Goal: Task Accomplishment & Management: Manage account settings

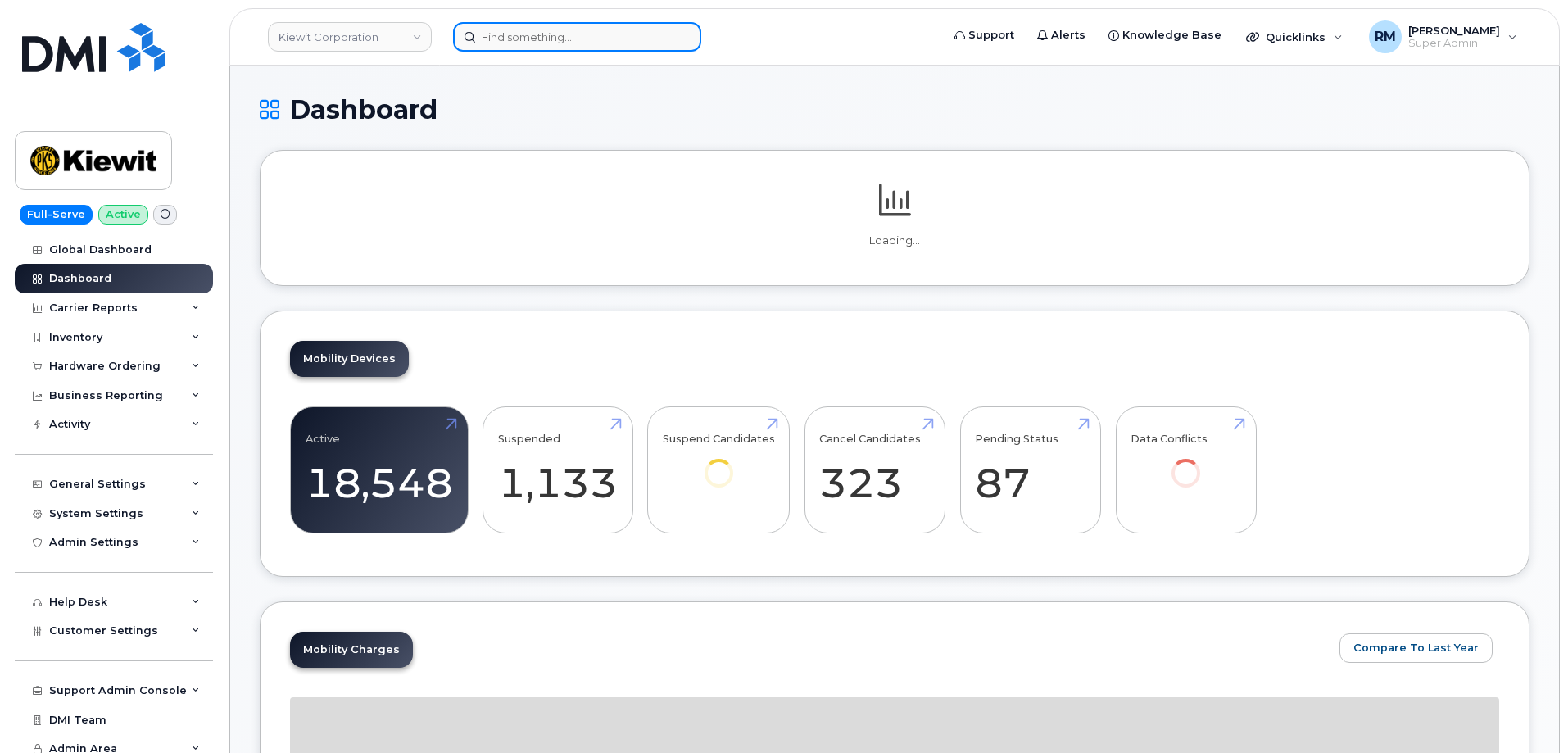
click at [518, 42] on input at bounding box center [577, 37] width 248 height 29
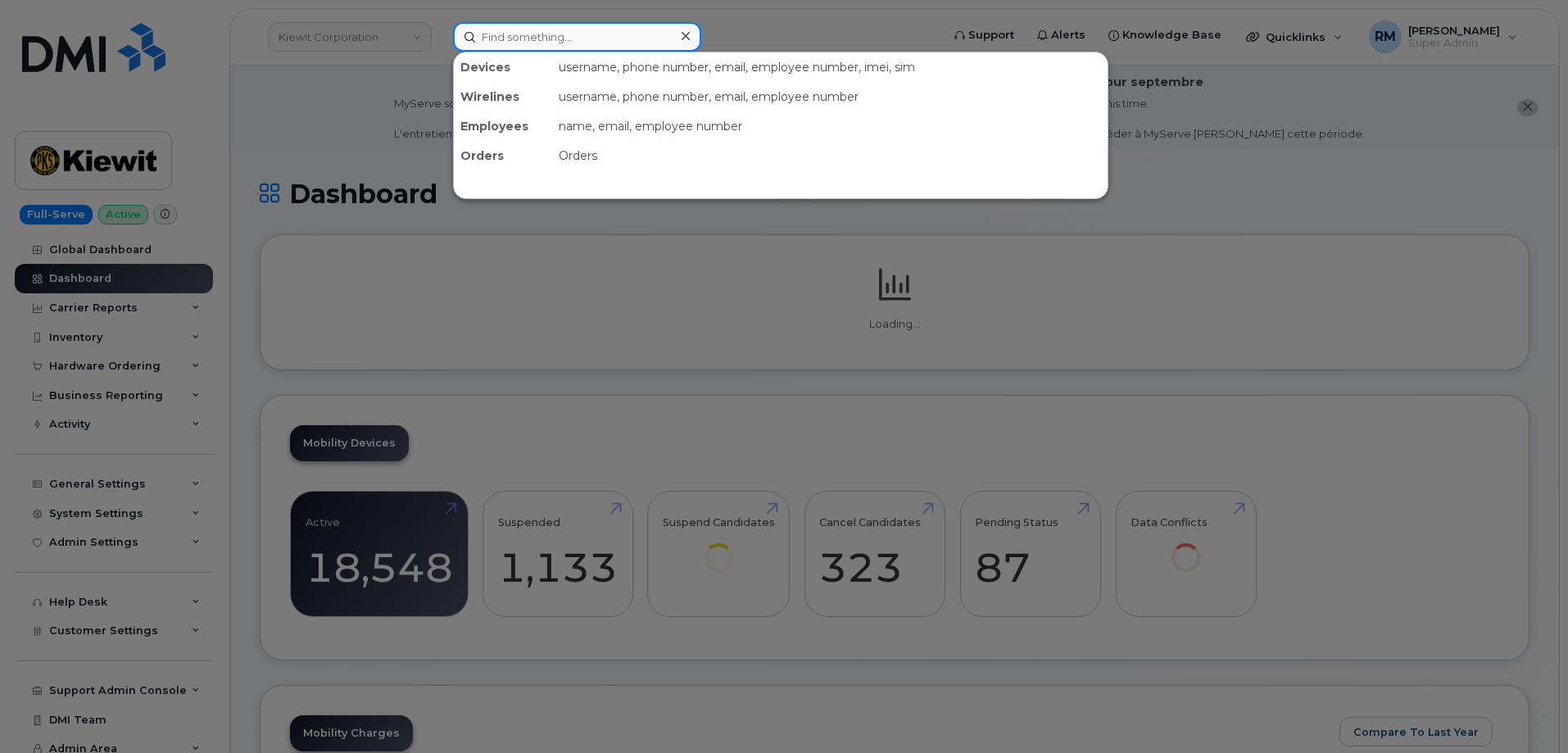
paste input "514-966-0868"
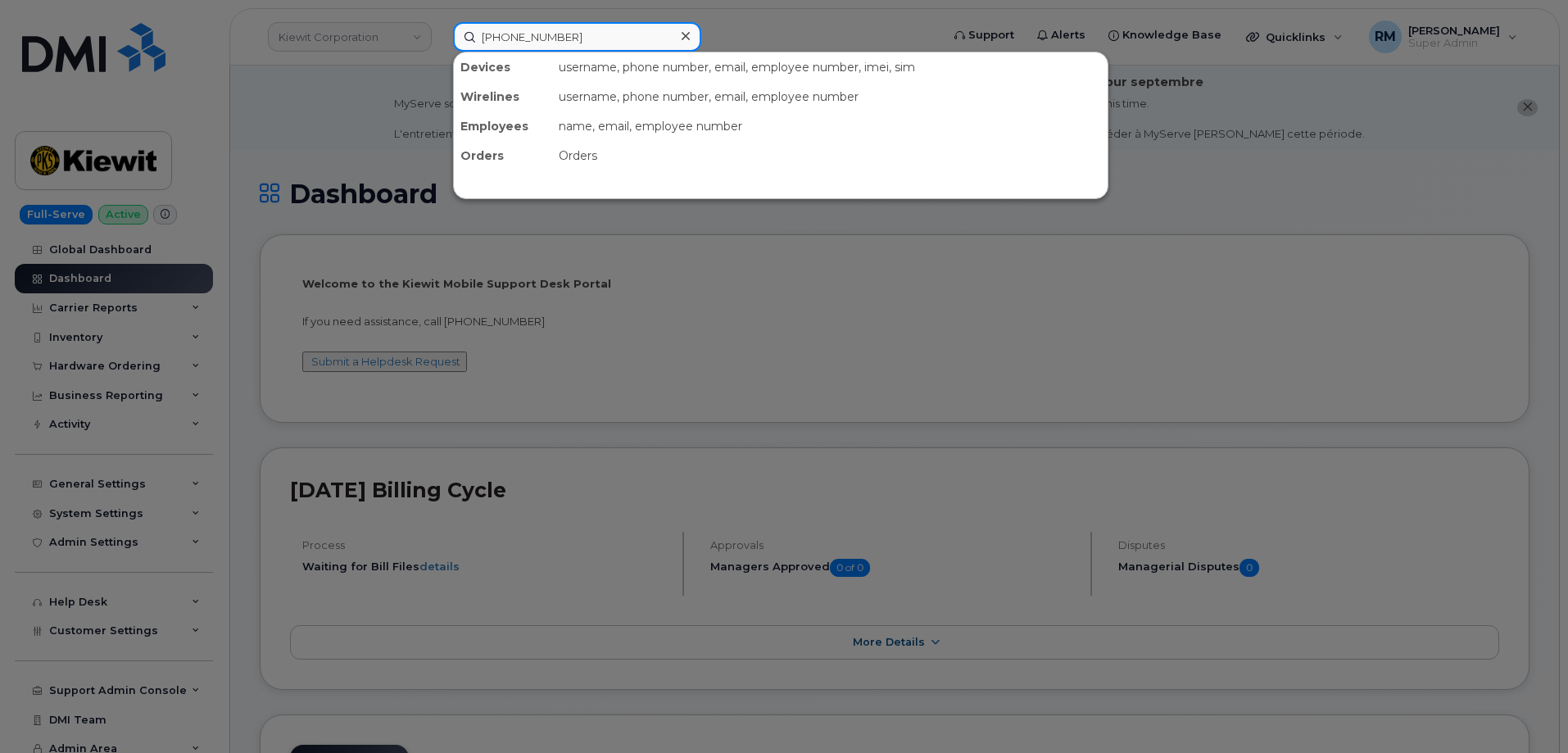
type input "514-966-0868"
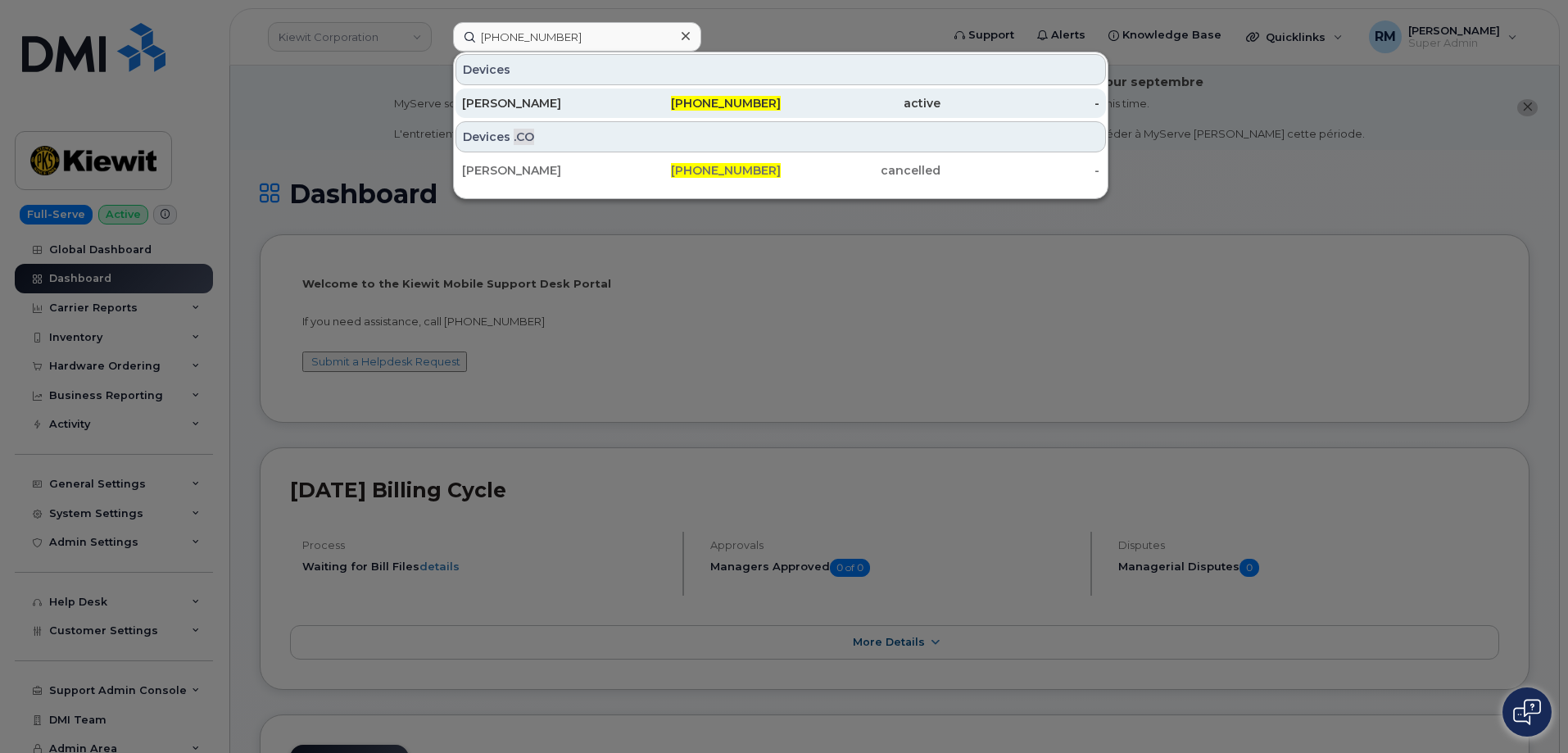
click at [530, 103] on div "Dominic Milette" at bounding box center [541, 103] width 160 height 16
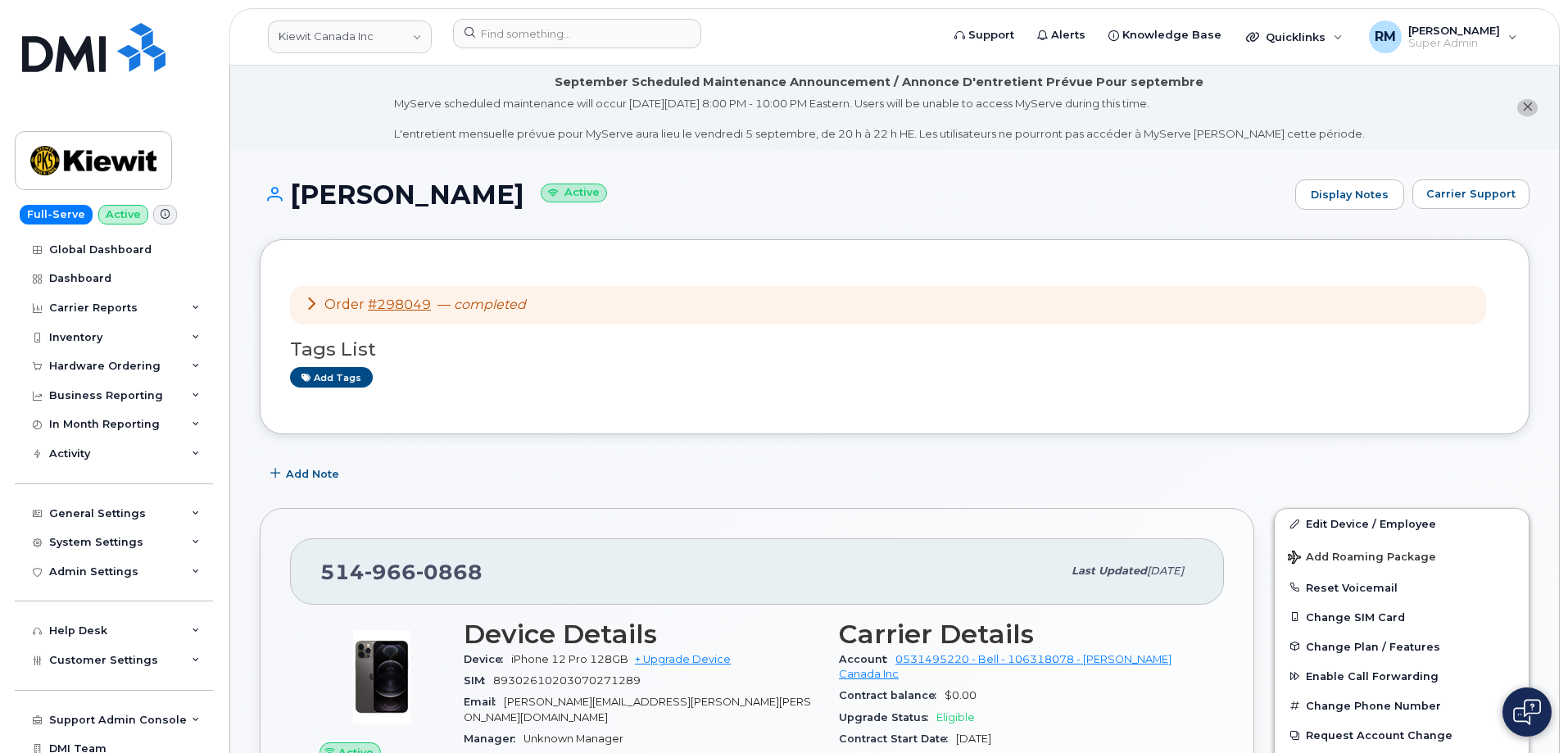
click at [318, 303] on div "Order #298049 — completed" at bounding box center [415, 305] width 221 height 18
click at [313, 303] on icon at bounding box center [311, 304] width 14 height 14
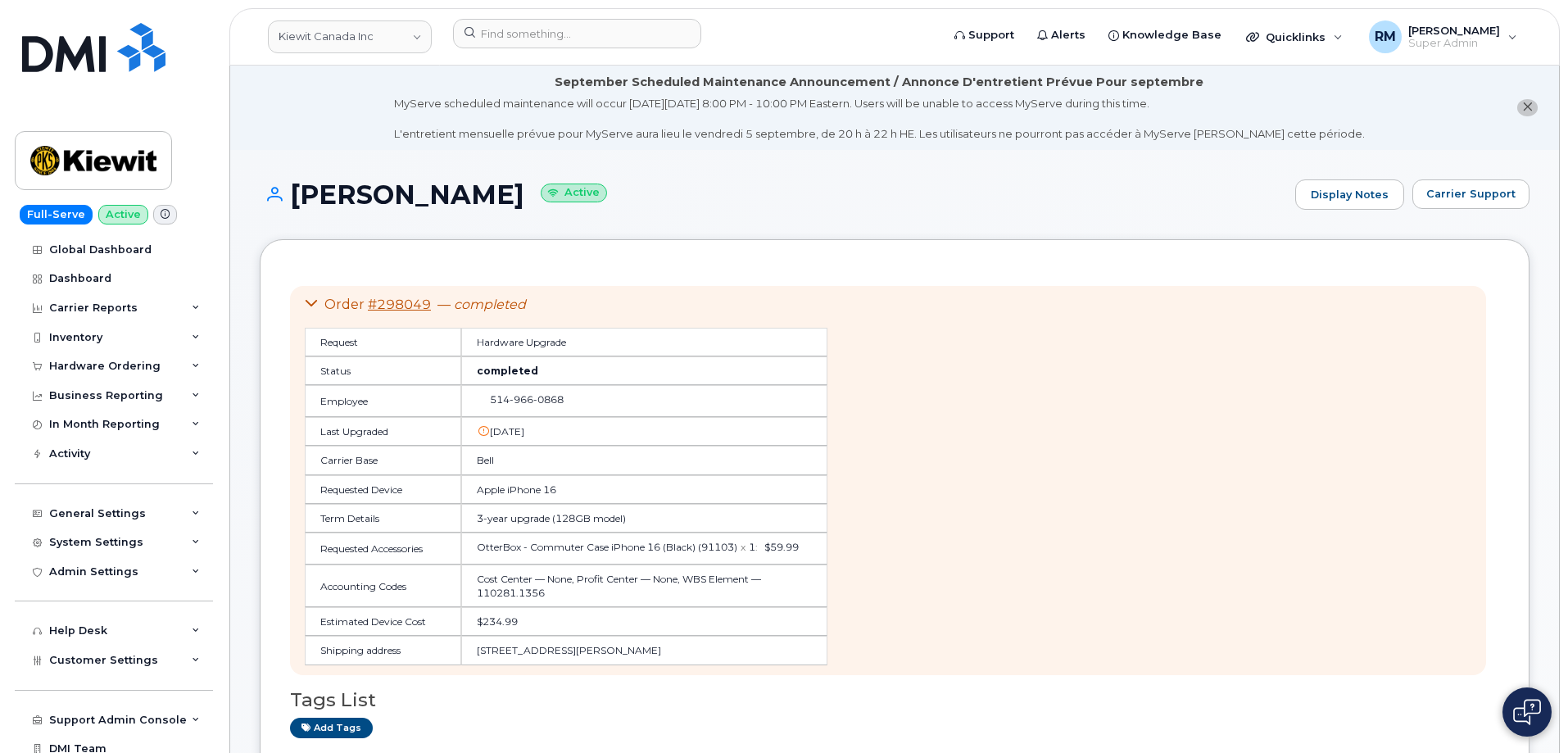
click at [313, 303] on icon at bounding box center [311, 304] width 14 height 14
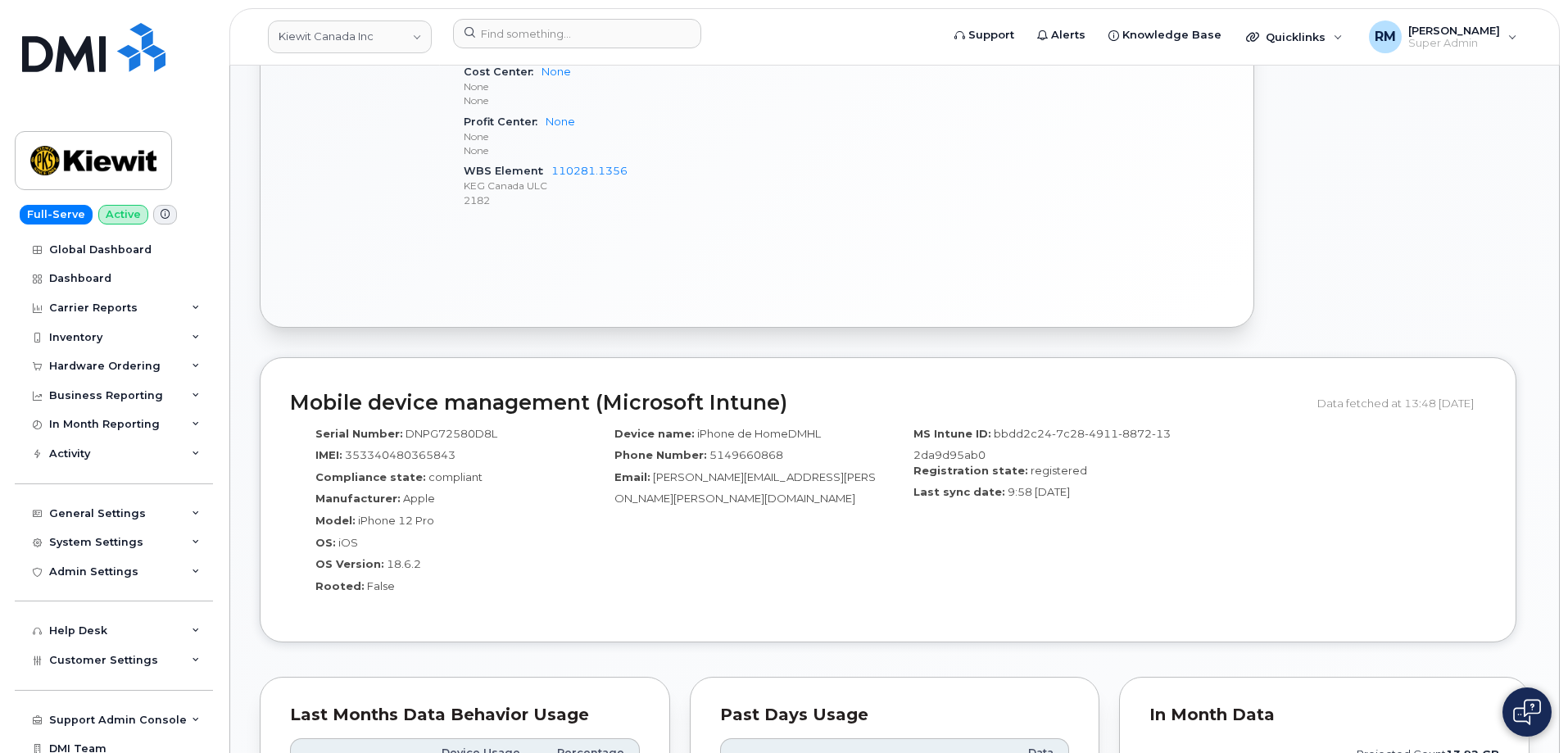
scroll to position [901, 0]
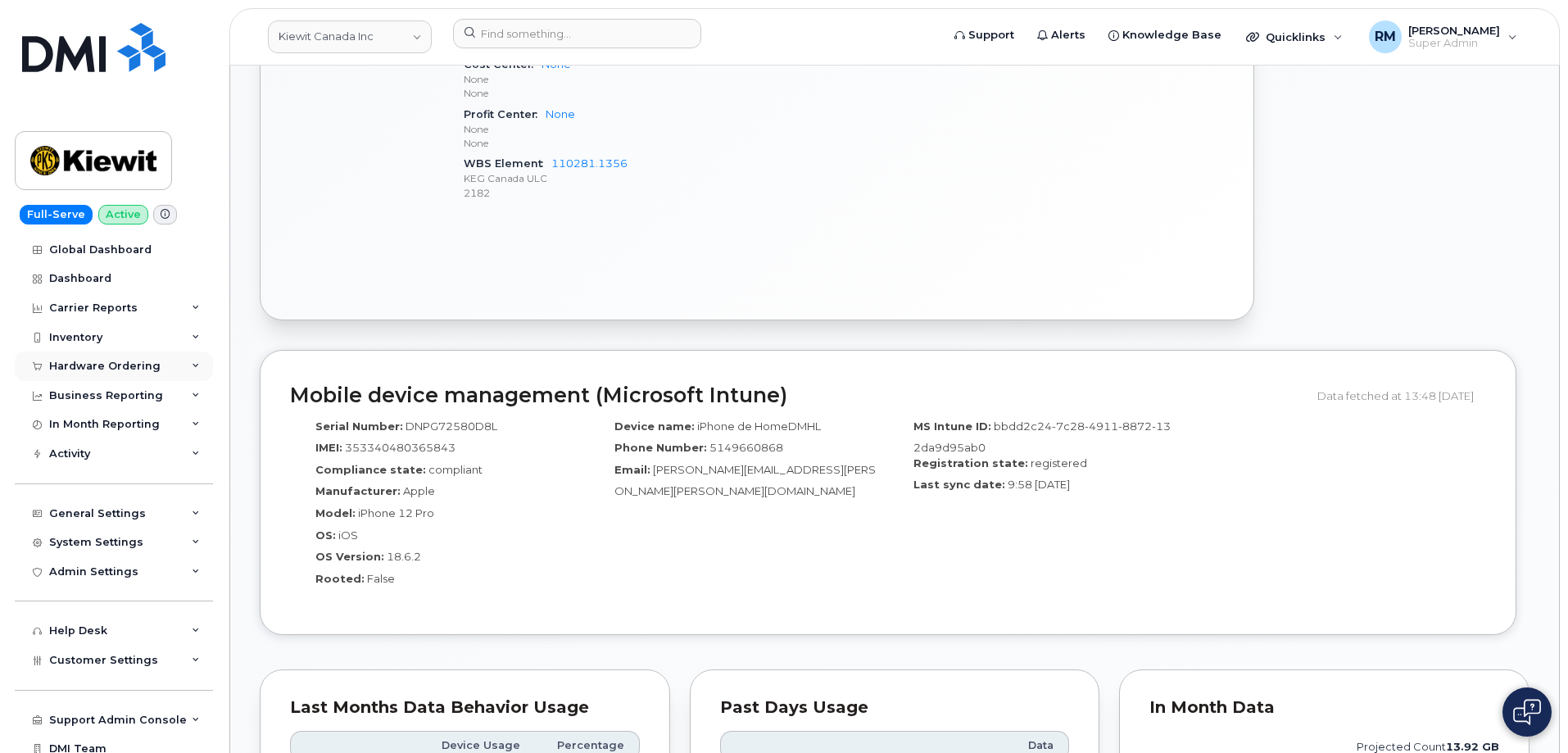
click at [76, 376] on div "Hardware Ordering" at bounding box center [114, 366] width 198 height 29
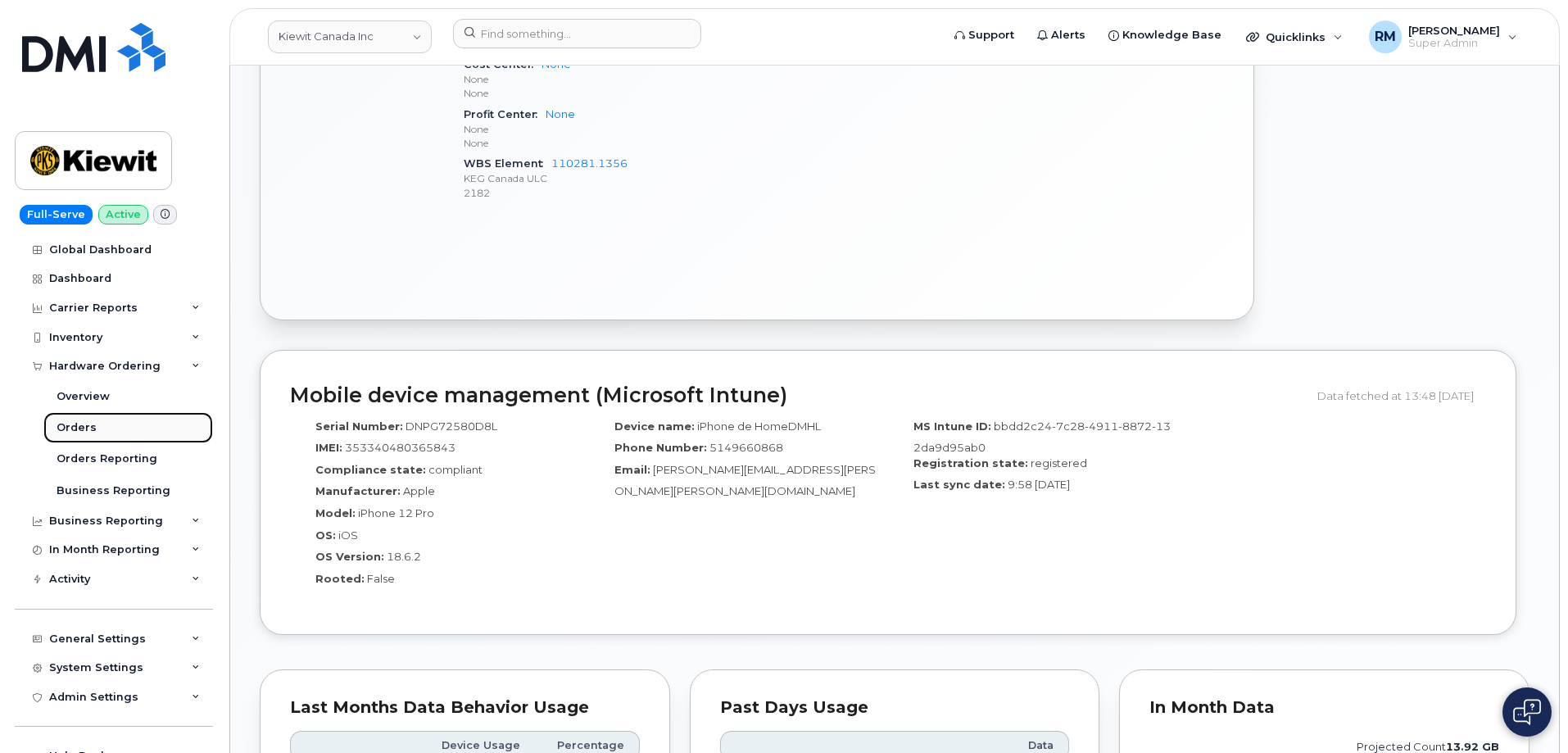
click at [81, 432] on div "Orders" at bounding box center [76, 427] width 40 height 15
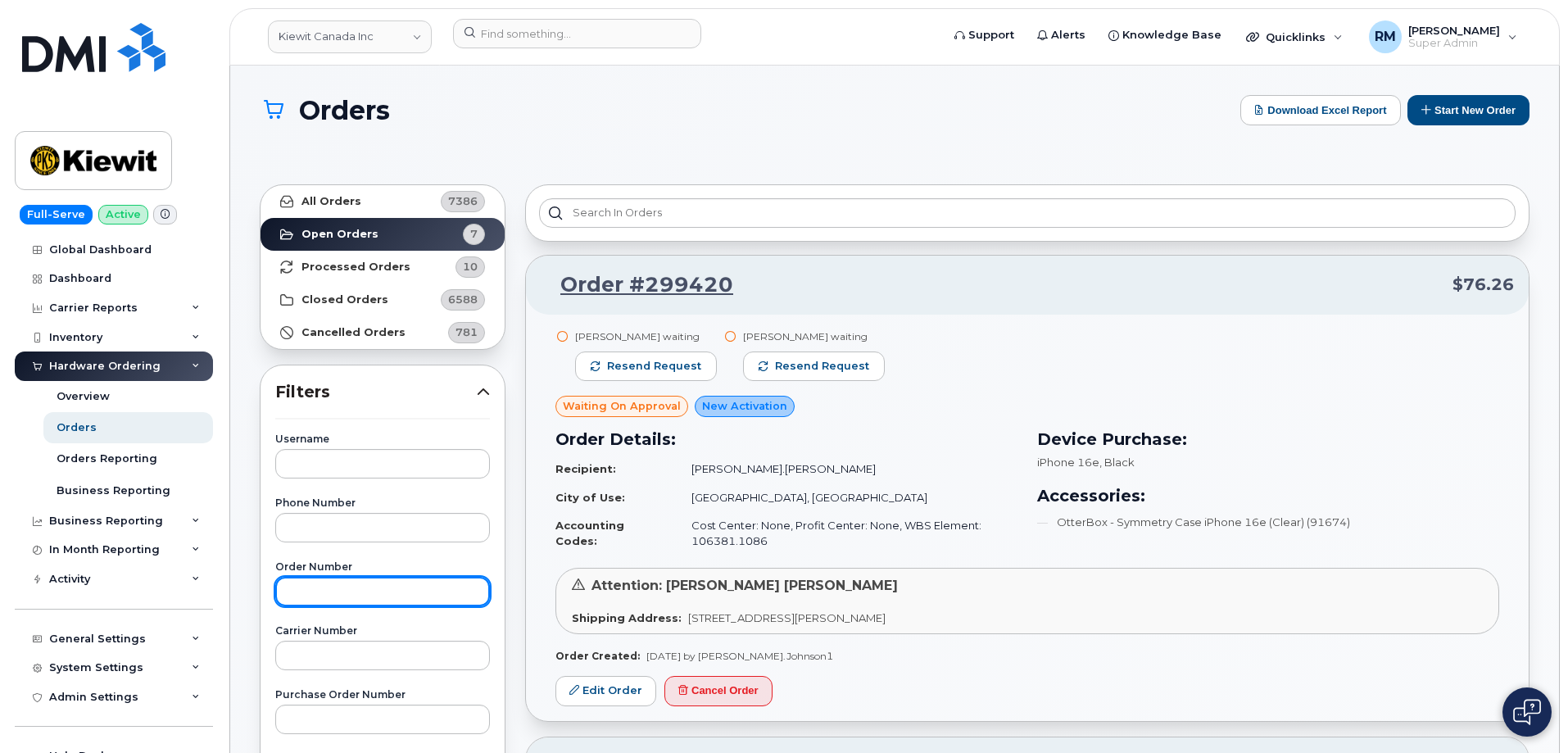
click at [313, 597] on input "text" at bounding box center [382, 591] width 214 height 29
paste input "298049"
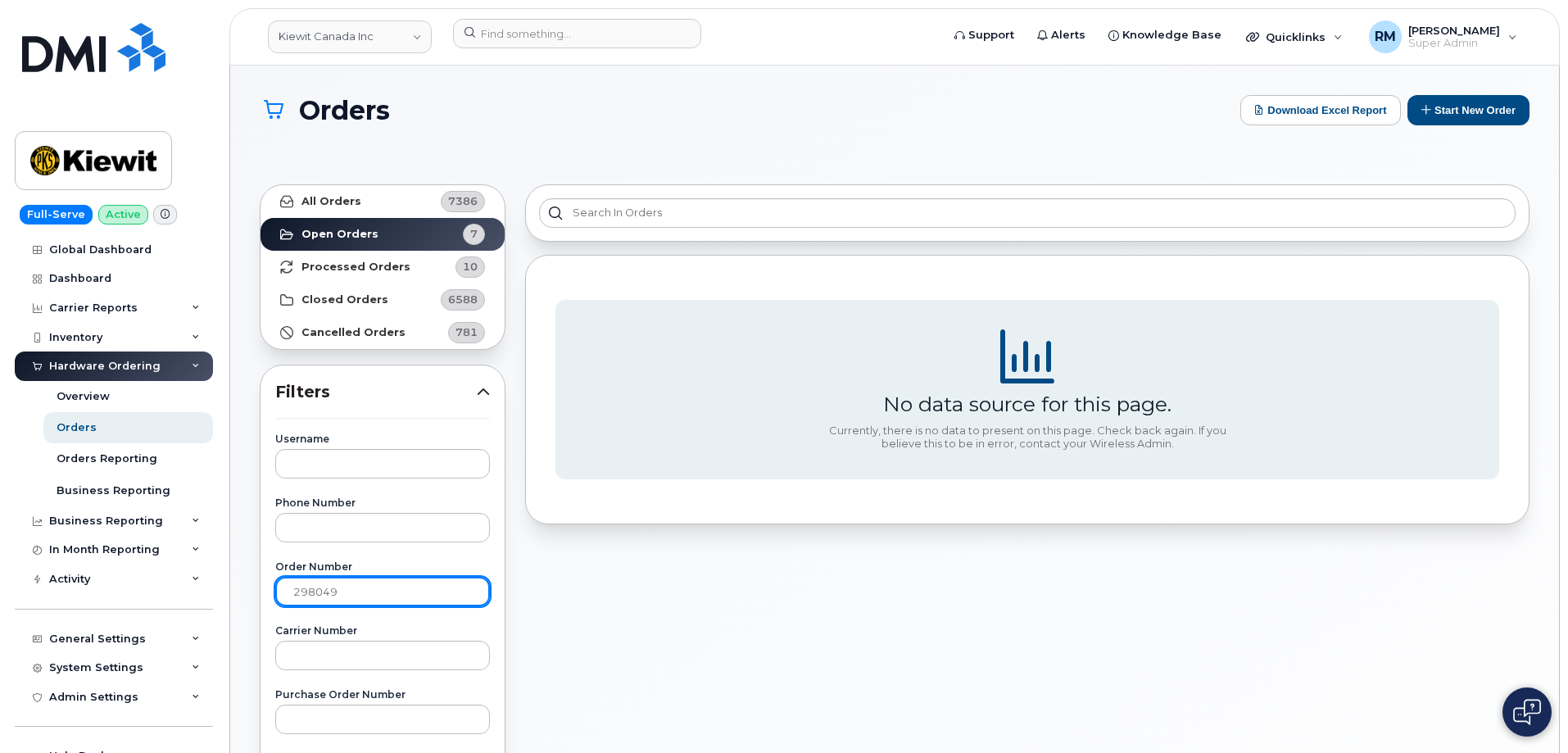
click at [348, 590] on input "298049" at bounding box center [382, 591] width 214 height 29
type input "298049"
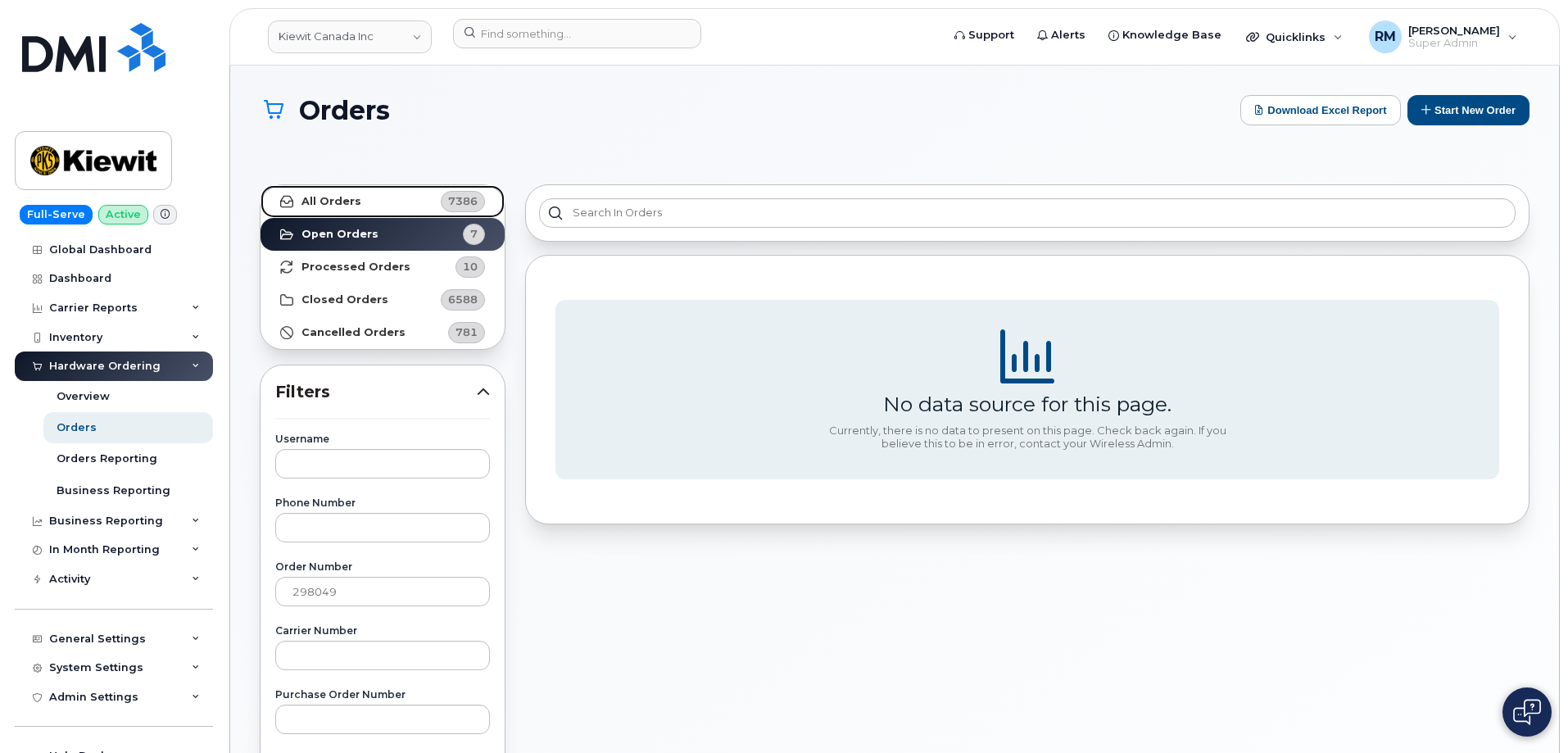
click at [352, 198] on strong "All Orders" at bounding box center [332, 202] width 60 height 14
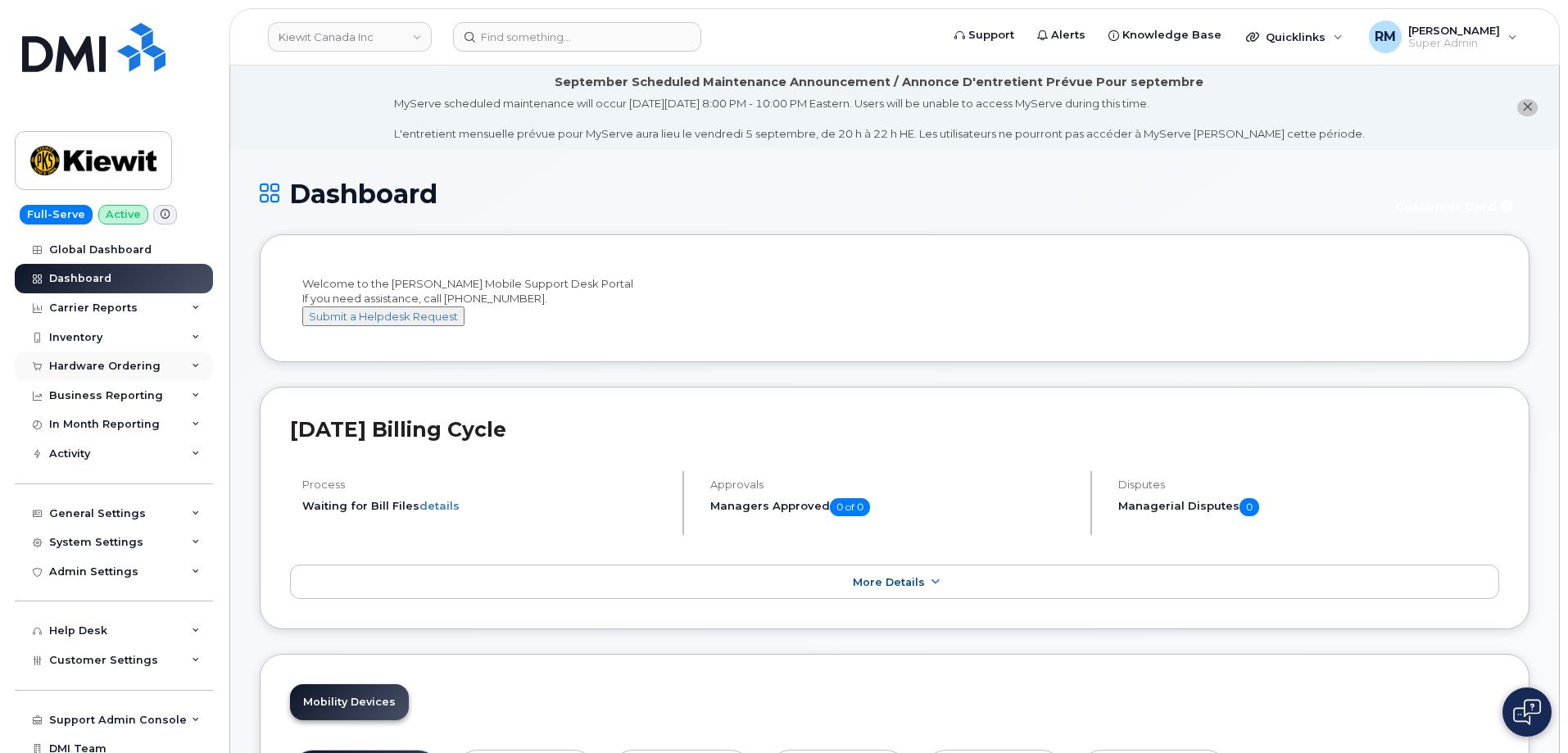
click at [101, 369] on div "Hardware Ordering" at bounding box center [105, 367] width 112 height 14
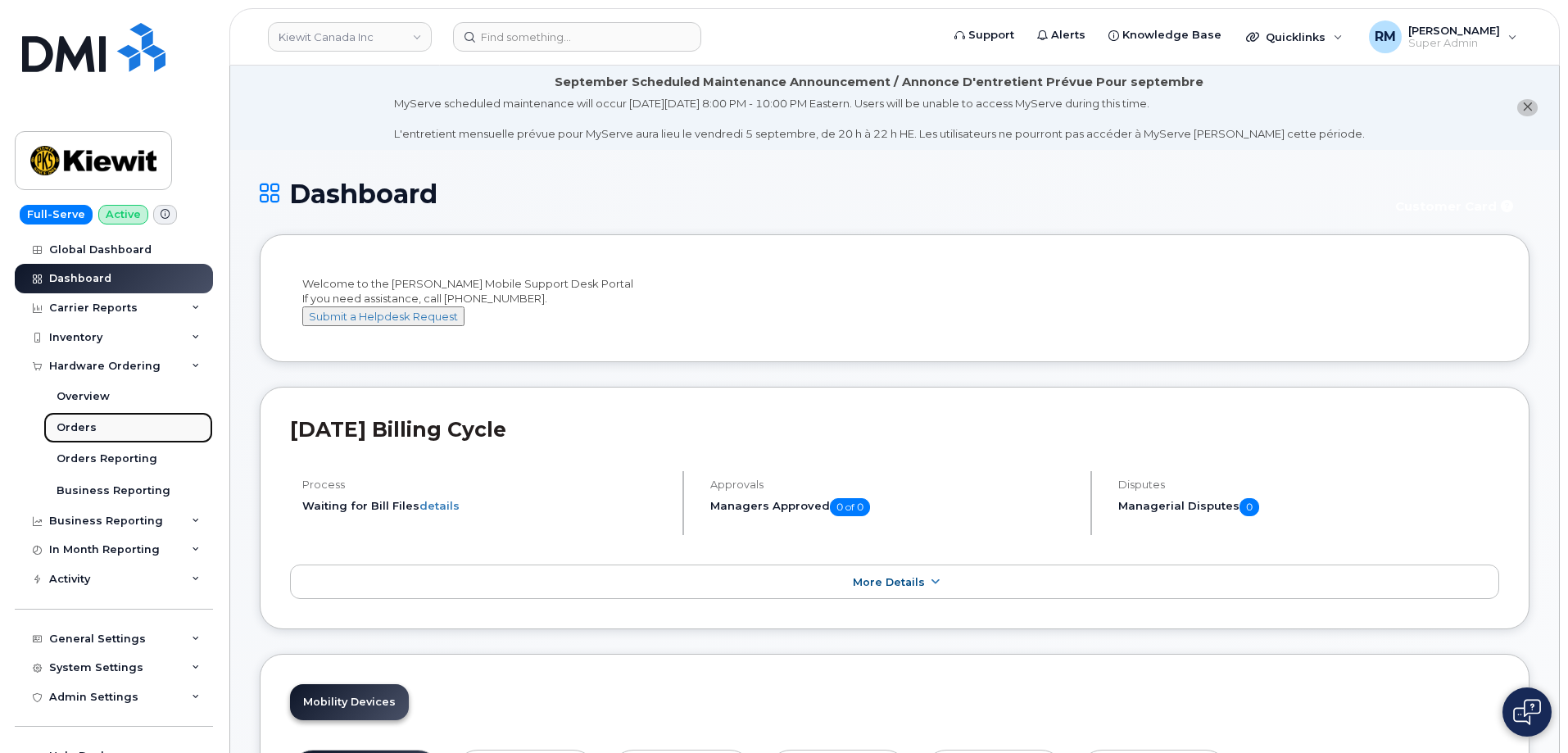
click at [93, 424] on link "Orders" at bounding box center [128, 428] width 170 height 31
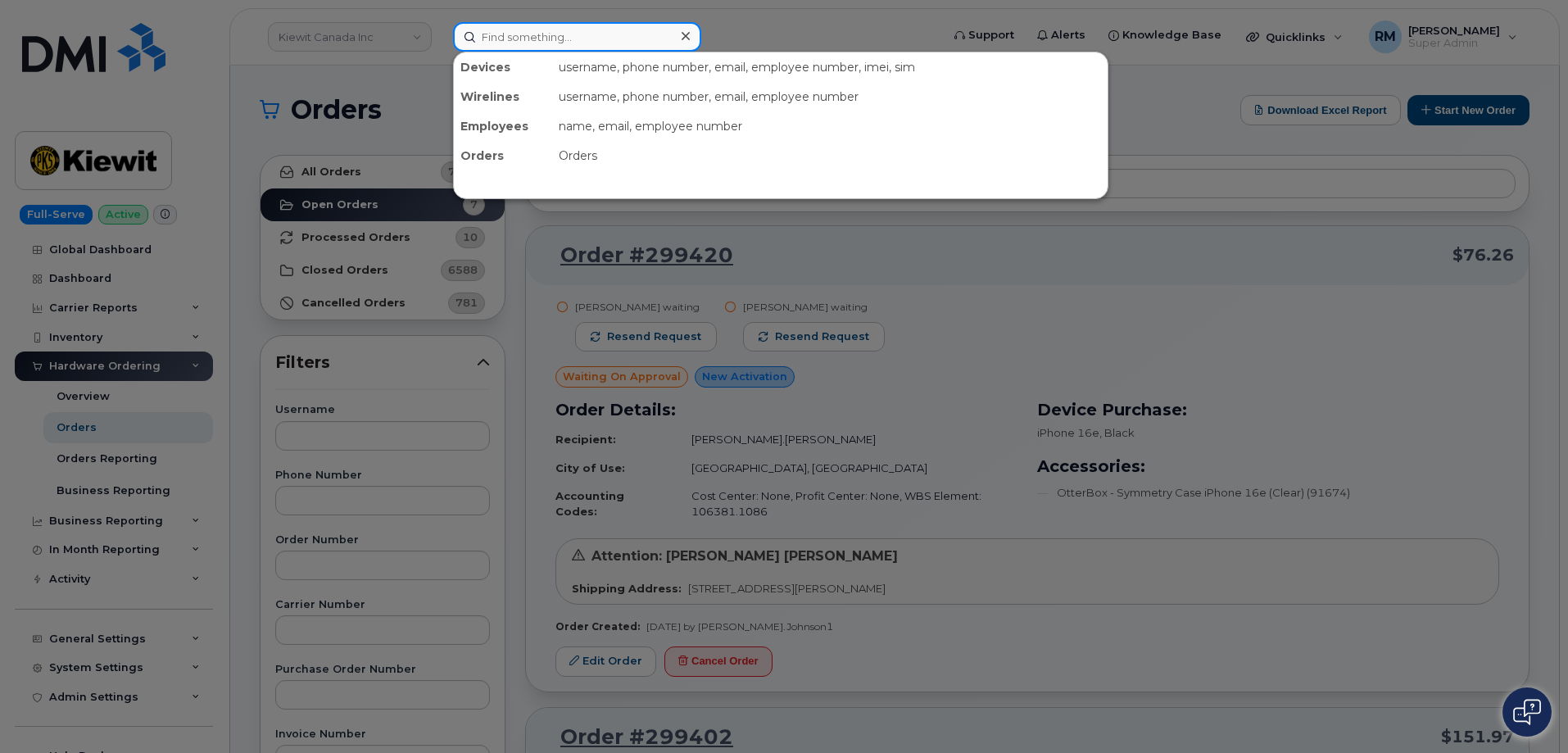
click at [530, 40] on input at bounding box center [577, 37] width 248 height 29
paste input "Kevin Eberhard"
type input "Kevin Eberhard"
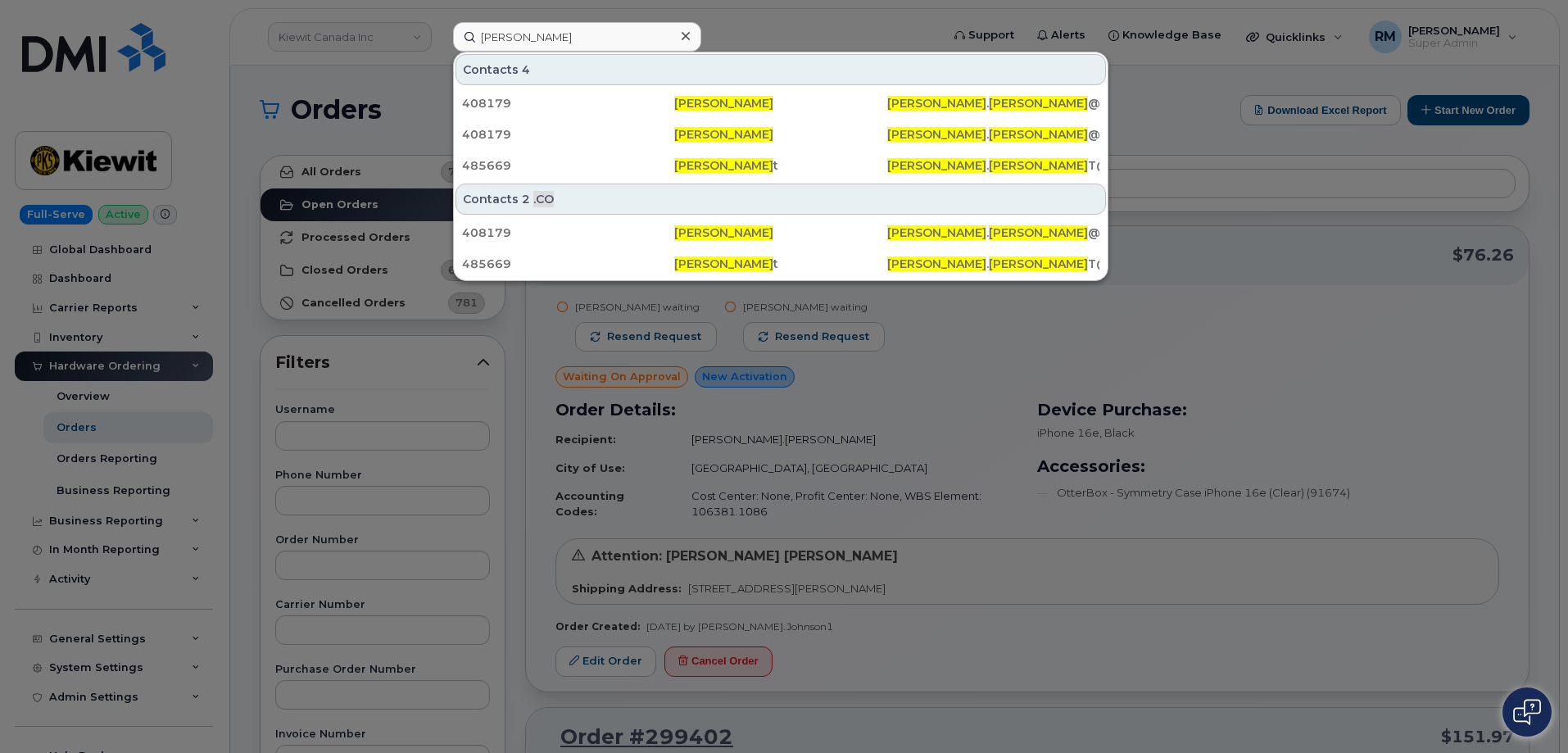
click at [953, 332] on div at bounding box center [784, 376] width 1568 height 753
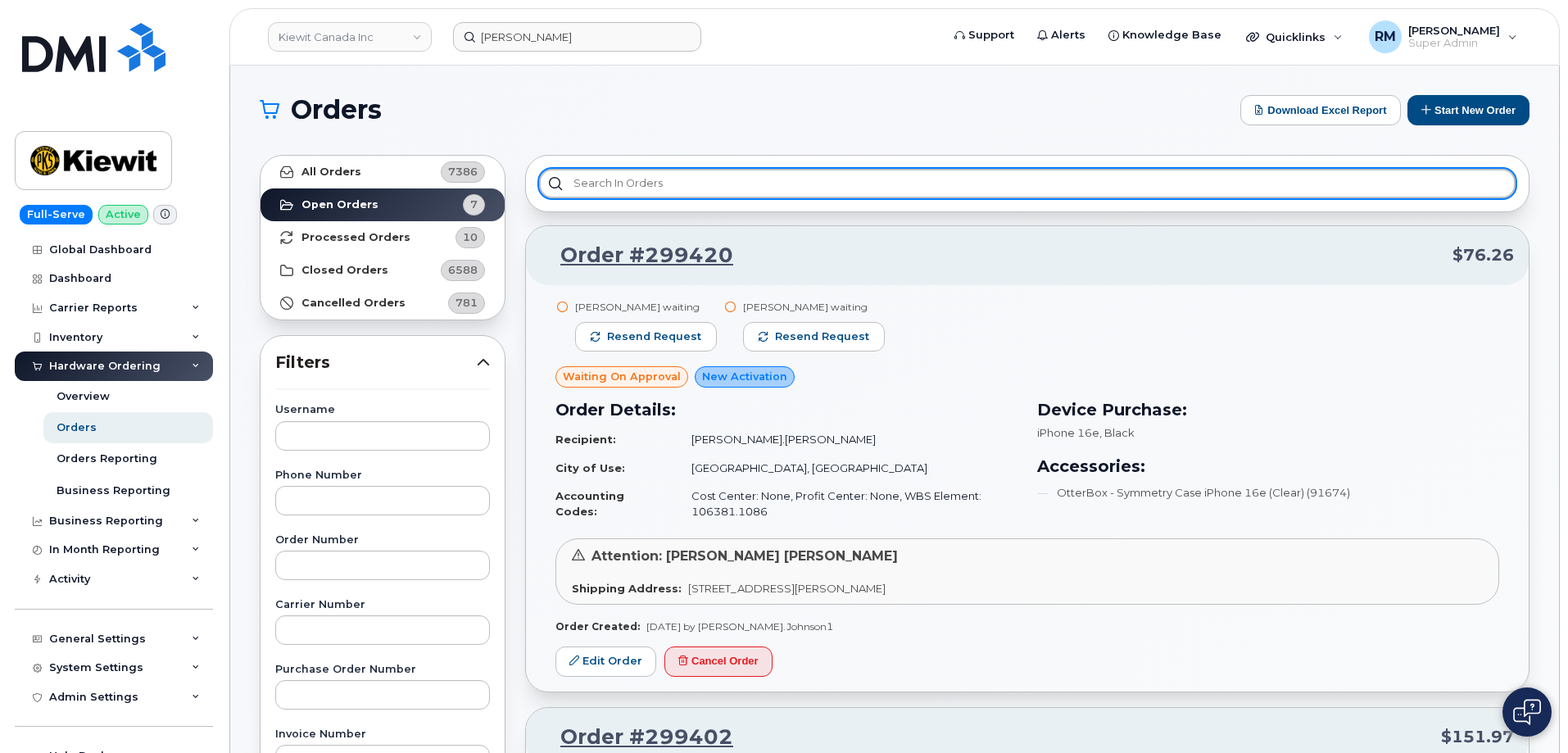
click at [643, 187] on input "text" at bounding box center [1028, 183] width 976 height 29
paste input "Kevin Eberhard"
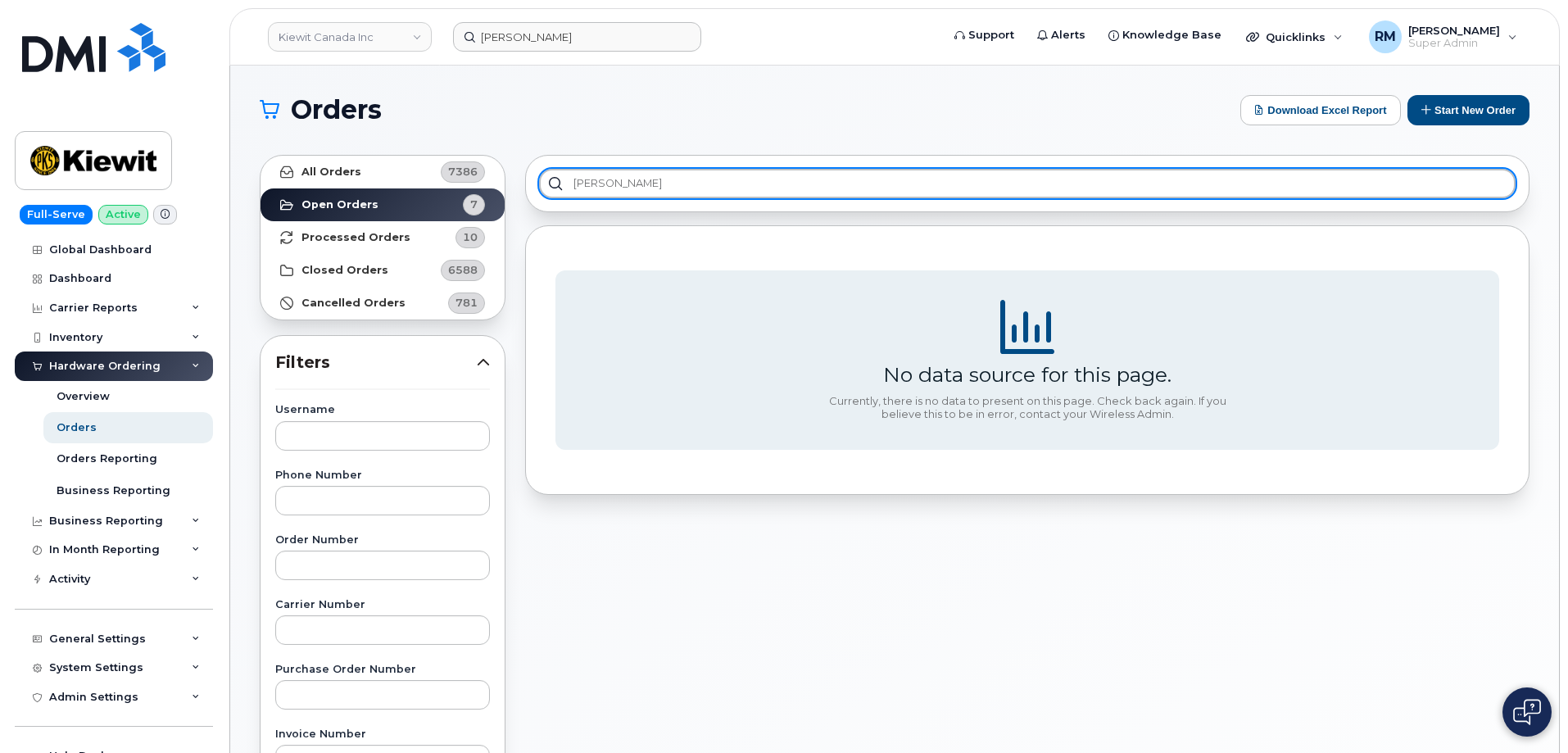
type input "Kevin Eberhard"
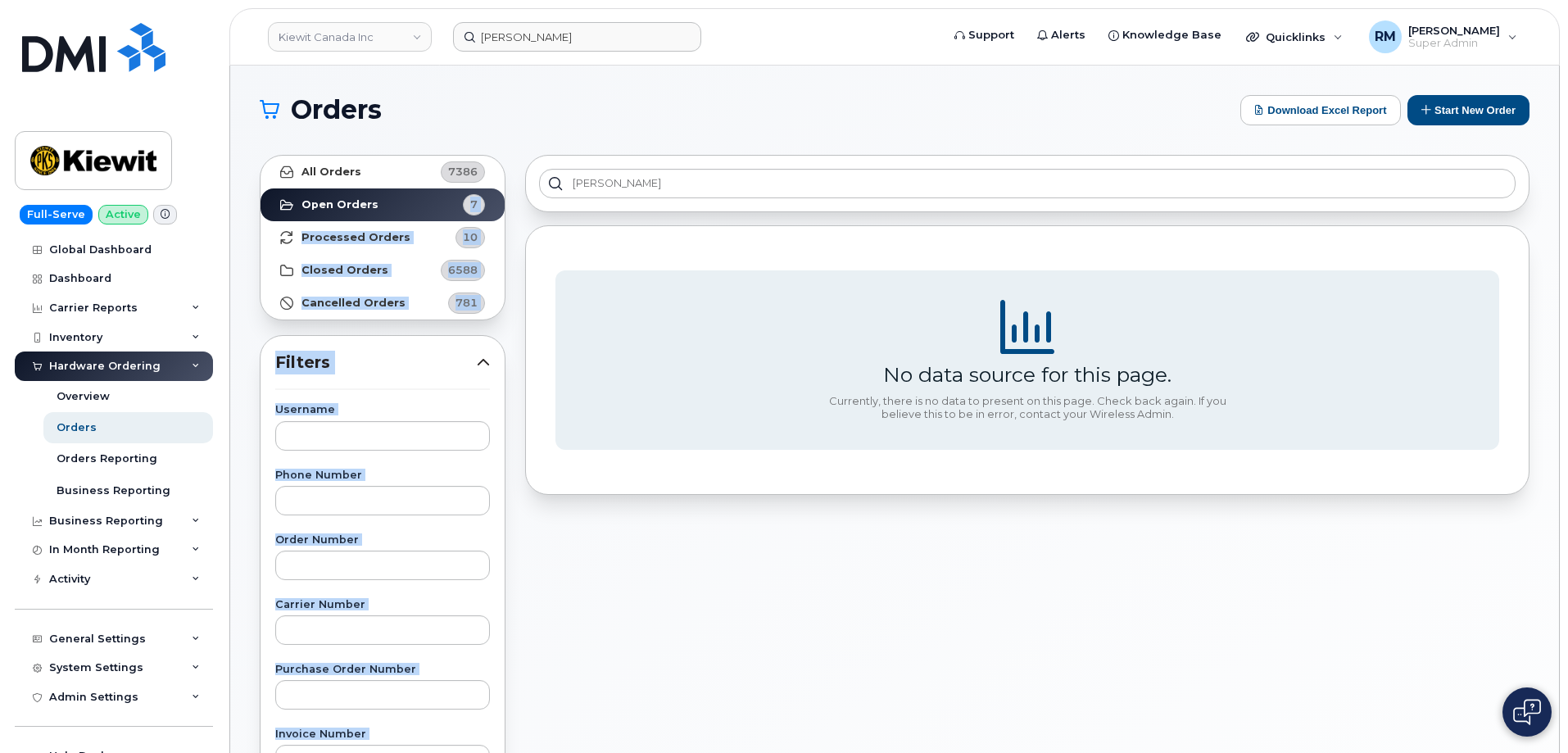
drag, startPoint x: 637, startPoint y: 194, endPoint x: 435, endPoint y: 190, distance: 202.0
click at [435, 190] on div "All Orders 7386 Open Orders 7 Processed Orders 10 Closed Orders 6588 Cancelled …" at bounding box center [895, 720] width 1290 height 1151
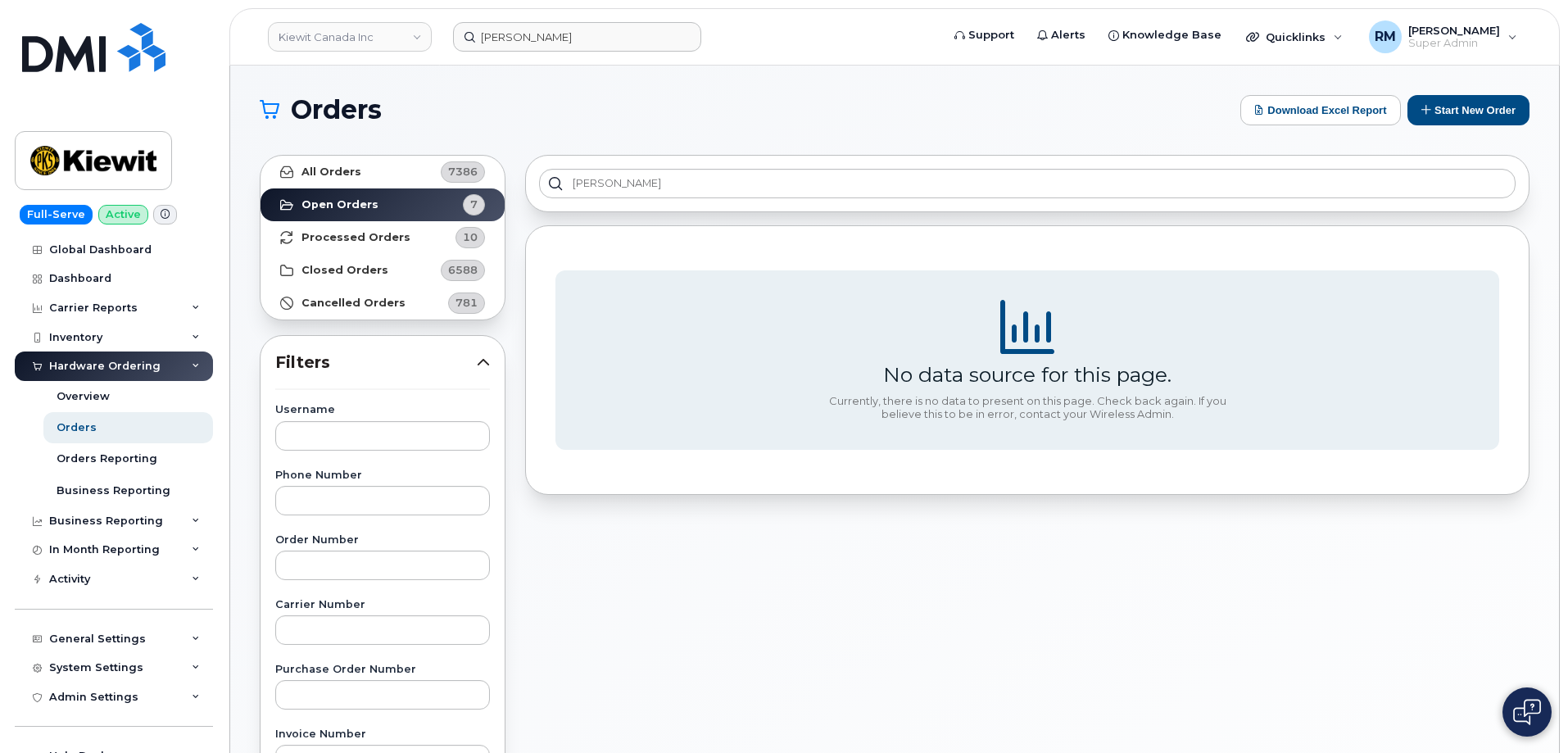
click at [527, 218] on div "Kevin Eberhard No data source for this page. Currently, there is no data to pre…" at bounding box center [1027, 720] width 1024 height 1151
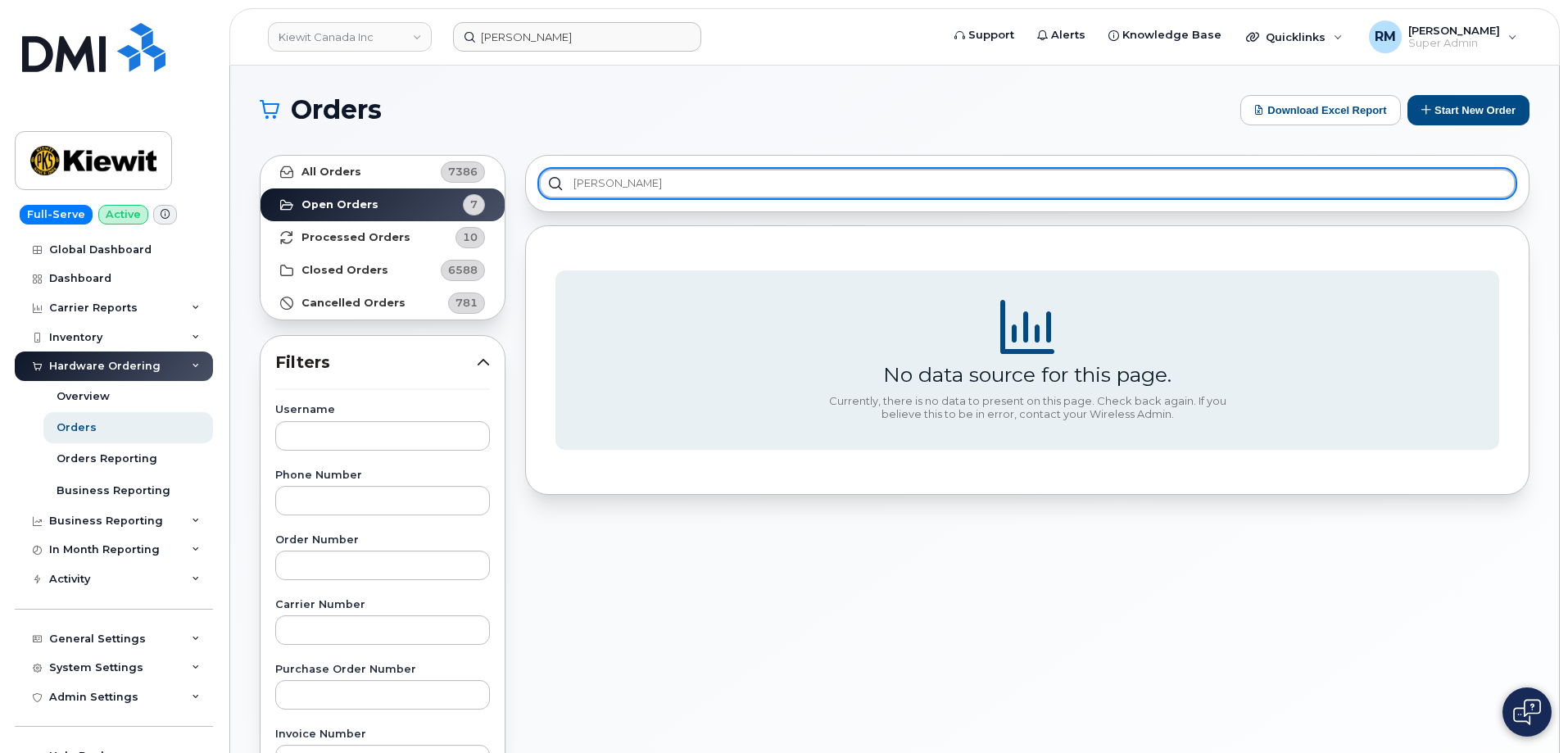
drag, startPoint x: 573, startPoint y: 185, endPoint x: 752, endPoint y: 174, distance: 179.3
click at [752, 174] on input "[PERSON_NAME]" at bounding box center [1028, 183] width 976 height 29
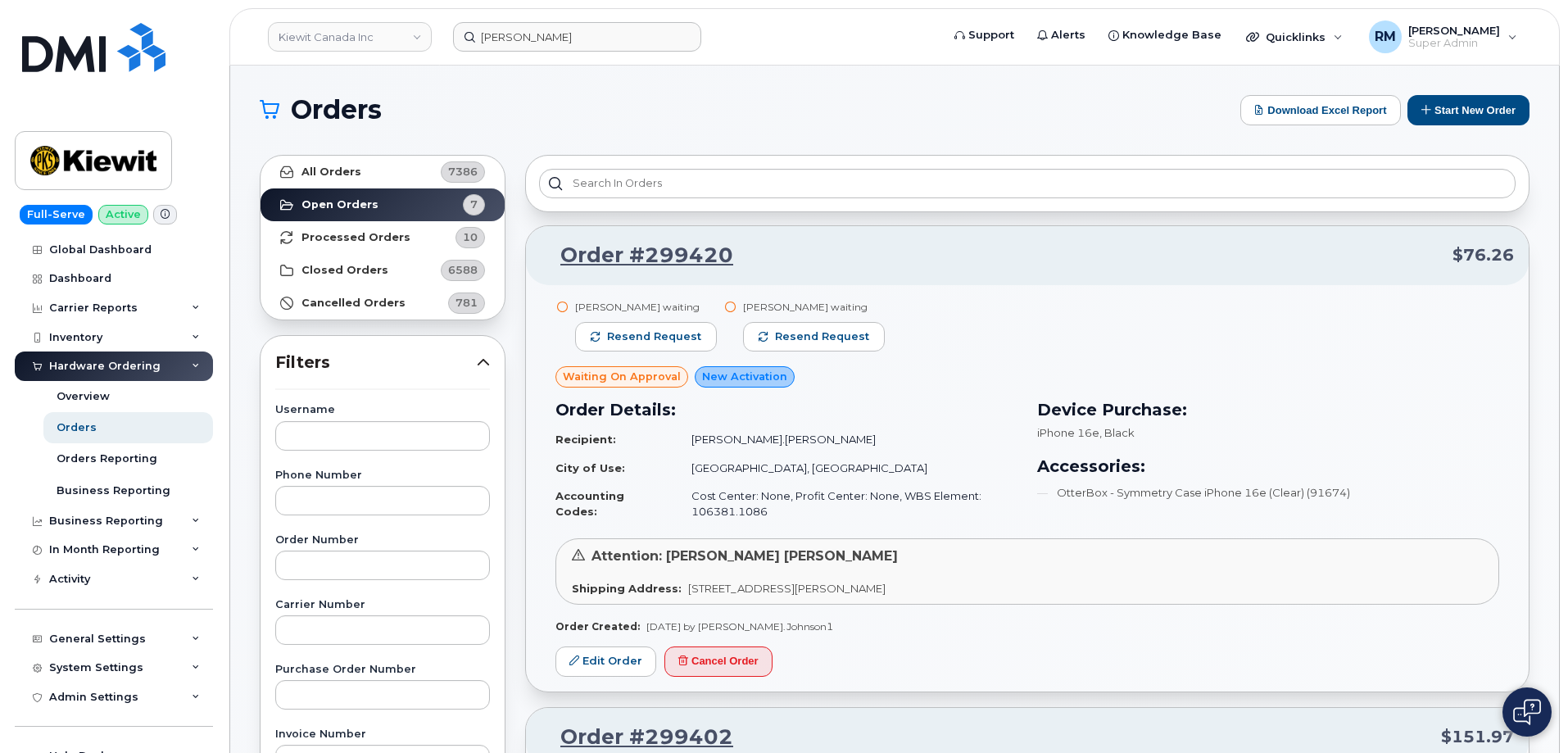
click at [1457, 106] on button "Start New Order" at bounding box center [1469, 110] width 122 height 30
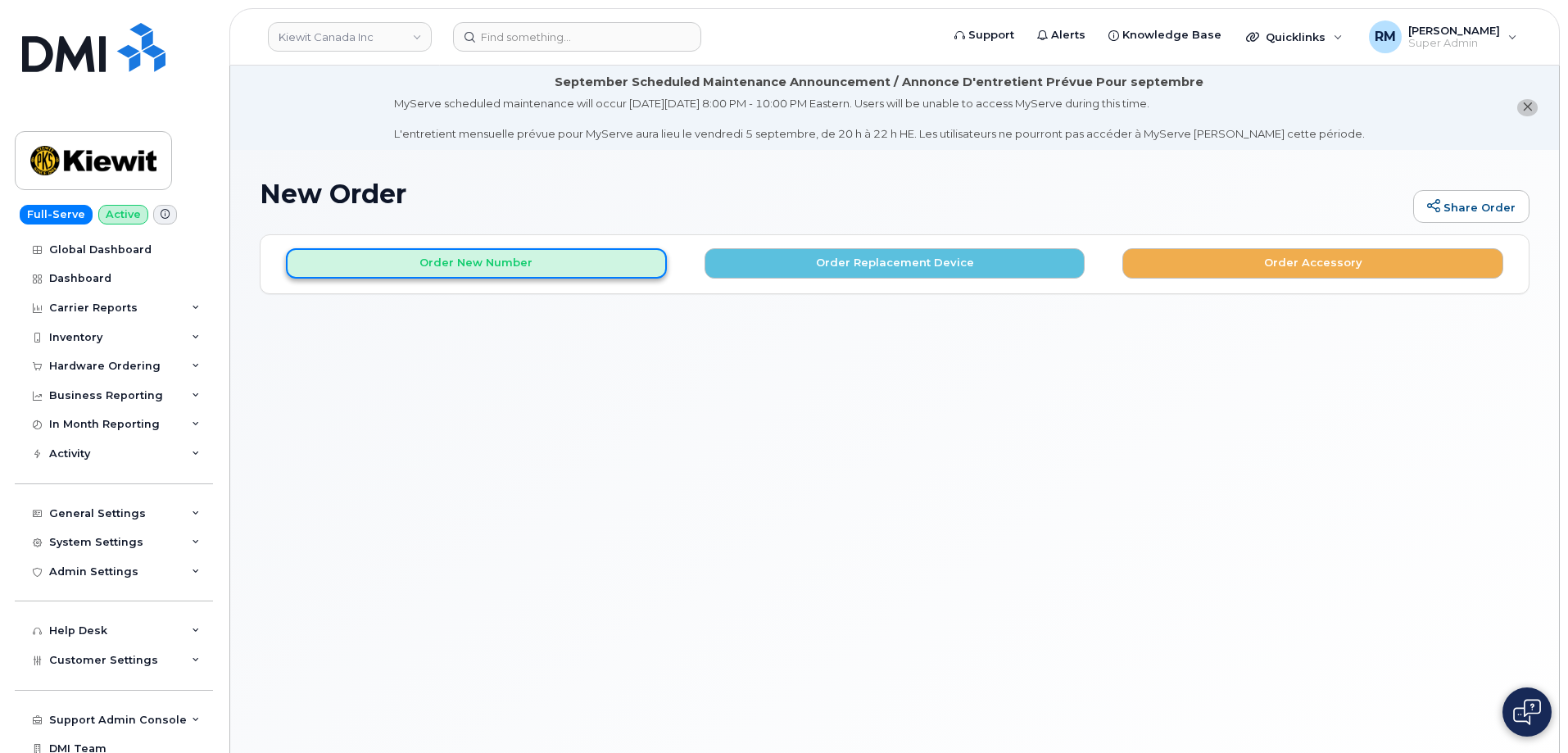
click at [481, 263] on button "Order New Number" at bounding box center [476, 263] width 381 height 30
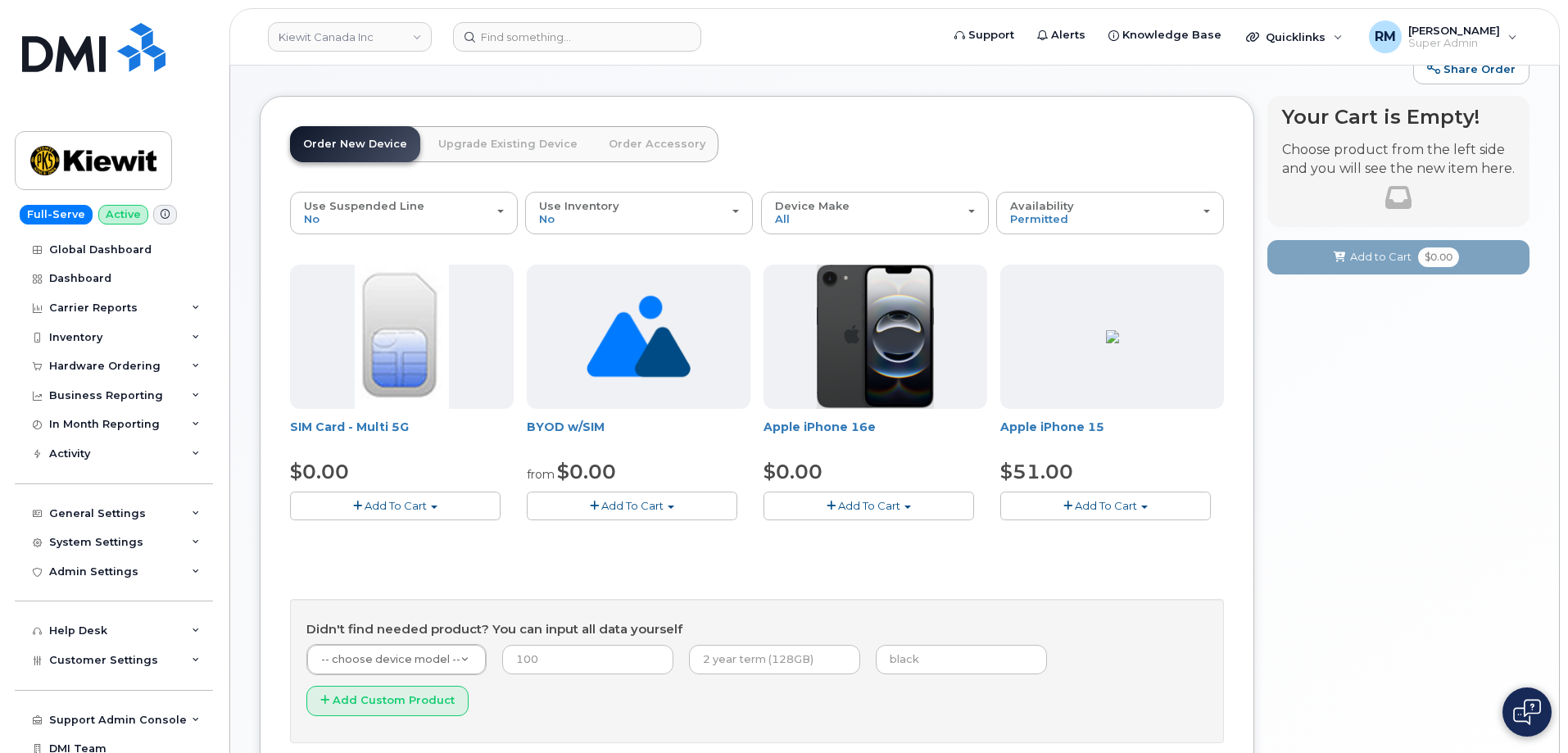
scroll to position [164, 0]
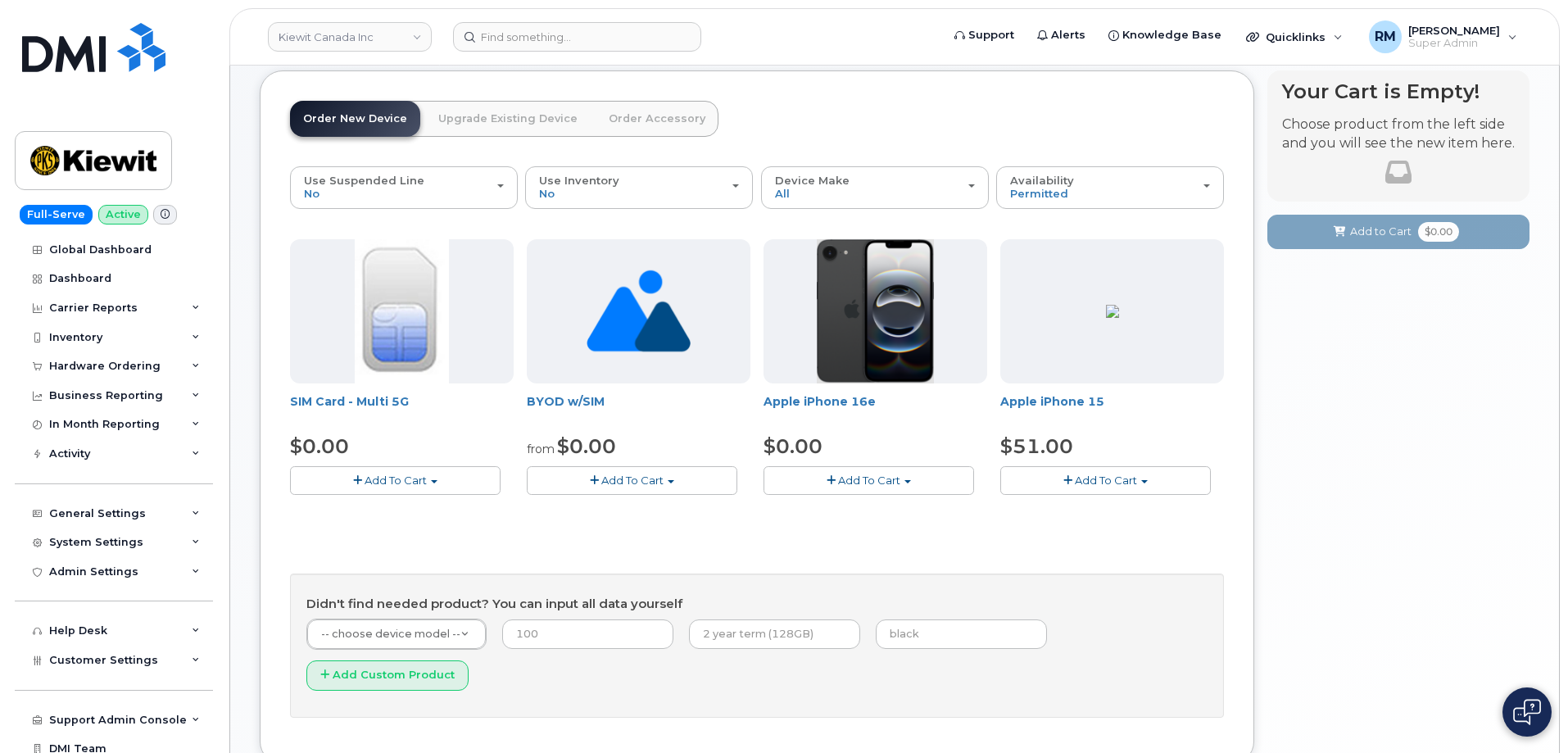
click at [866, 487] on span "Add To Cart" at bounding box center [869, 480] width 62 height 14
click at [860, 513] on link "$0.00 - 3 Year Activation (128GB)" at bounding box center [873, 510] width 212 height 20
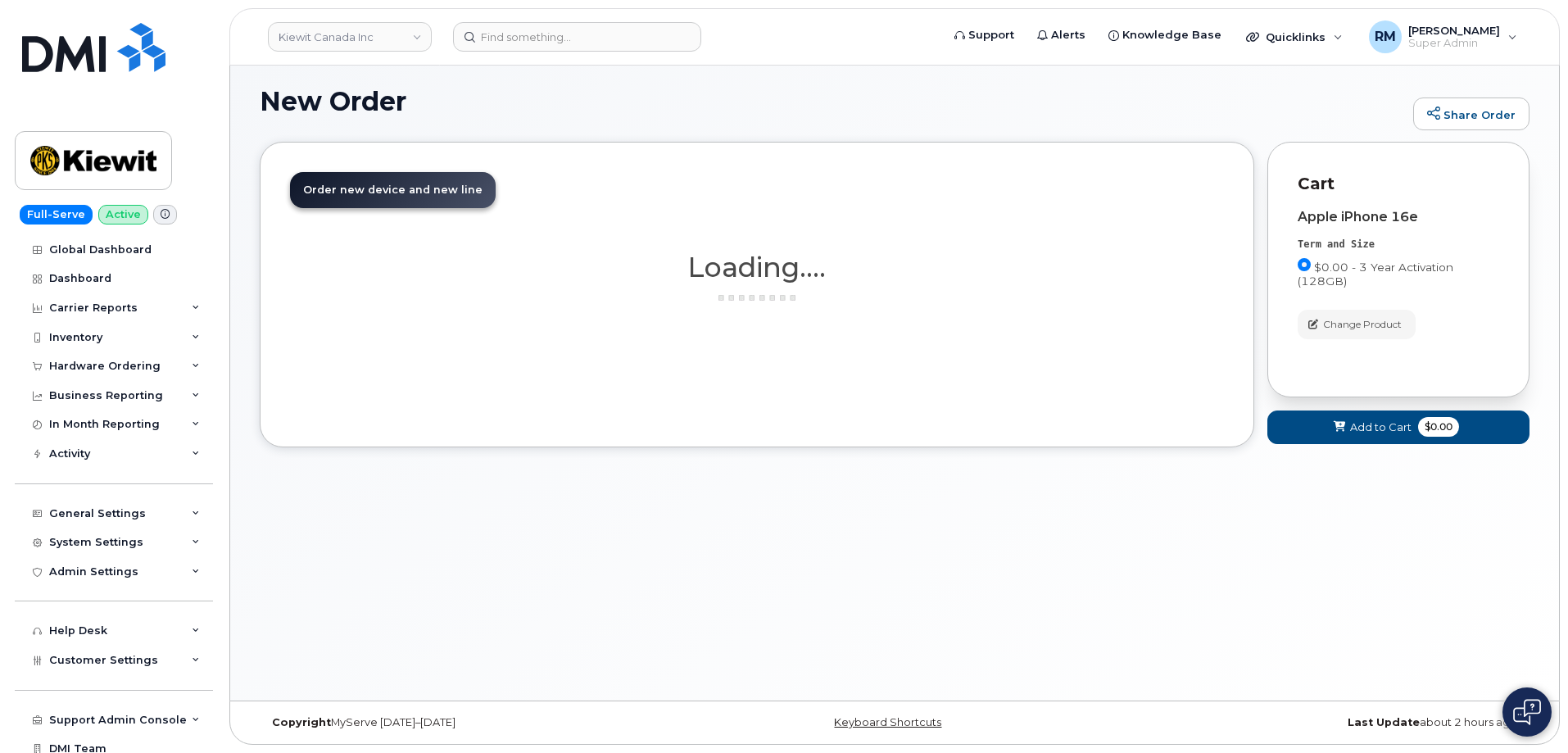
scroll to position [92, 0]
click at [1371, 430] on span "Add to Cart" at bounding box center [1381, 427] width 61 height 16
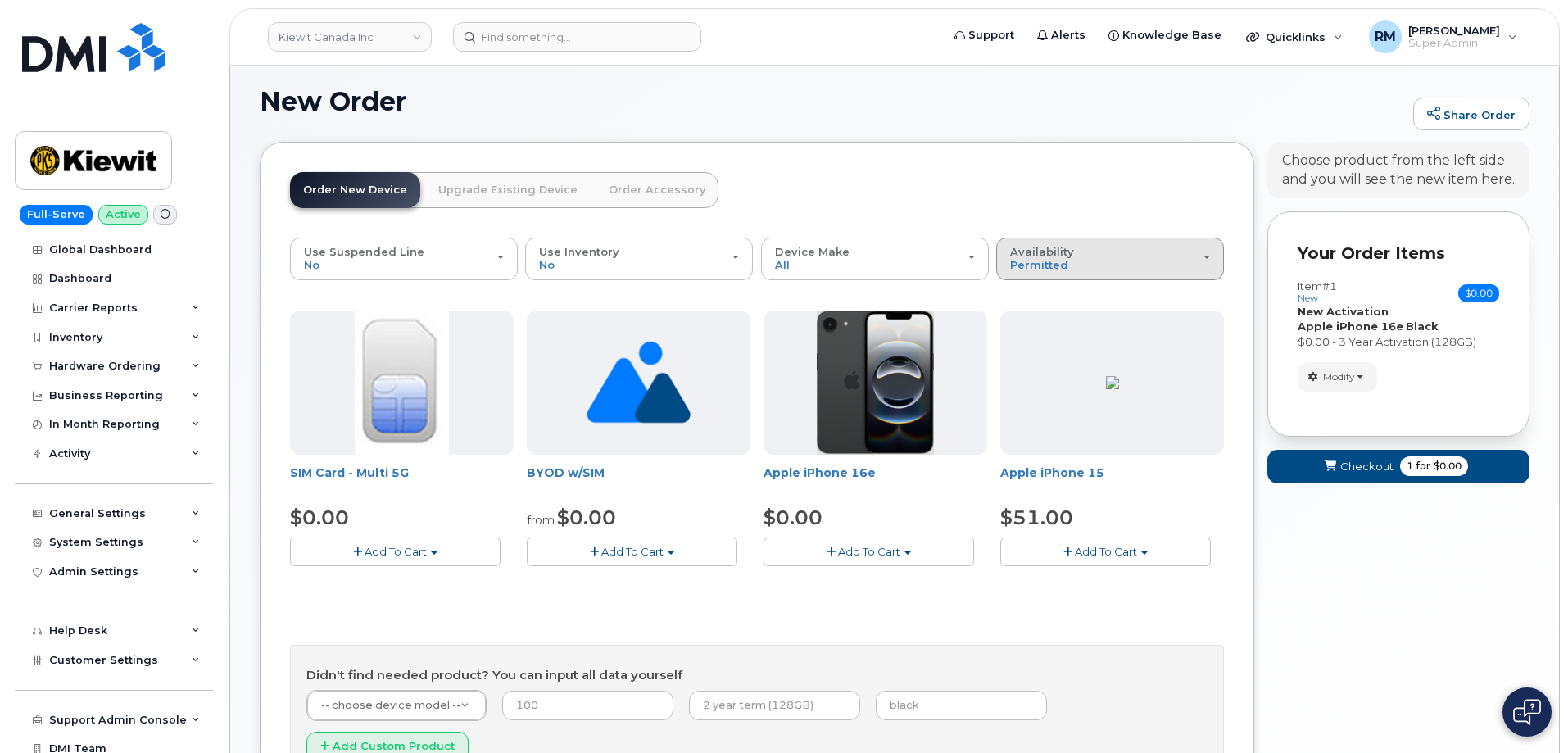
click at [1040, 255] on span "Availability" at bounding box center [1042, 251] width 64 height 14
click at [1029, 324] on label "All" at bounding box center [1017, 323] width 34 height 19
click at [0, 0] on input "All" at bounding box center [0, 0] width 0 height 0
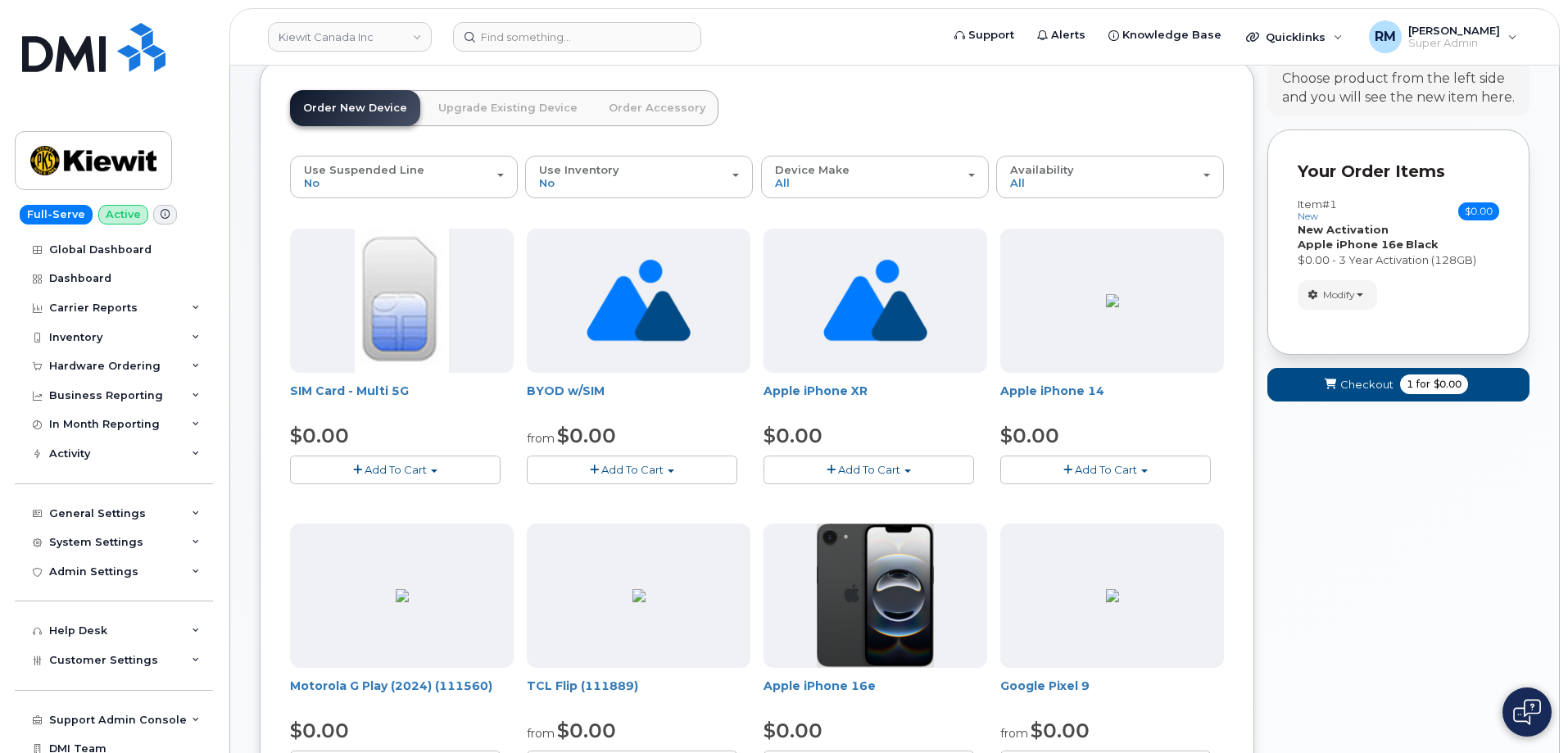
scroll to position [0, 0]
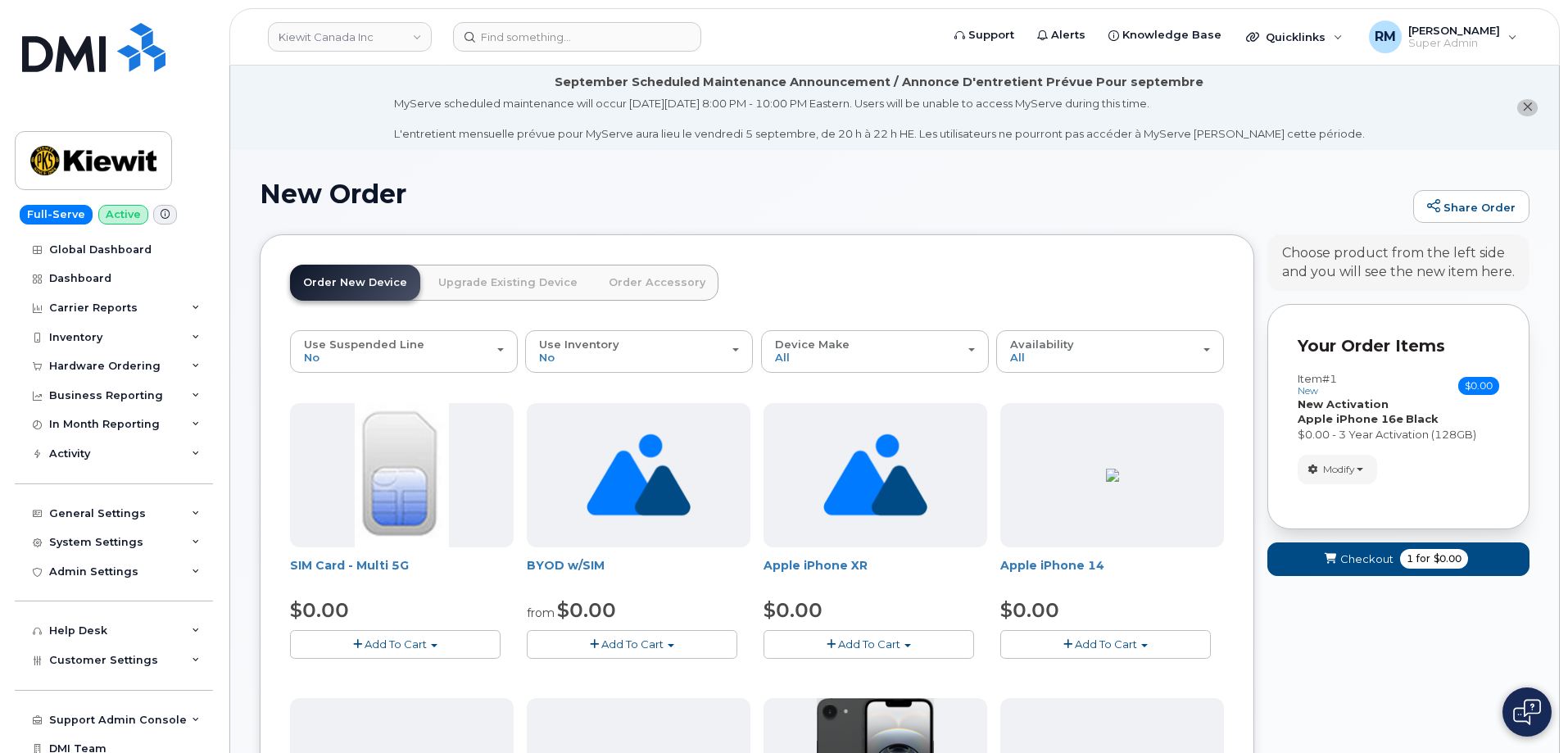
click at [624, 282] on link "Order Accessory" at bounding box center [657, 282] width 123 height 36
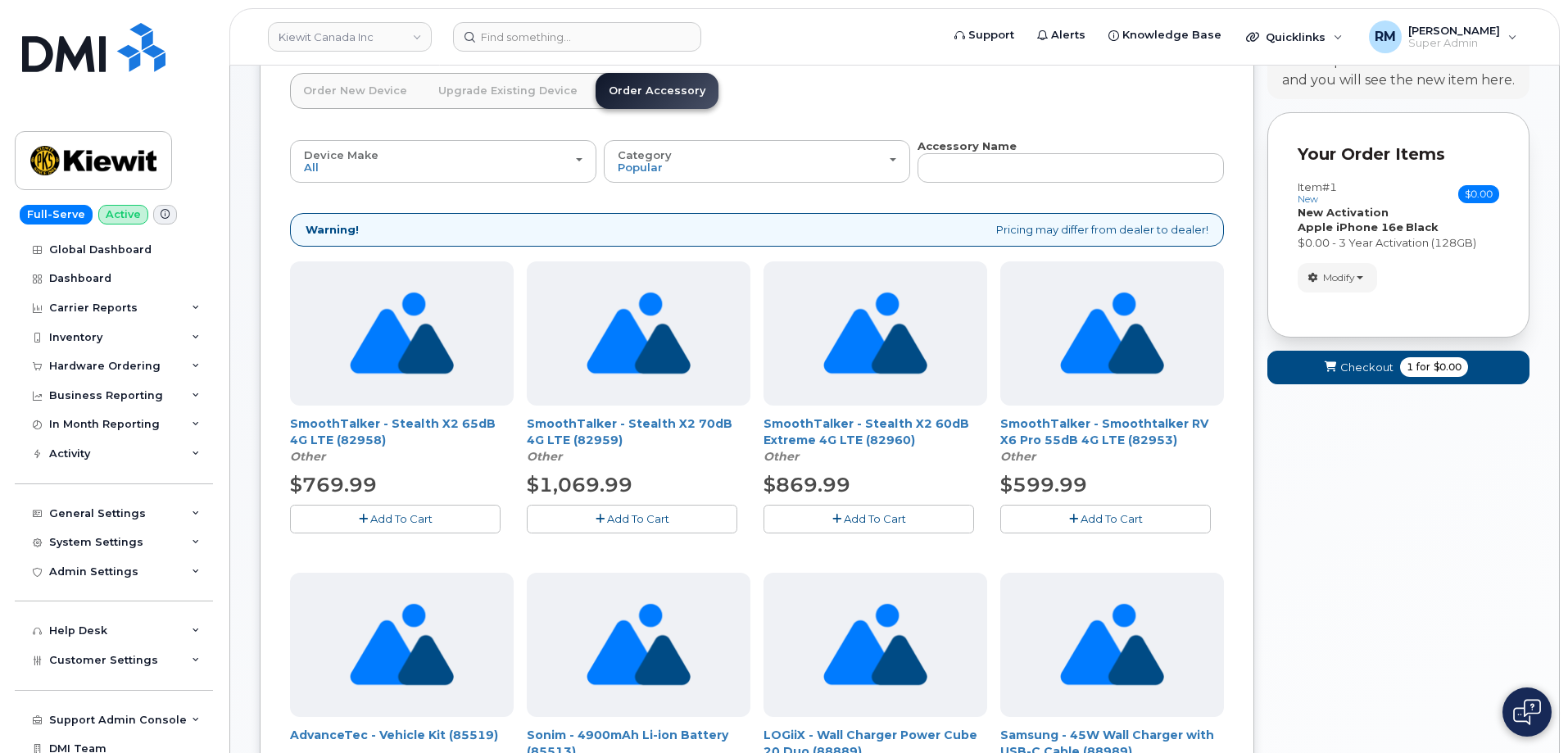
scroll to position [164, 0]
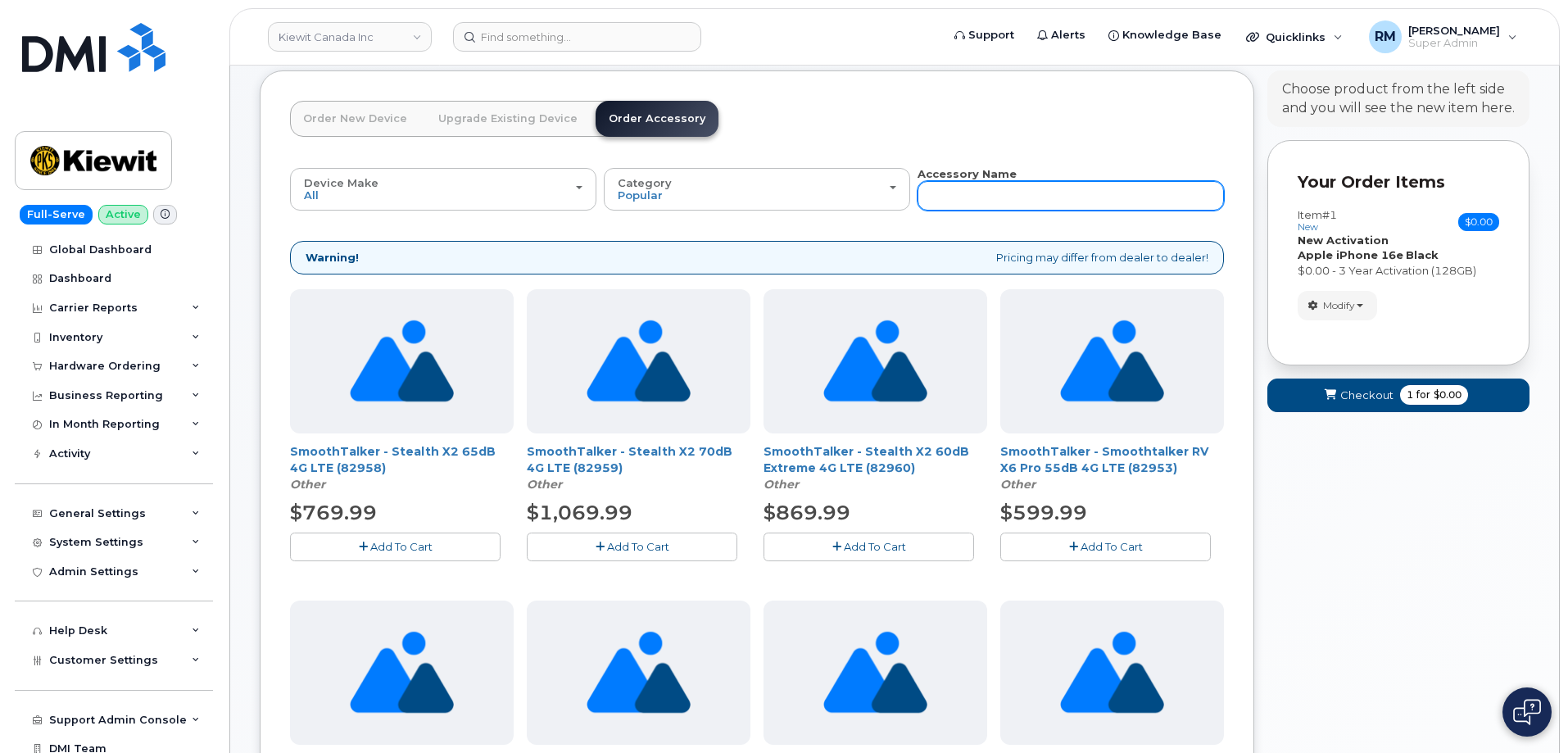
click at [970, 190] on input "text" at bounding box center [1071, 196] width 307 height 29
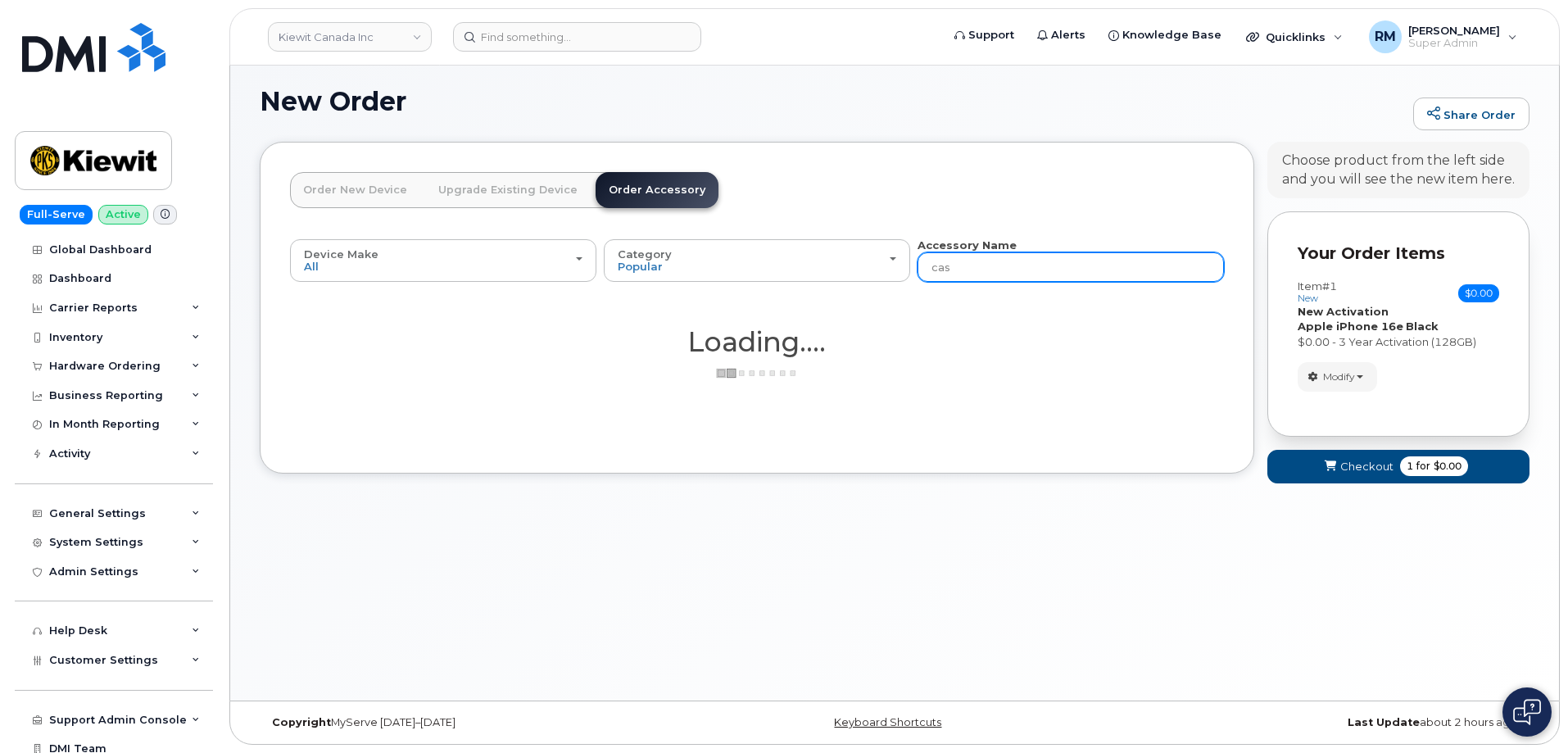
type input "case"
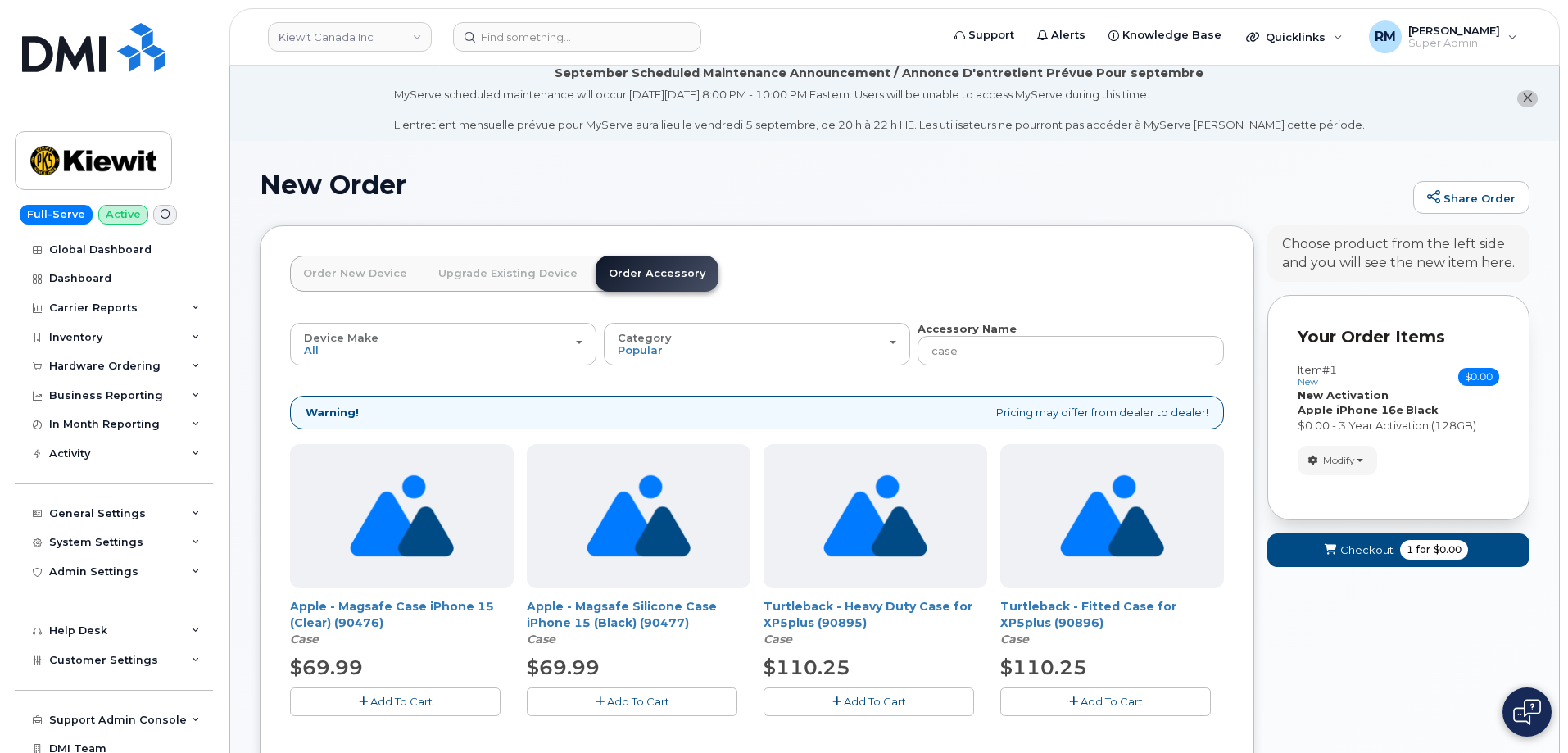
scroll to position [0, 0]
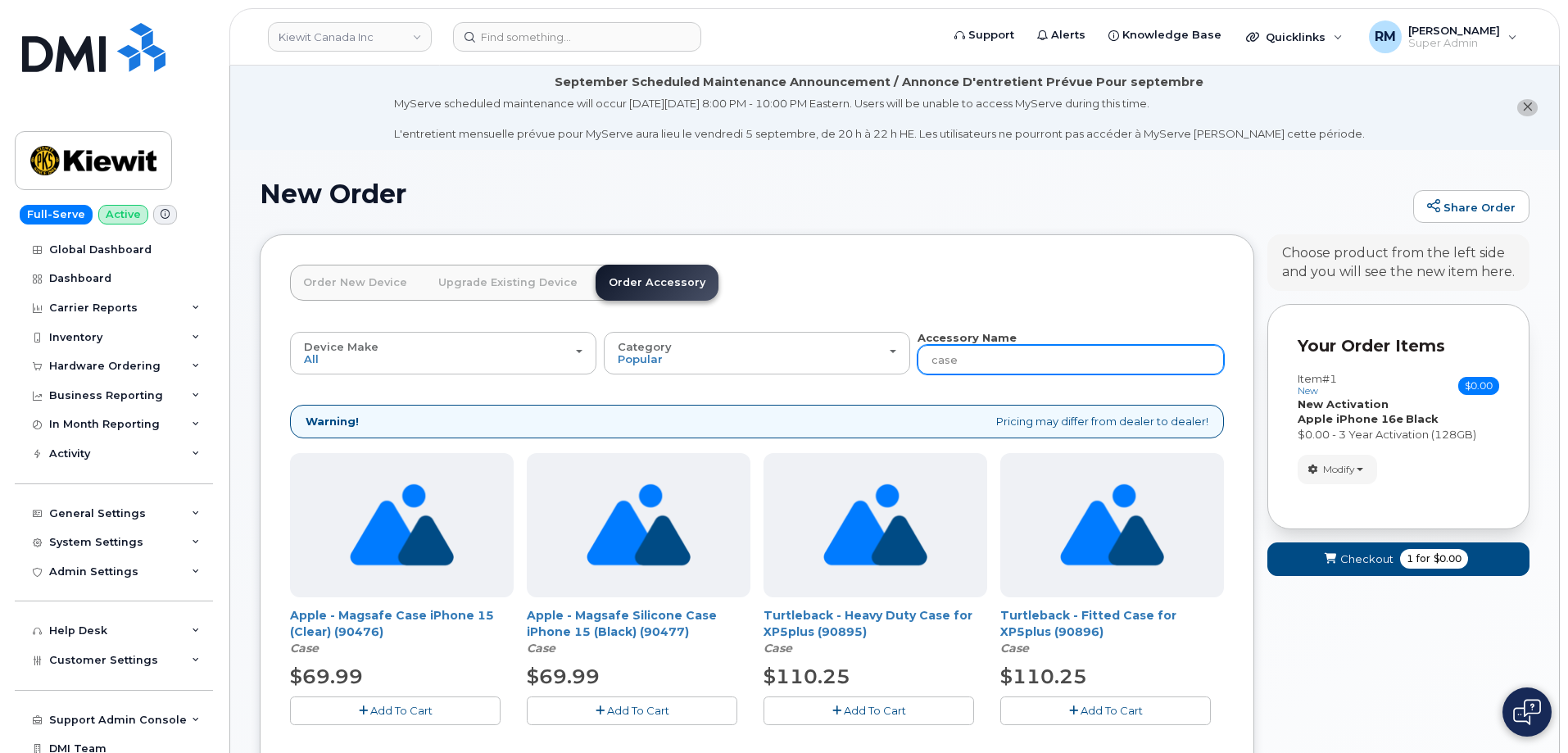
click at [941, 360] on input "case" at bounding box center [1071, 359] width 307 height 29
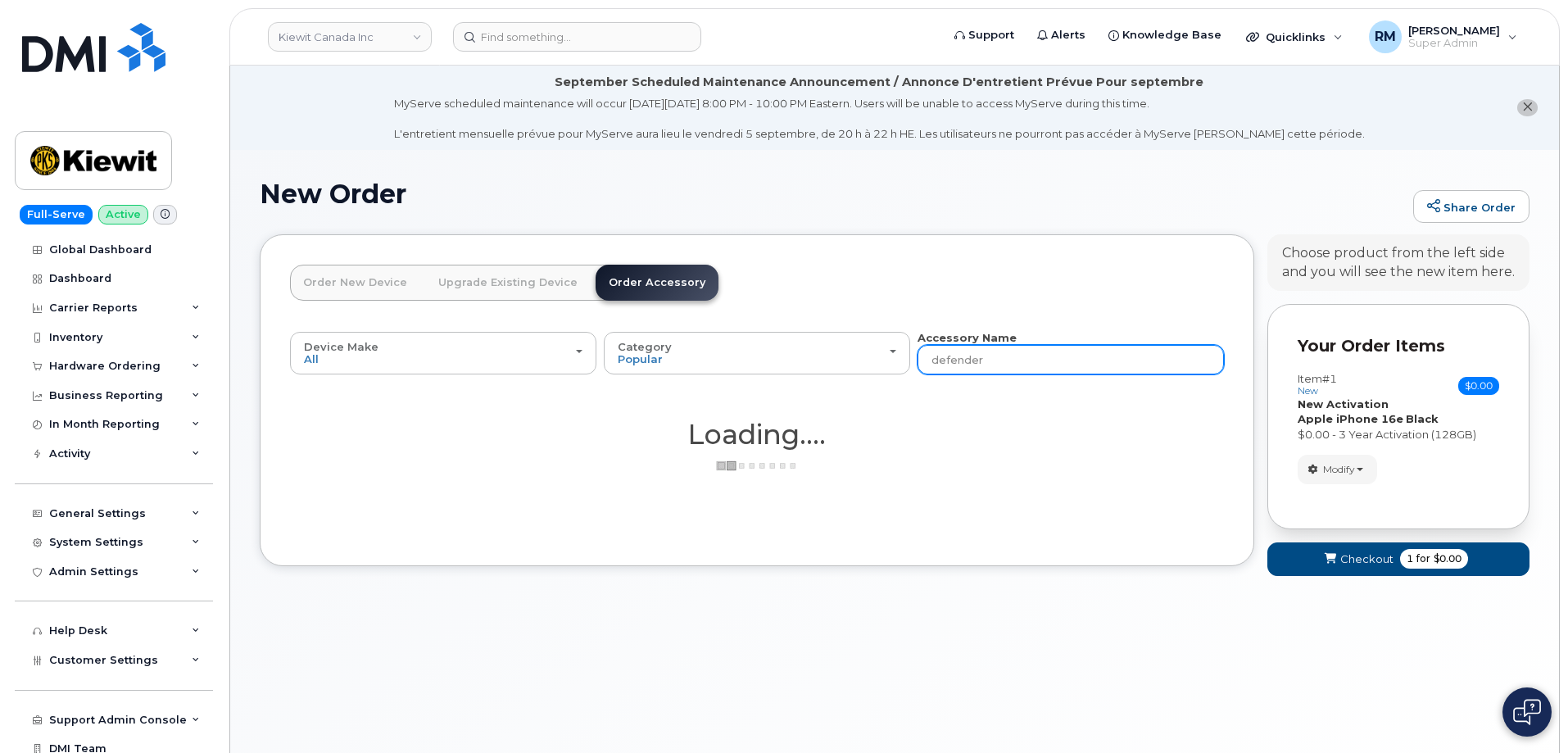
type input "defender"
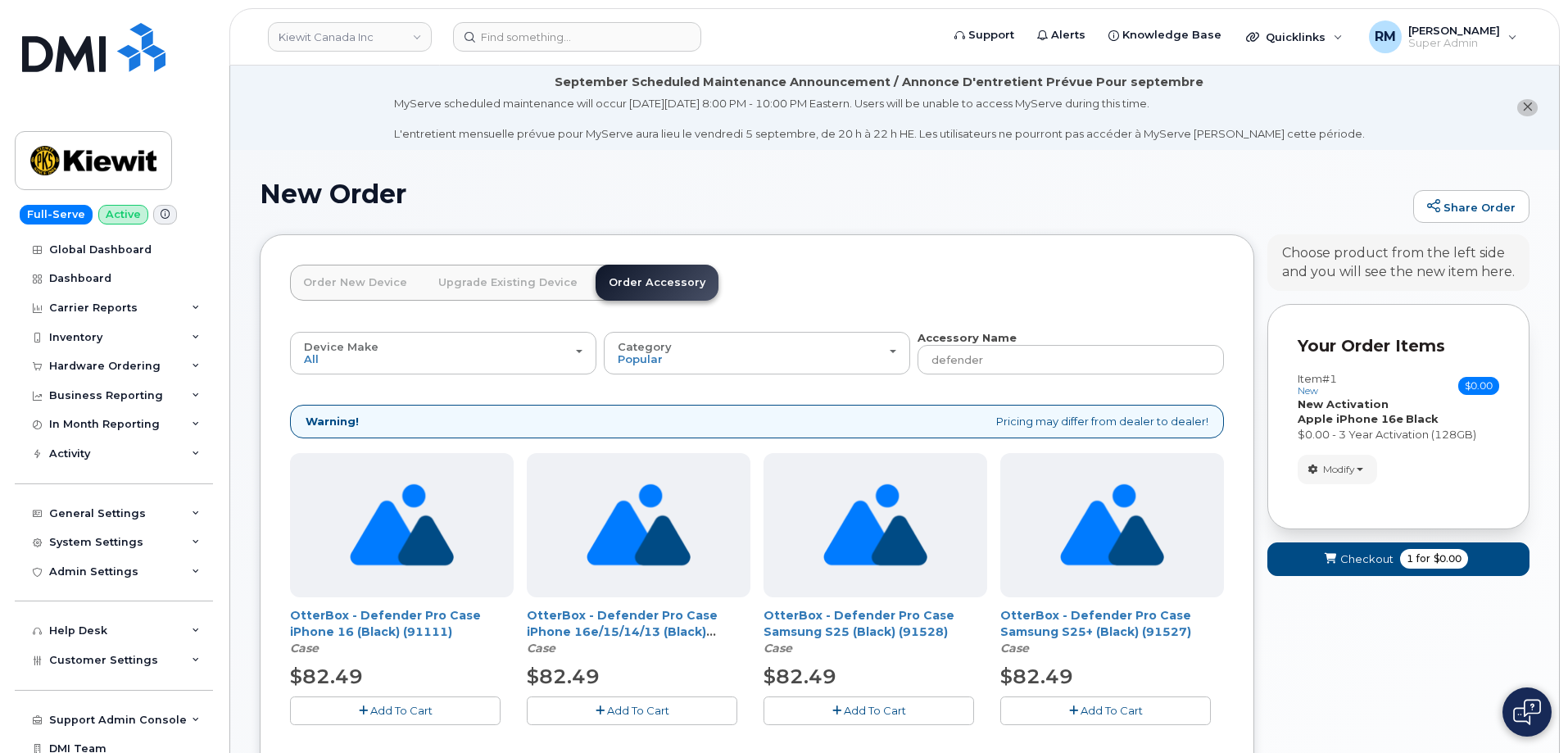
click at [623, 708] on span "Add To Cart" at bounding box center [638, 710] width 62 height 14
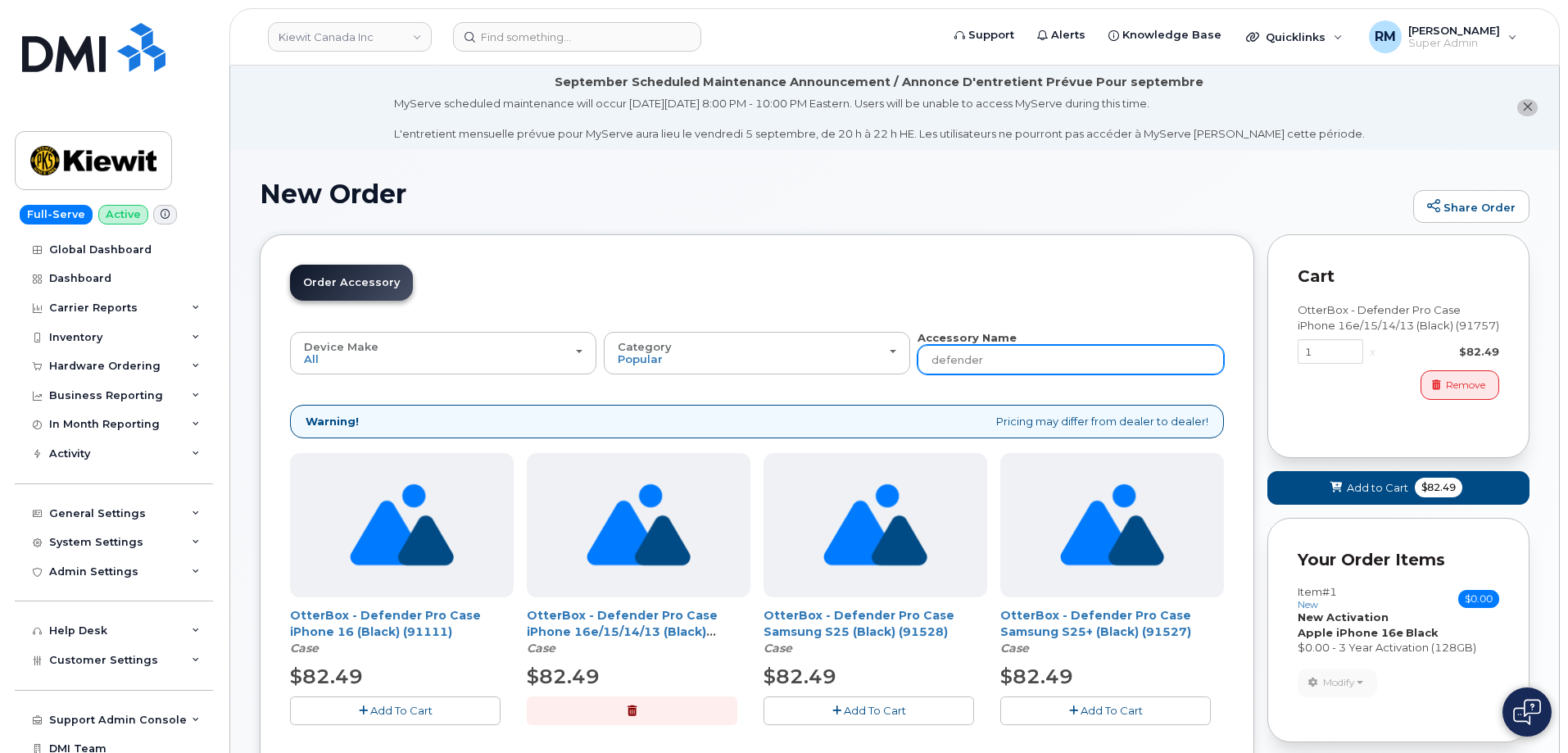
click at [974, 361] on input "defender" at bounding box center [1071, 359] width 307 height 29
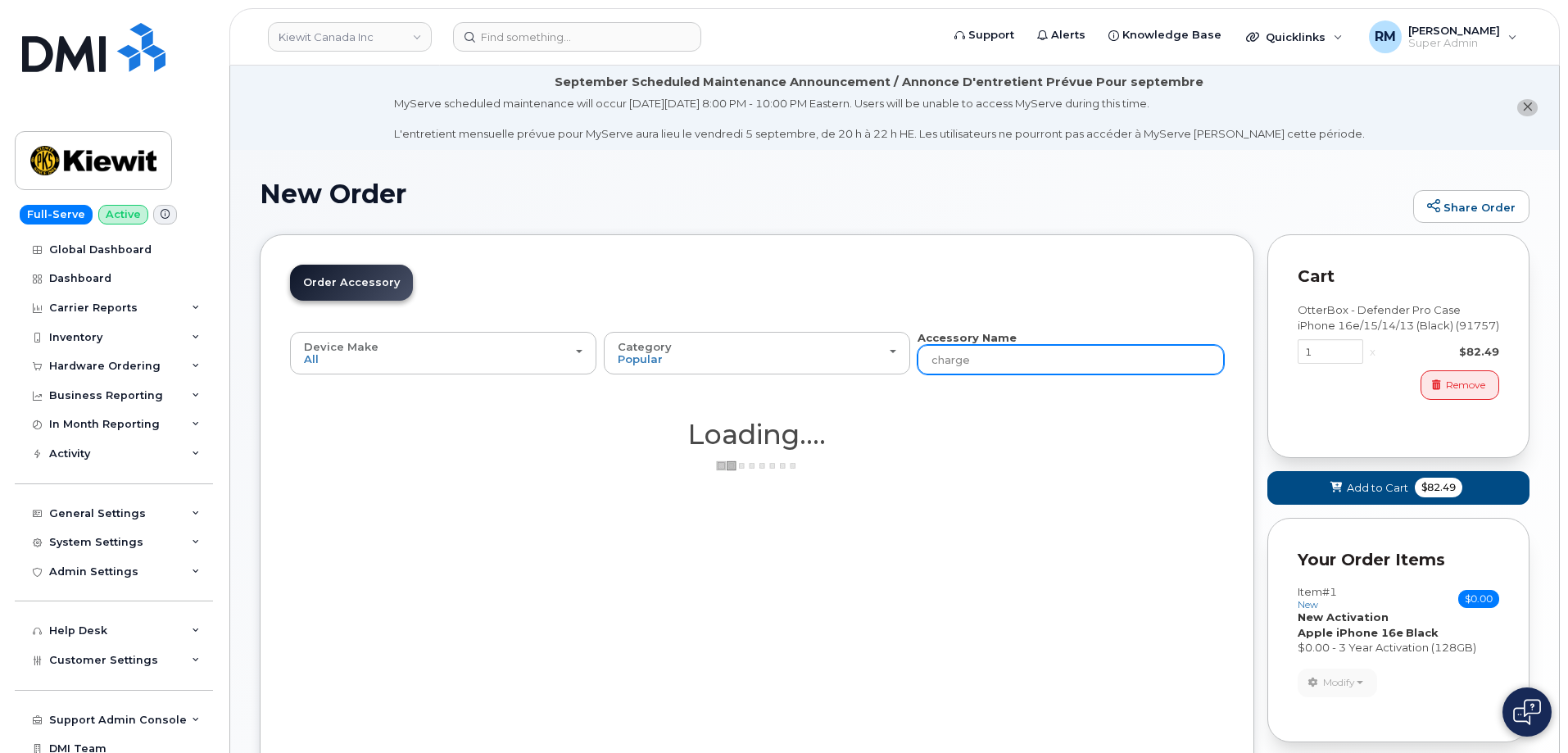
type input "charg"
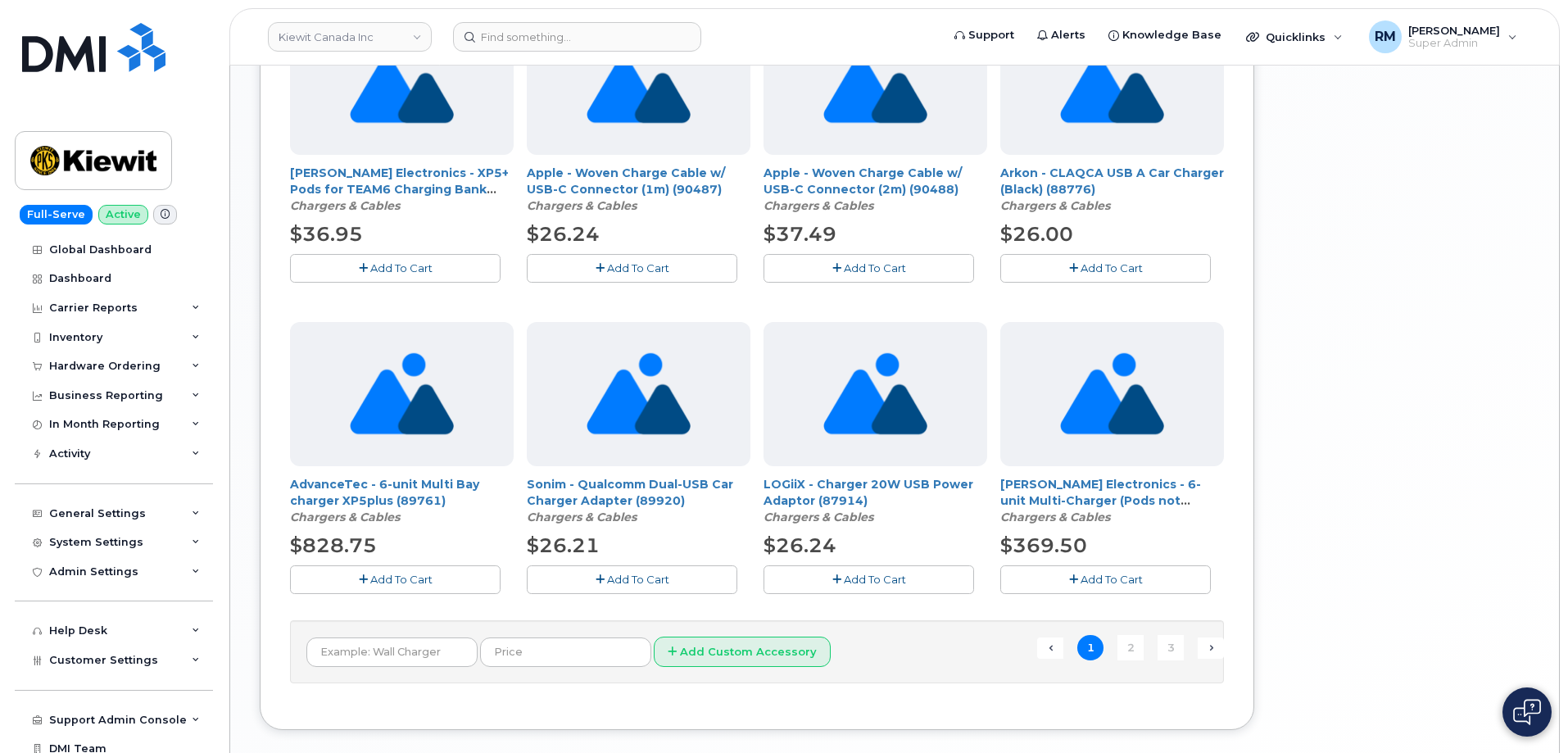
scroll to position [1147, 0]
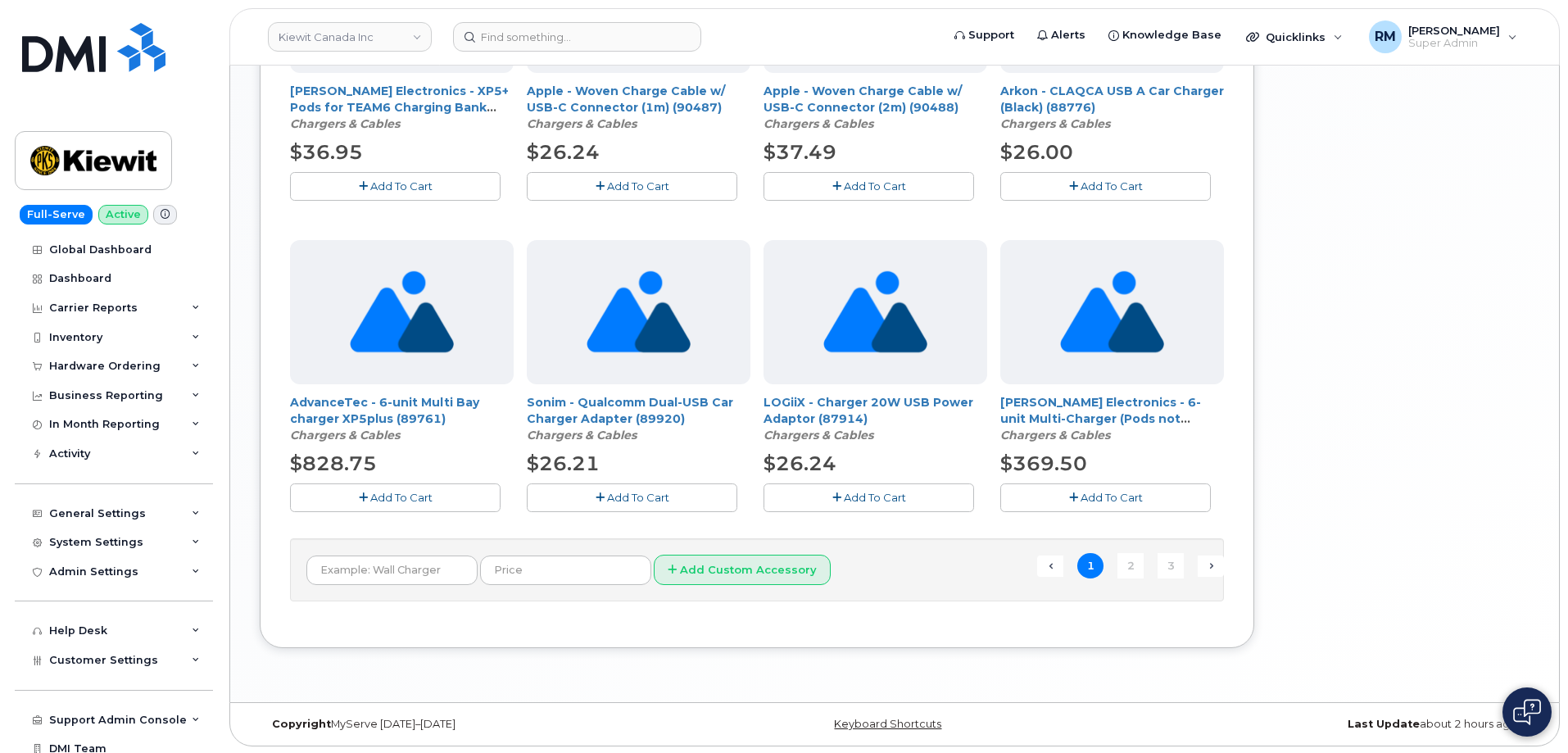
click at [841, 498] on button "Add To Cart" at bounding box center [868, 498] width 211 height 29
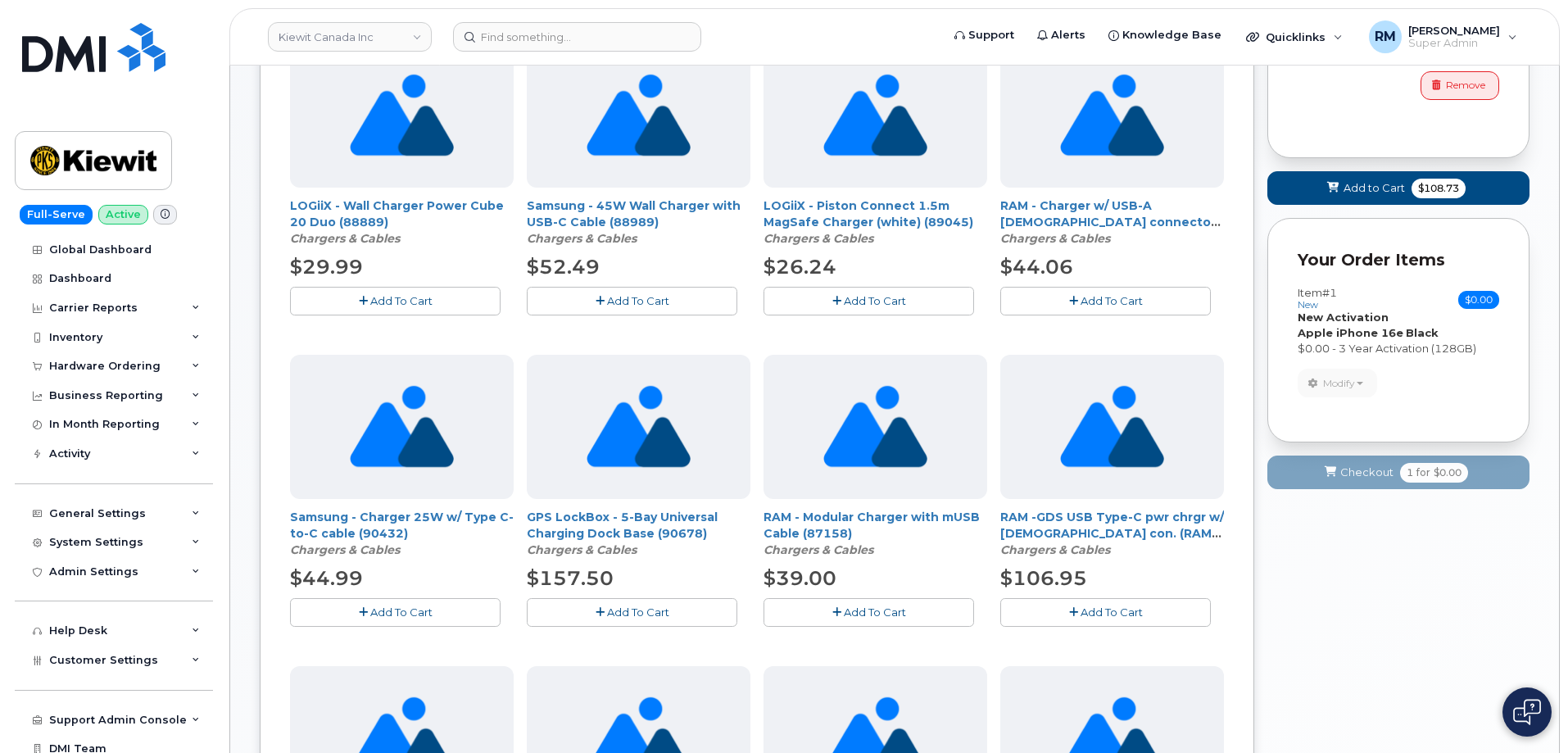
scroll to position [246, 0]
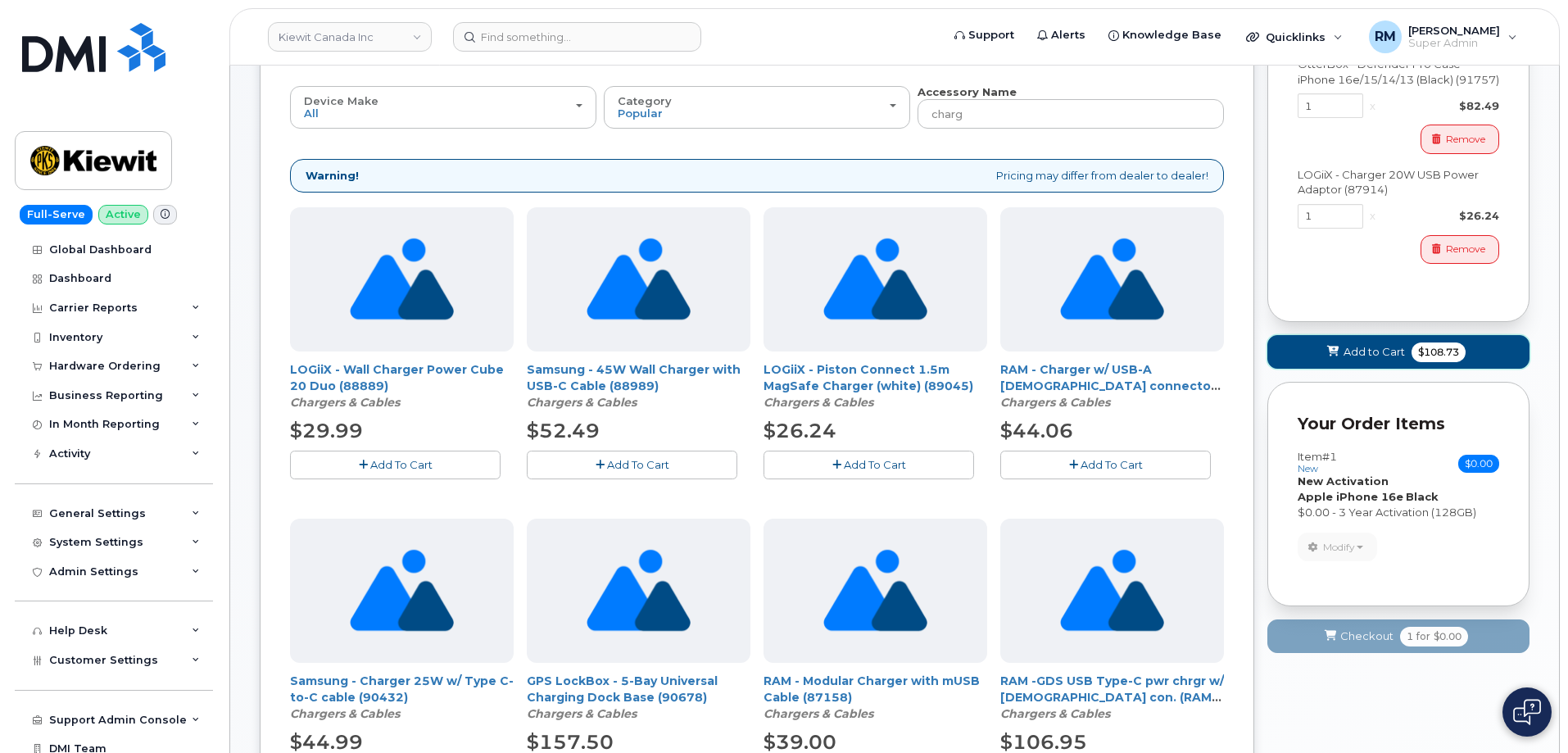
click at [1388, 344] on span "Add to Cart" at bounding box center [1374, 352] width 61 height 16
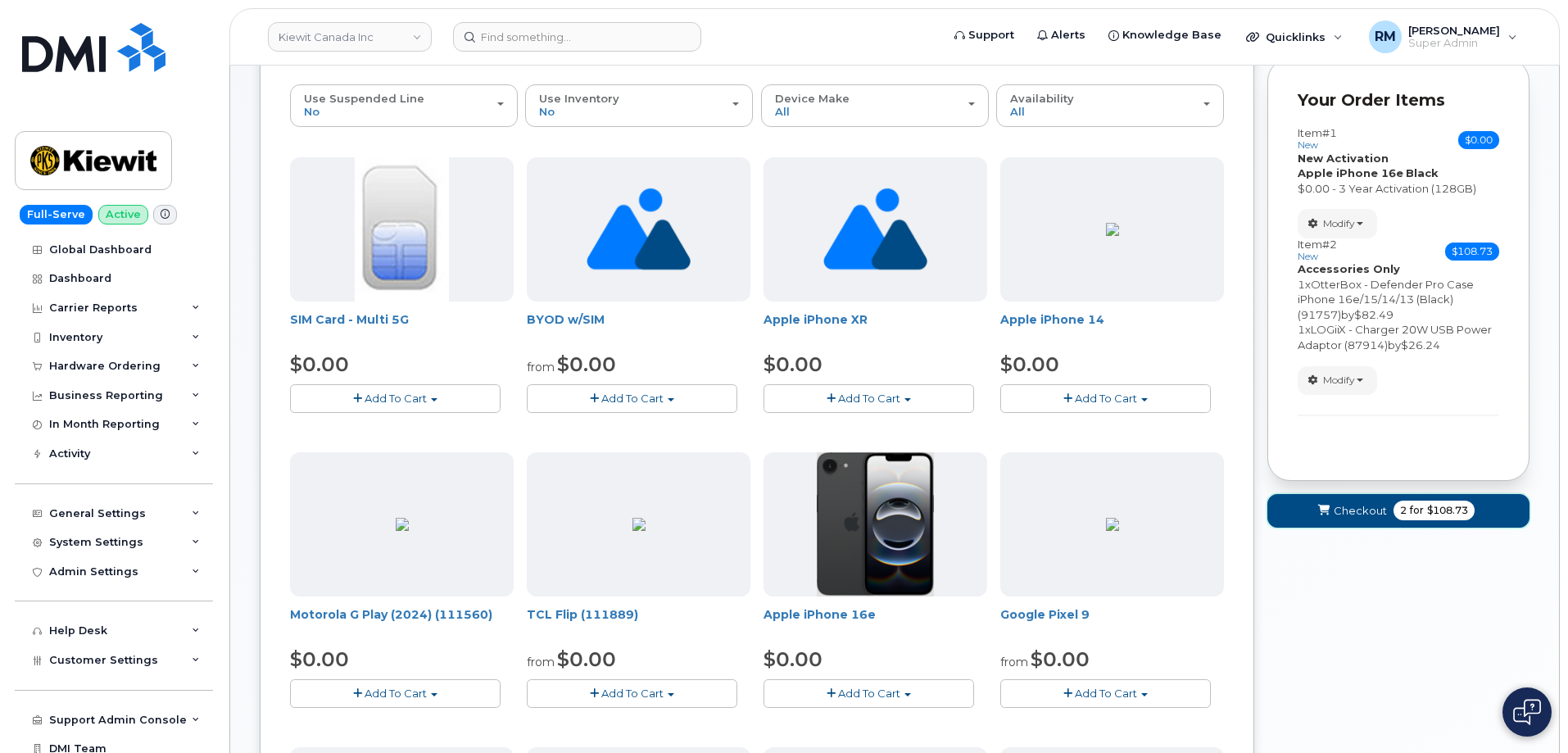
click at [1357, 508] on span "Checkout" at bounding box center [1360, 510] width 53 height 16
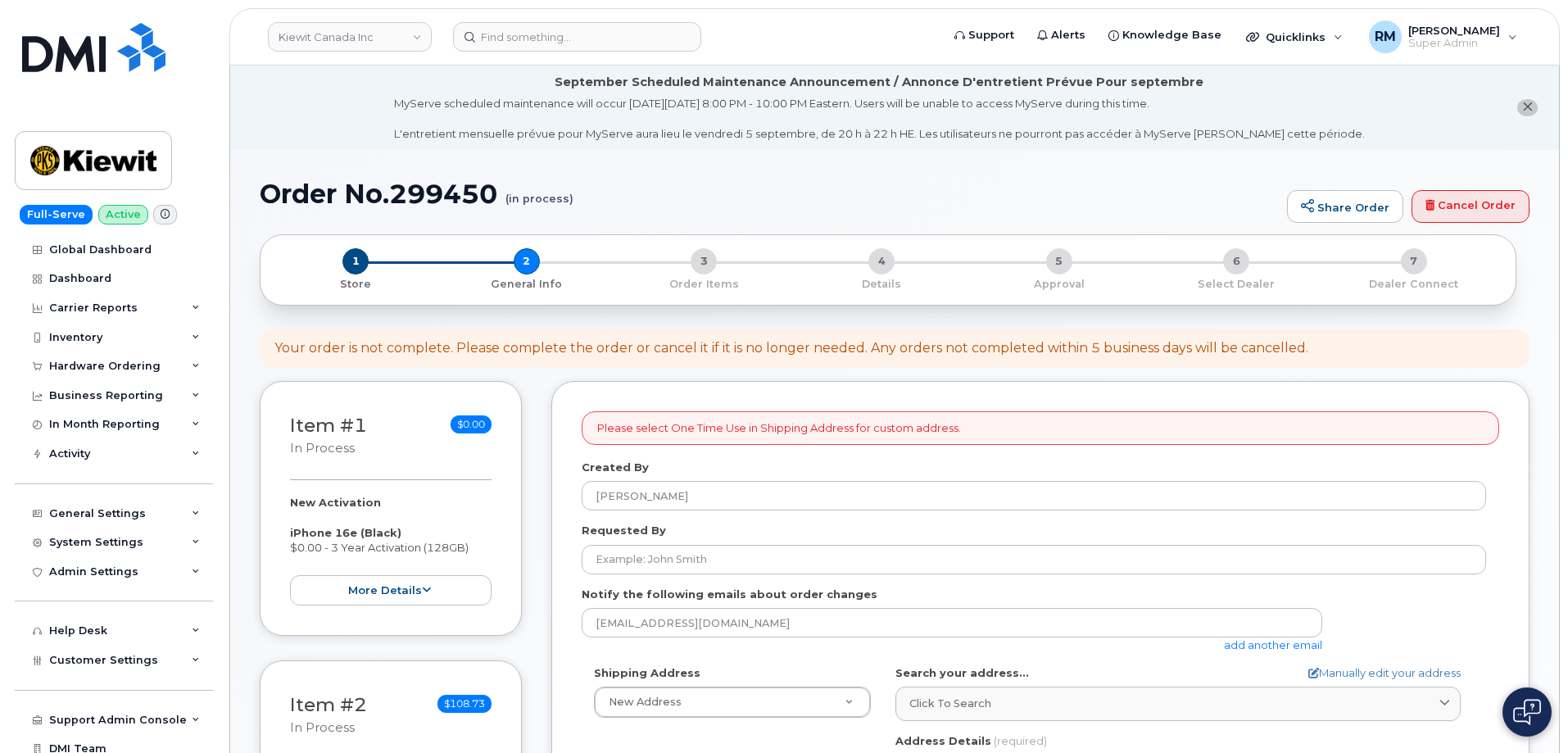
select select
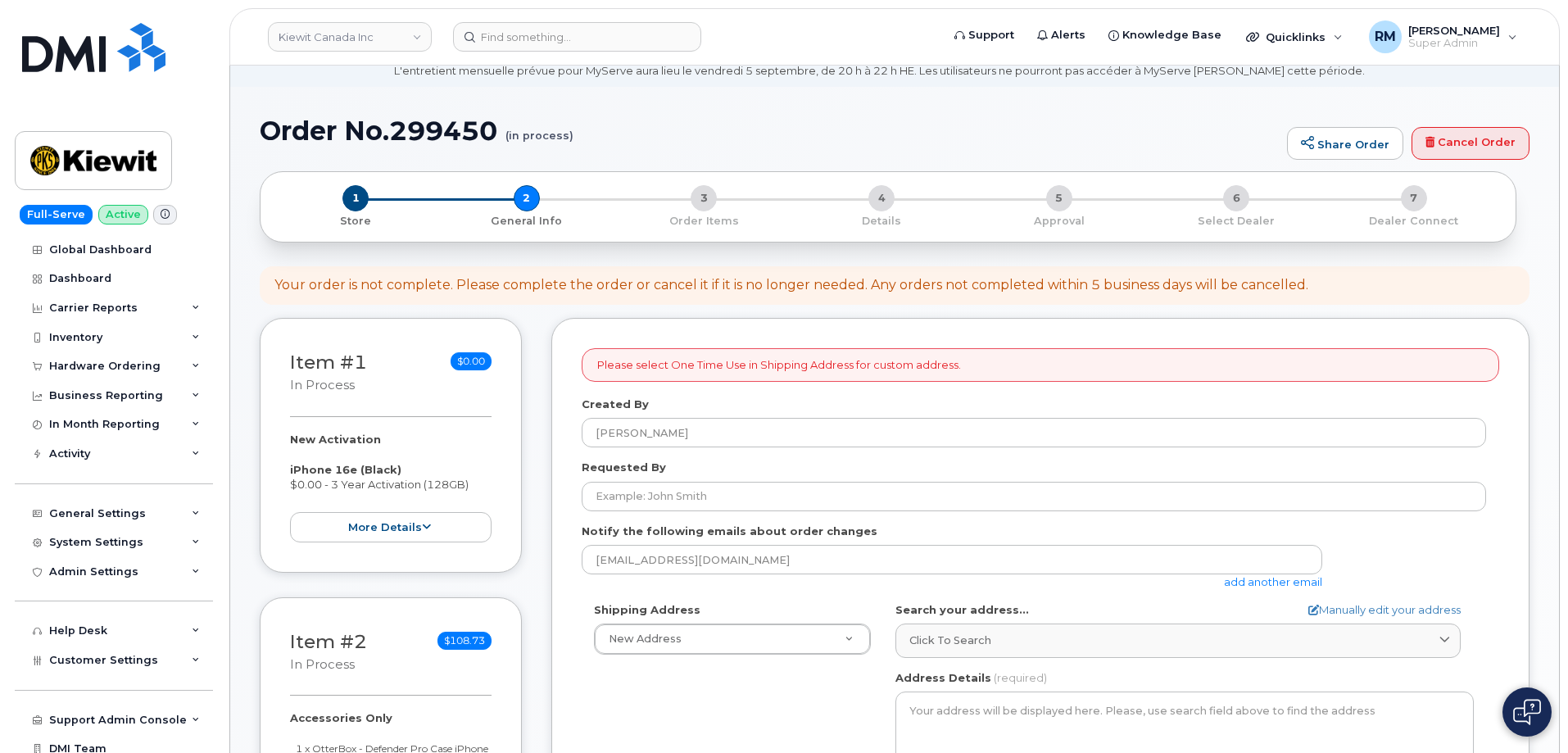
scroll to position [82, 0]
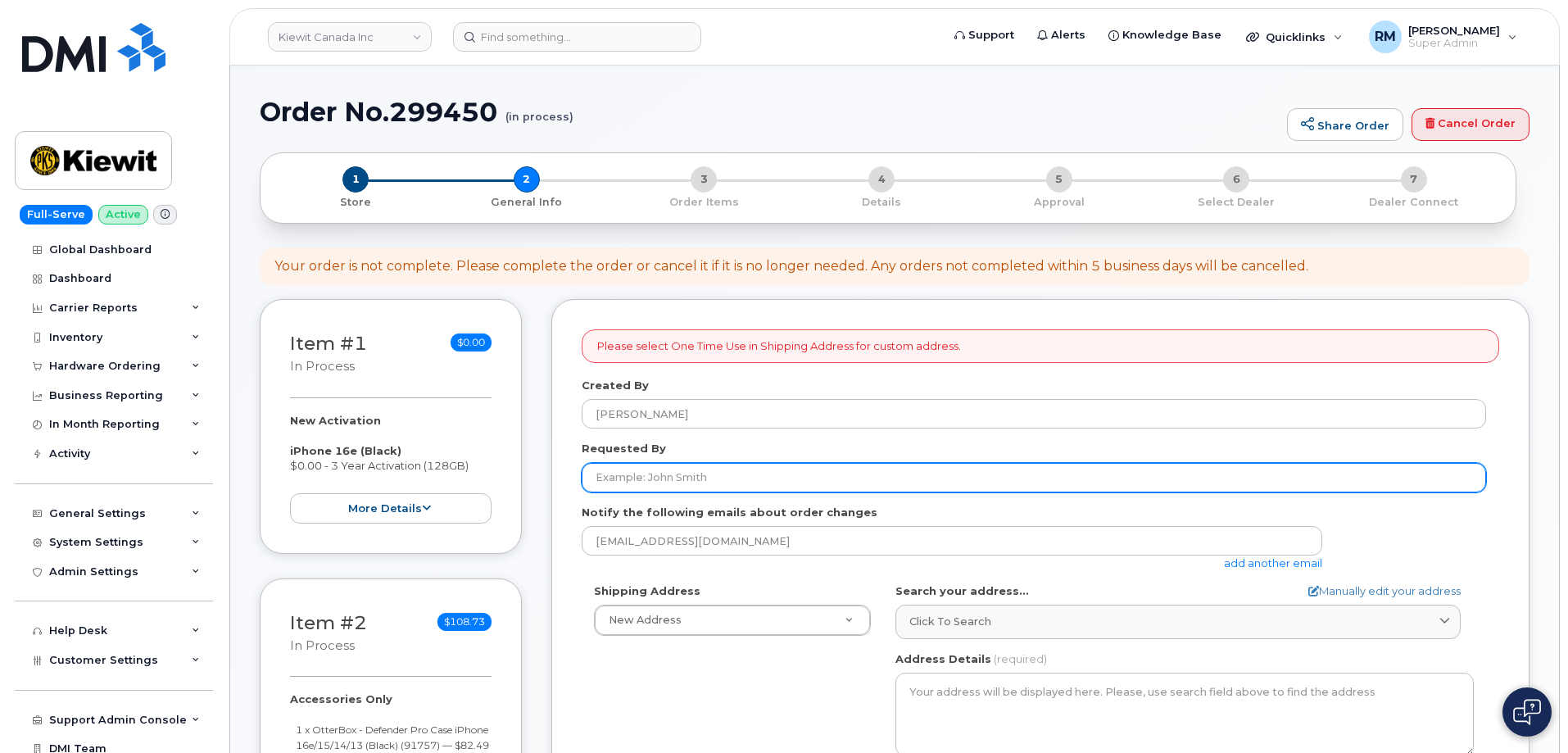
click at [659, 479] on input "Requested By" at bounding box center [1033, 477] width 904 height 29
paste input "Anup Dondeti"
type input "Anup Dondeti"
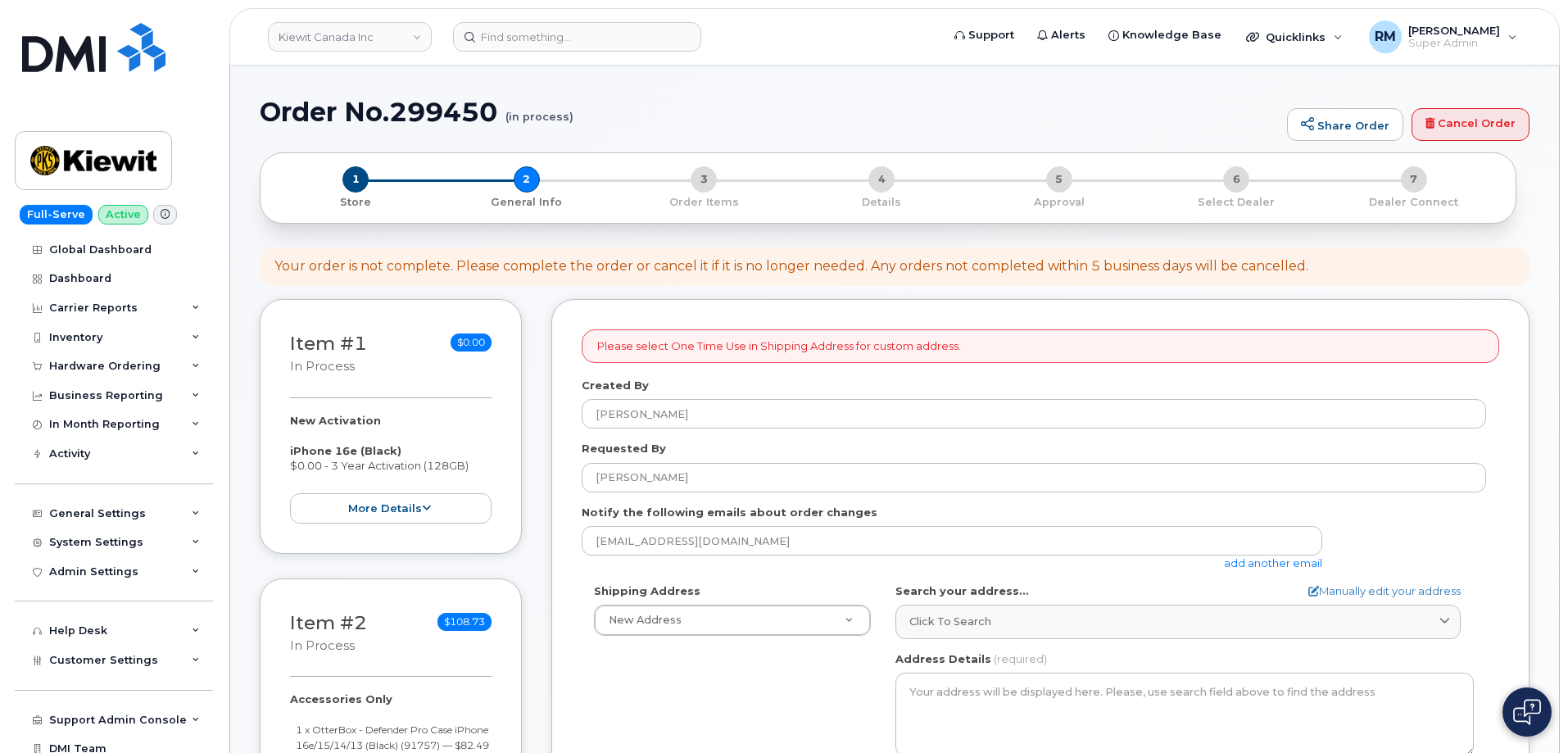
click at [1265, 562] on link "add another email" at bounding box center [1272, 563] width 98 height 14
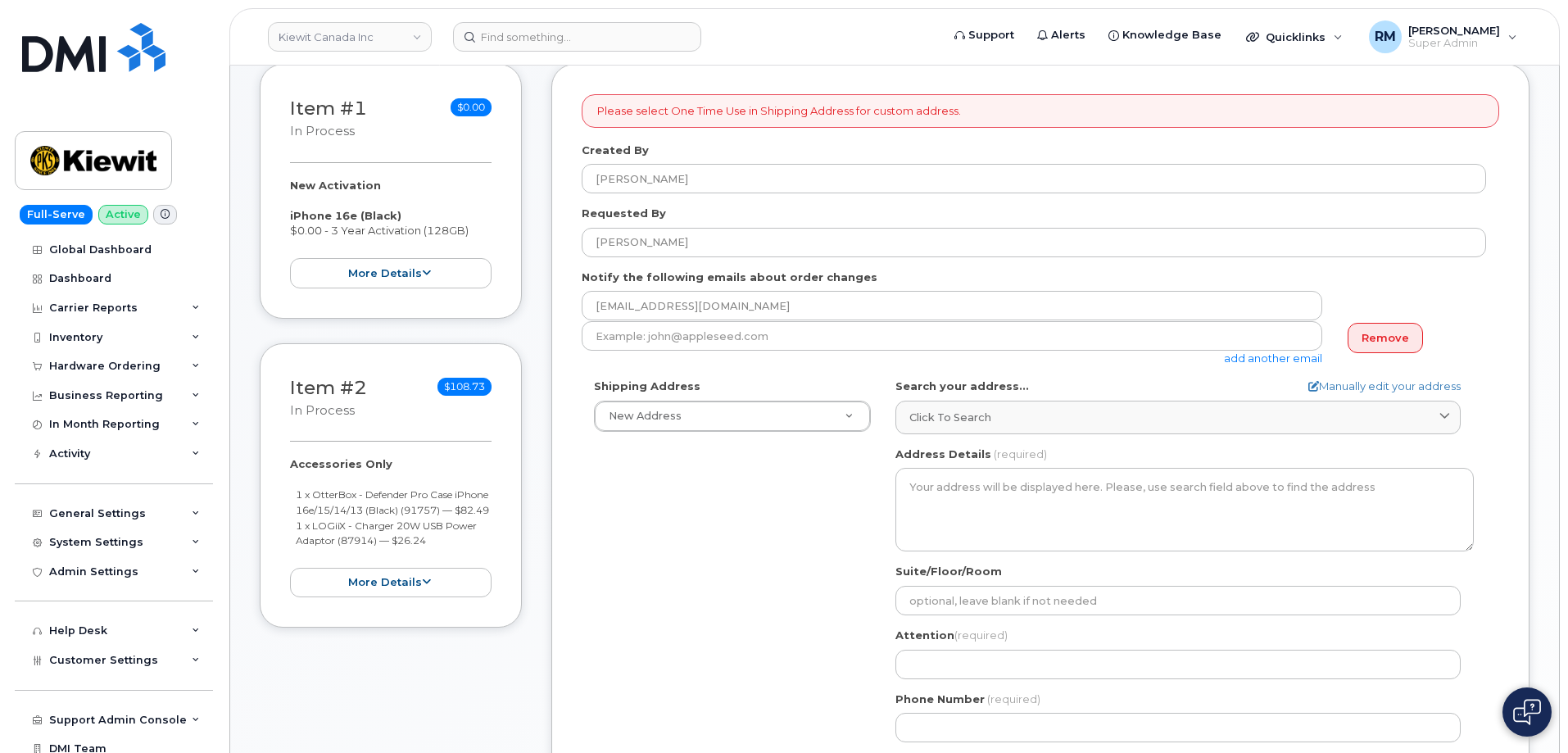
scroll to position [328, 0]
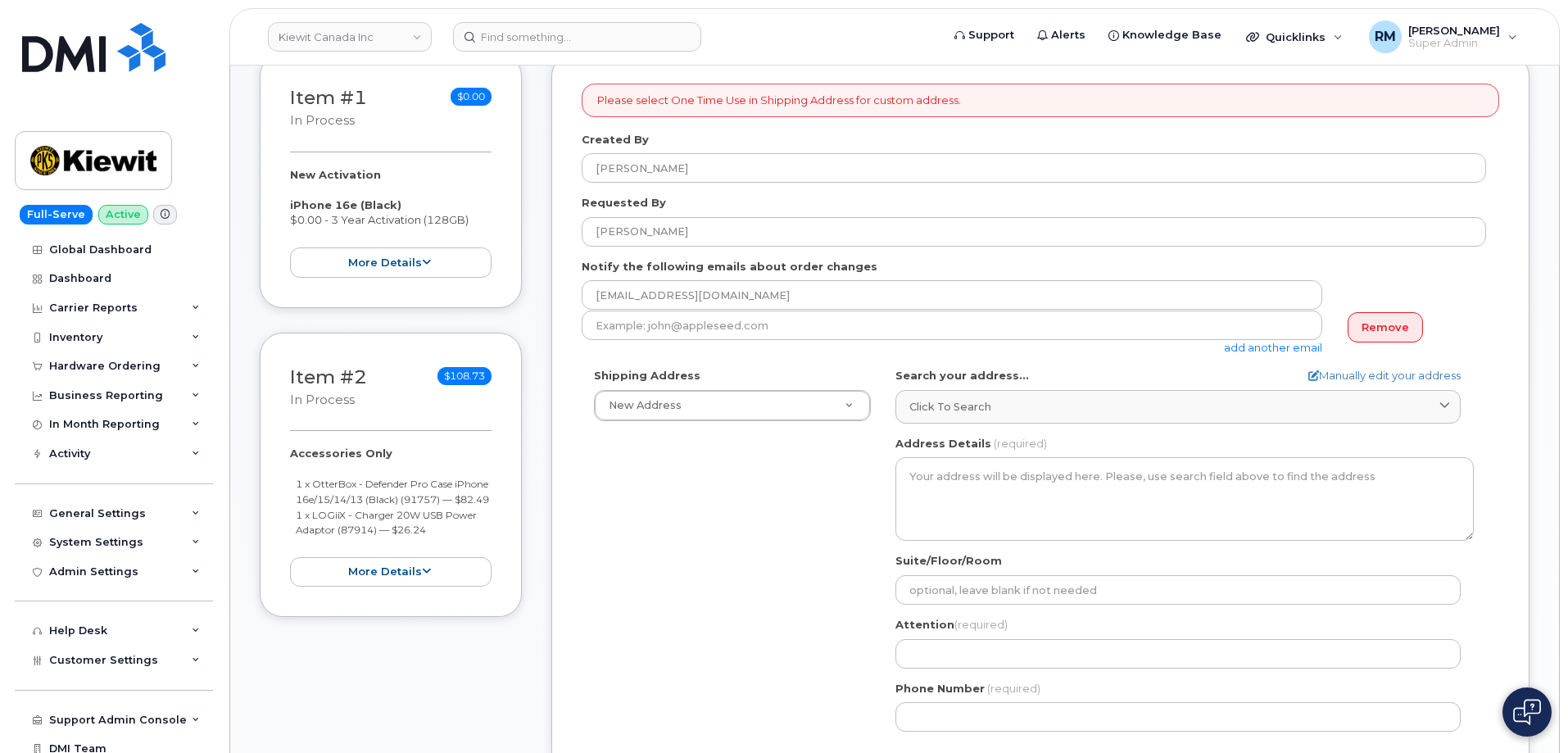
click at [1261, 344] on link "add another email" at bounding box center [1272, 347] width 98 height 14
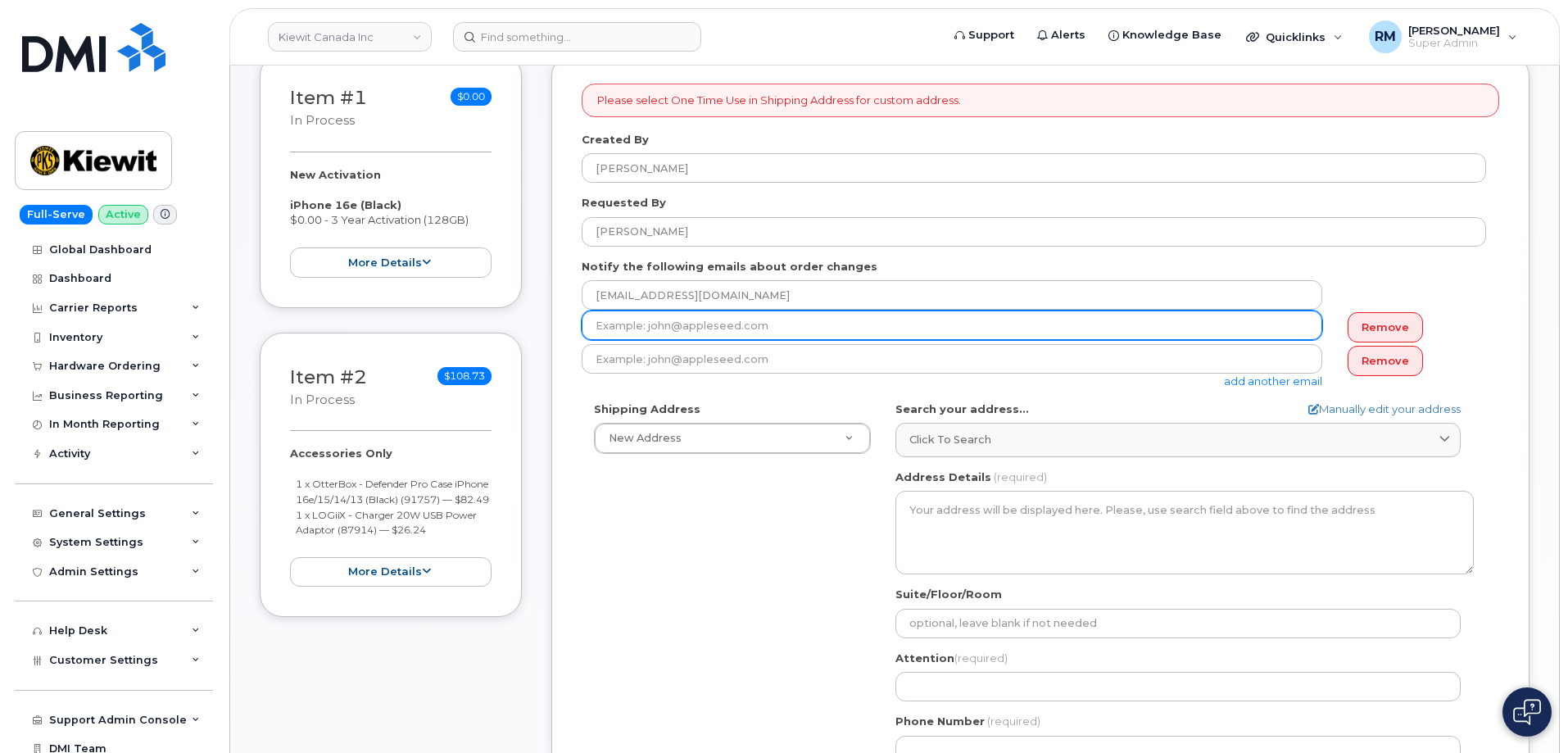
click at [708, 326] on input "email" at bounding box center [951, 325] width 740 height 29
paste input "ANUP.DONDETI@KIEWIT.COM"
type input "ANUP.DONDETI@KIEWIT.COM"
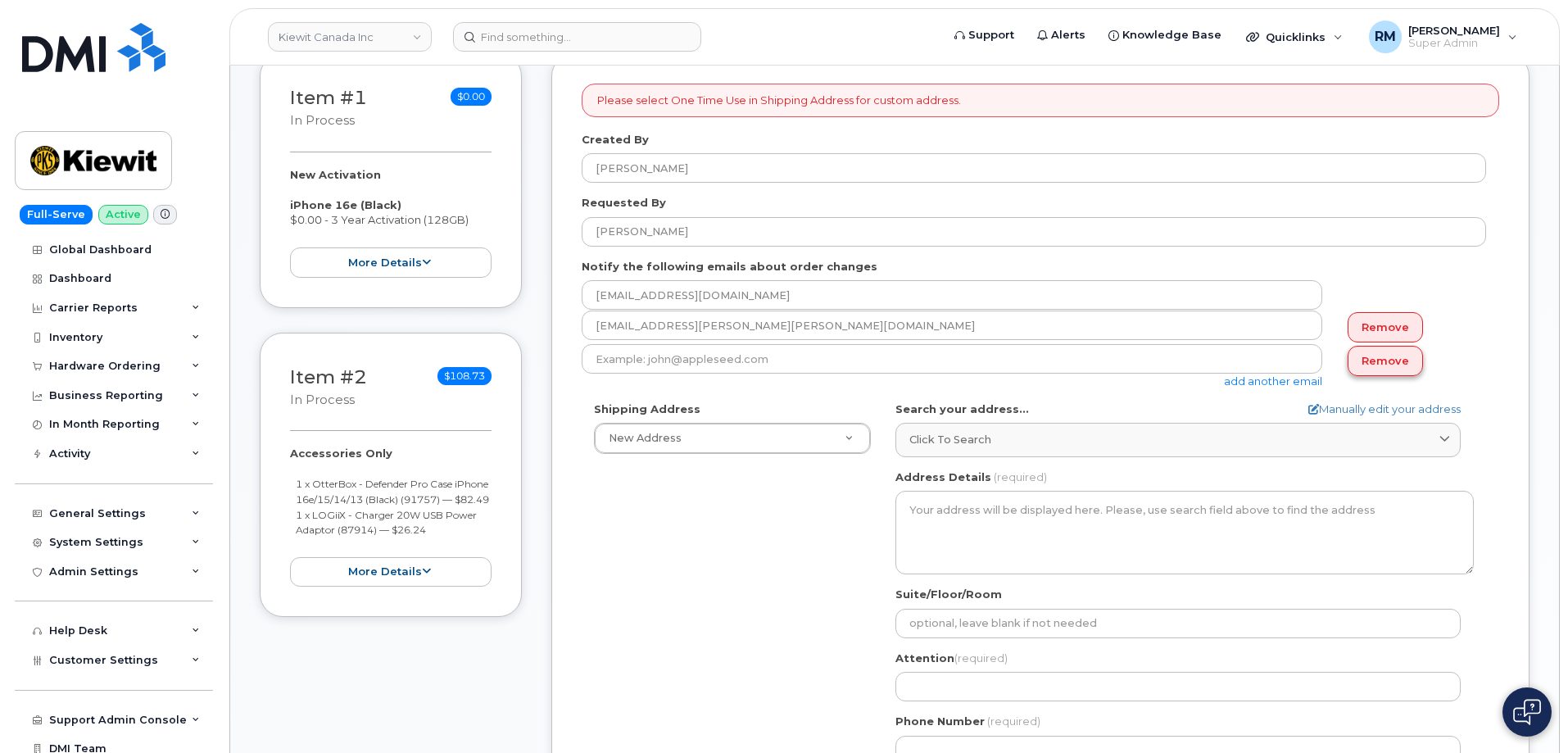
click at [1375, 356] on link "Remove" at bounding box center [1386, 360] width 76 height 30
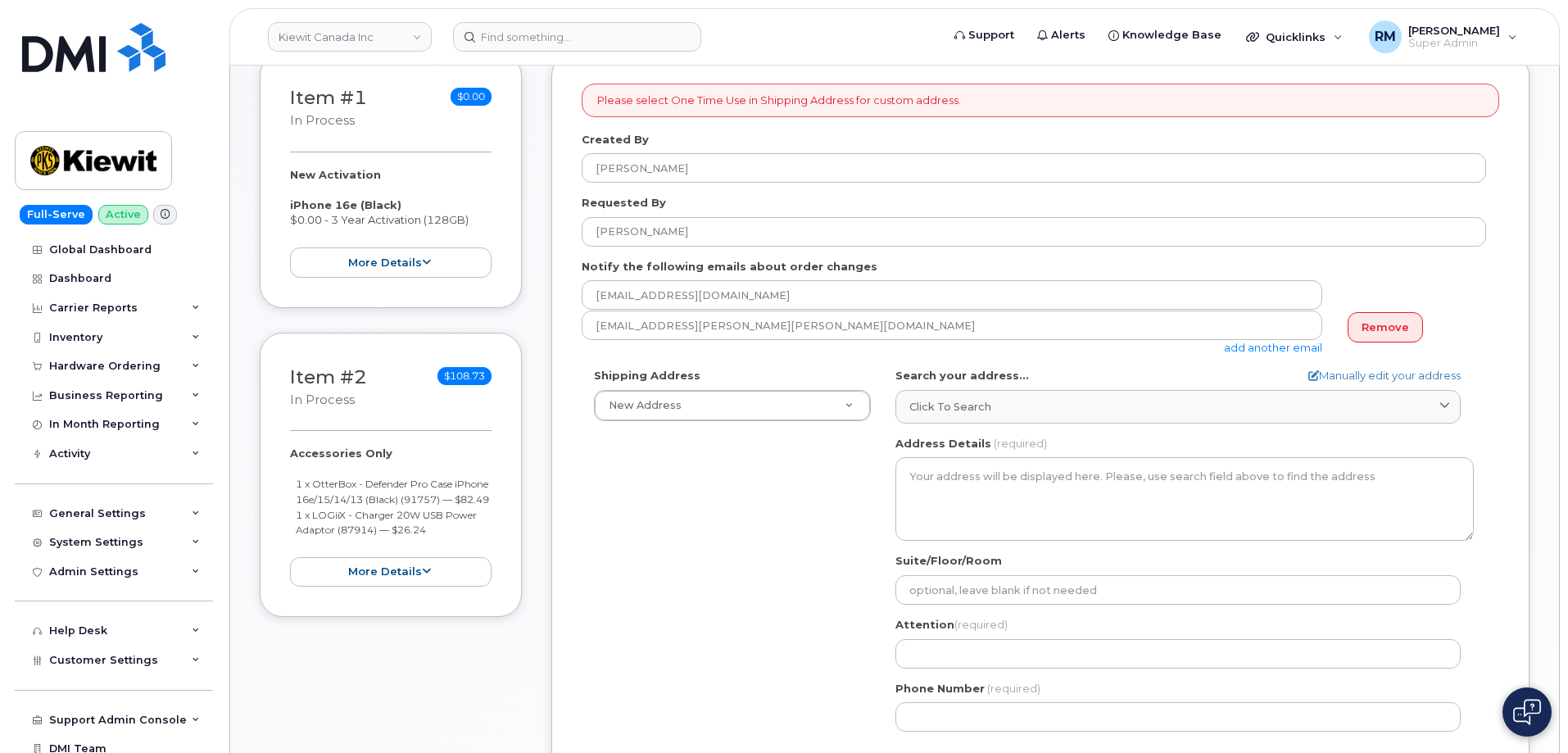
click at [831, 490] on div "Shipping Address New Address New Address 200-10333 Southport Rd SW 12250 33 St …" at bounding box center [1033, 556] width 904 height 376
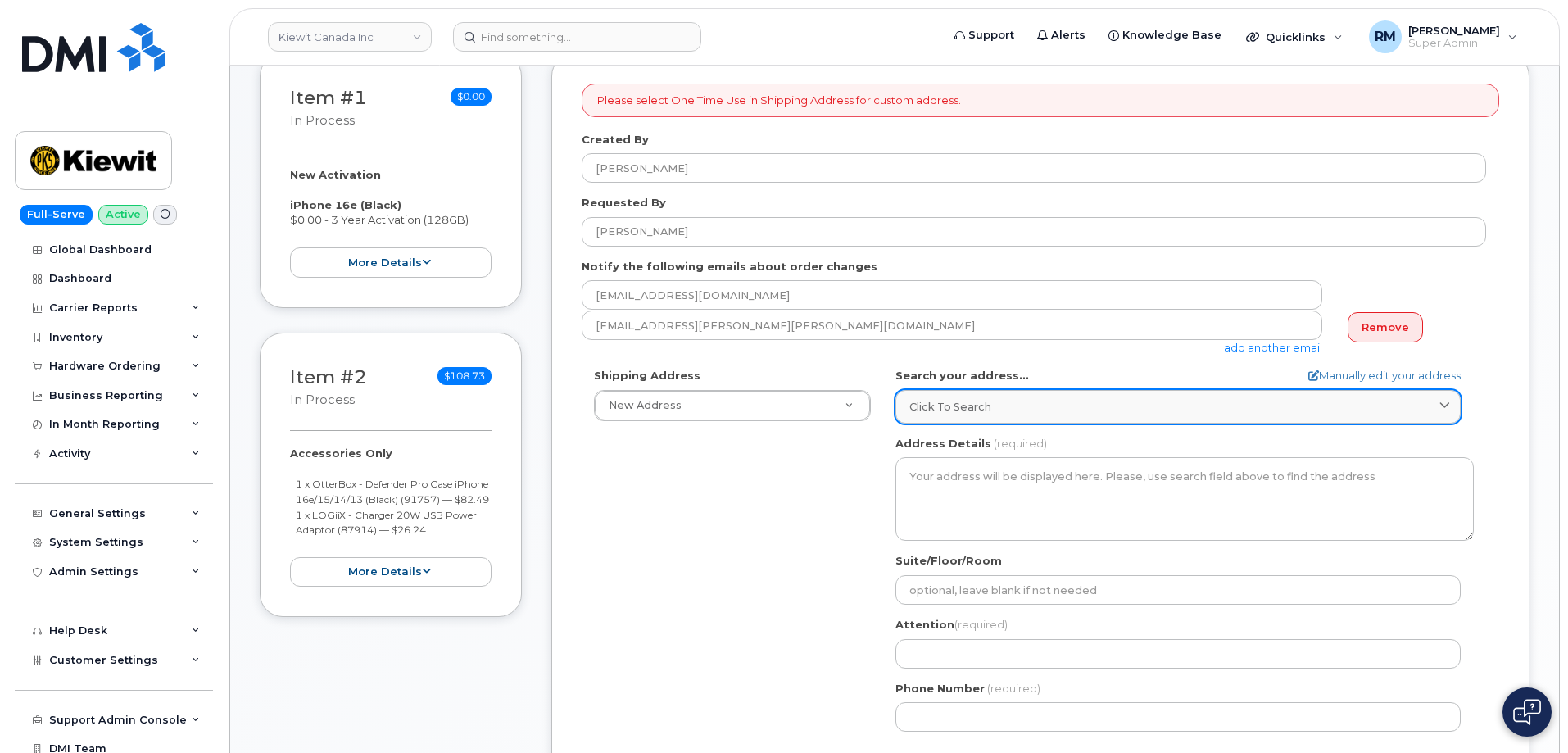
click at [945, 409] on span "Click to search" at bounding box center [950, 407] width 82 height 16
paste input "12250 33 St NE, EDMONTON, AB T6S 1H6 CANADA"
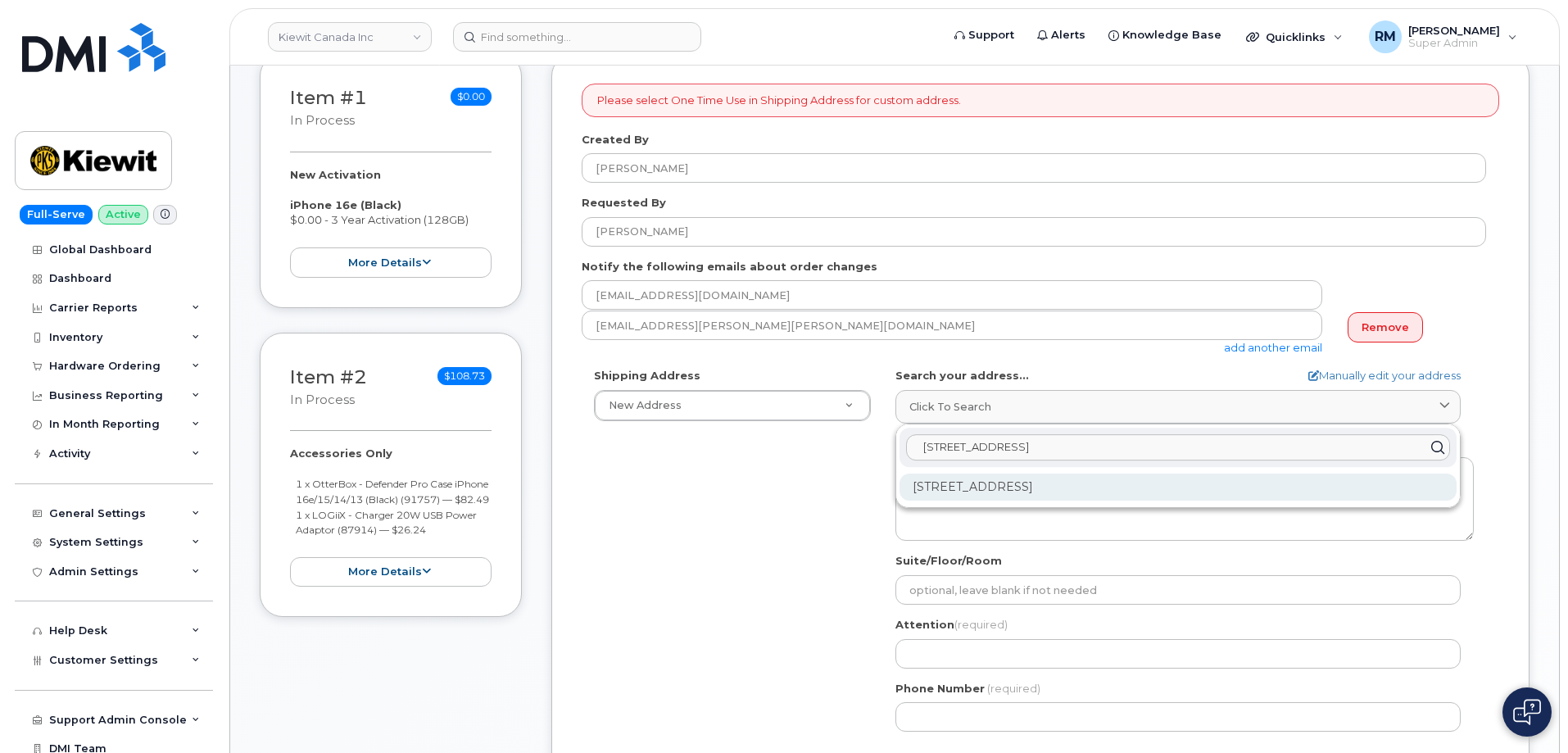
type input "12250 33 St NE, EDMONTON, AB T6S 1H6 CANADA"
click at [1004, 487] on div "12250 33 St NE Edmonton AB T6S 1H6" at bounding box center [1178, 487] width 557 height 27
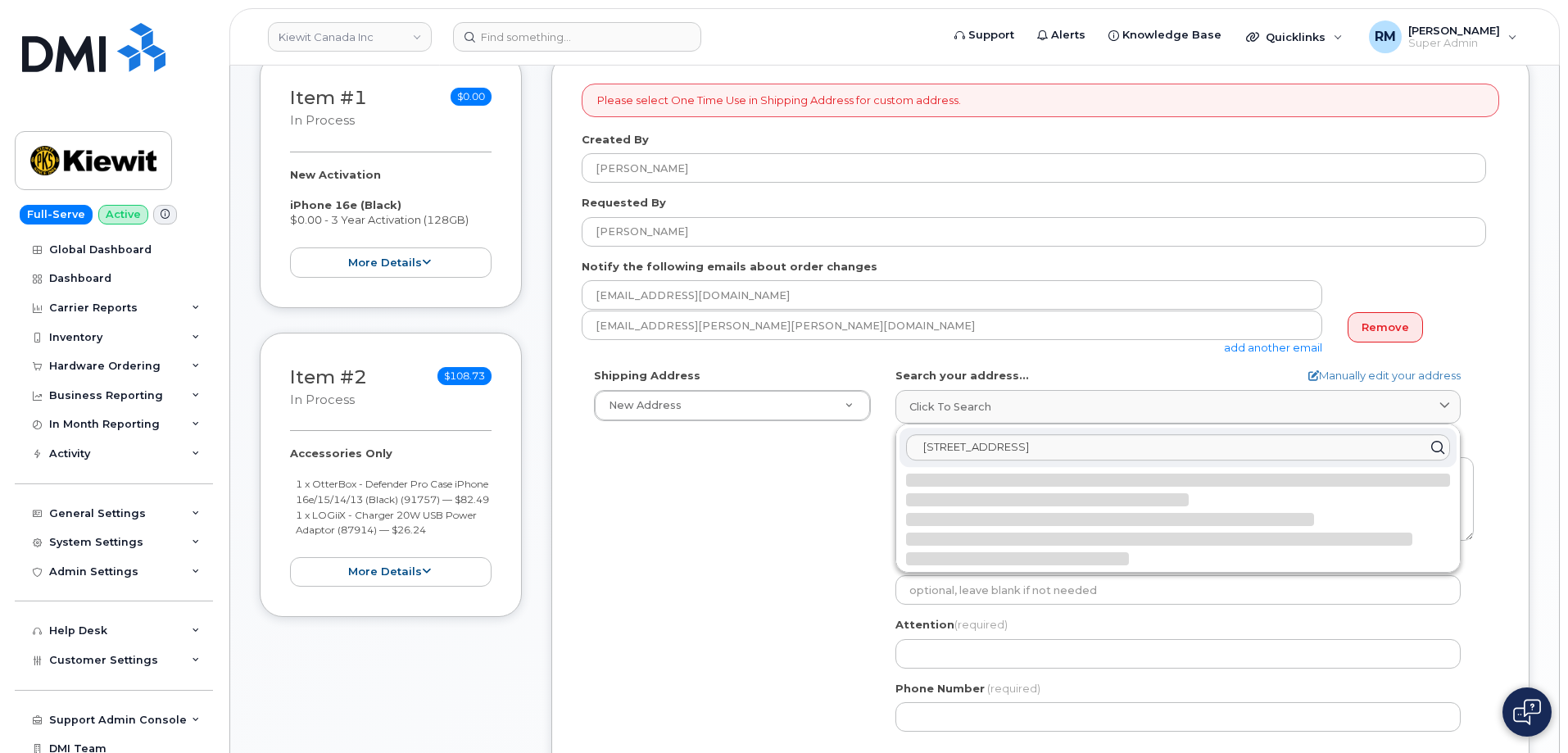
select select
type textarea "12250 33 St NE EDMONTON AB T6S 1H6 CANADA"
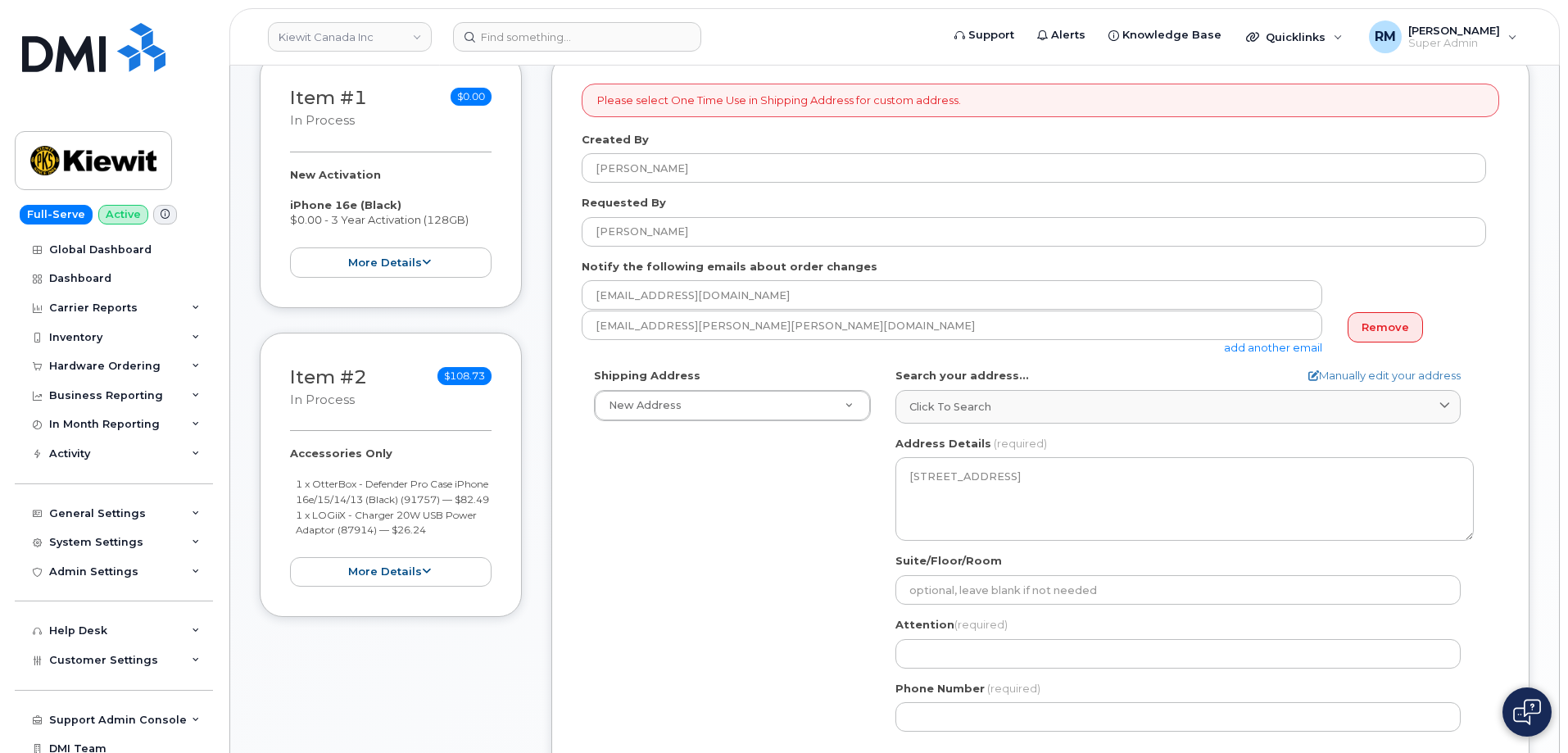
click at [770, 492] on div "Shipping Address New Address New Address 200-10333 Southport Rd SW 12250 33 St …" at bounding box center [1033, 556] width 904 height 376
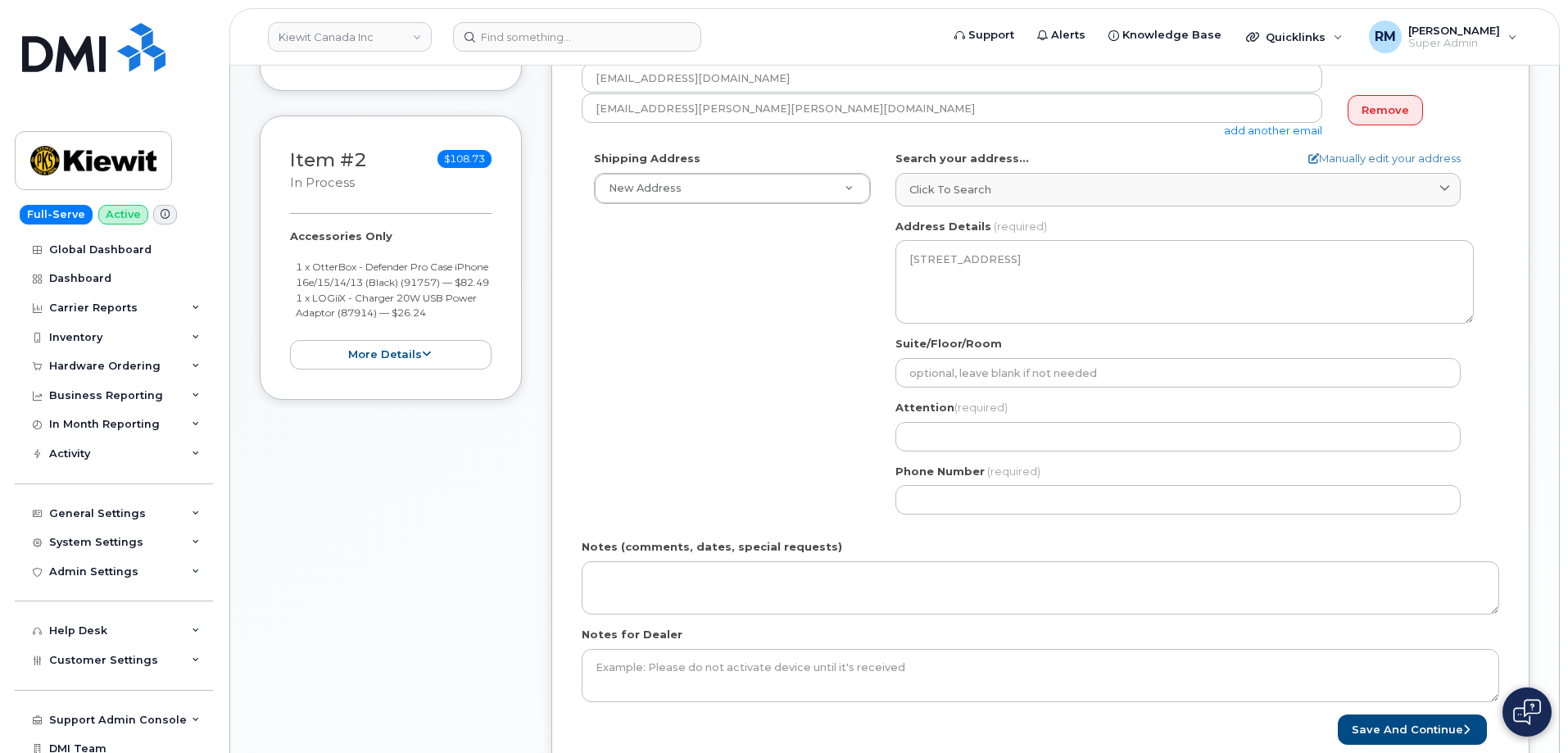
scroll to position [573, 0]
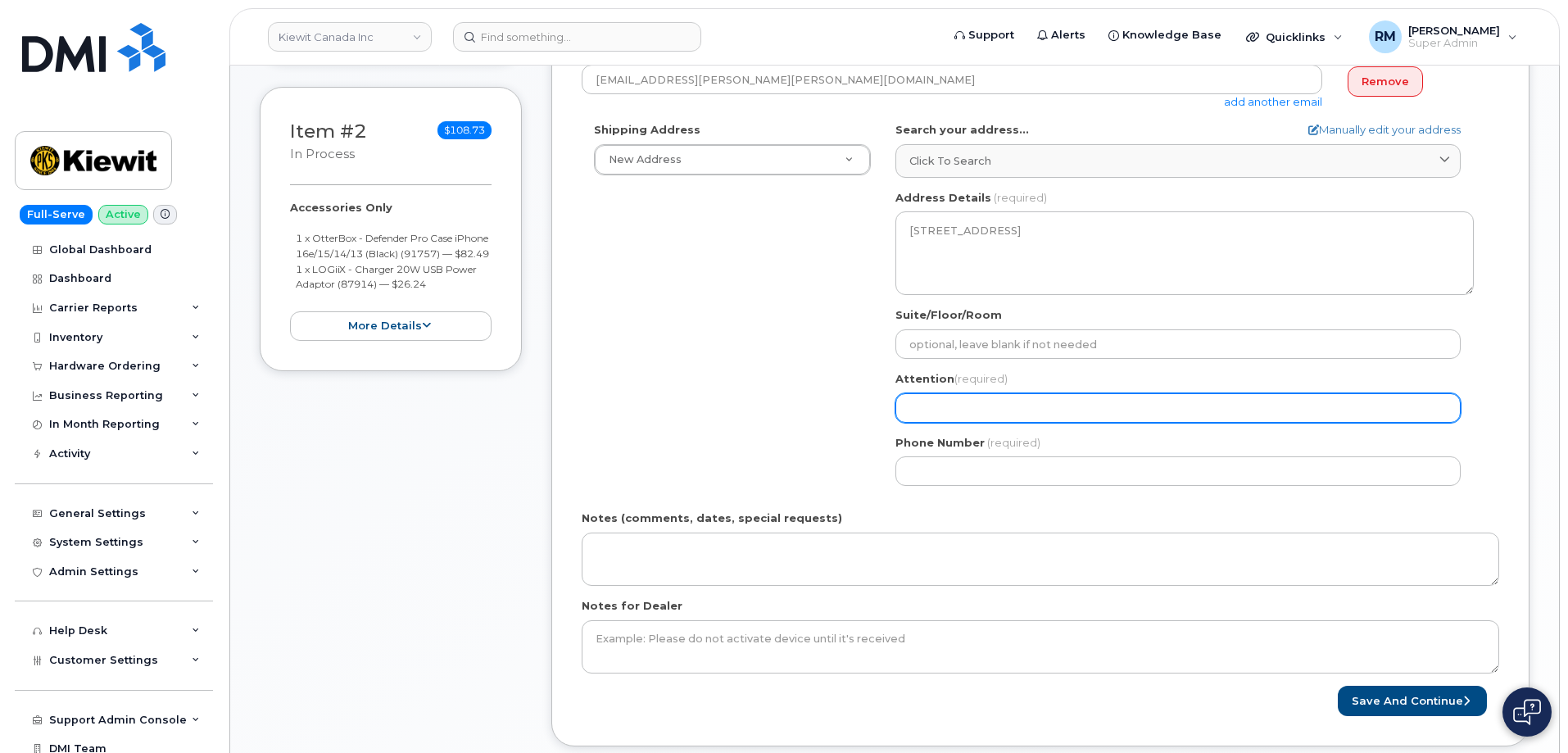
drag, startPoint x: 924, startPoint y: 415, endPoint x: 892, endPoint y: 398, distance: 36.2
click at [923, 413] on input "Attention (required)" at bounding box center [1178, 408] width 566 height 29
paste input "[PERSON_NAME]"
select select
type input "[PERSON_NAME]"
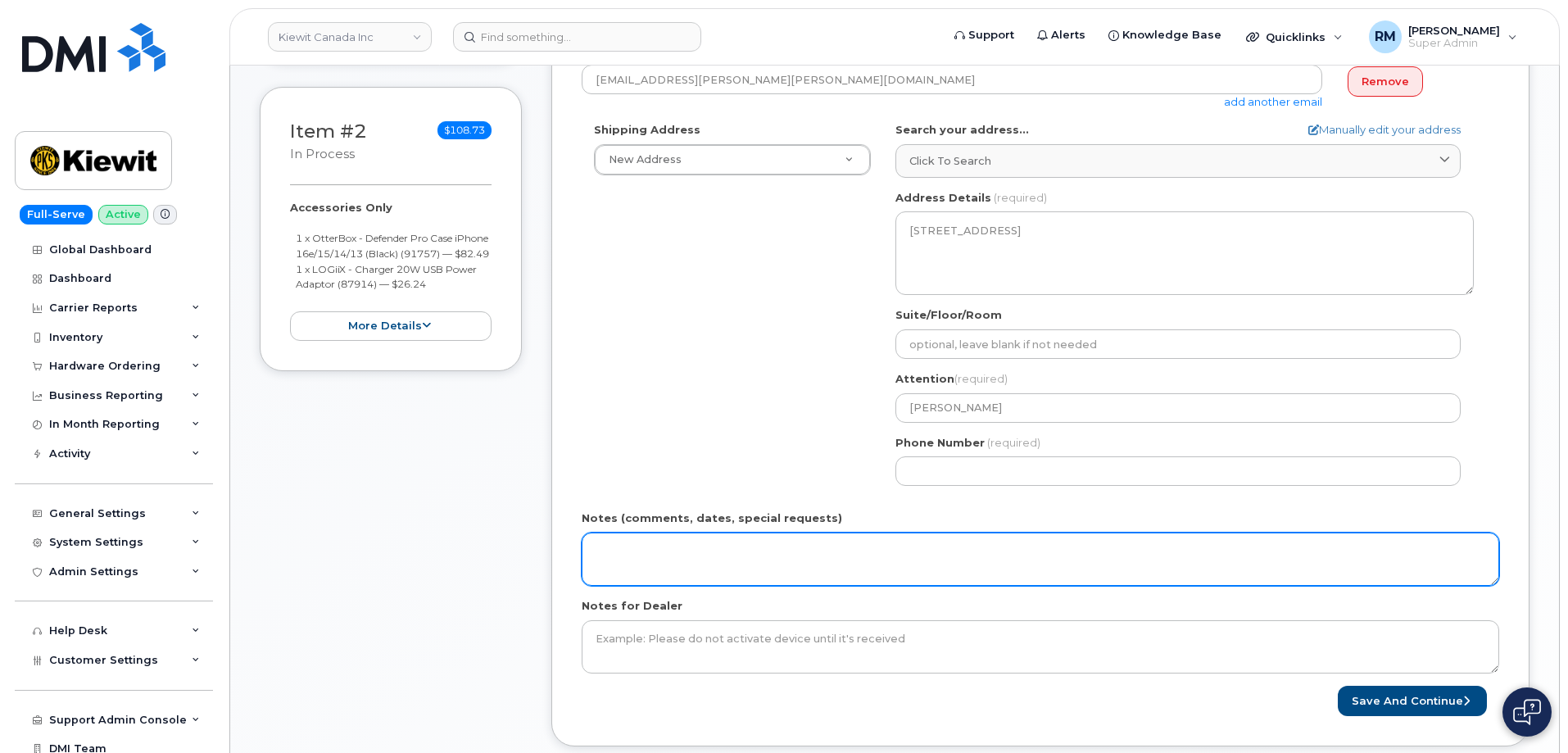
click at [663, 554] on textarea "Notes (comments, dates, special requests)" at bounding box center [1040, 560] width 918 height 54
paste textarea "[GEOGRAPHIC_DATA] (403) area code"
type textarea "[GEOGRAPHIC_DATA] (403) area code"
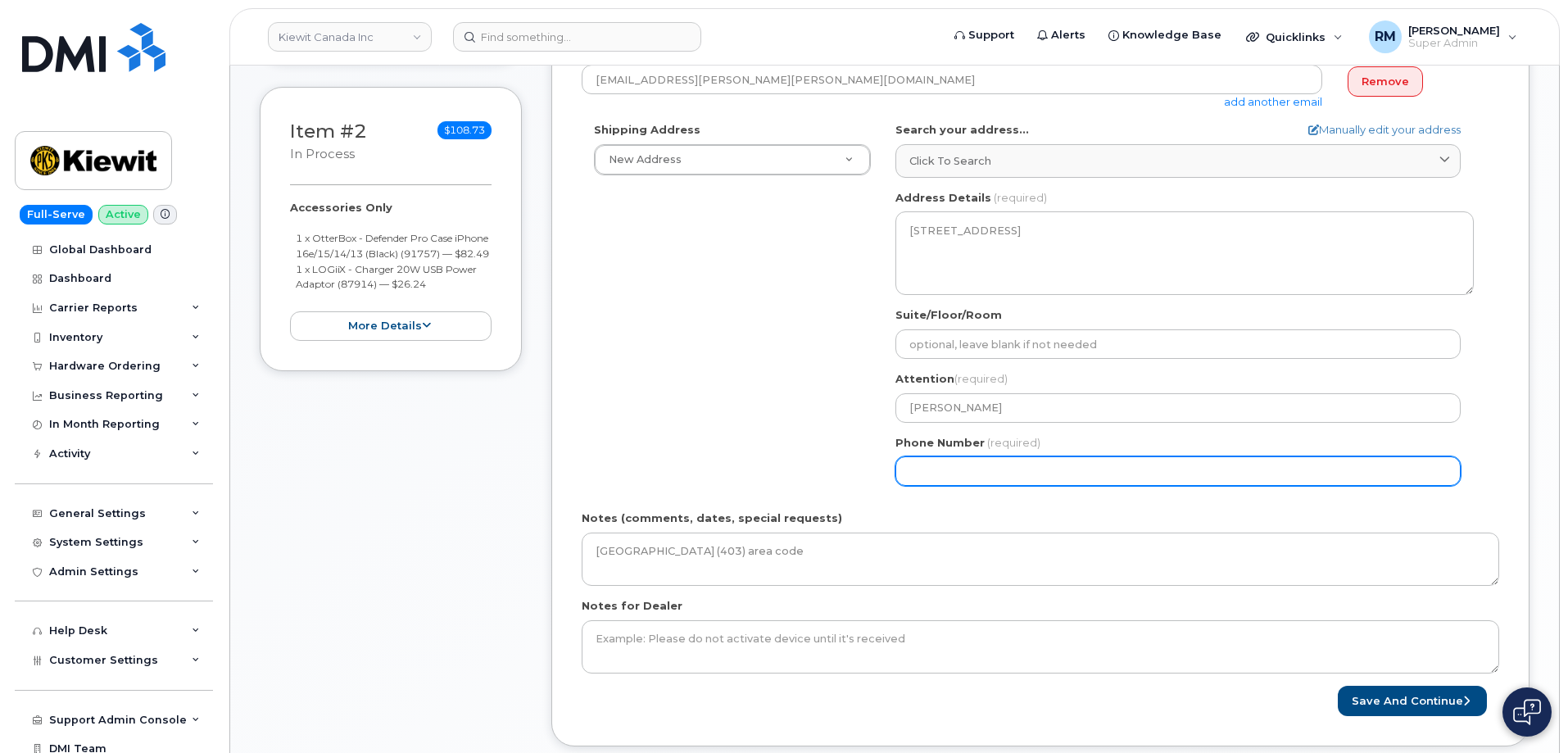
click at [931, 475] on input "Phone Number" at bounding box center [1178, 471] width 566 height 29
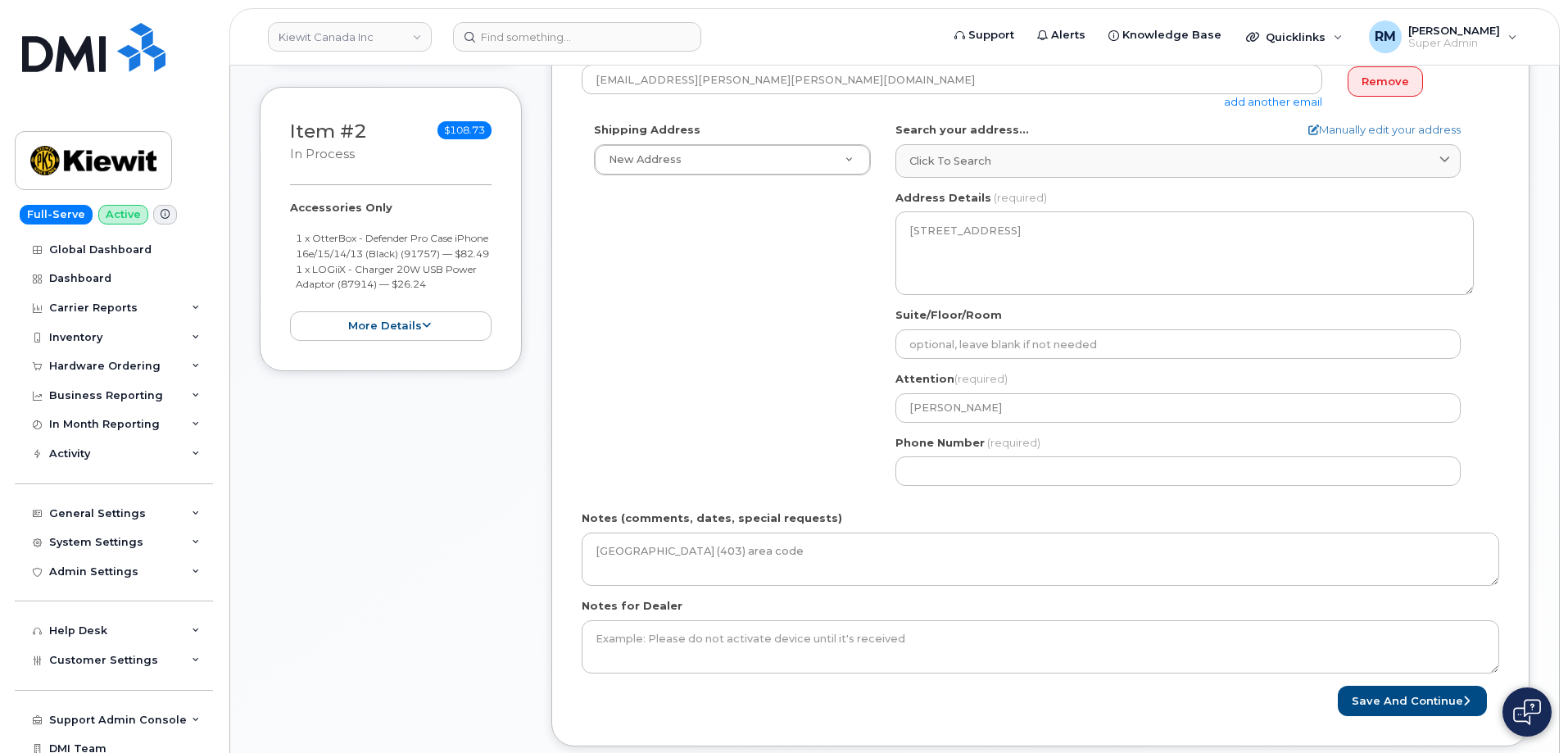
click at [807, 426] on div "Shipping Address New Address New Address 200-10333 Southport Rd SW 12250 33 St …" at bounding box center [1033, 311] width 904 height 376
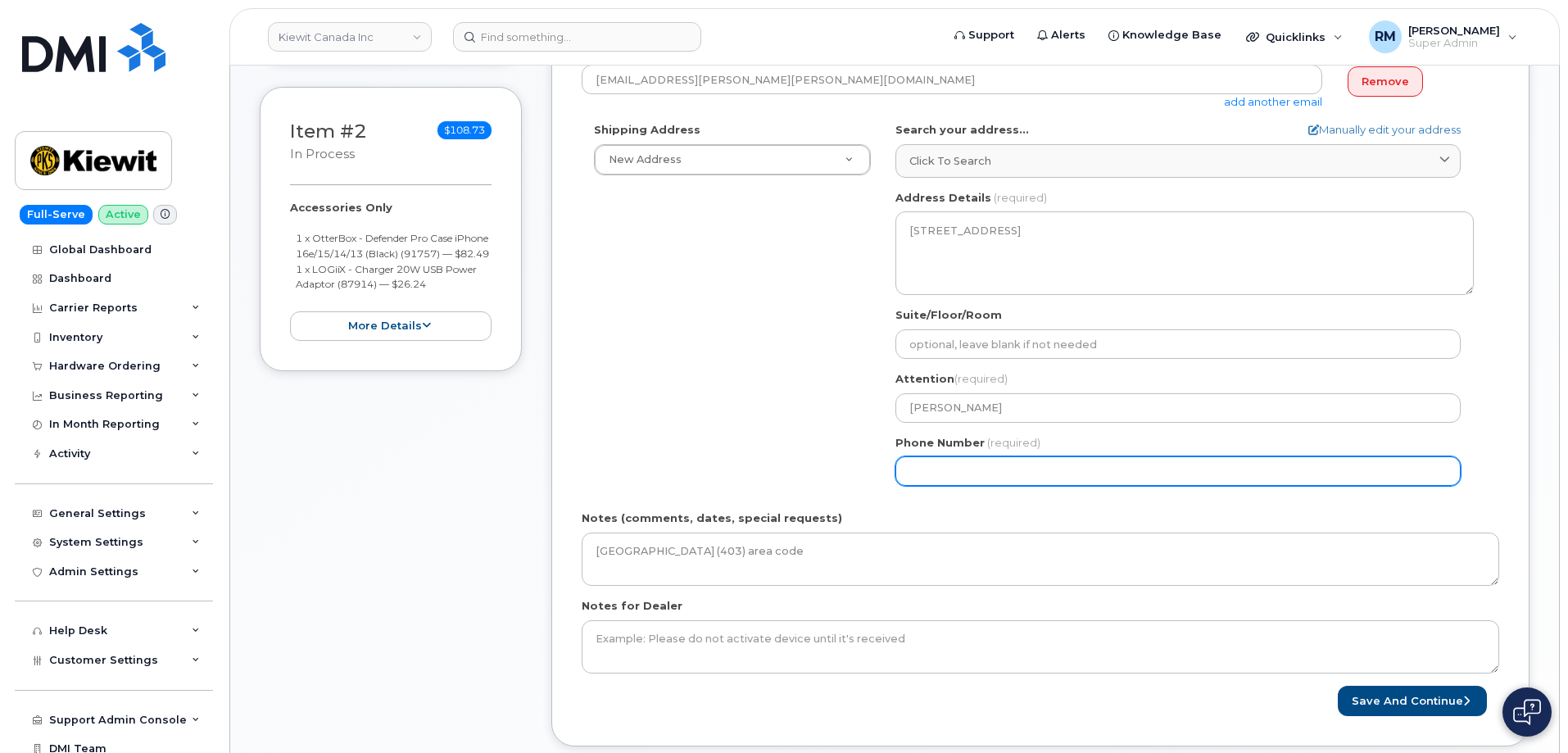
click at [931, 475] on input "Phone Number" at bounding box center [1178, 471] width 566 height 29
paste input "8778867778"
click at [963, 472] on input "Phone Number" at bounding box center [1178, 471] width 566 height 29
select select
type input "8778867778"
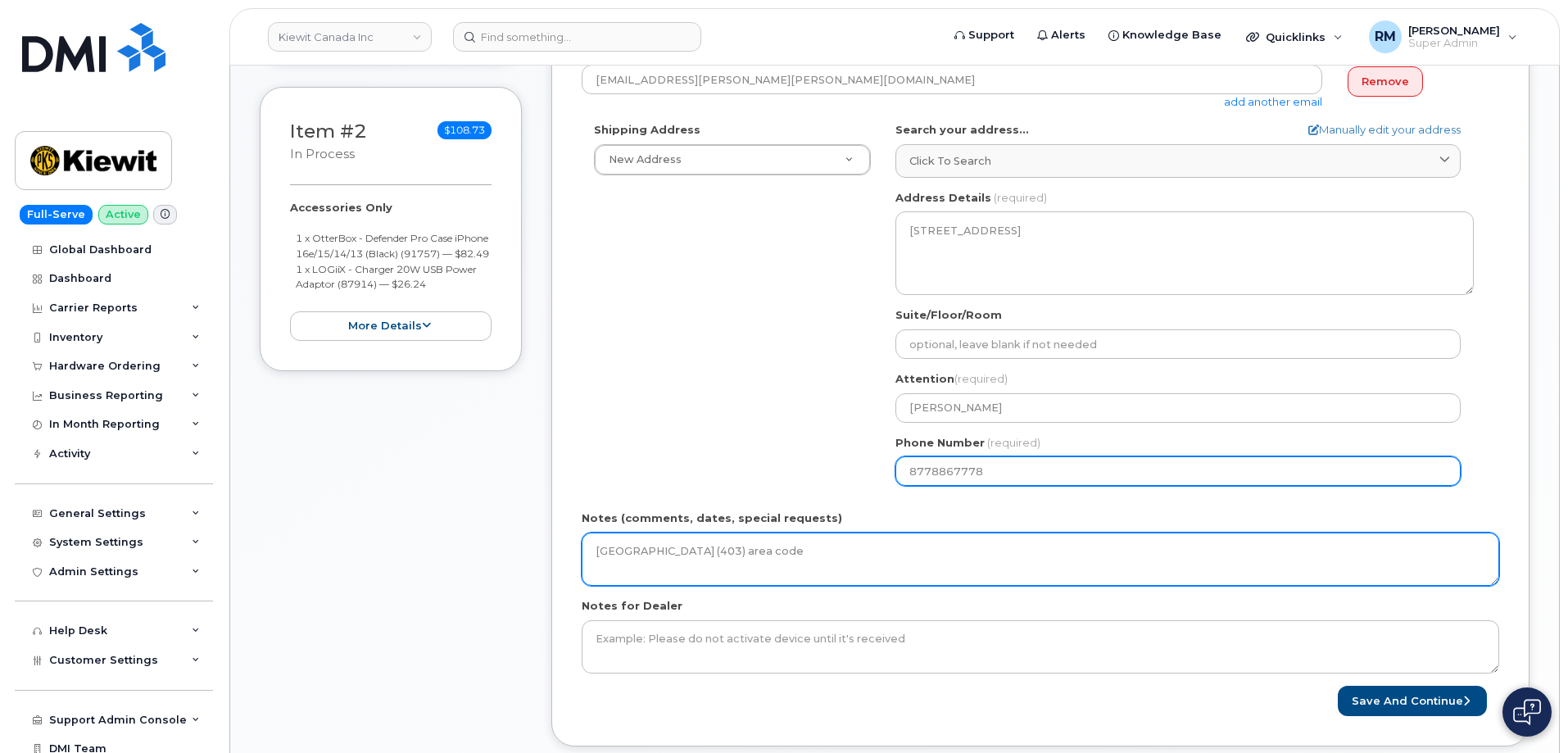
select select
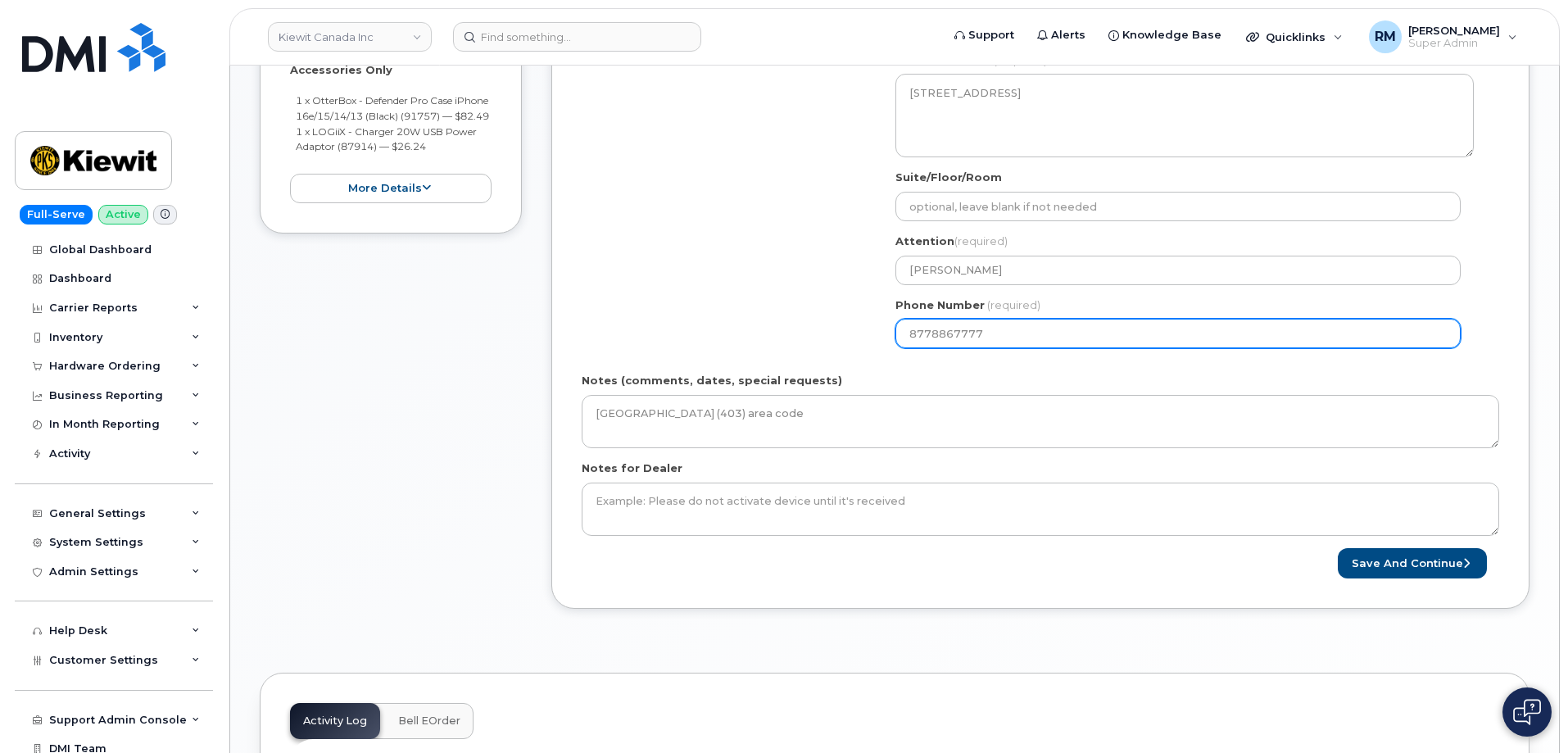
scroll to position [737, 0]
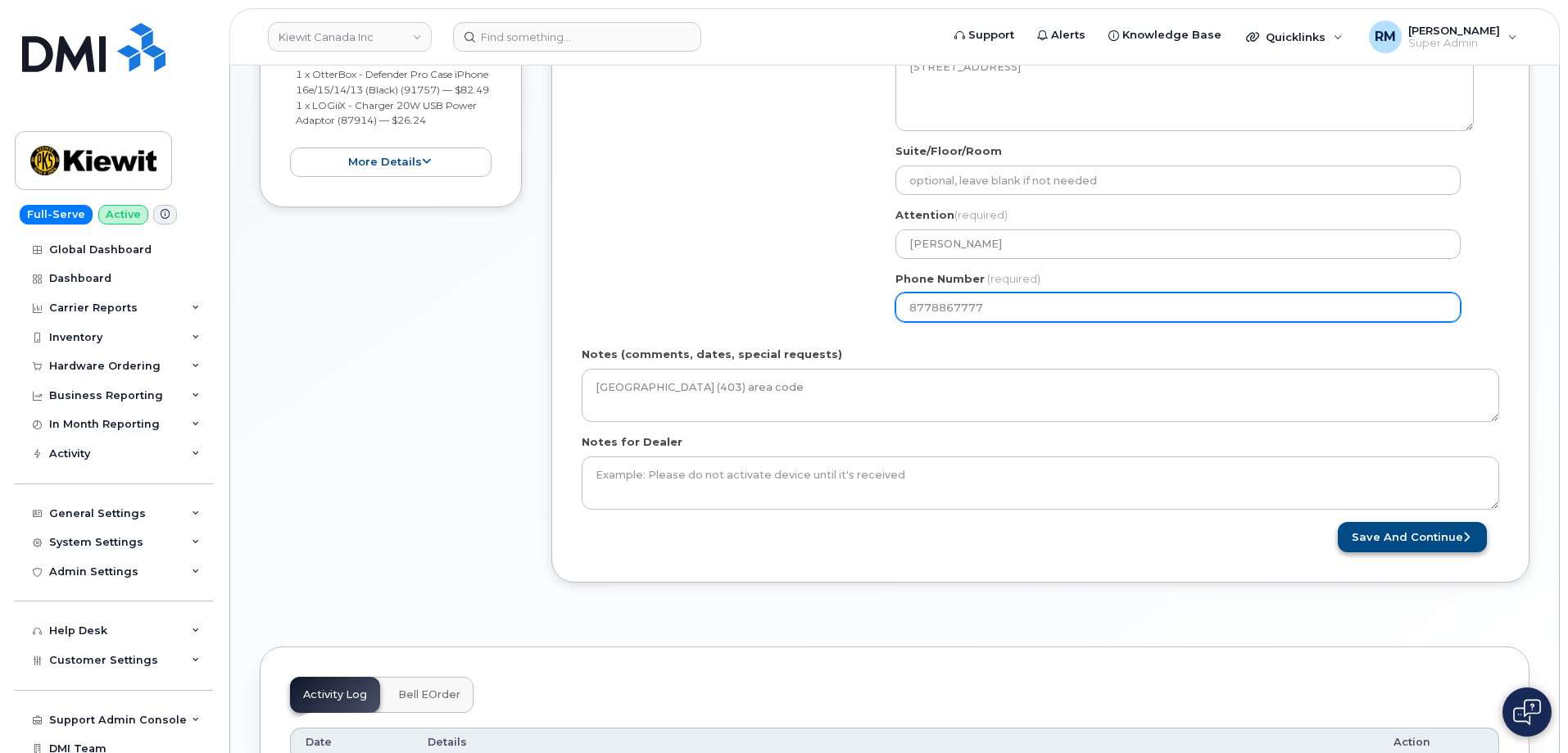
type input "8778867777"
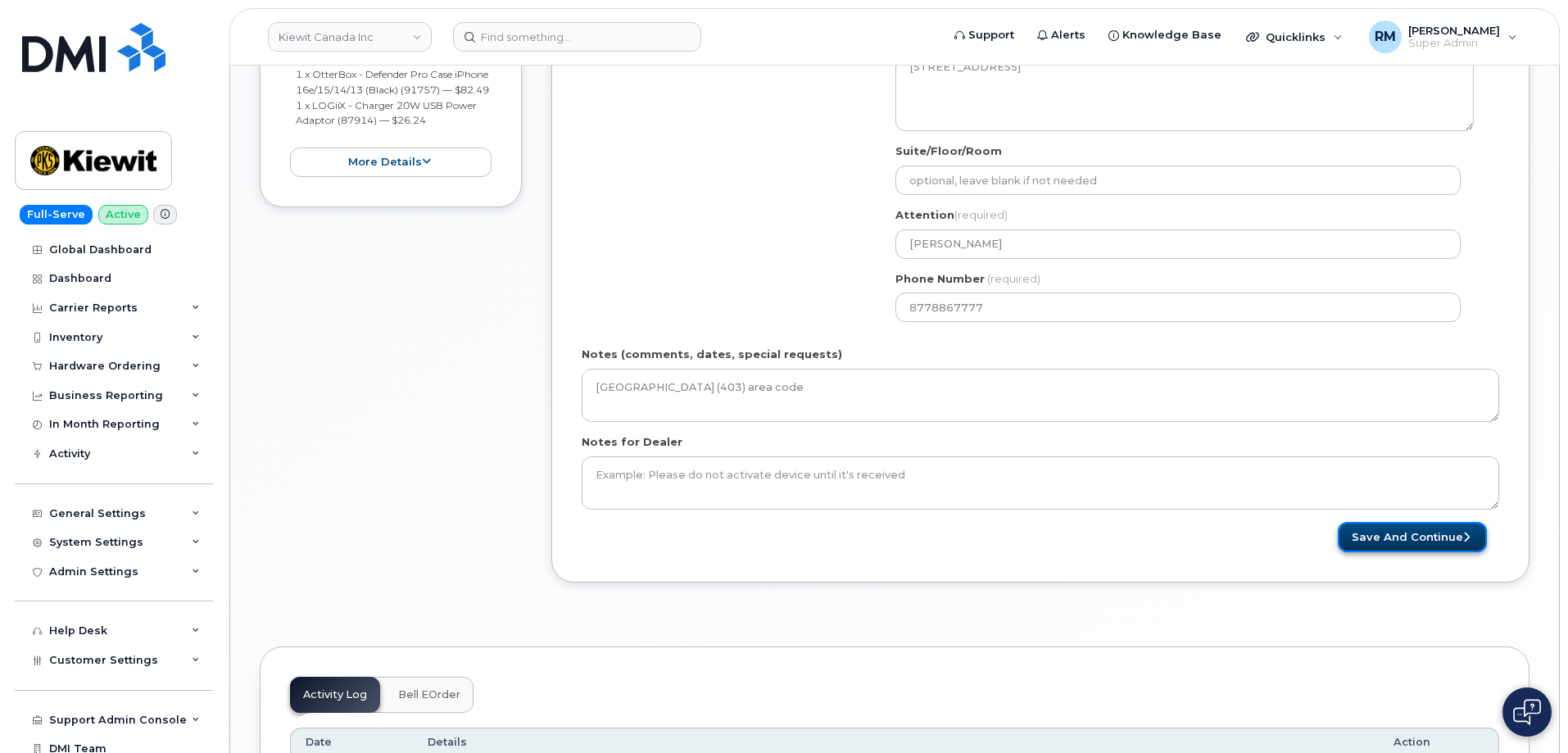
click at [1382, 538] on button "Save and Continue" at bounding box center [1413, 537] width 149 height 30
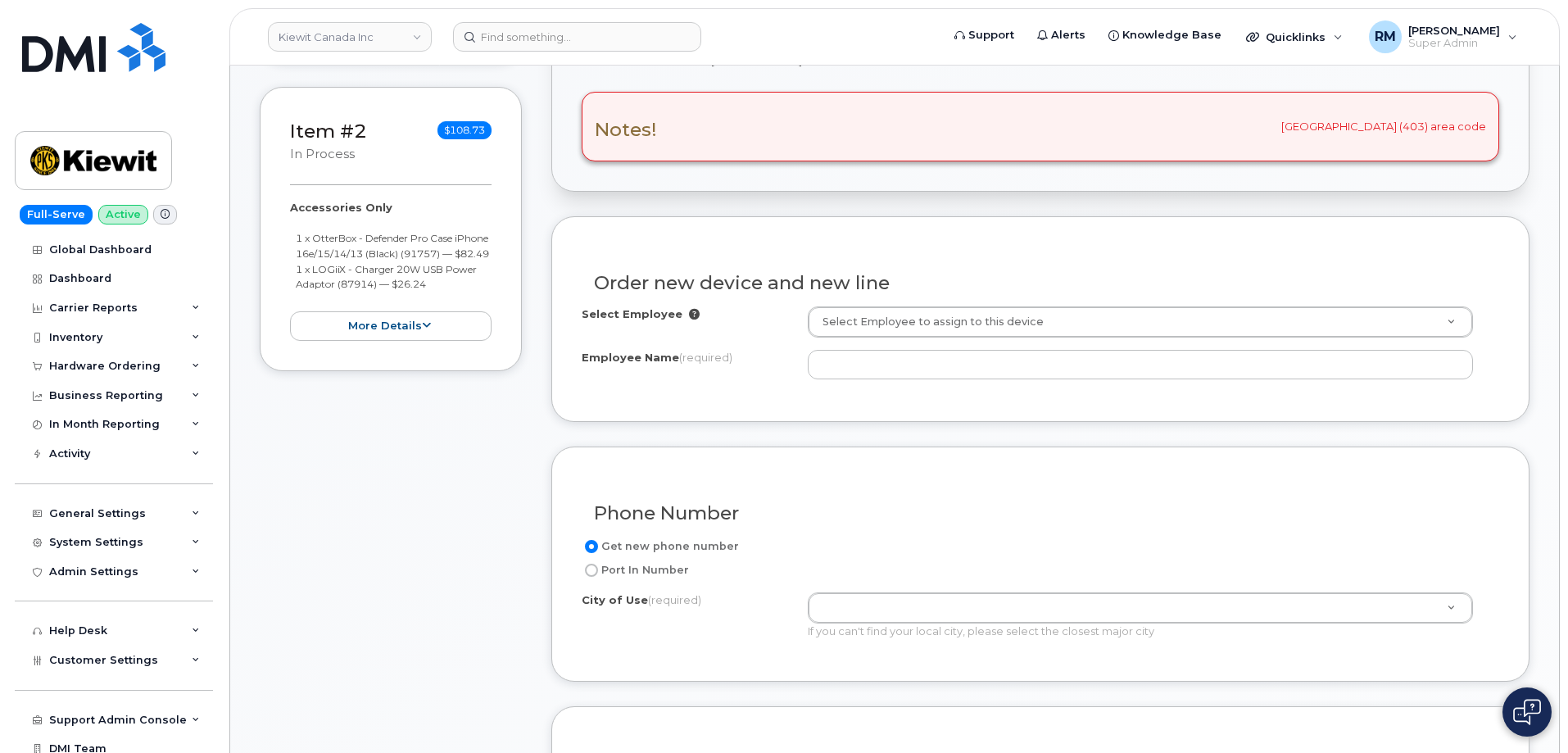
scroll to position [409, 0]
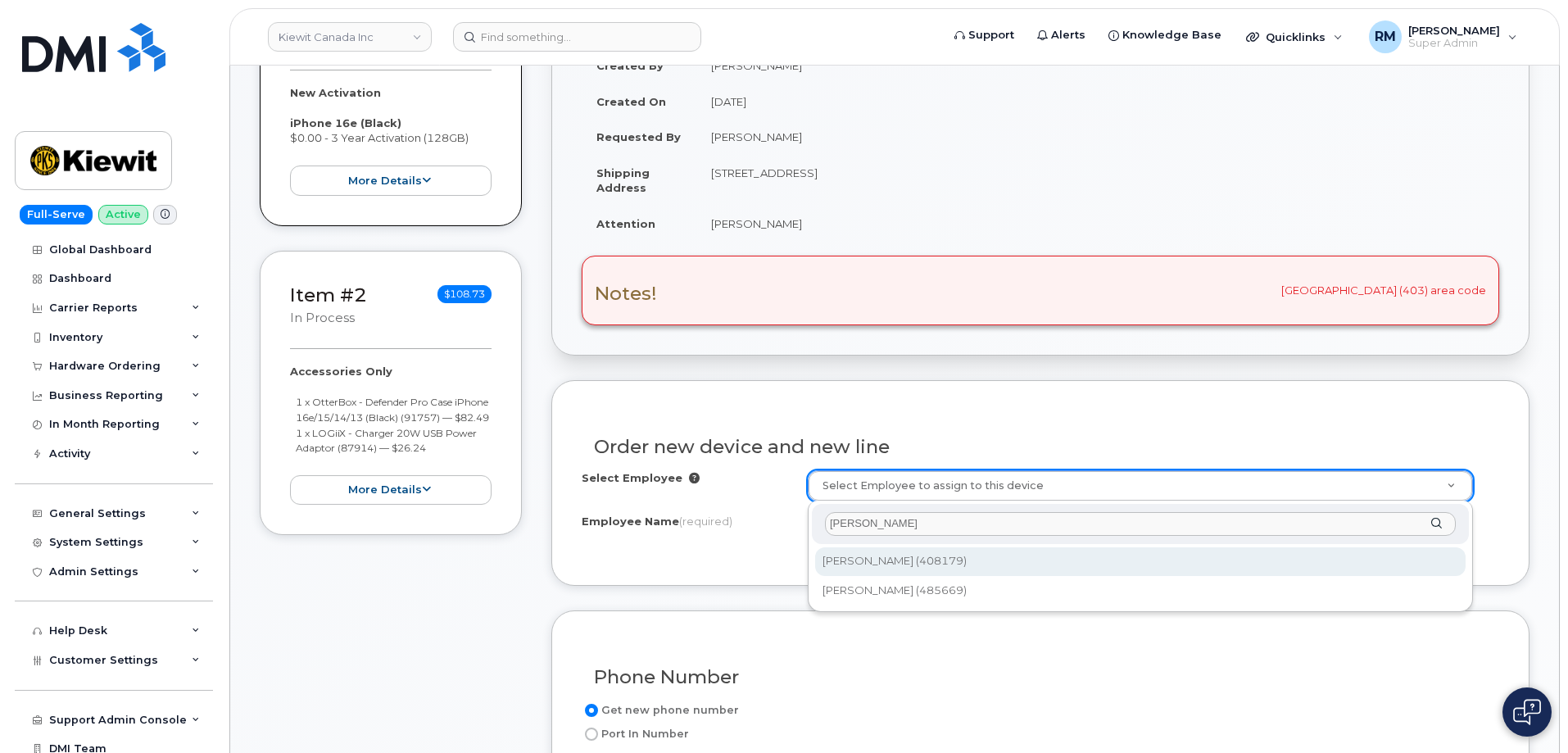
type input "[PERSON_NAME]"
type input "1057063"
type input "[PERSON_NAME]"
select select
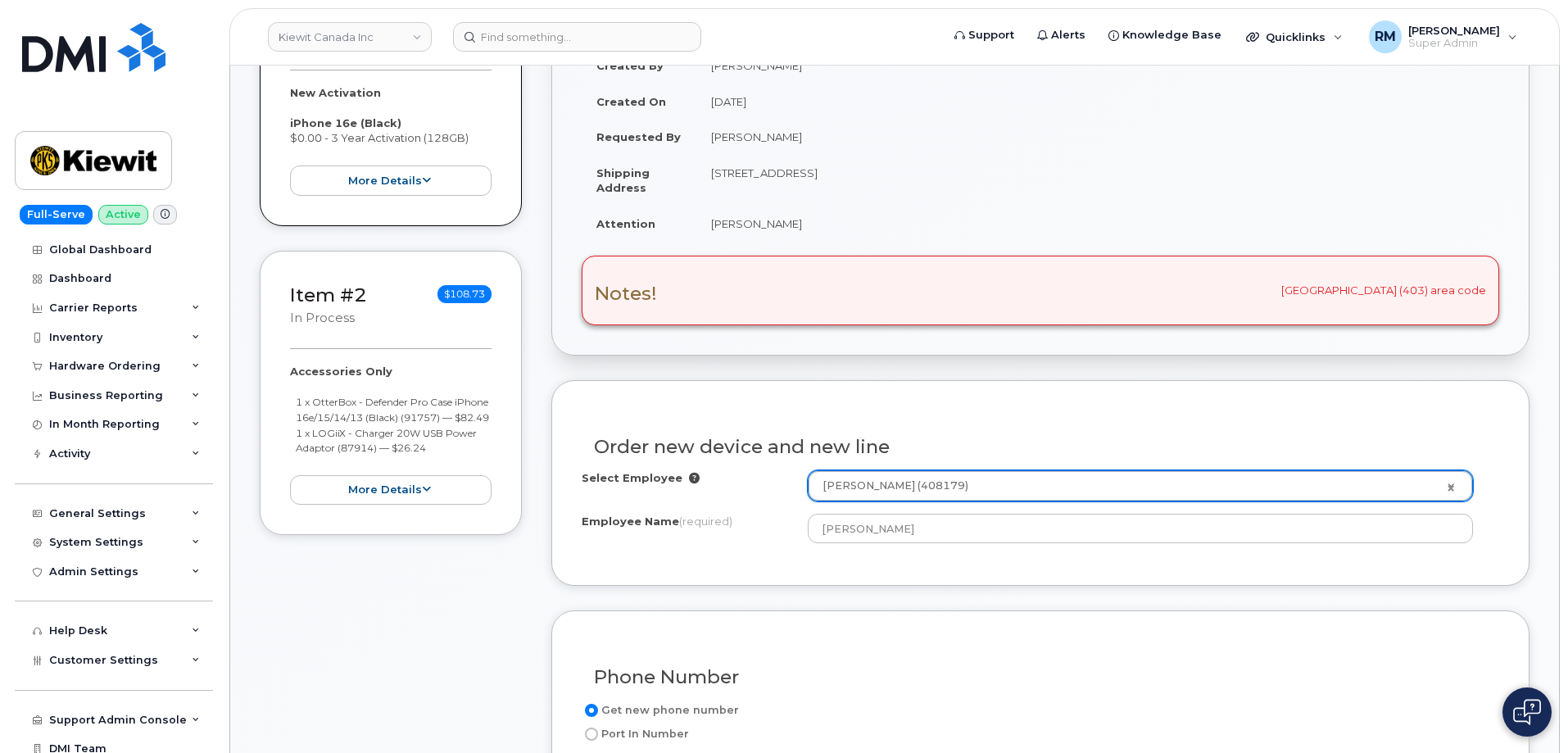
click at [747, 542] on div "Employee Name (required) [PERSON_NAME]" at bounding box center [1040, 528] width 918 height 29
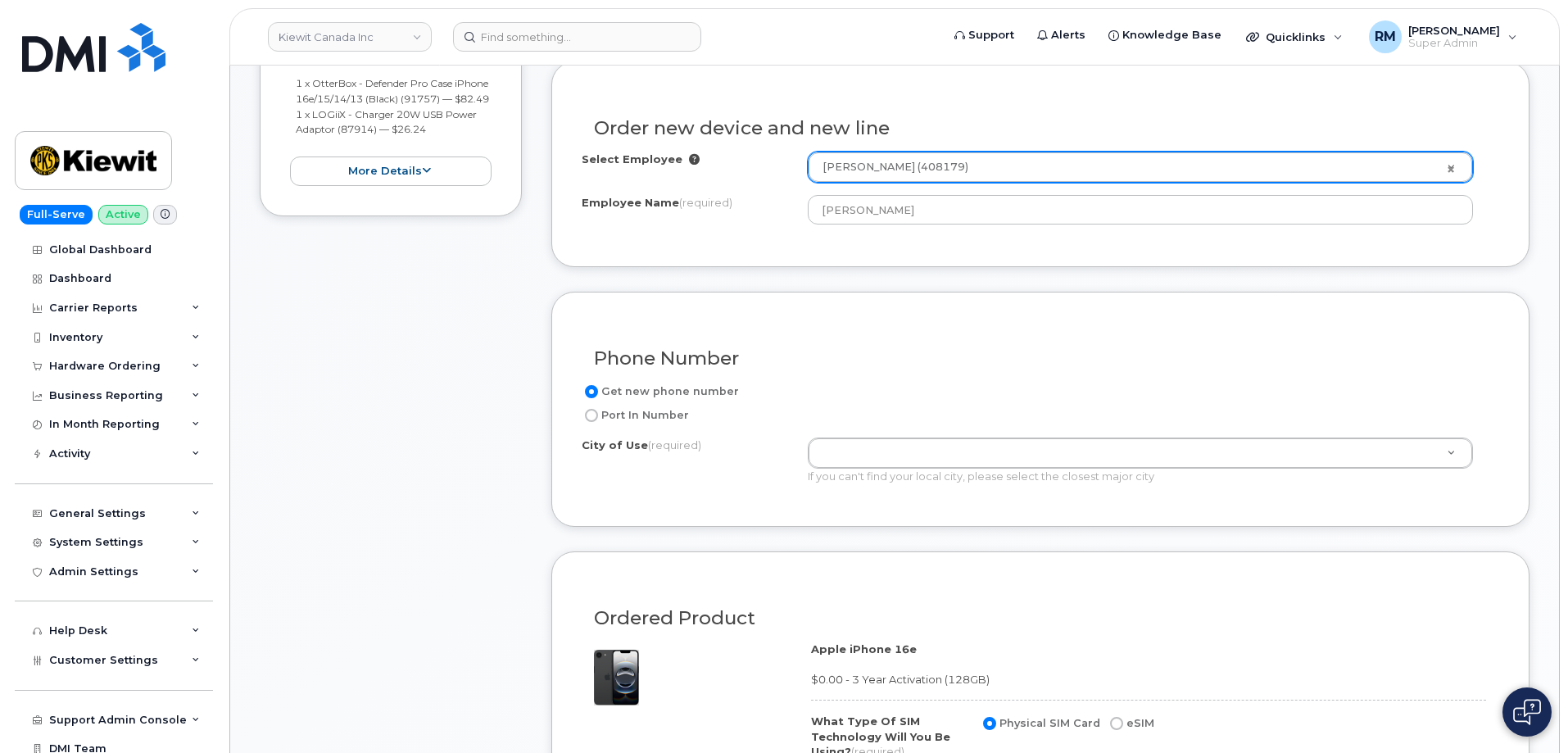
scroll to position [737, 0]
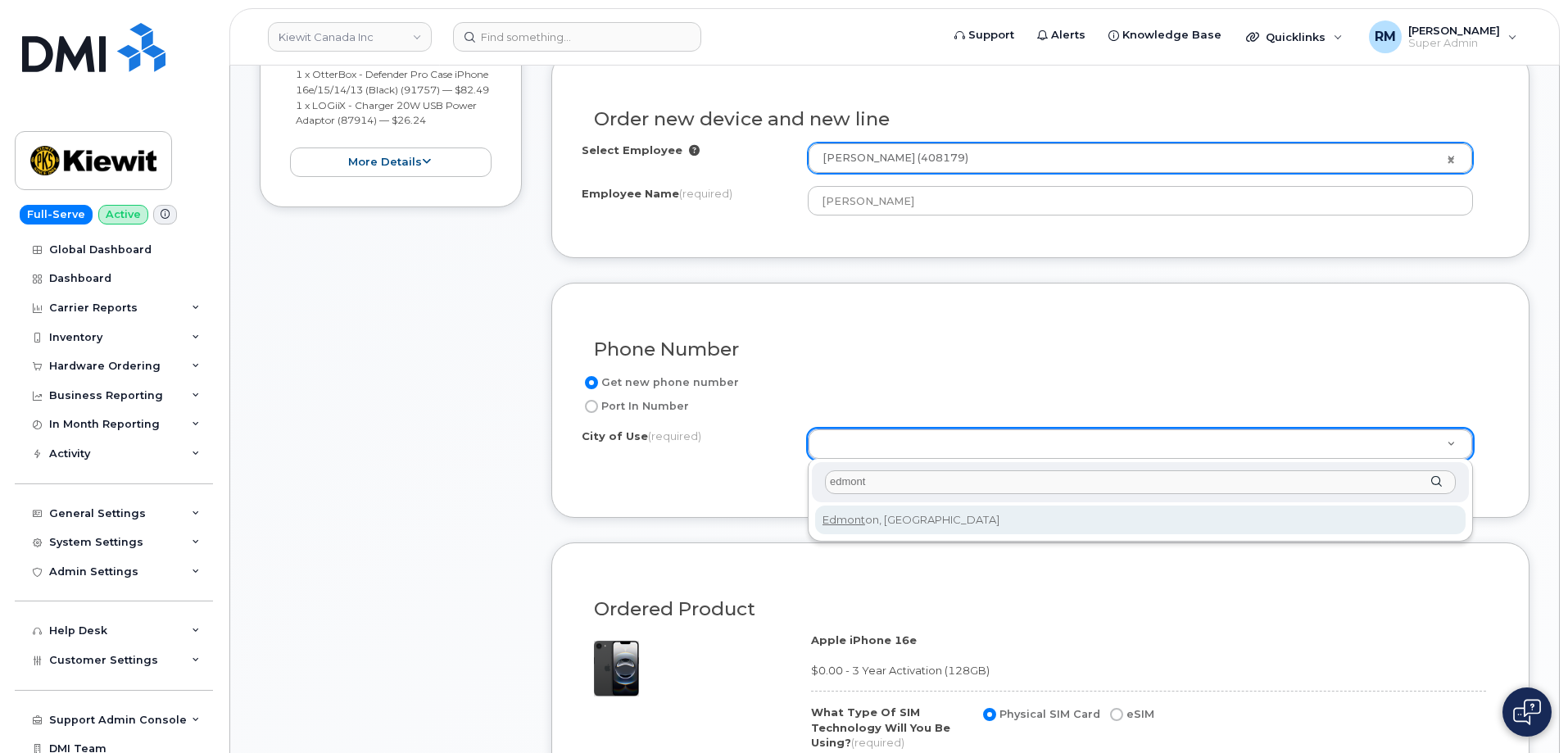
type input "edmont"
type input "182"
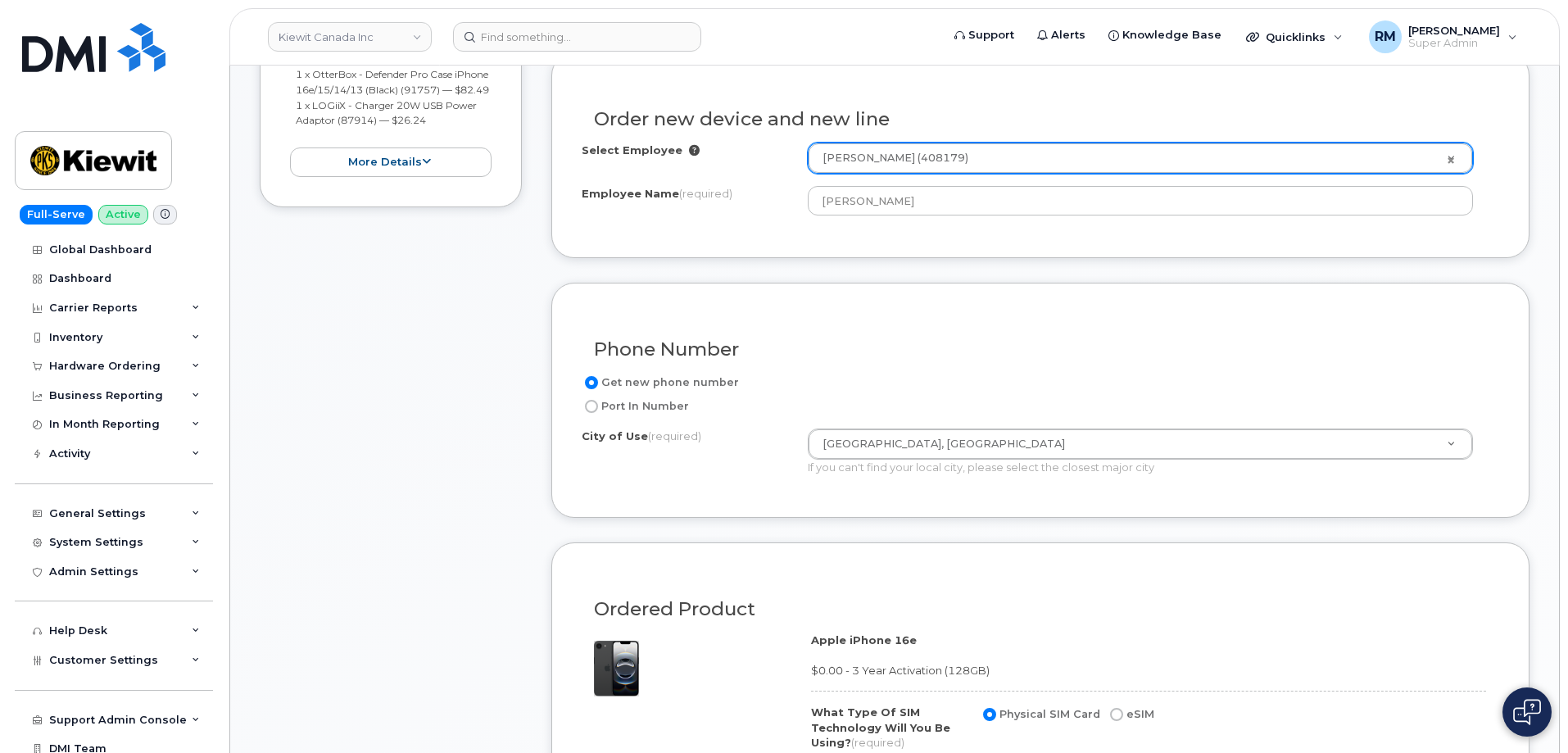
click at [751, 491] on div "Phone Number Get new phone number Port In Number City of Use (required) Edmonto…" at bounding box center [1040, 400] width 978 height 235
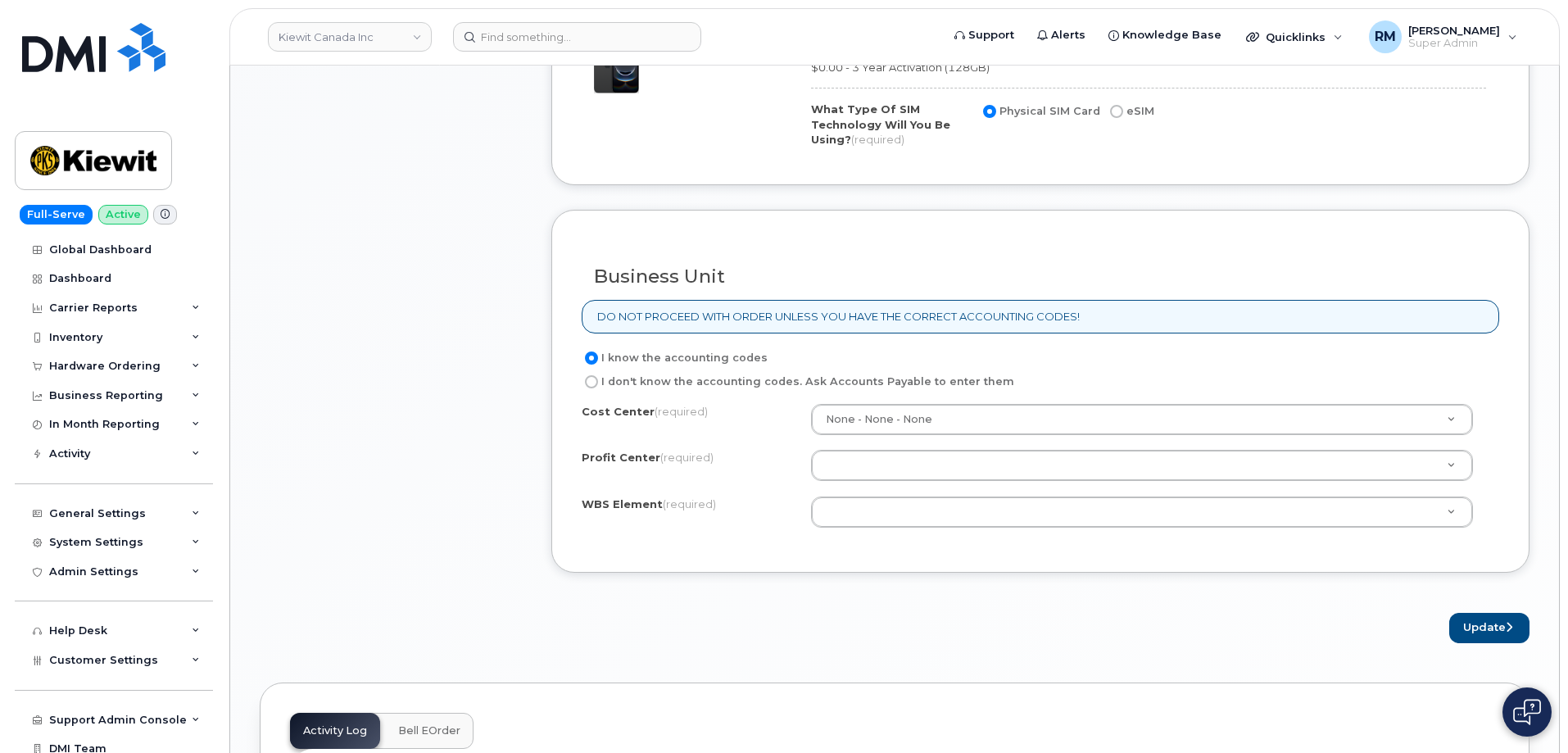
scroll to position [1392, 0]
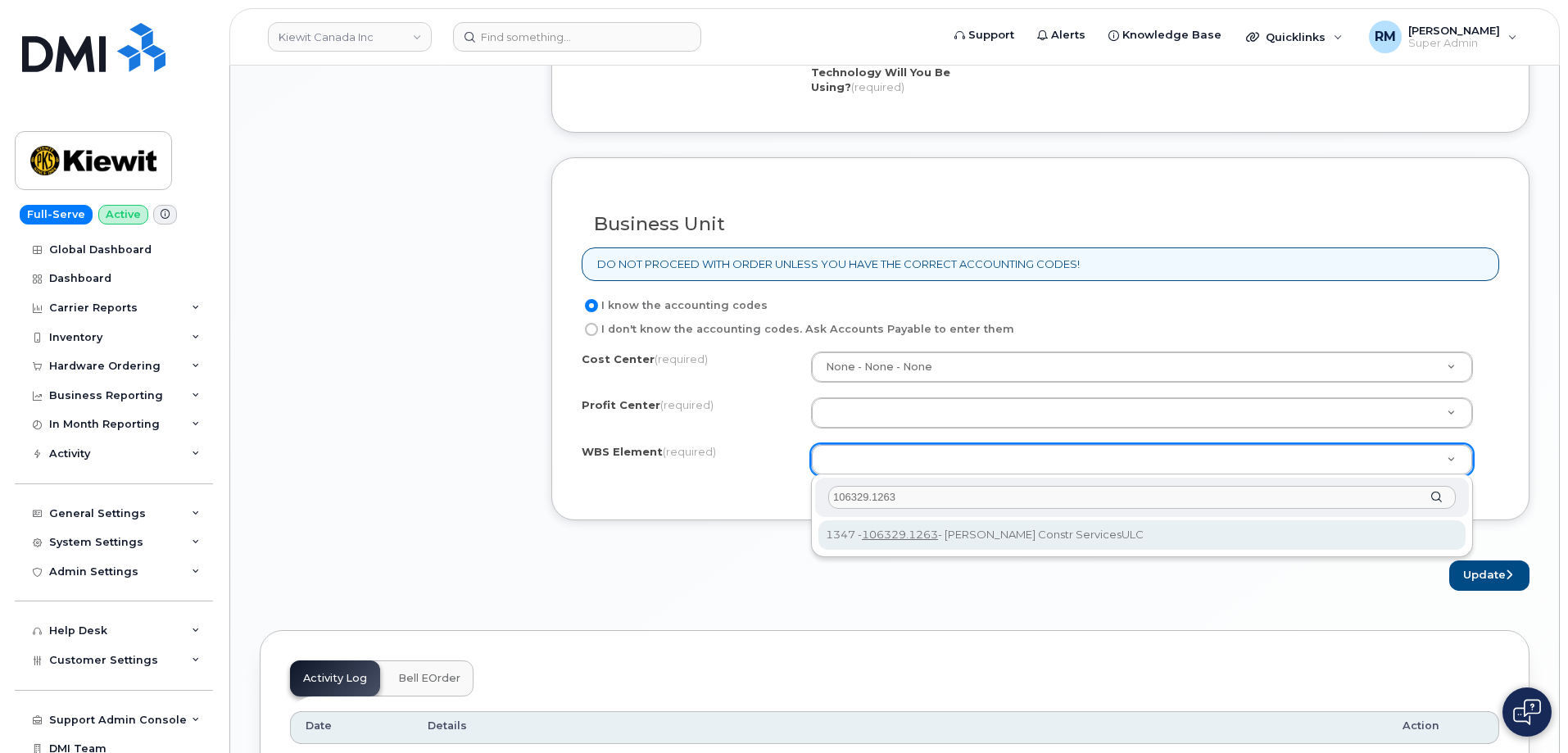
type input "106329.1263"
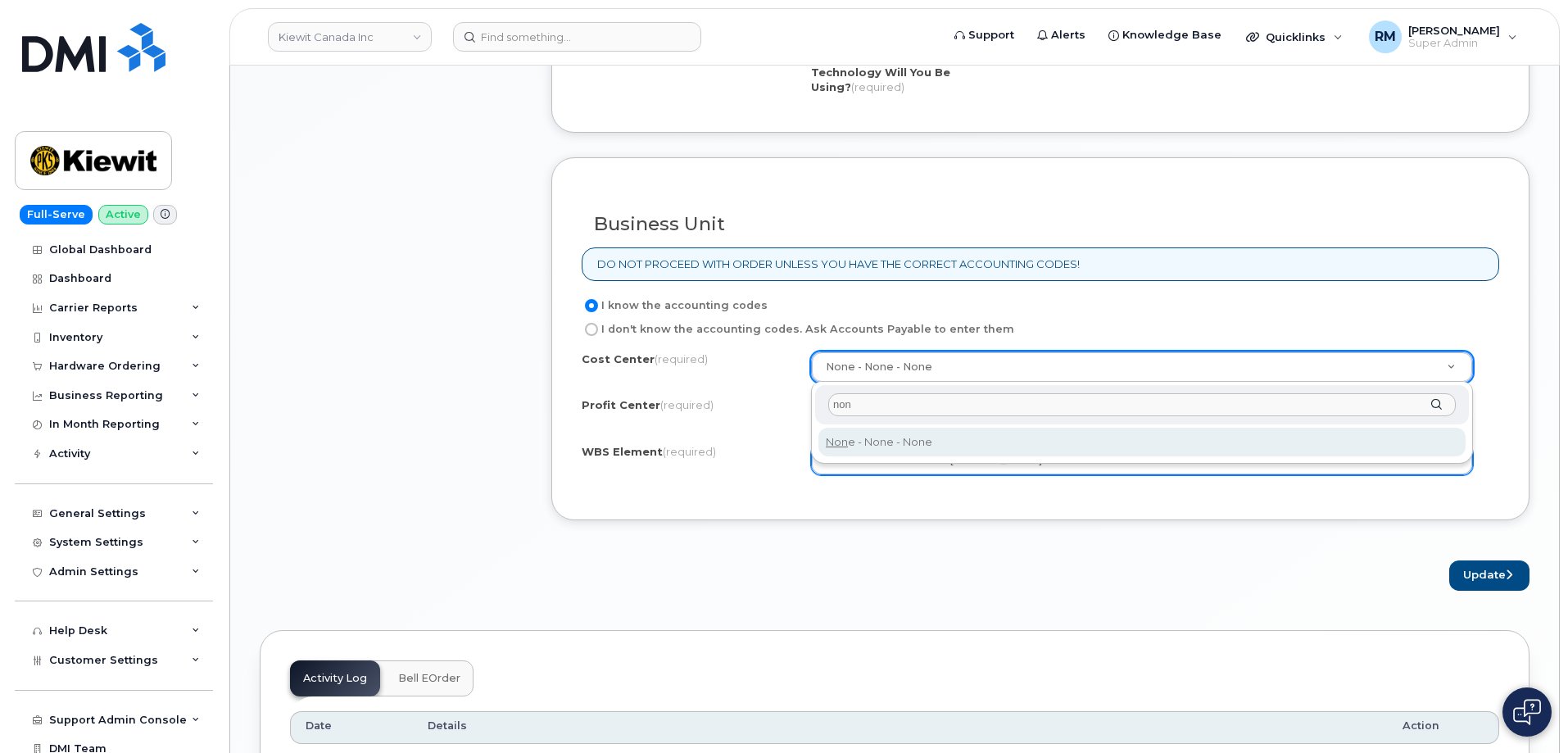
type input "non"
type input "None"
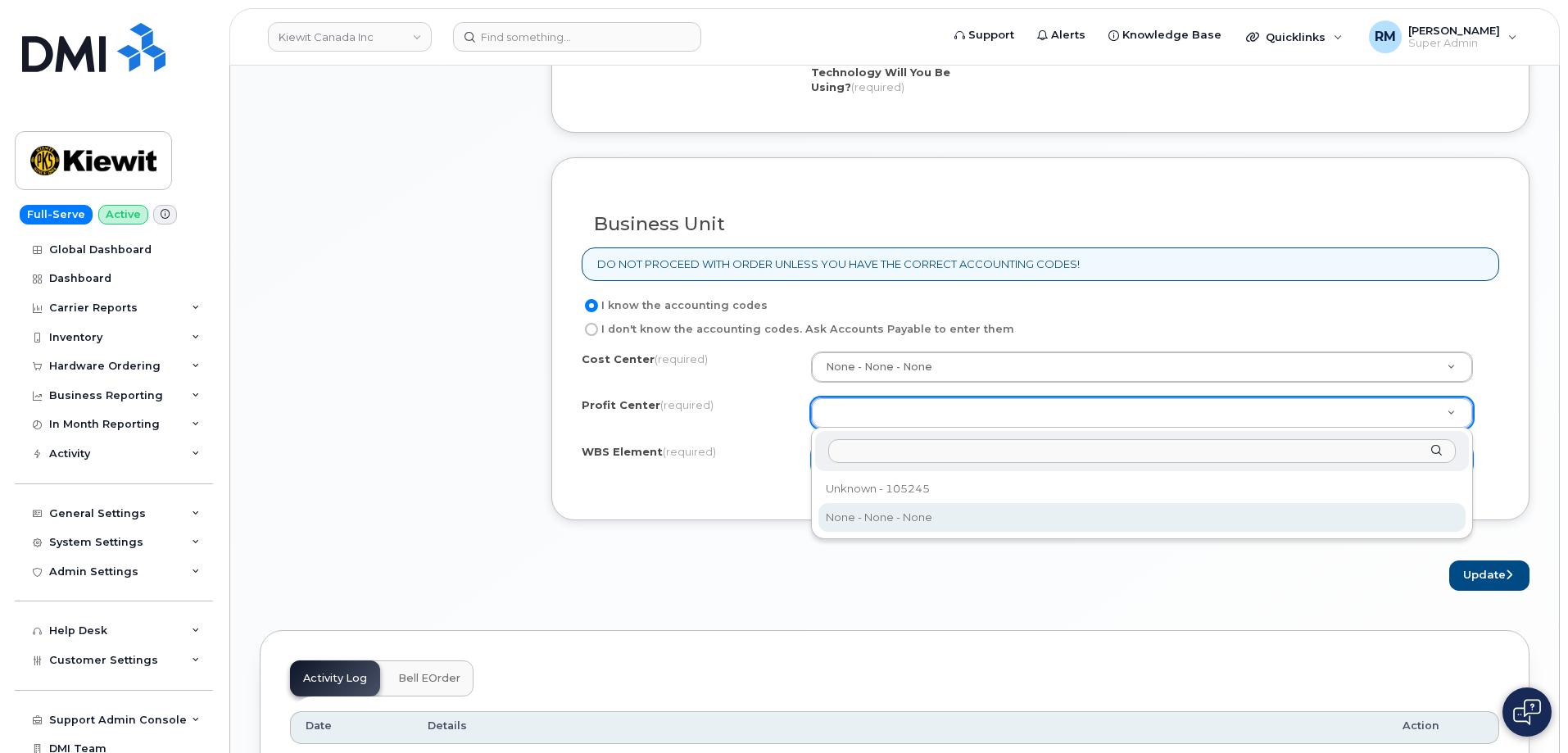
select select "None"
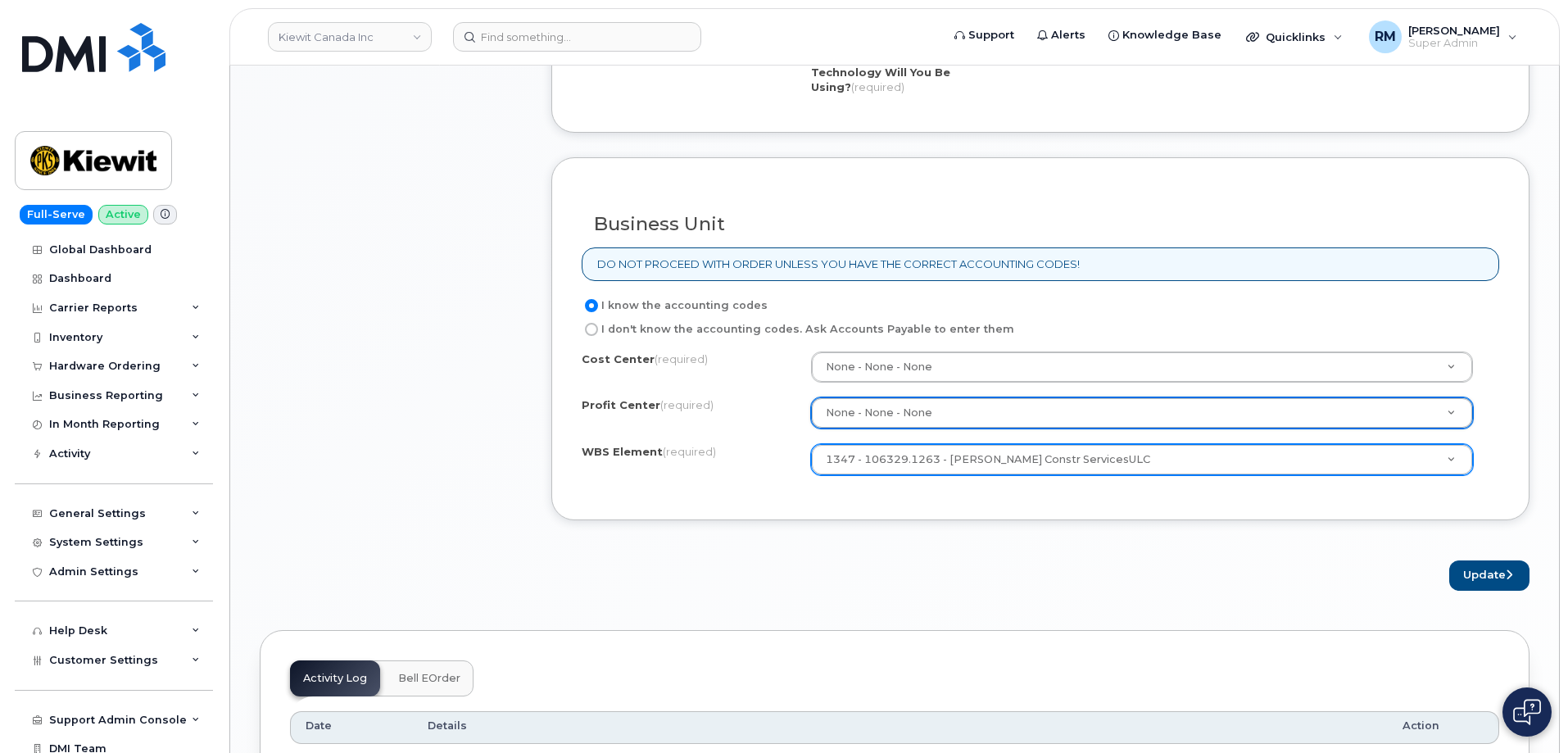
click at [1093, 519] on div "Business Unit DO NOT PROCEED WITH ORDER UNLESS YOU HAVE THE CORRECT ACCOUNTING …" at bounding box center [1040, 339] width 978 height 364
click at [1493, 572] on button "Update" at bounding box center [1489, 575] width 81 height 30
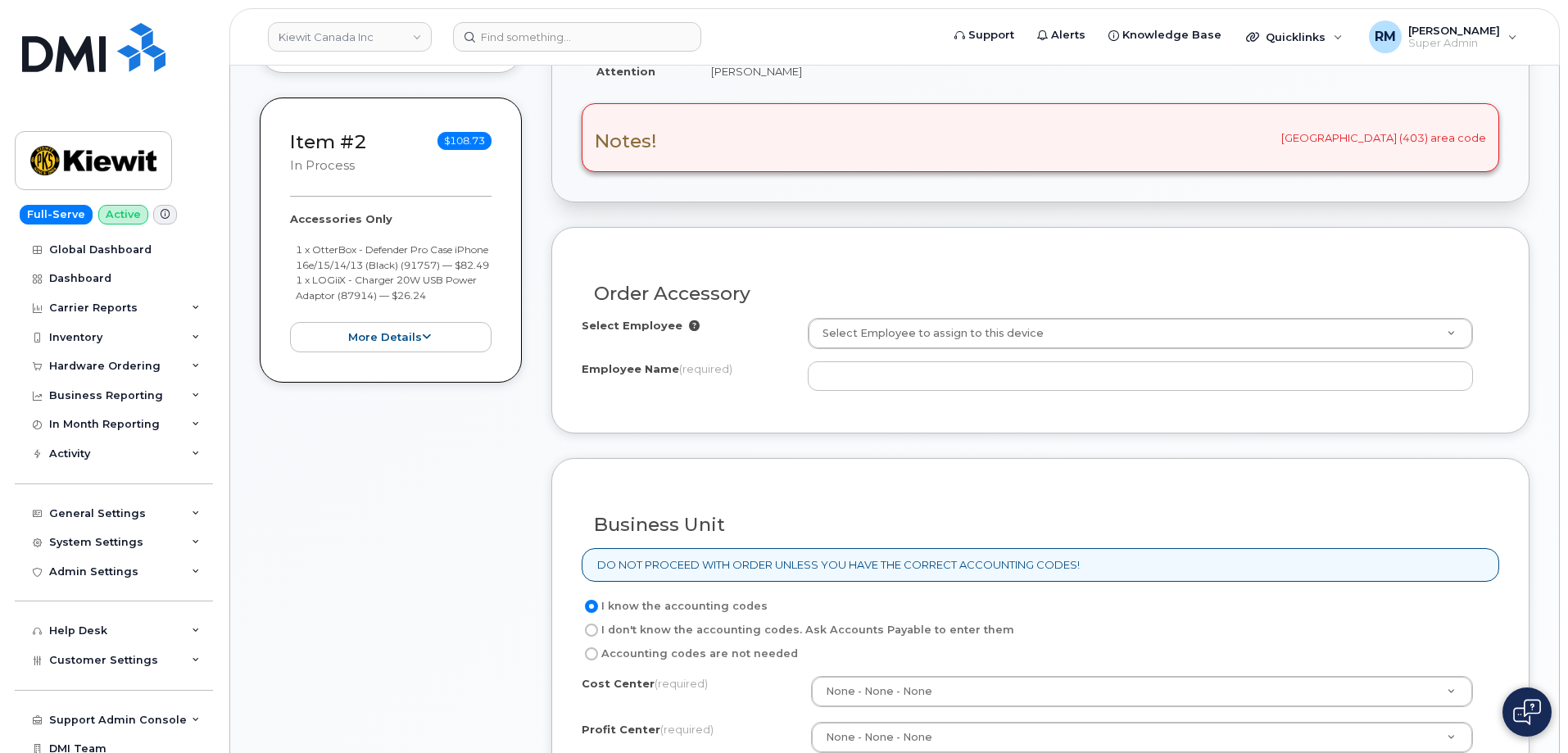
scroll to position [655, 0]
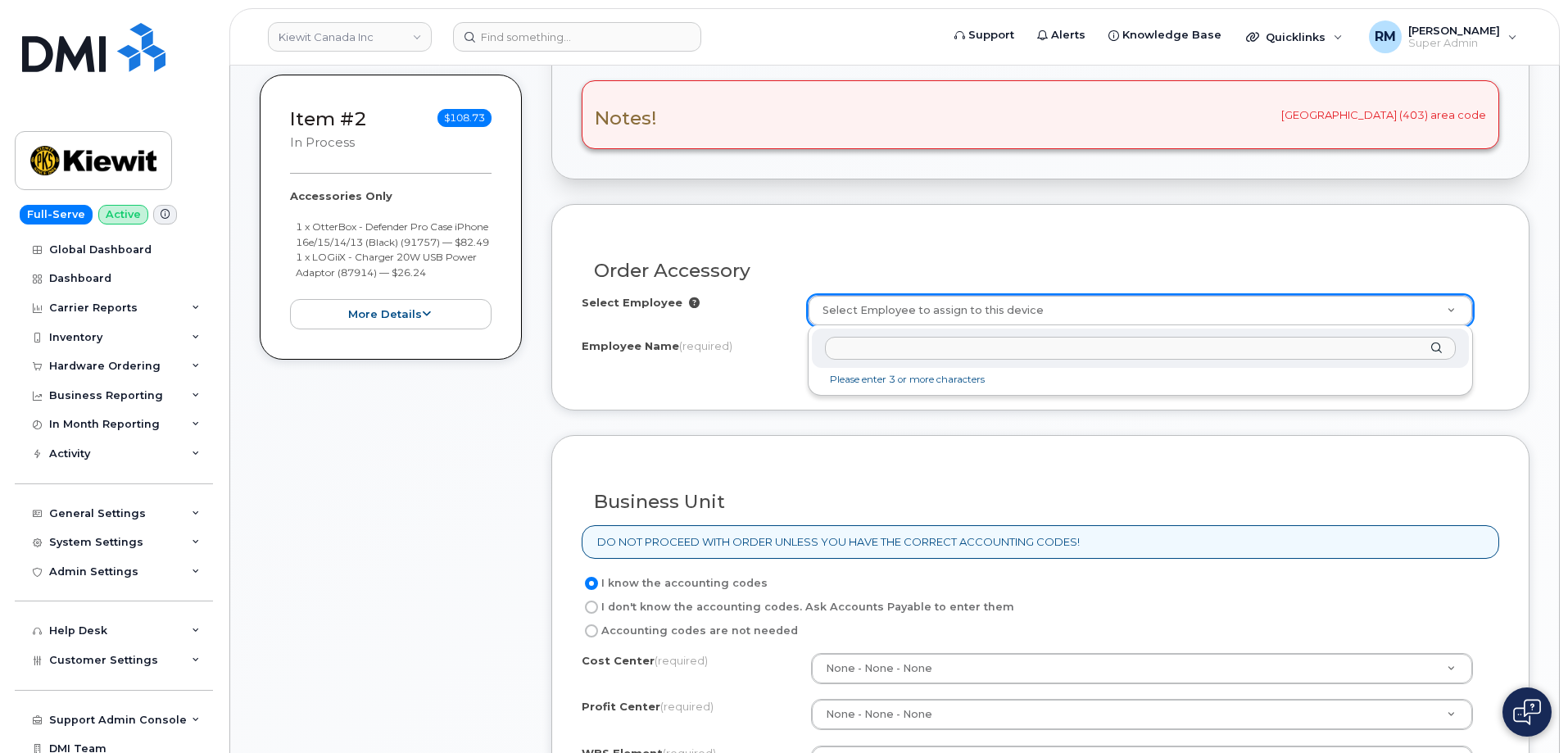
paste input "[PERSON_NAME]"
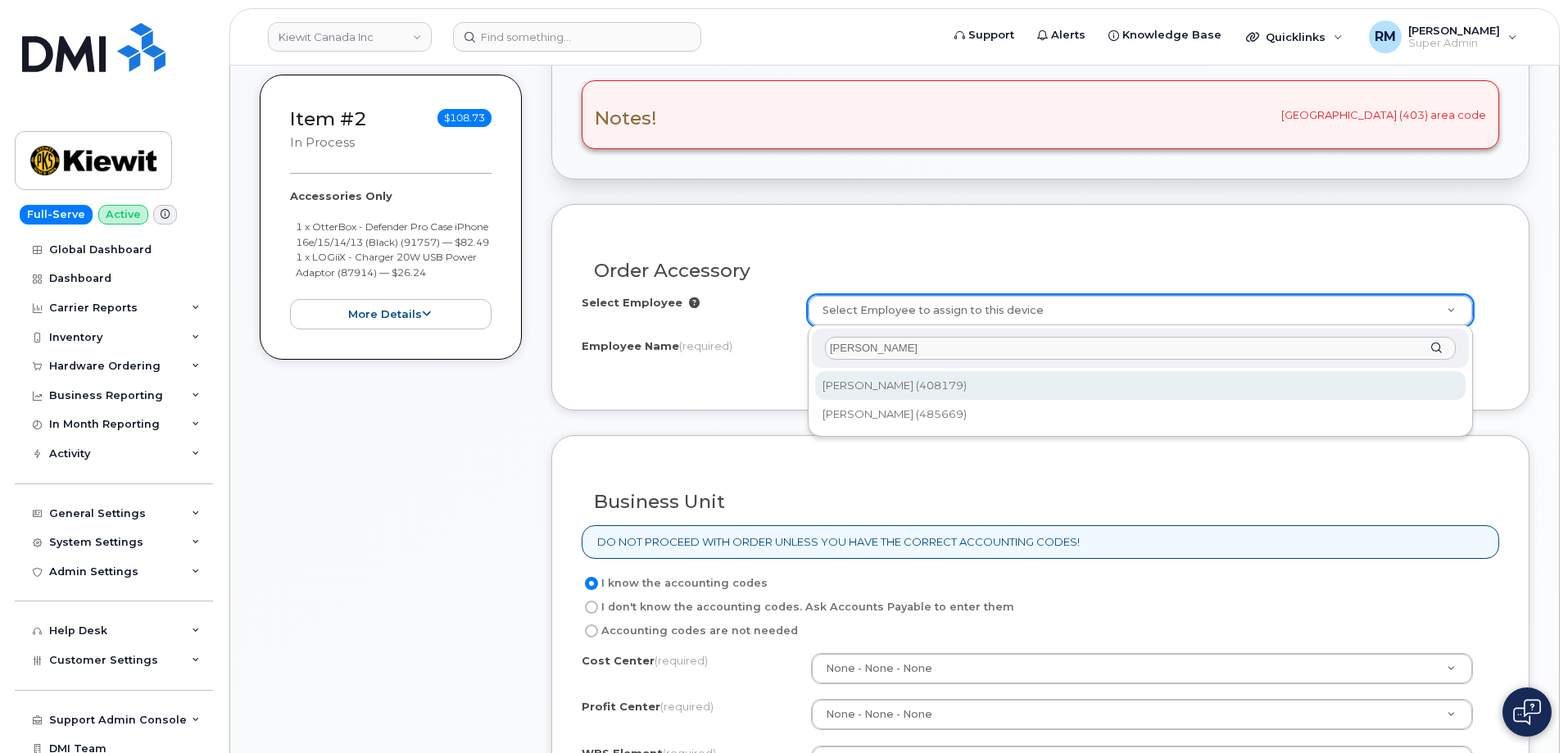
type input "[PERSON_NAME]"
type input "1057063"
type input "[PERSON_NAME]"
select select
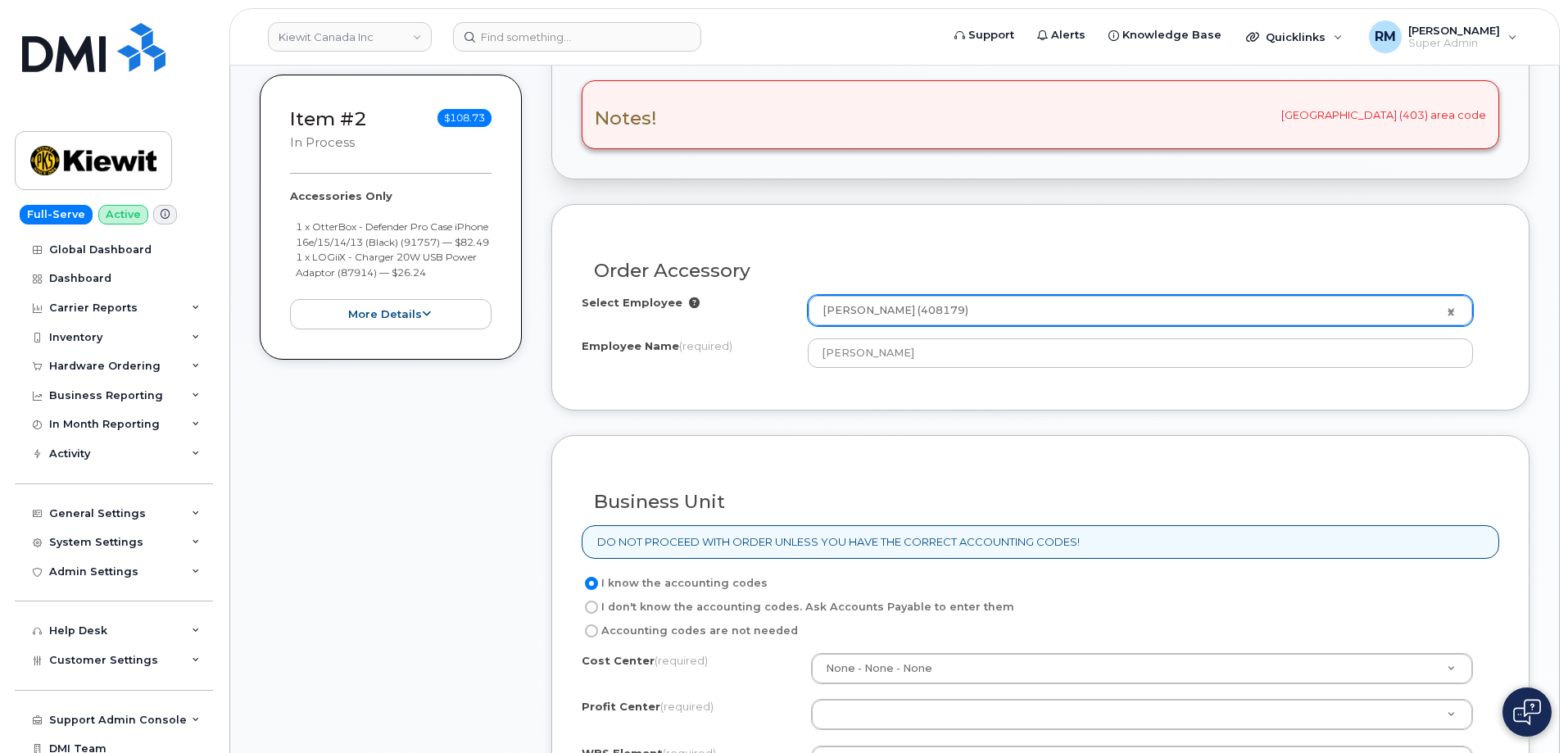
click at [784, 424] on form "Order Accessory Select Employee [PERSON_NAME] (408179) 1057063 Employee Name (r…" at bounding box center [1040, 547] width 978 height 687
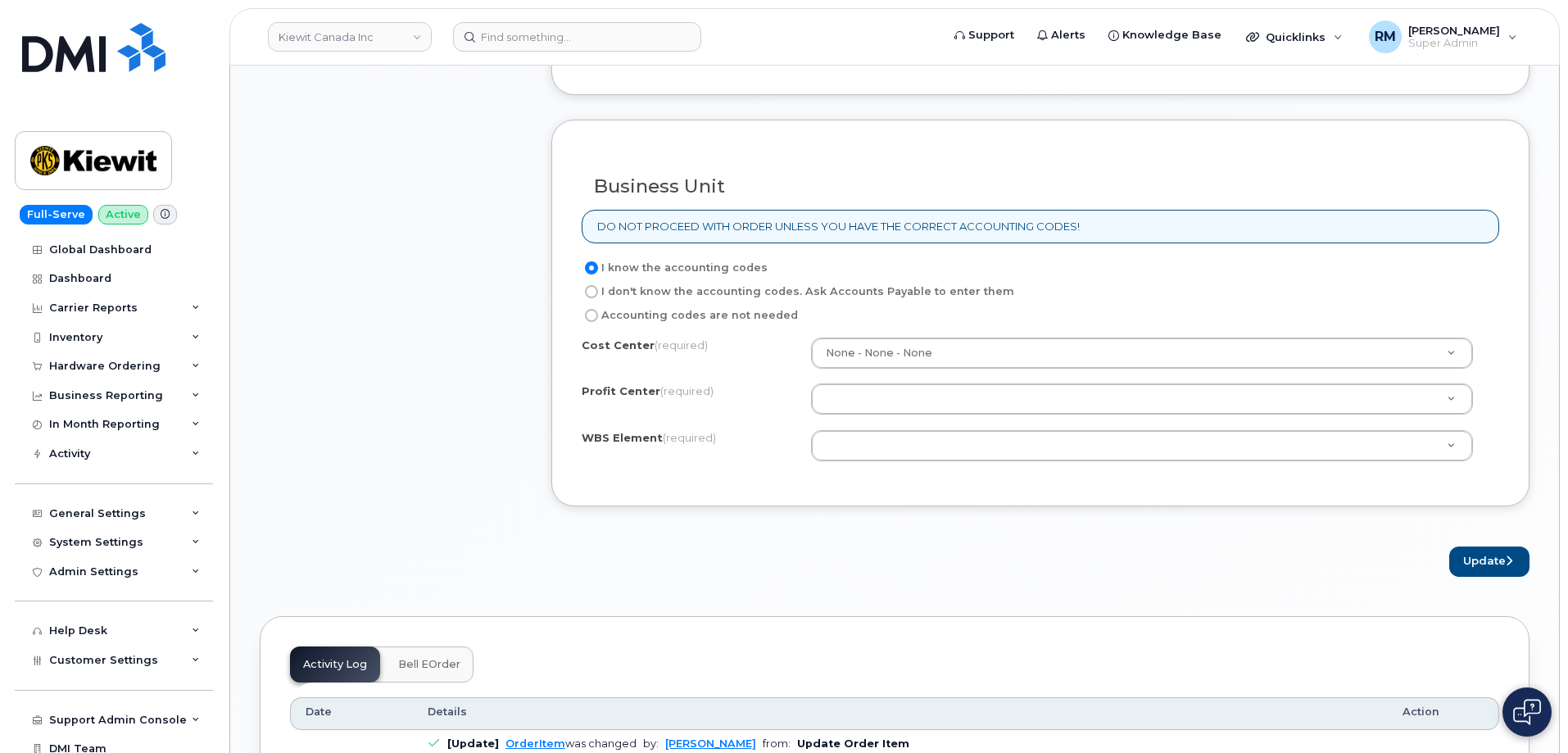
scroll to position [983, 0]
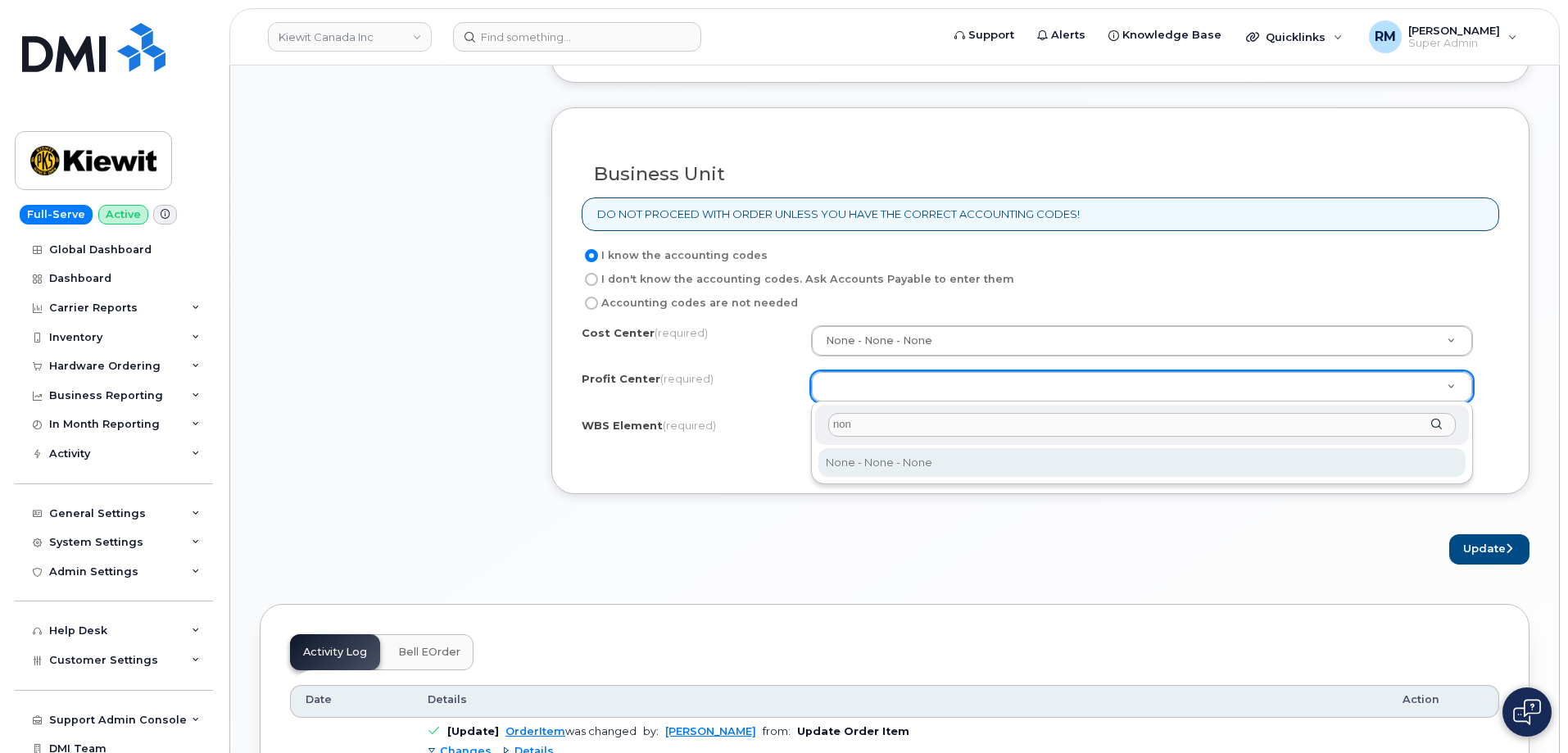
type input "non"
select select "None"
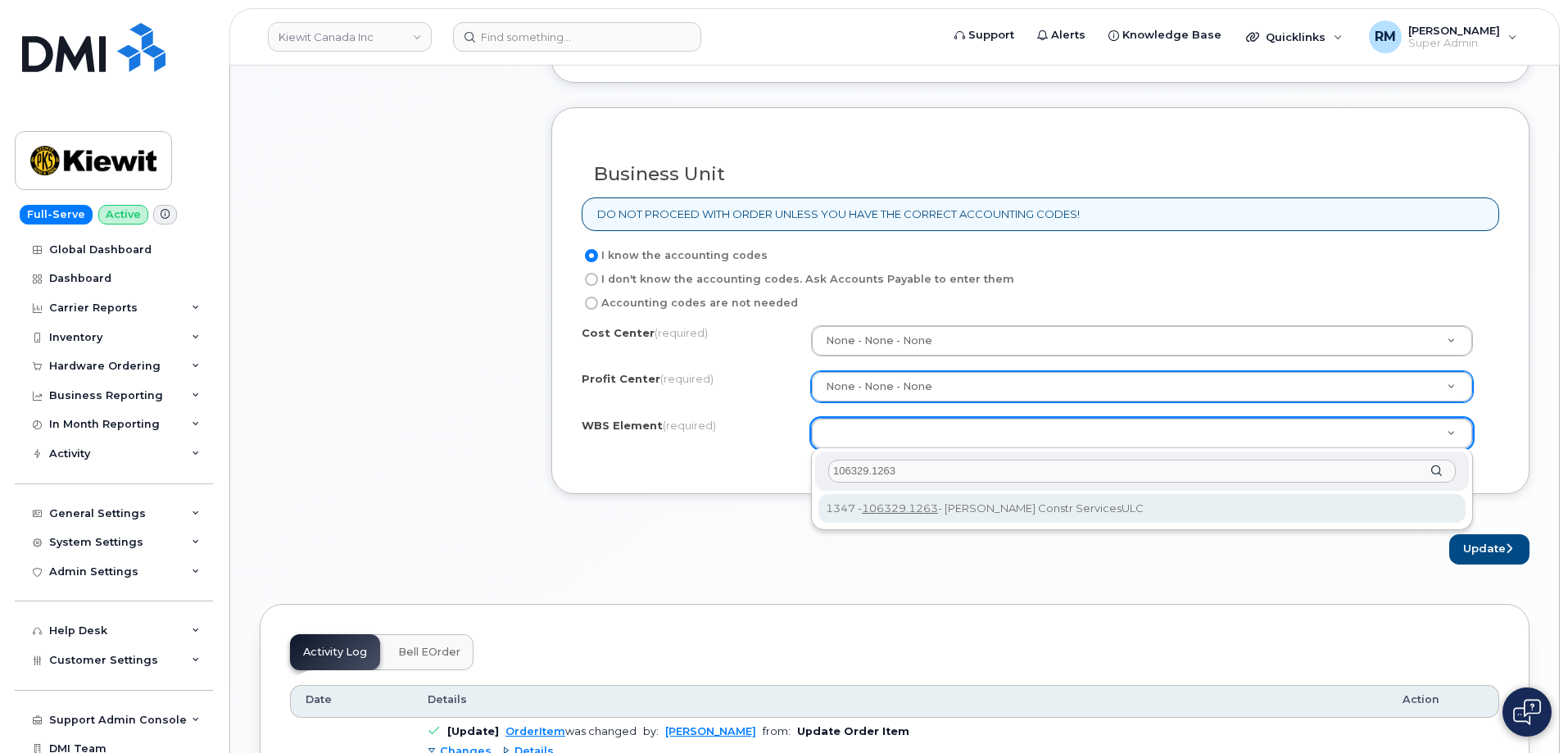
type input "106329.1263"
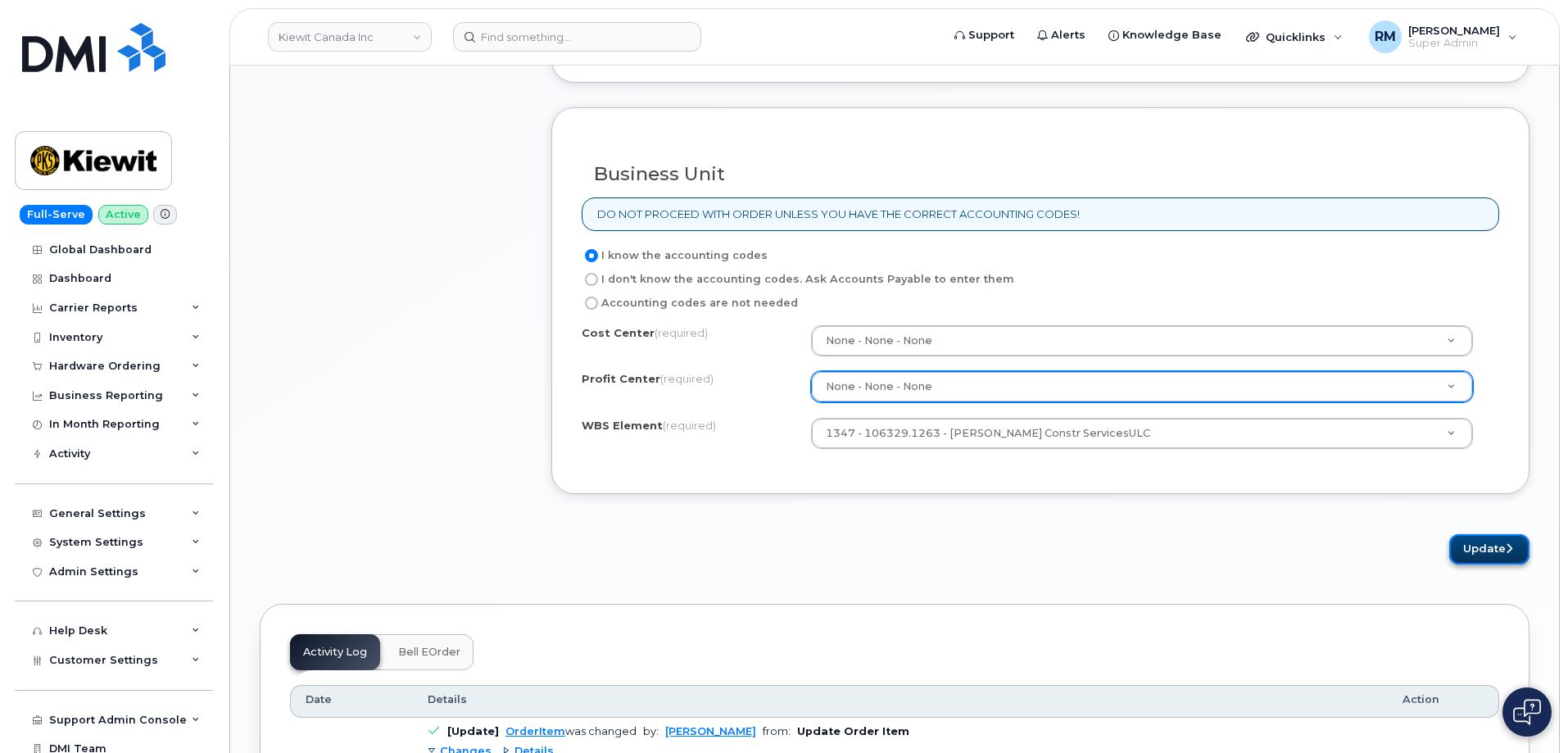
click at [1488, 546] on button "Update" at bounding box center [1489, 549] width 81 height 30
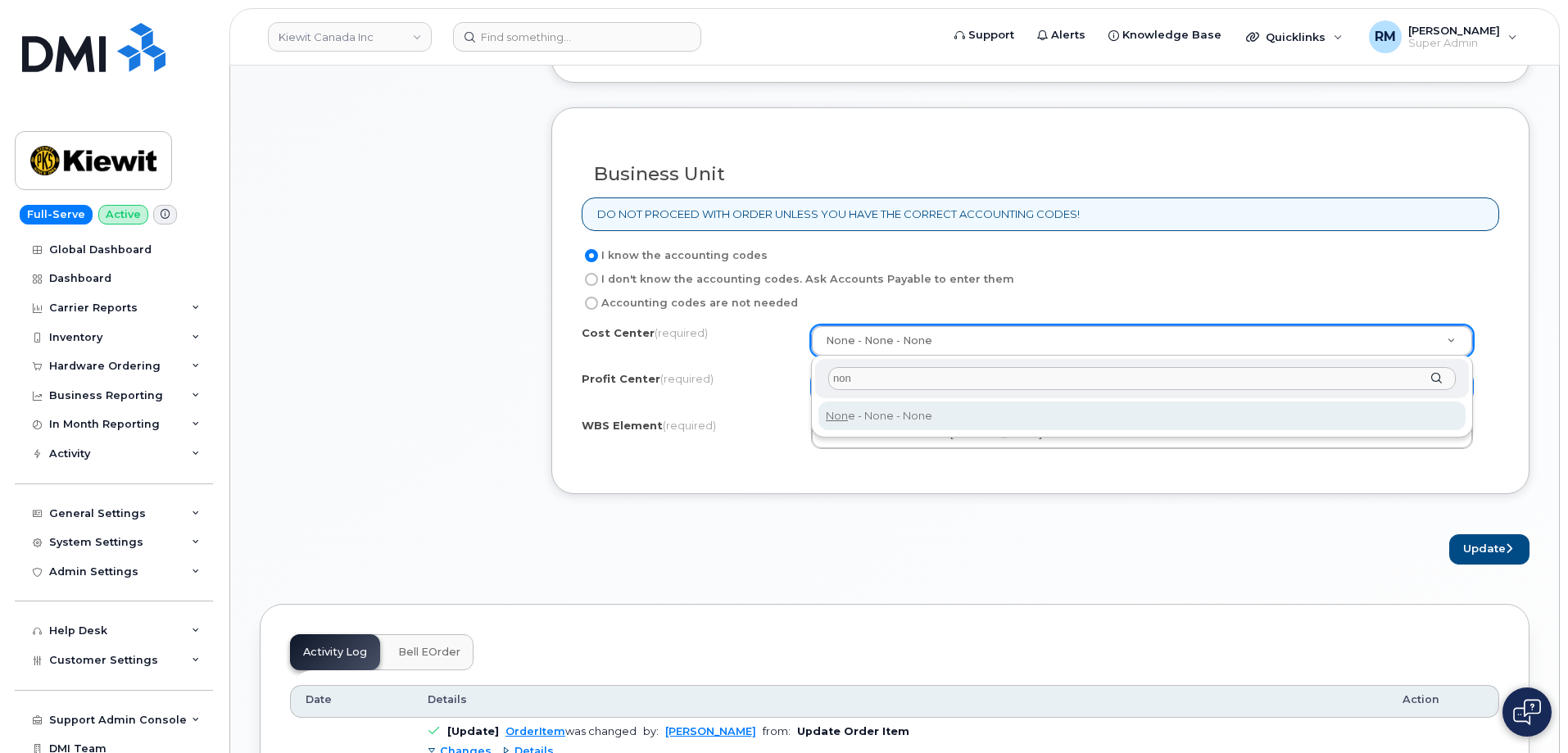
type input "non"
type input "None"
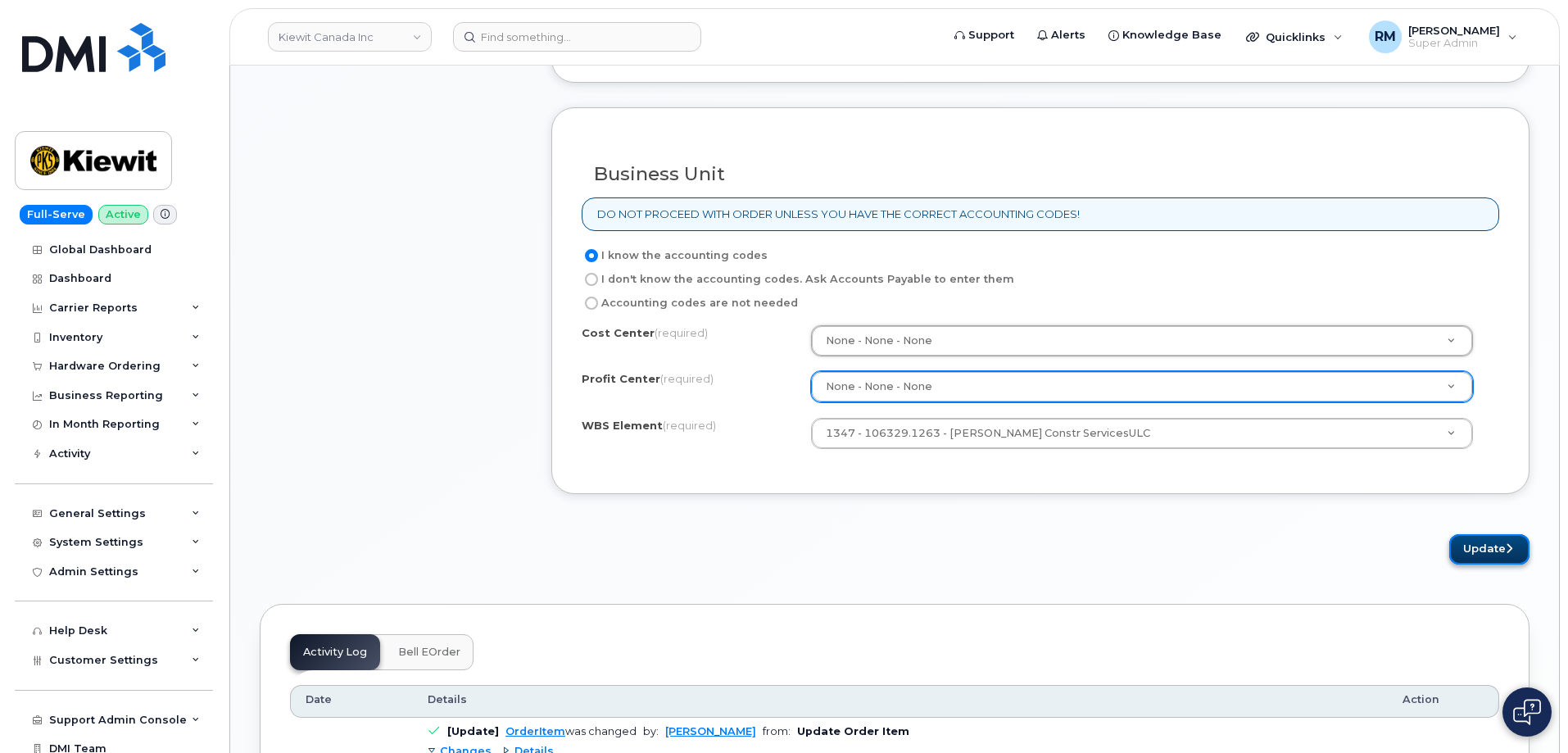
click at [1486, 543] on button "Update" at bounding box center [1489, 549] width 81 height 30
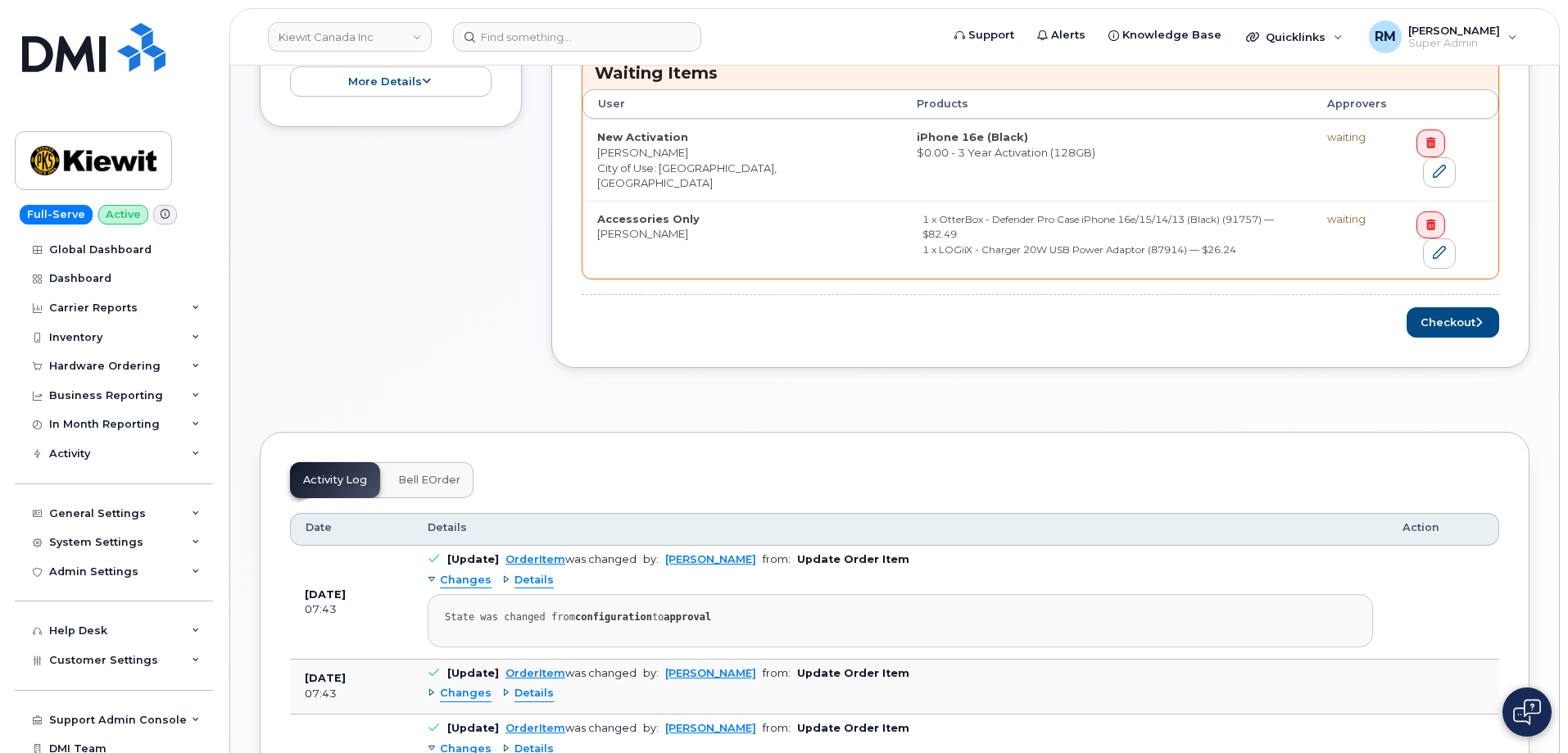
scroll to position [901, 0]
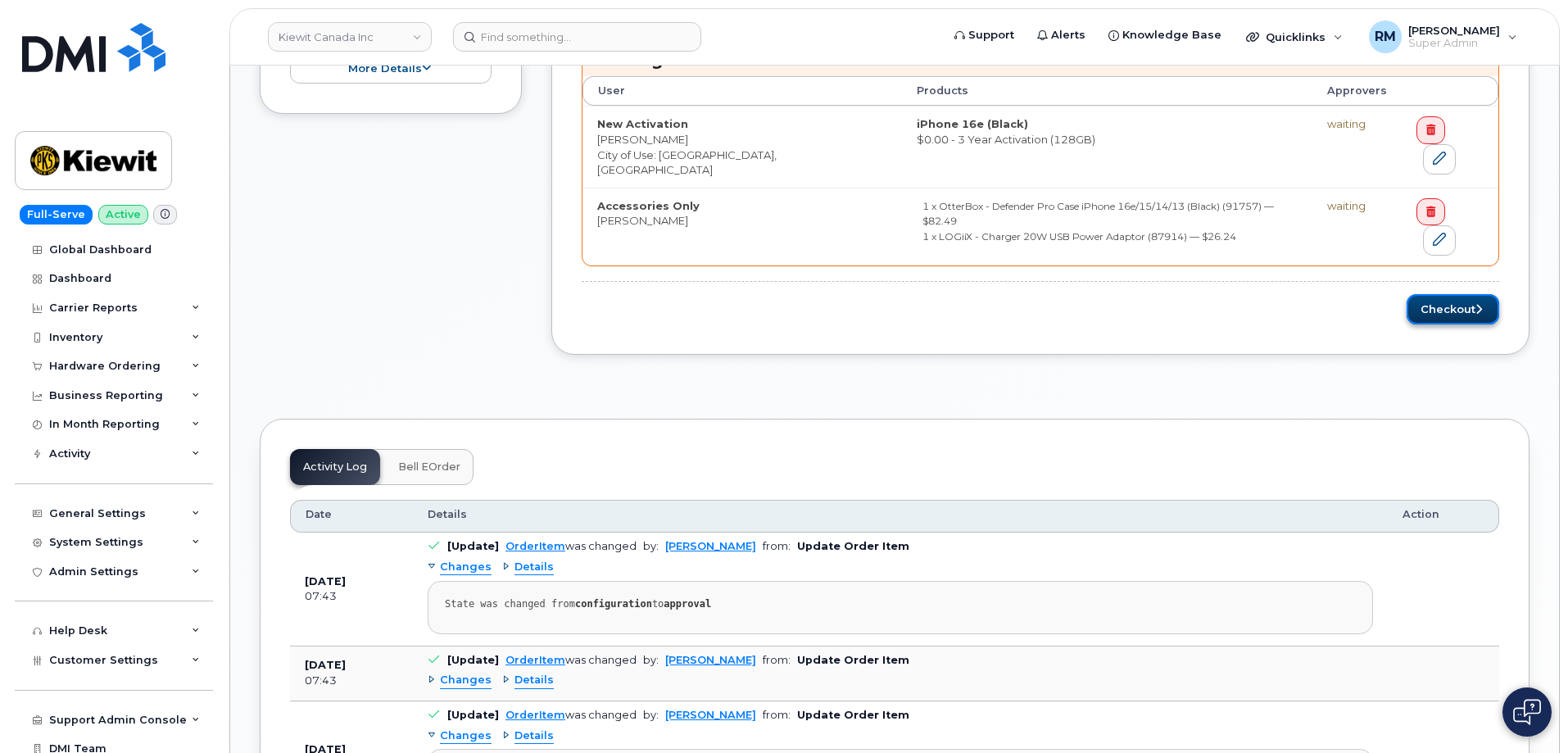
click at [1439, 294] on button "Checkout" at bounding box center [1453, 309] width 92 height 30
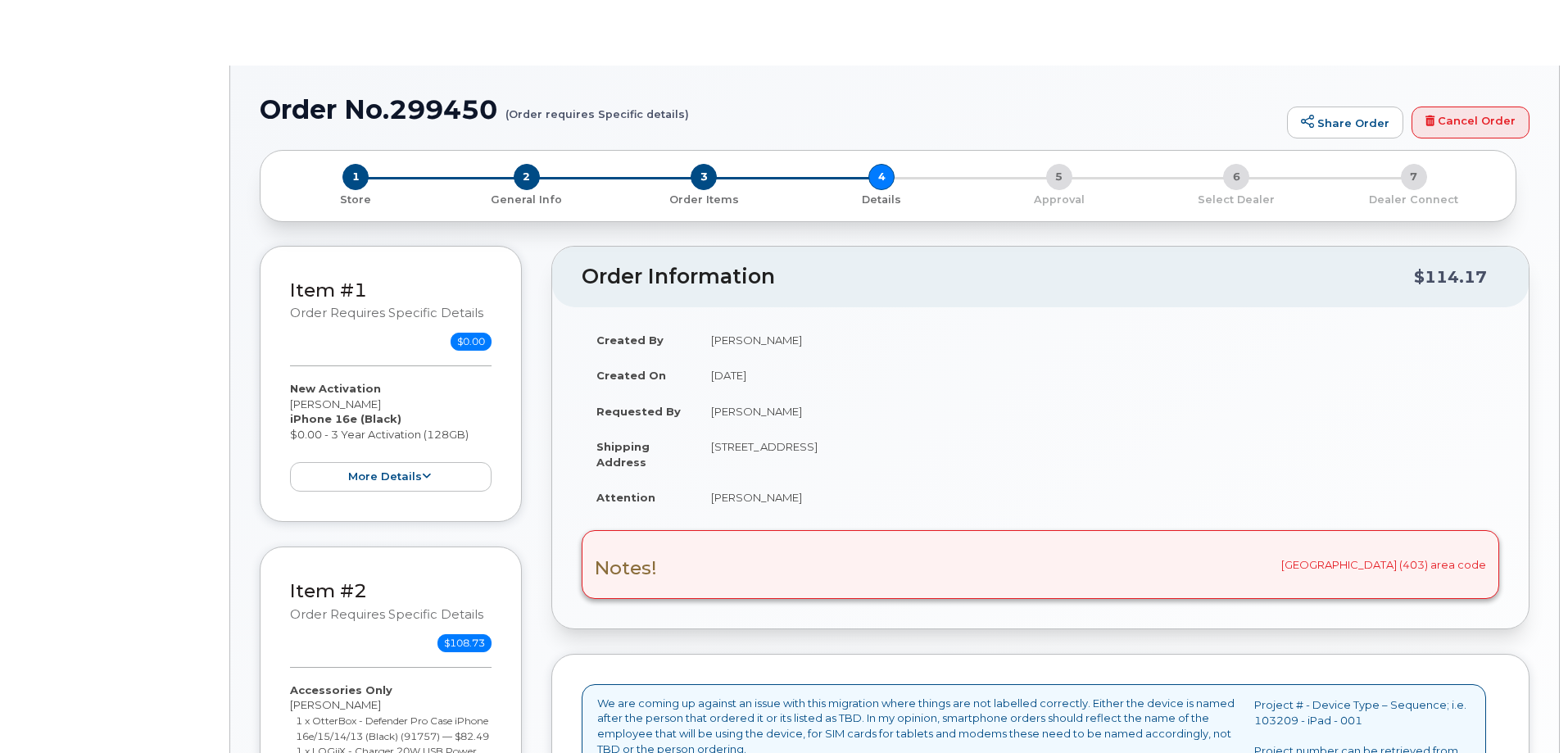
select select "Corporate Share NA 7GB"
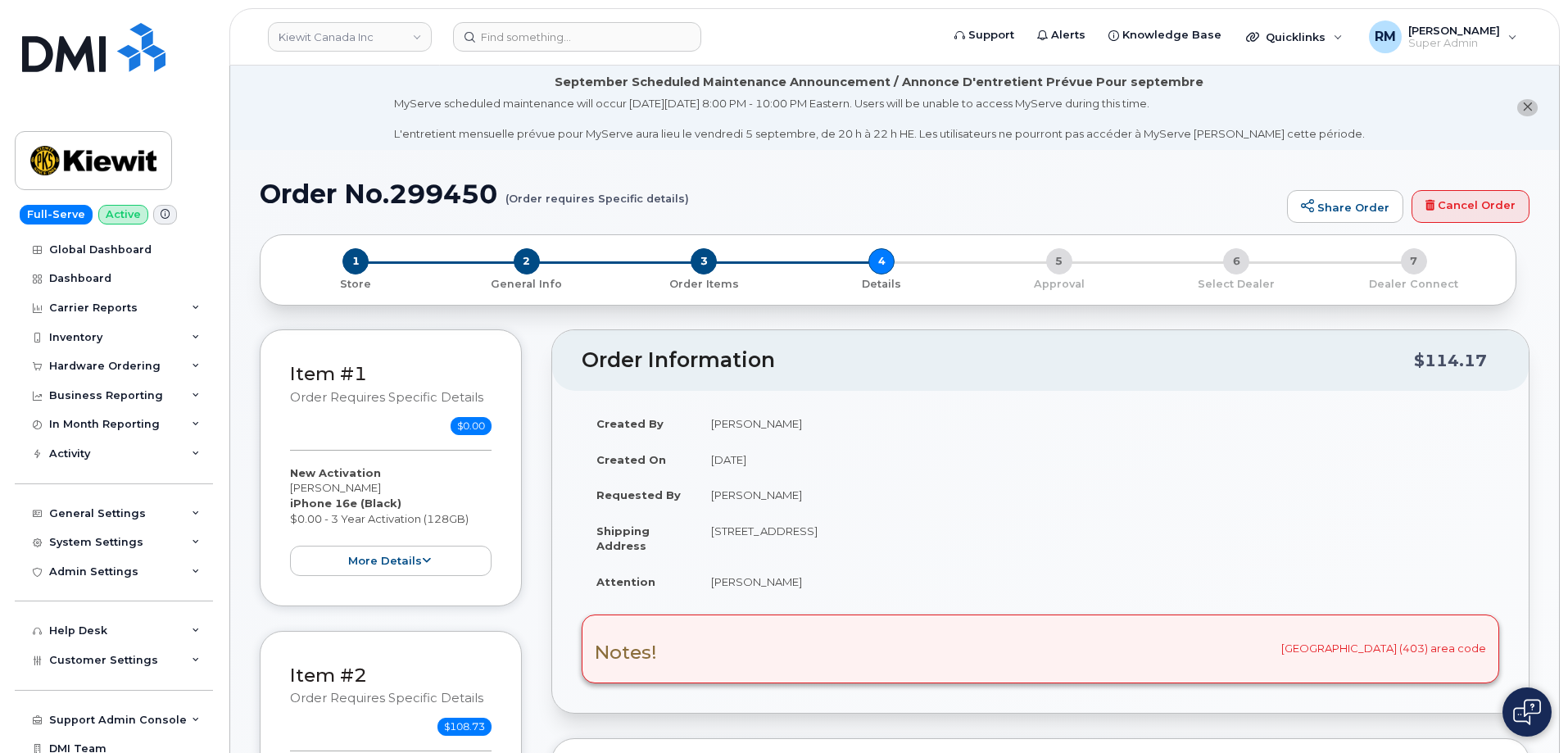
click at [1419, 450] on td "[DATE]" at bounding box center [1097, 459] width 802 height 36
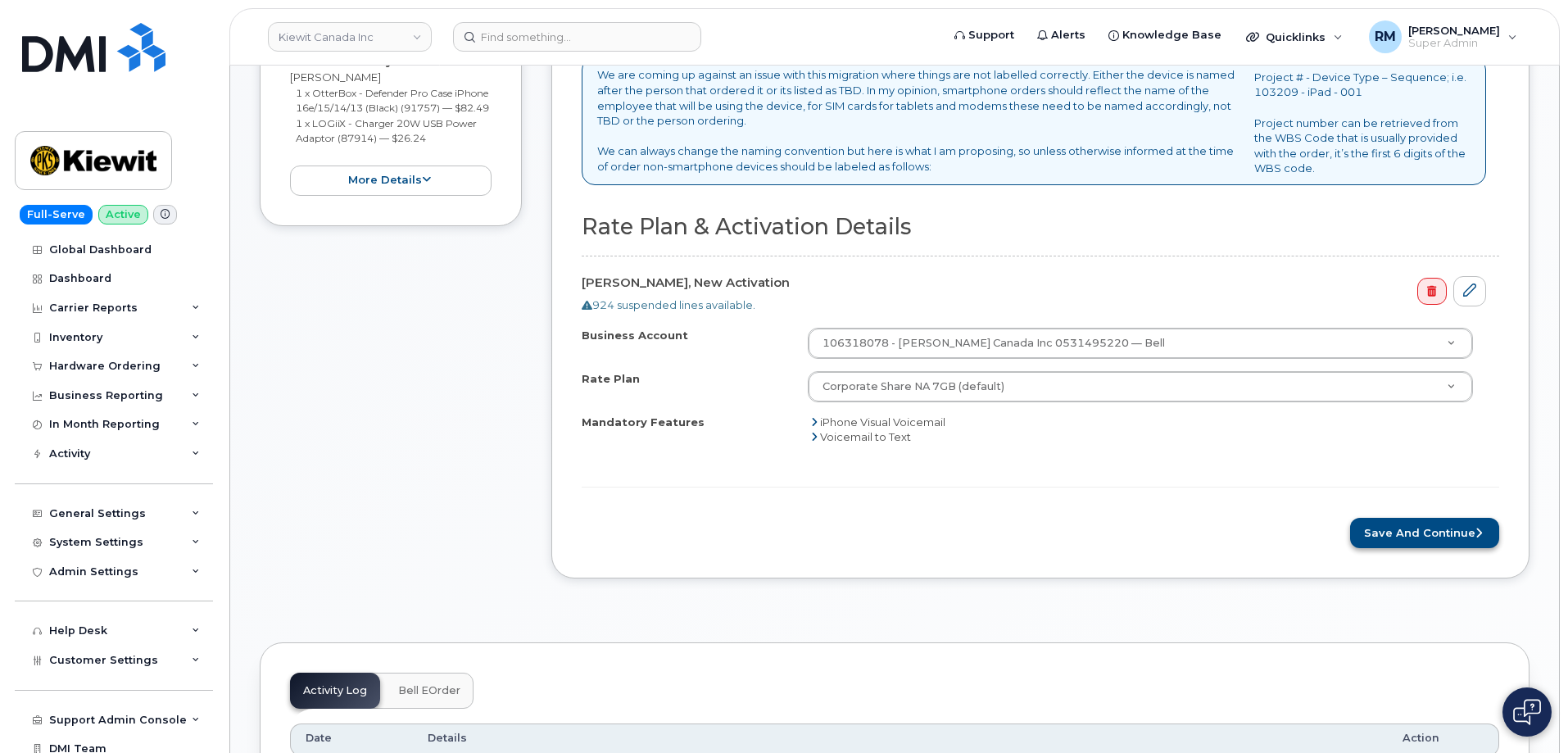
scroll to position [737, 0]
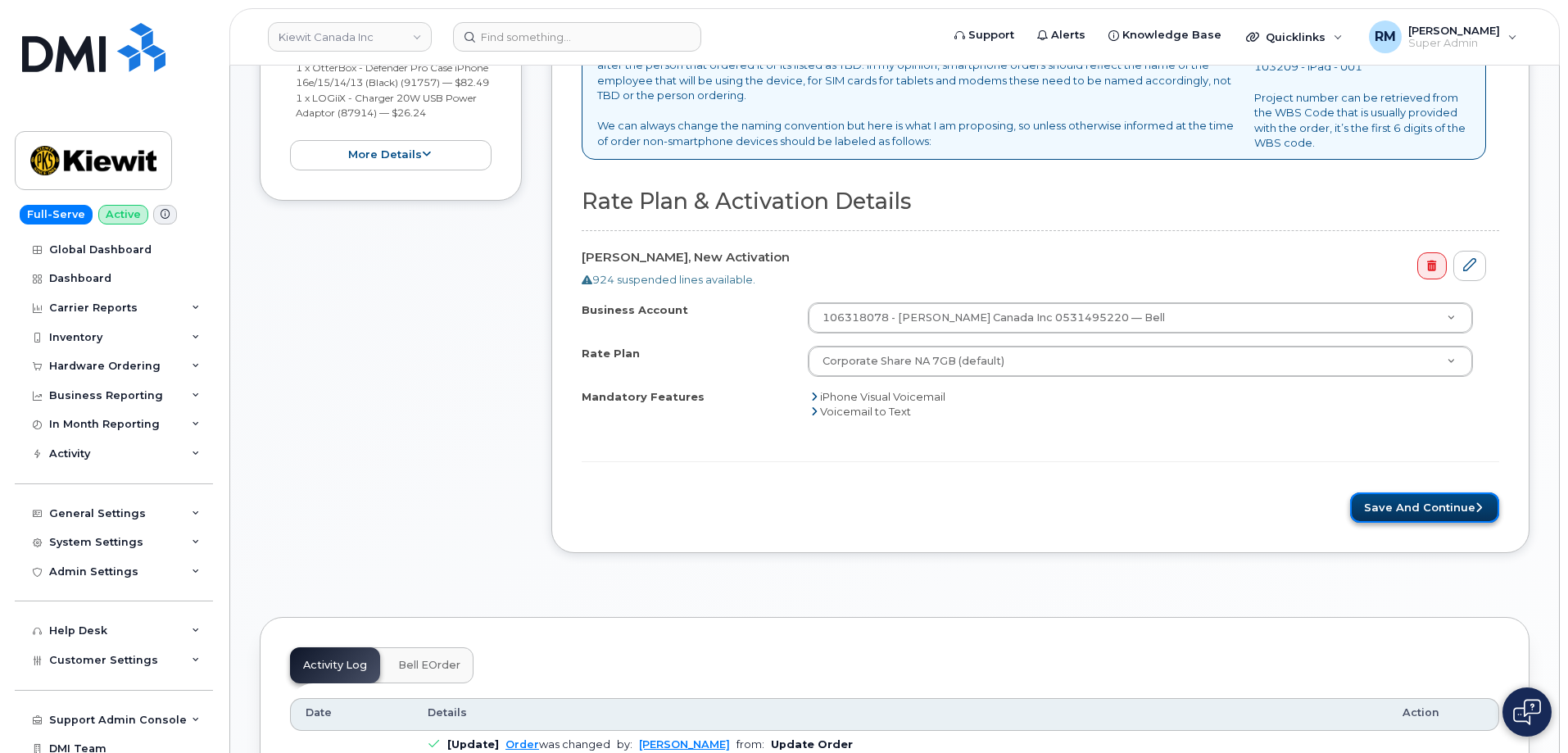
click at [1410, 508] on button "Save and Continue" at bounding box center [1425, 507] width 149 height 30
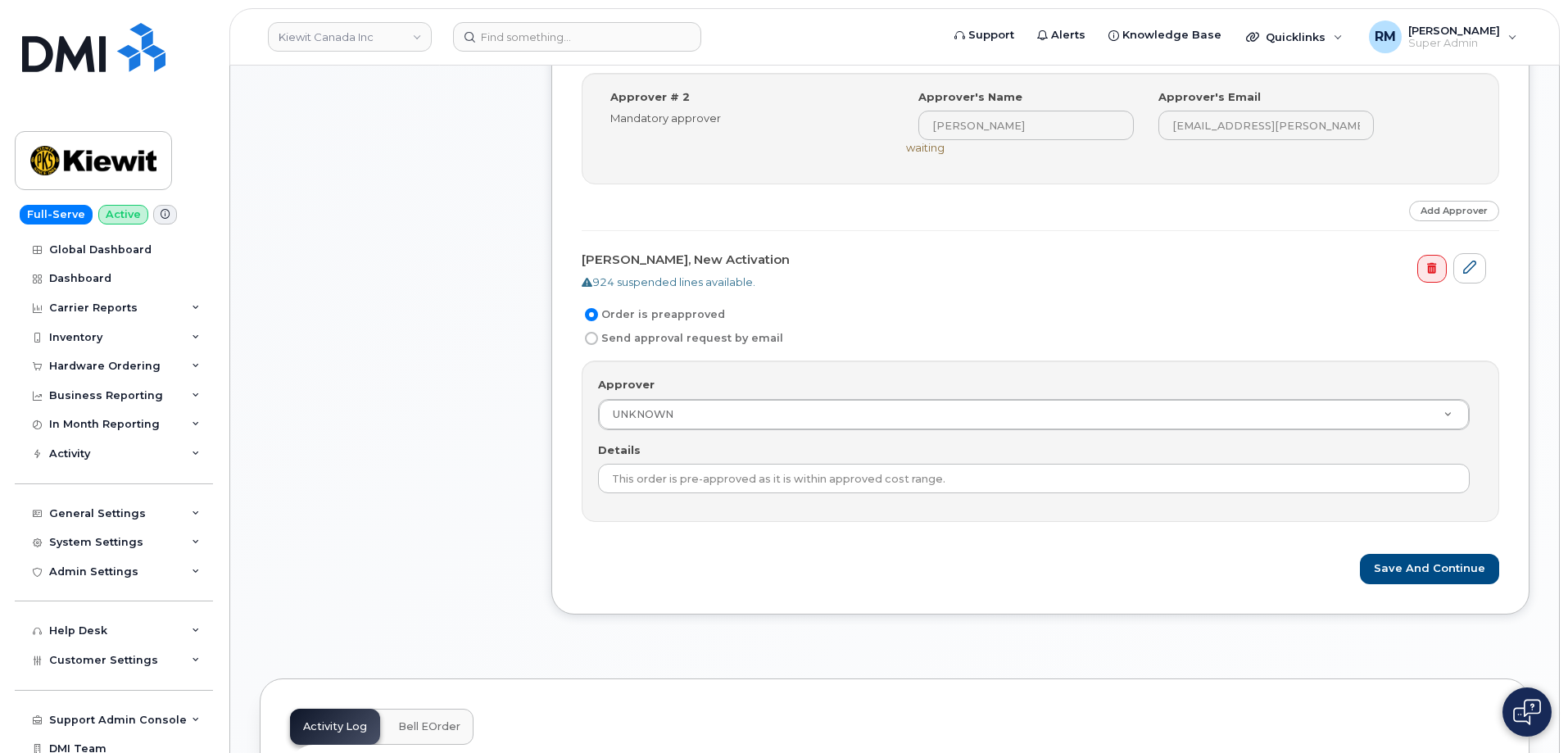
scroll to position [983, 0]
click at [592, 338] on input "Send approval request by email" at bounding box center [592, 337] width 14 height 14
radio input "true"
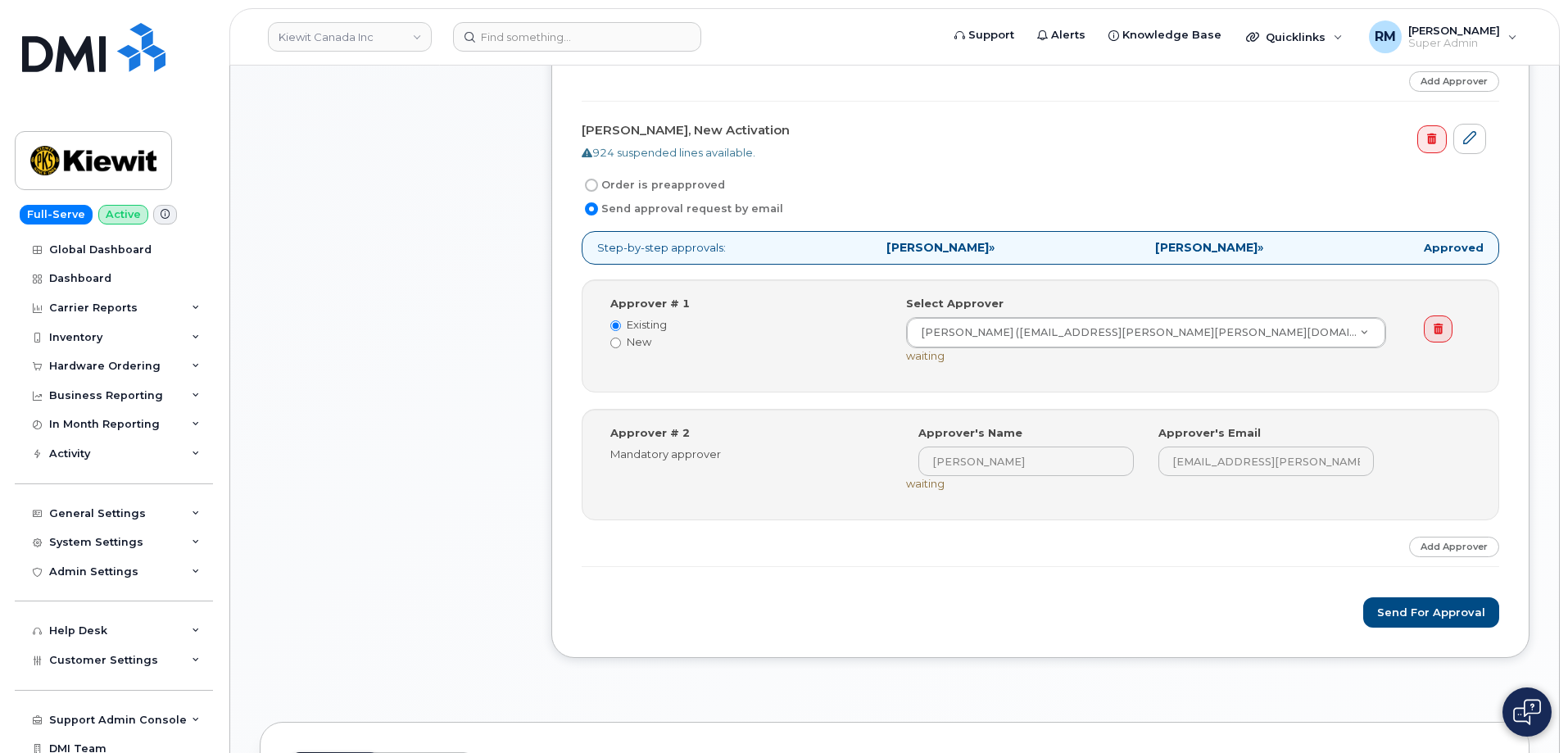
scroll to position [1147, 0]
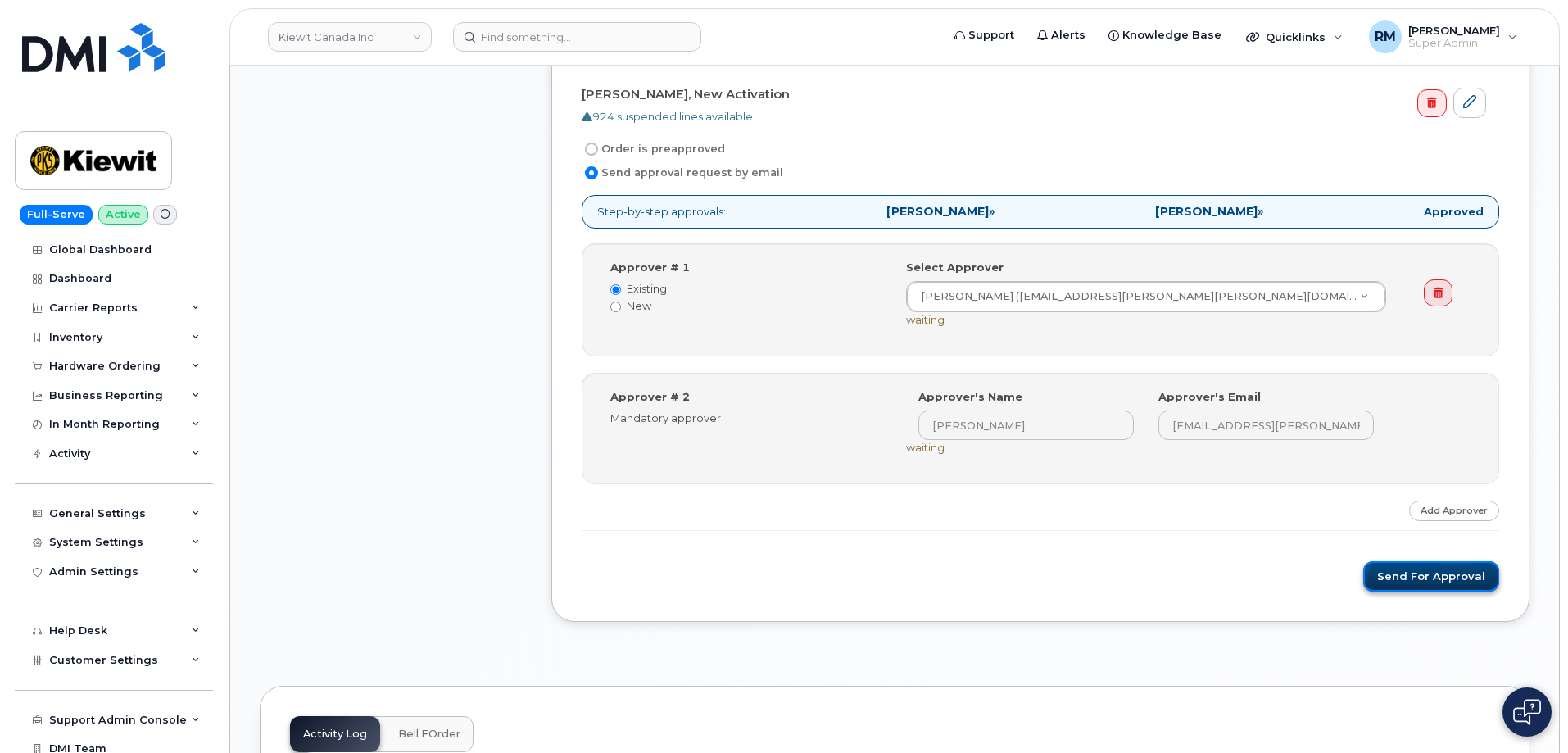
click at [1432, 582] on button "Send for Approval" at bounding box center [1431, 575] width 136 height 30
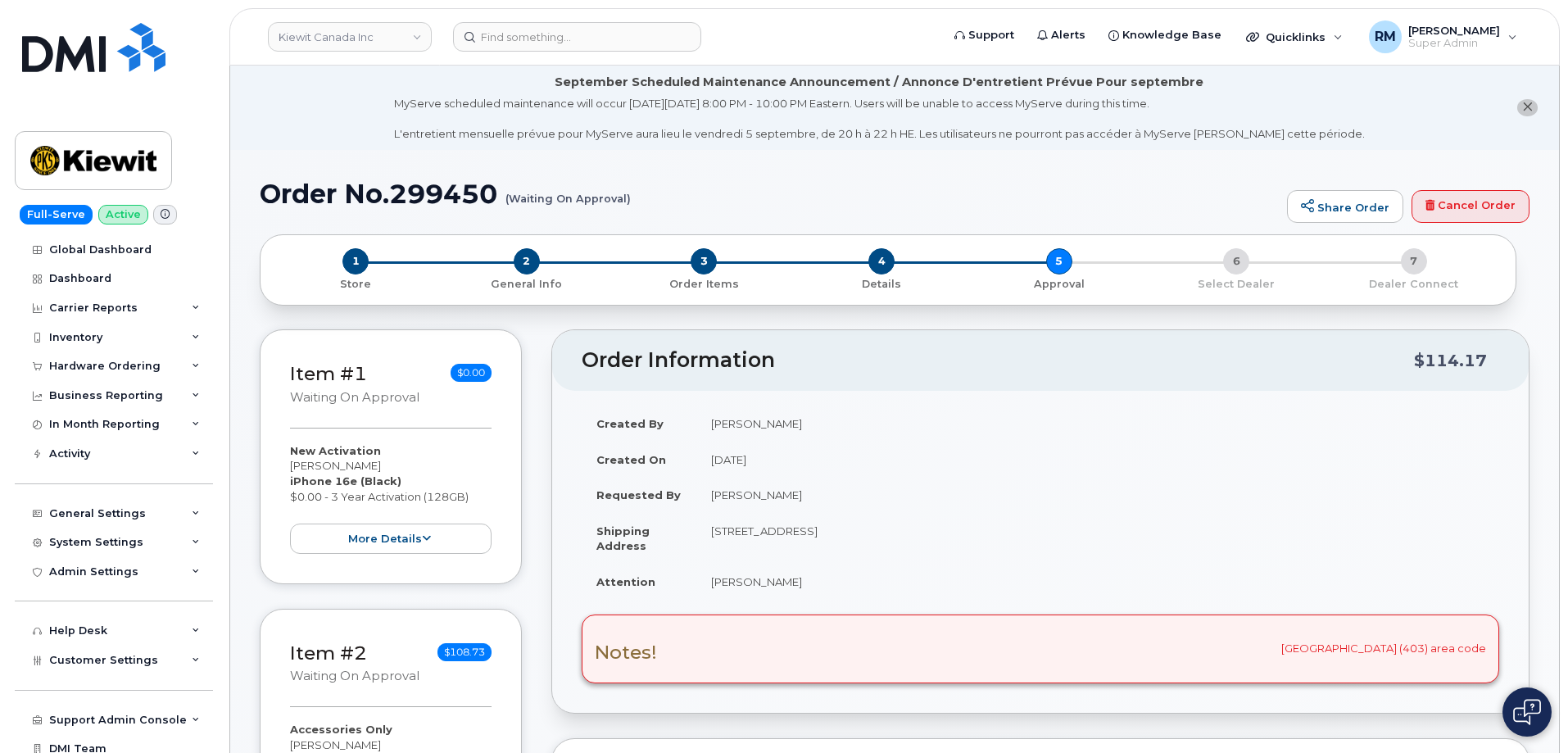
click at [454, 196] on h1 "Order No.299450 (Waiting On Approval)" at bounding box center [769, 194] width 1019 height 29
copy h1 "299450"
click at [66, 368] on div "Hardware Ordering" at bounding box center [105, 367] width 112 height 14
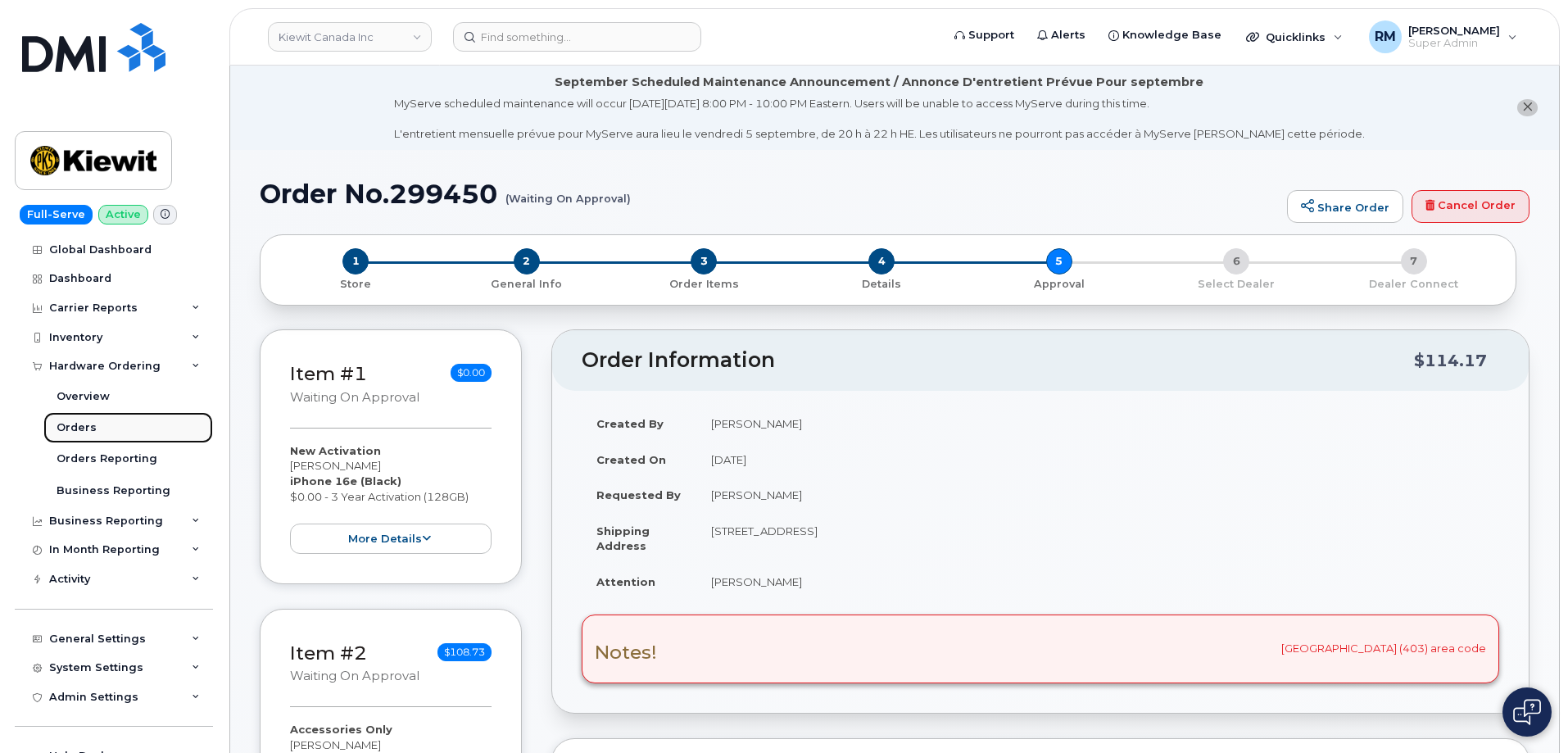
click at [84, 424] on div "Orders" at bounding box center [76, 427] width 40 height 15
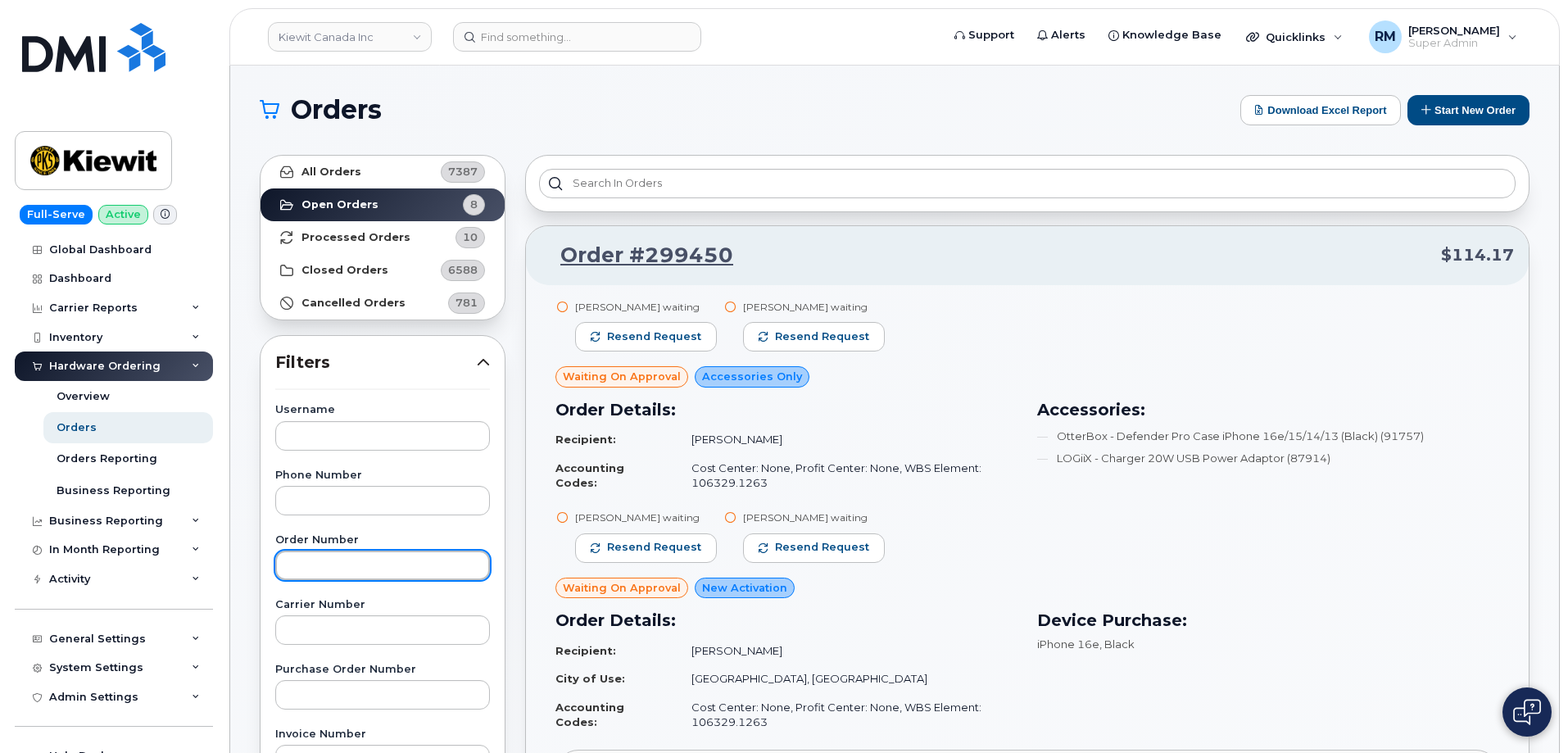
click at [305, 568] on input "text" at bounding box center [382, 565] width 214 height 29
paste input "298049"
type input "298049"
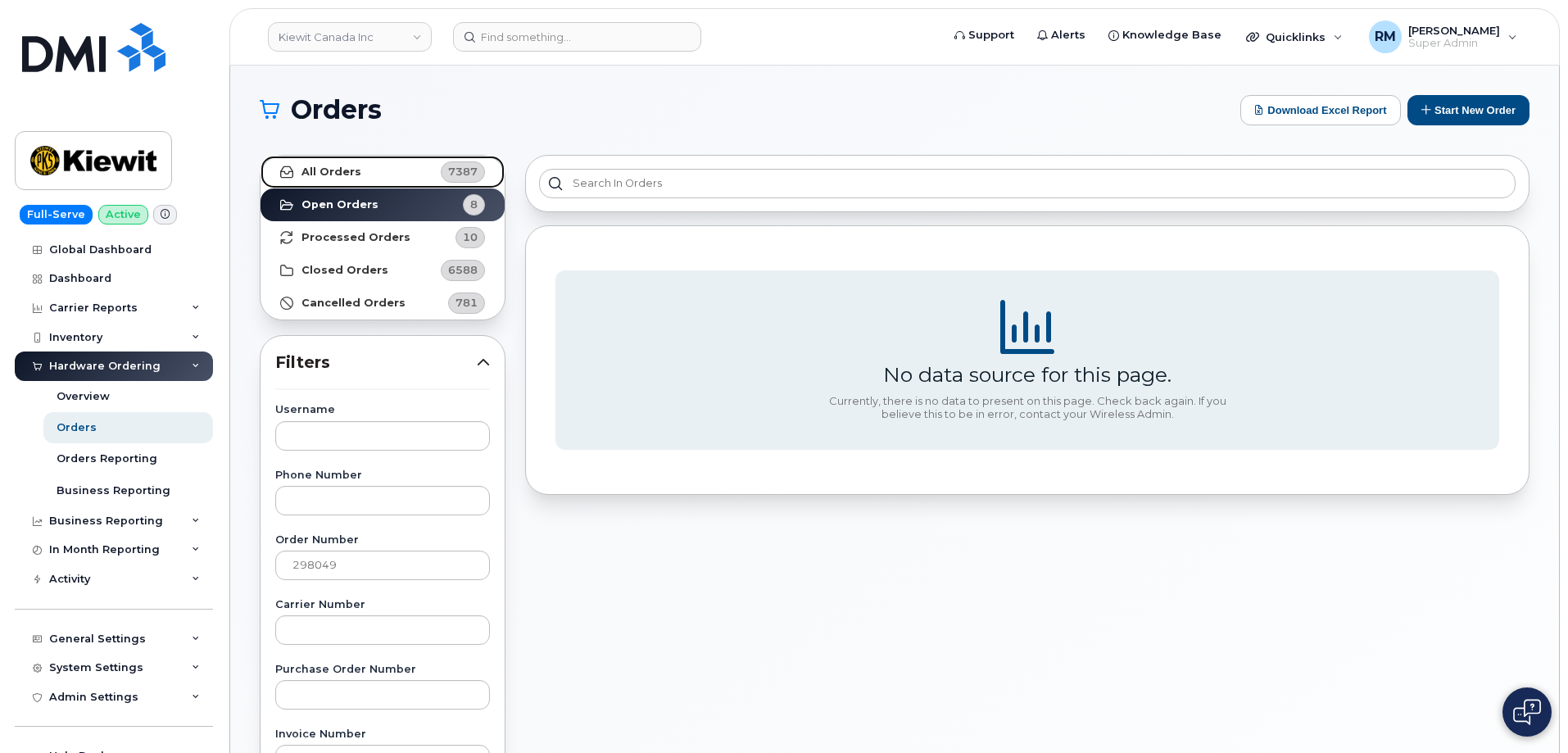
click at [314, 170] on strong "All Orders" at bounding box center [332, 173] width 60 height 14
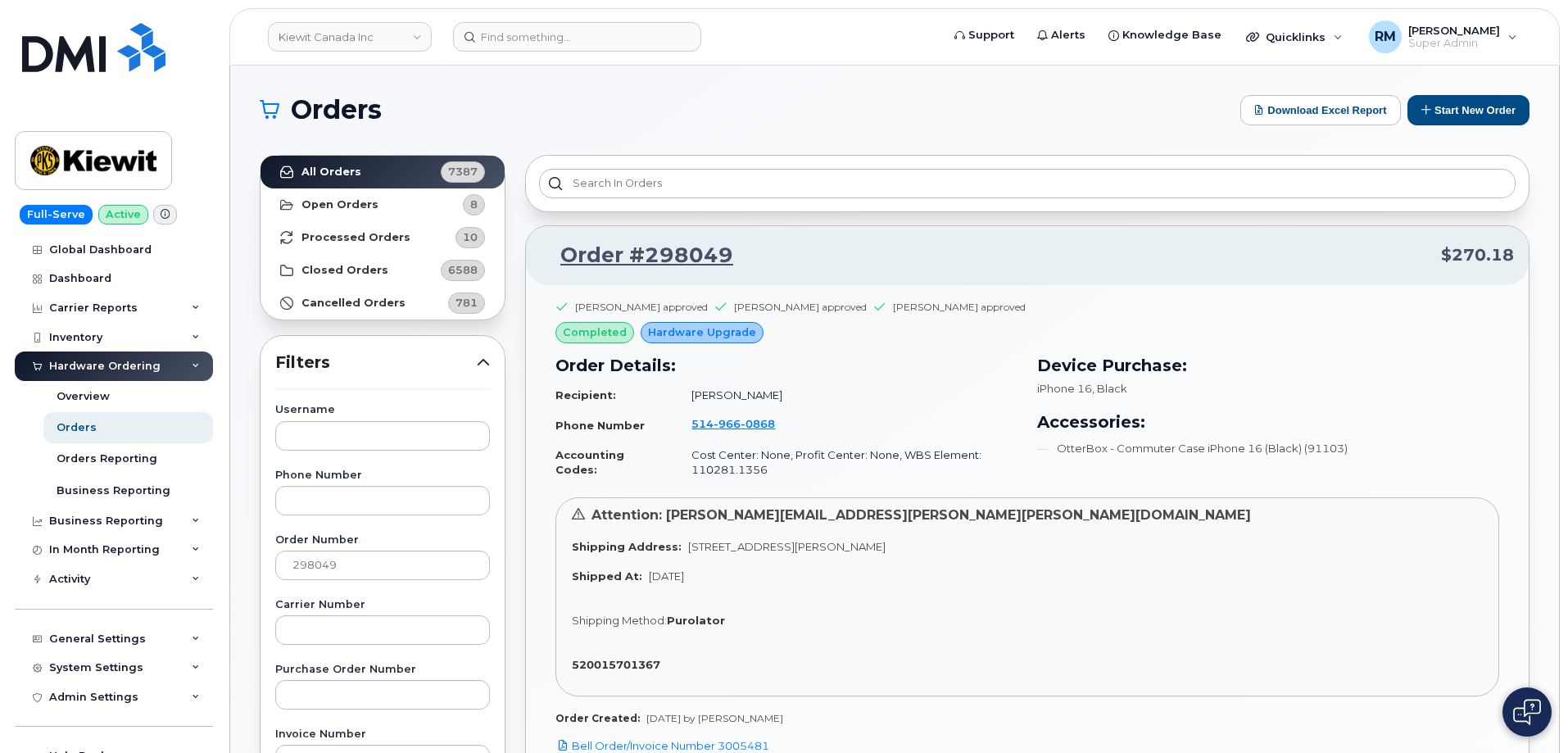
click at [539, 480] on div "Jennifer Krussel approved Sharon Henry approved Paul Andrews approved completed…" at bounding box center [1027, 556] width 1002 height 541
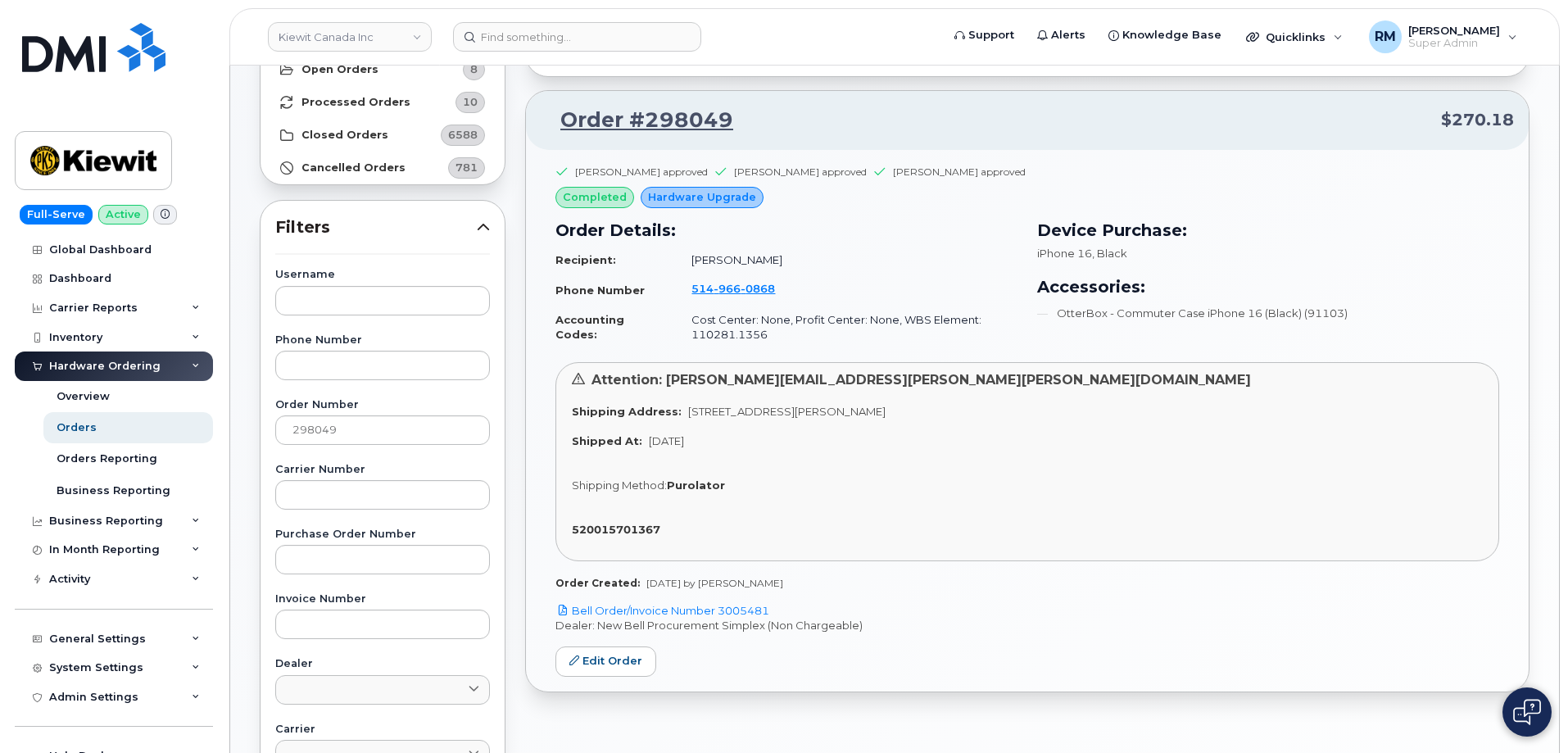
scroll to position [164, 0]
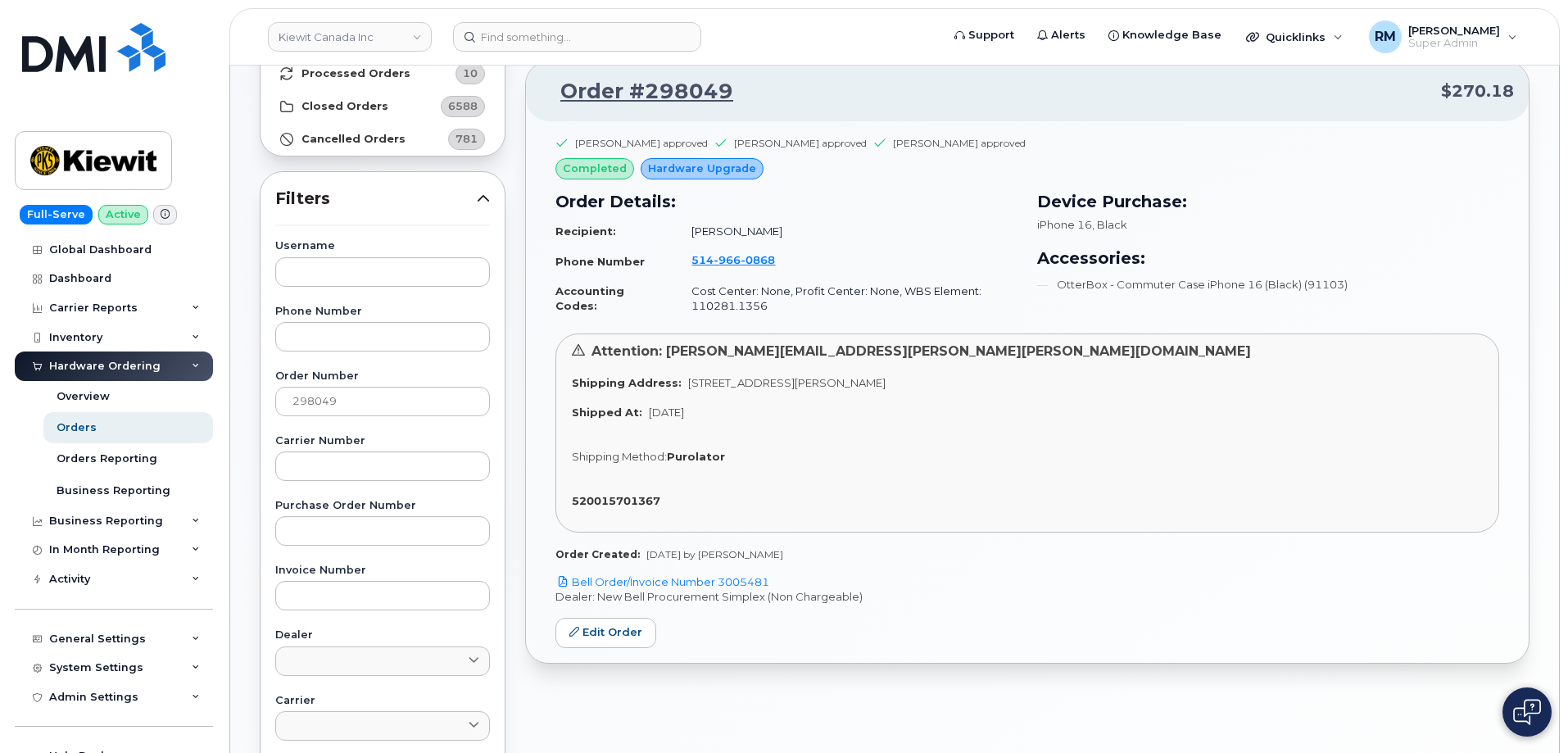
click at [510, 597] on div "All Orders 7387 Open Orders 8 Processed Orders 10 Closed Orders 6588 Cancelled …" at bounding box center [383, 557] width 266 height 1151
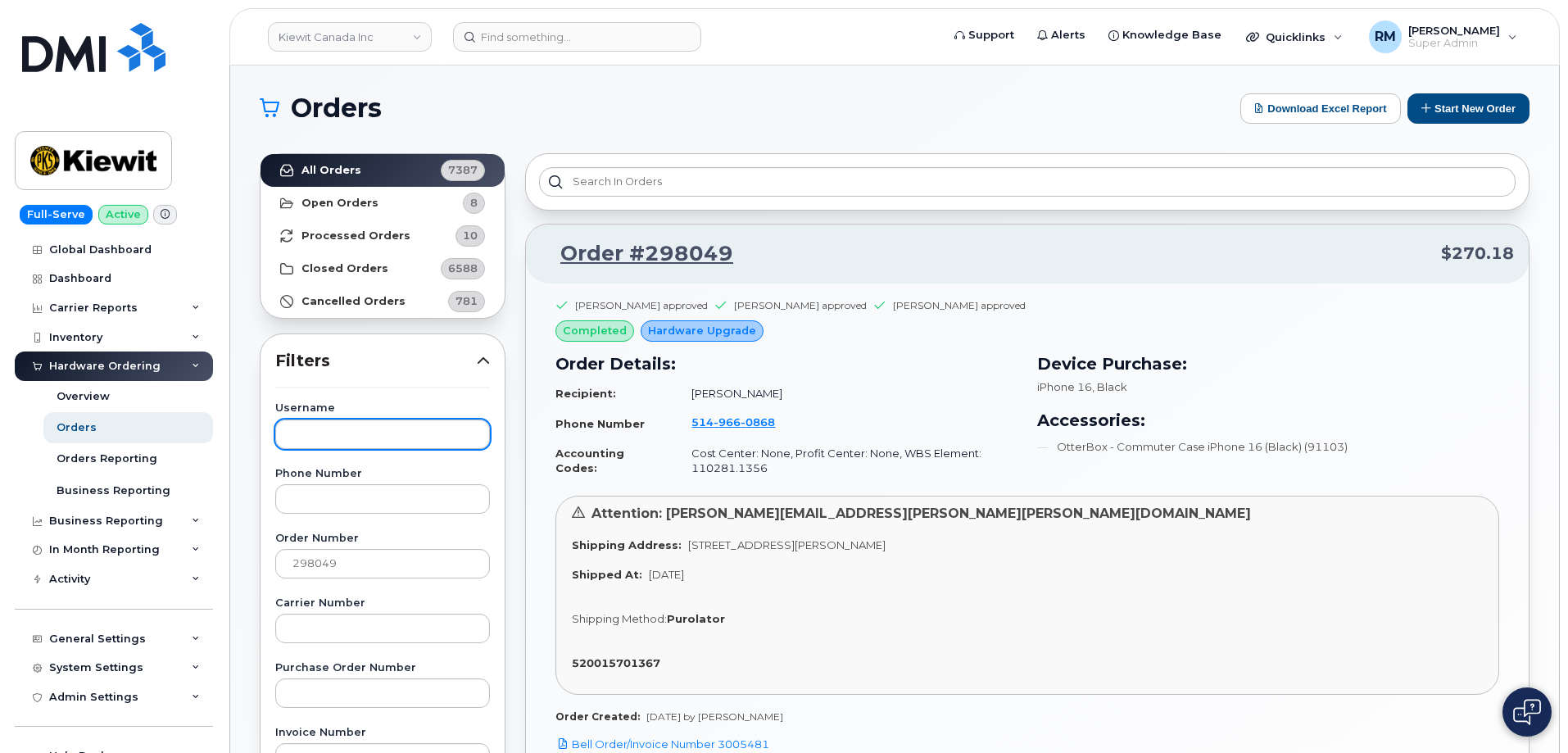
scroll to position [0, 0]
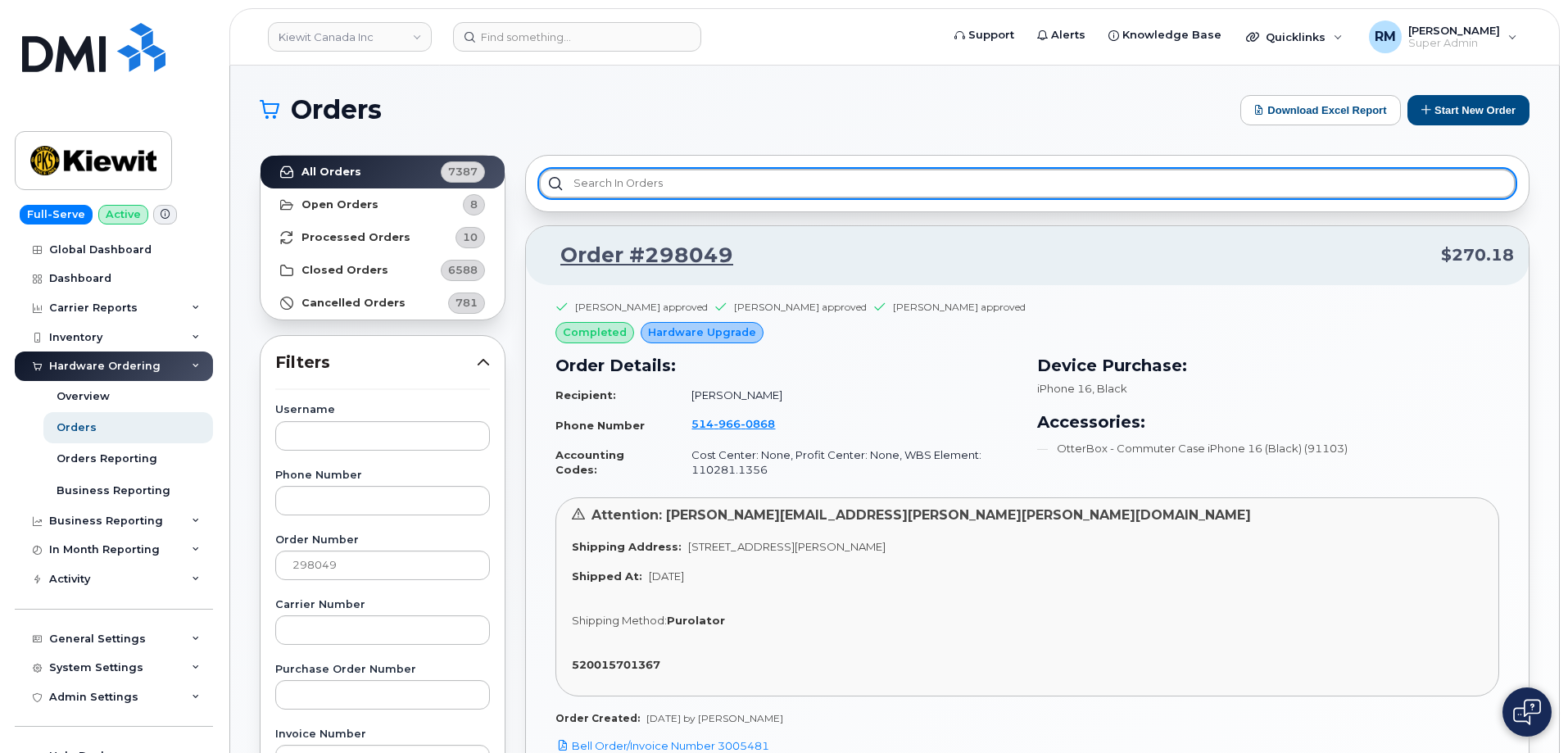
click at [615, 173] on input "text" at bounding box center [1028, 183] width 976 height 29
paste input "3009389"
type input "3009389"
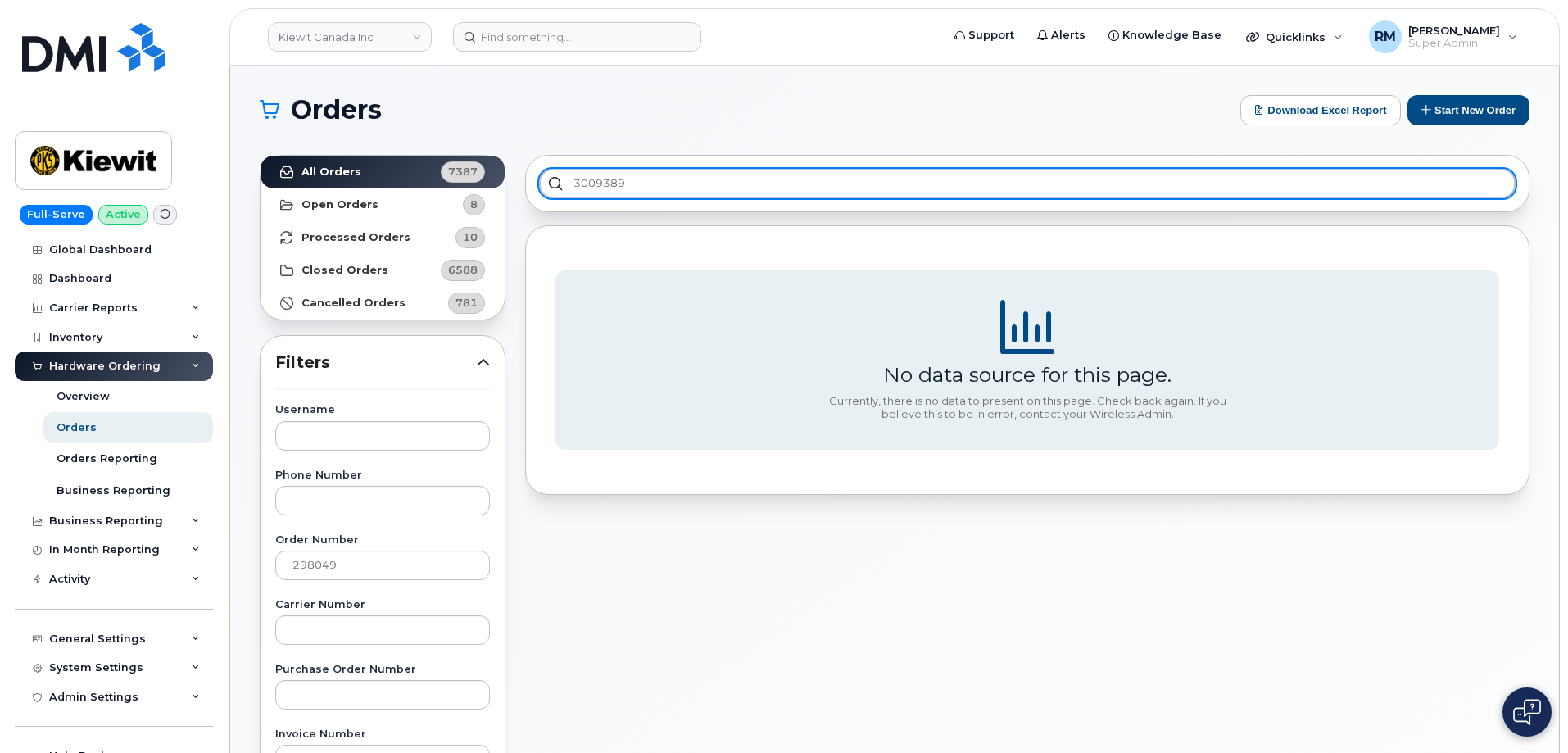
click at [608, 177] on input "3009389" at bounding box center [1028, 183] width 976 height 29
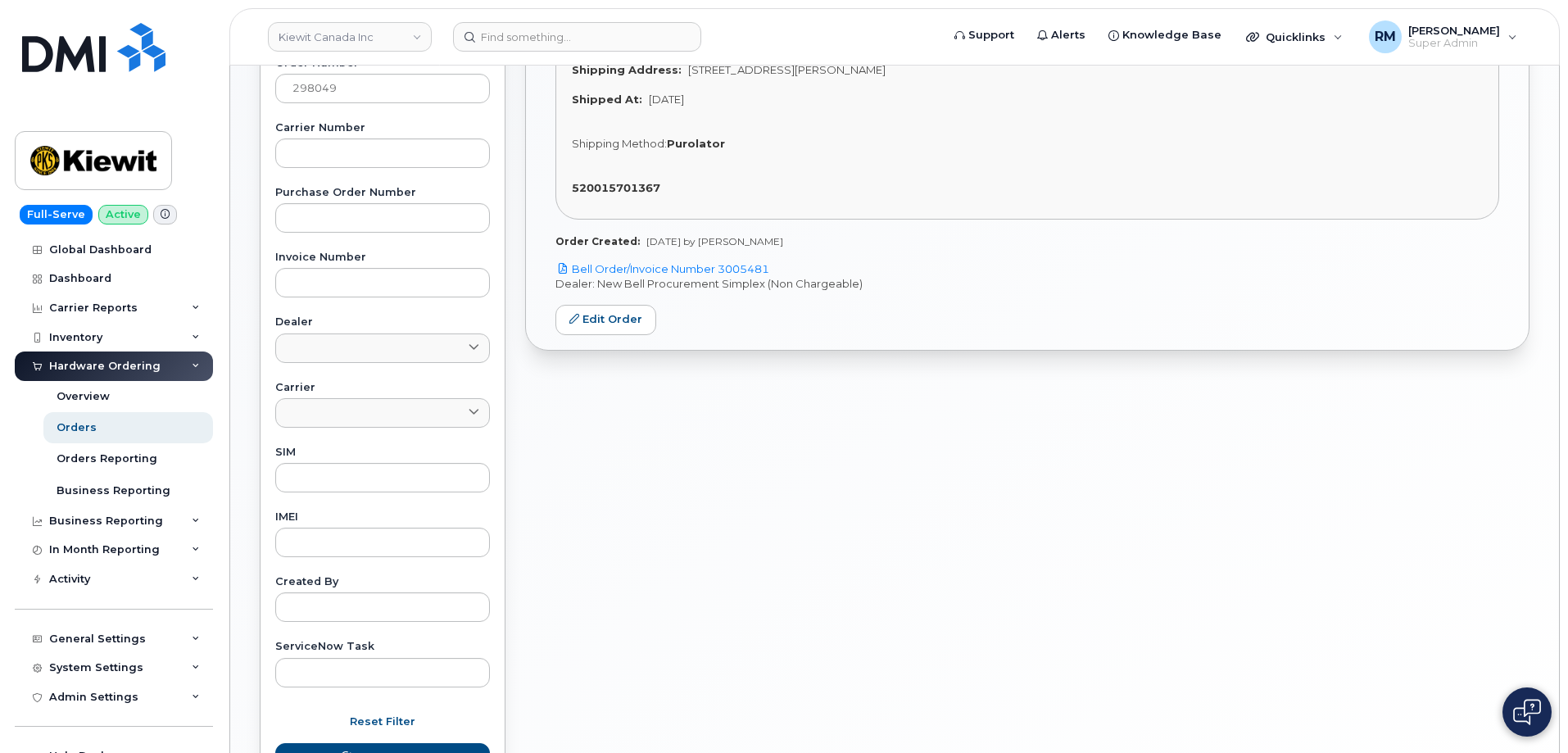
scroll to position [328, 0]
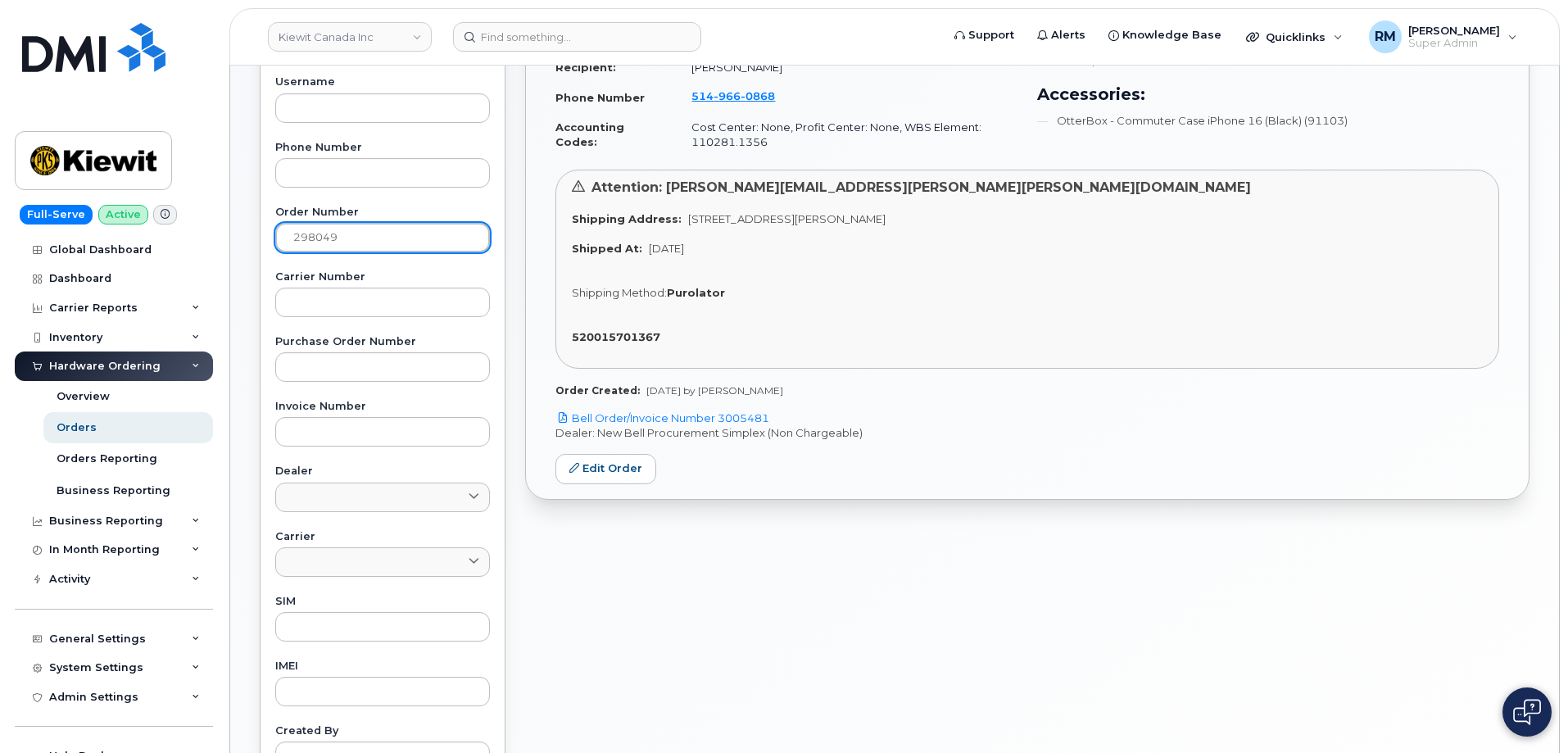
click at [315, 240] on input "298049" at bounding box center [382, 238] width 214 height 29
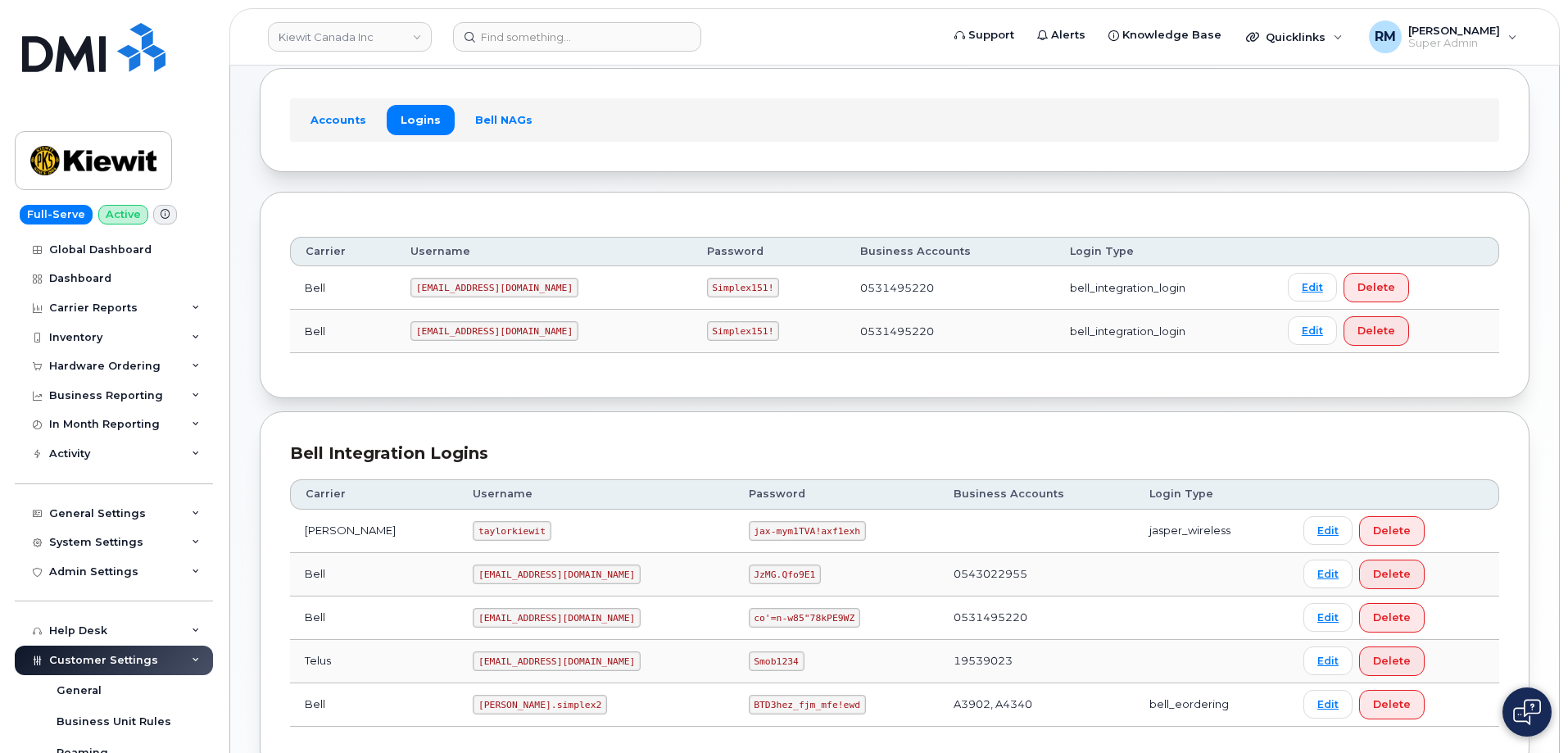
scroll to position [199, 0]
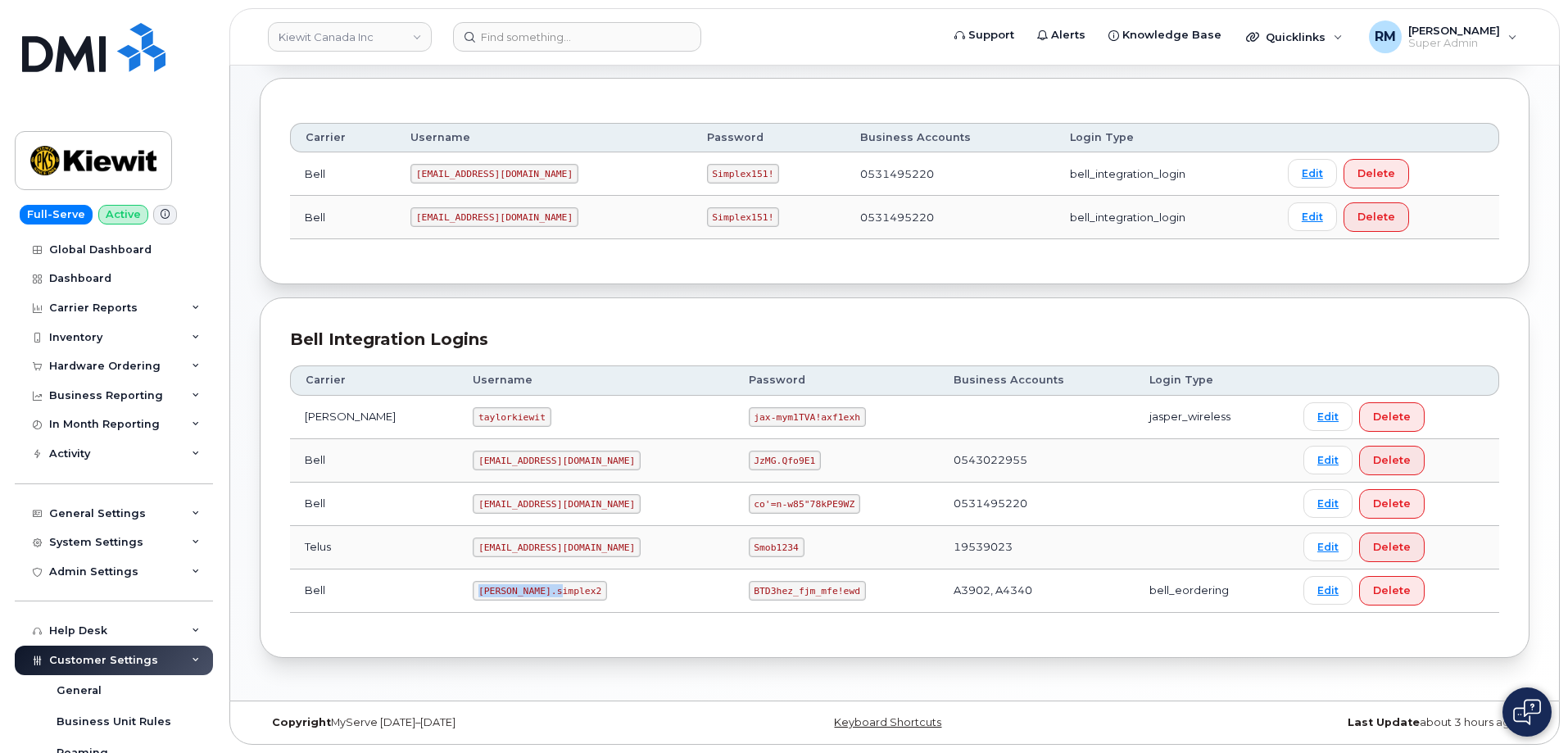
drag, startPoint x: 444, startPoint y: 590, endPoint x: 536, endPoint y: 592, distance: 92.0
click at [536, 592] on td "[PERSON_NAME].simplex2" at bounding box center [596, 591] width 276 height 44
copy code "[PERSON_NAME].simplex2"
drag, startPoint x: 696, startPoint y: 592, endPoint x: 810, endPoint y: 582, distance: 114.4
click at [810, 582] on td "BTD3hez_fjm_mfe!ewd" at bounding box center [836, 591] width 205 height 44
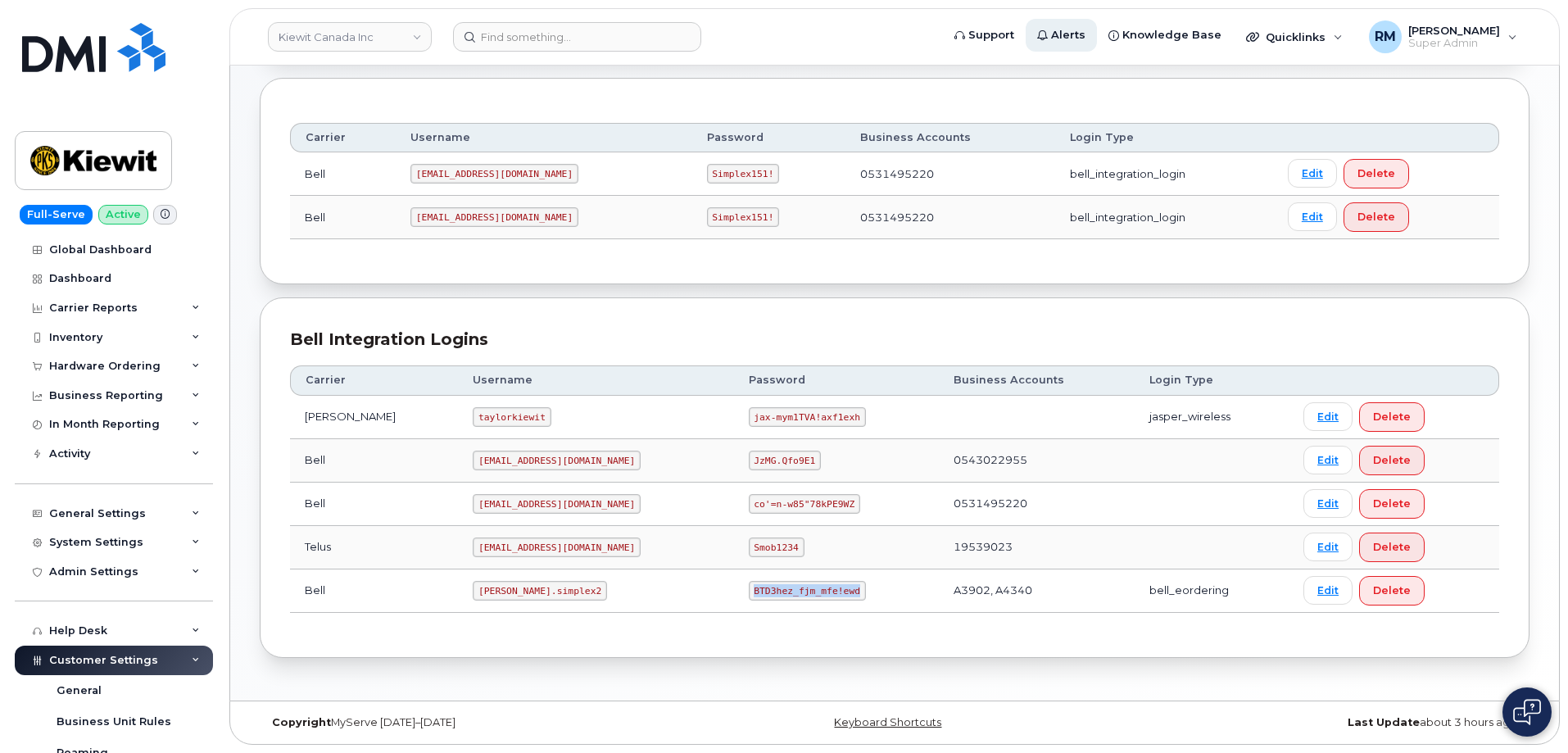
copy code "BTD3hez_fjm_mfe!ewd"
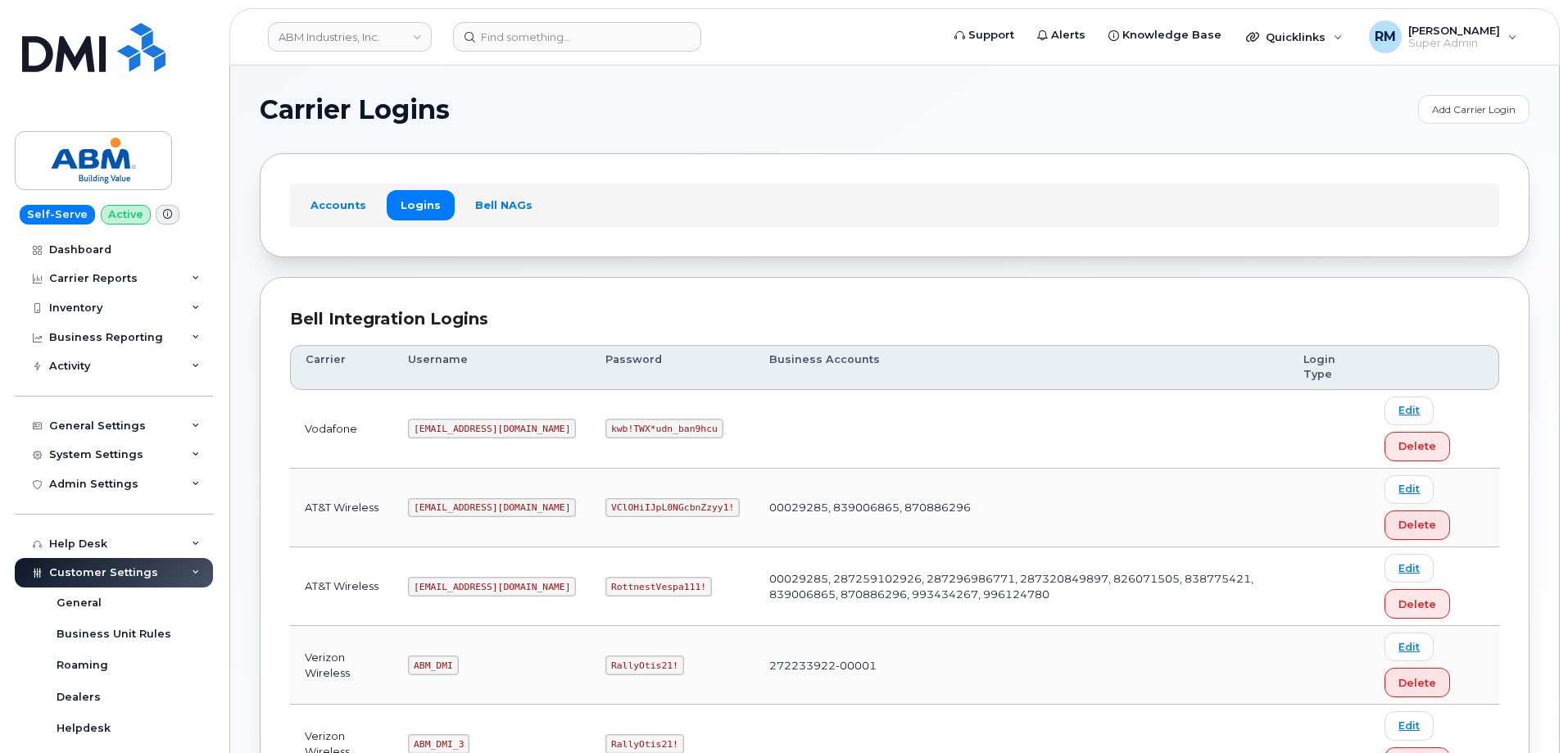
click at [605, 580] on code "RottnestVespa111!" at bounding box center [659, 586] width 107 height 19
copy code "RottnestVespa111"
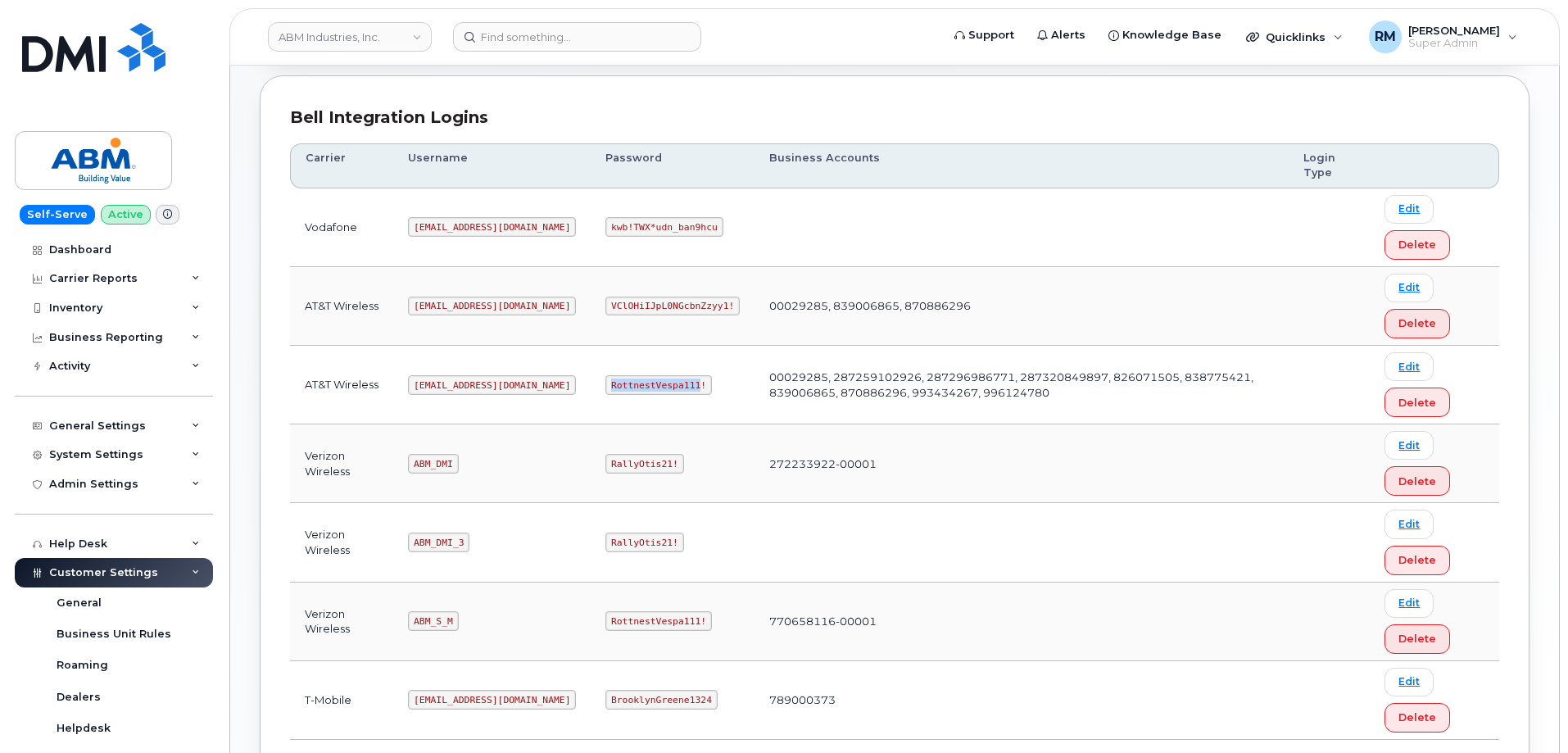
scroll to position [246, 0]
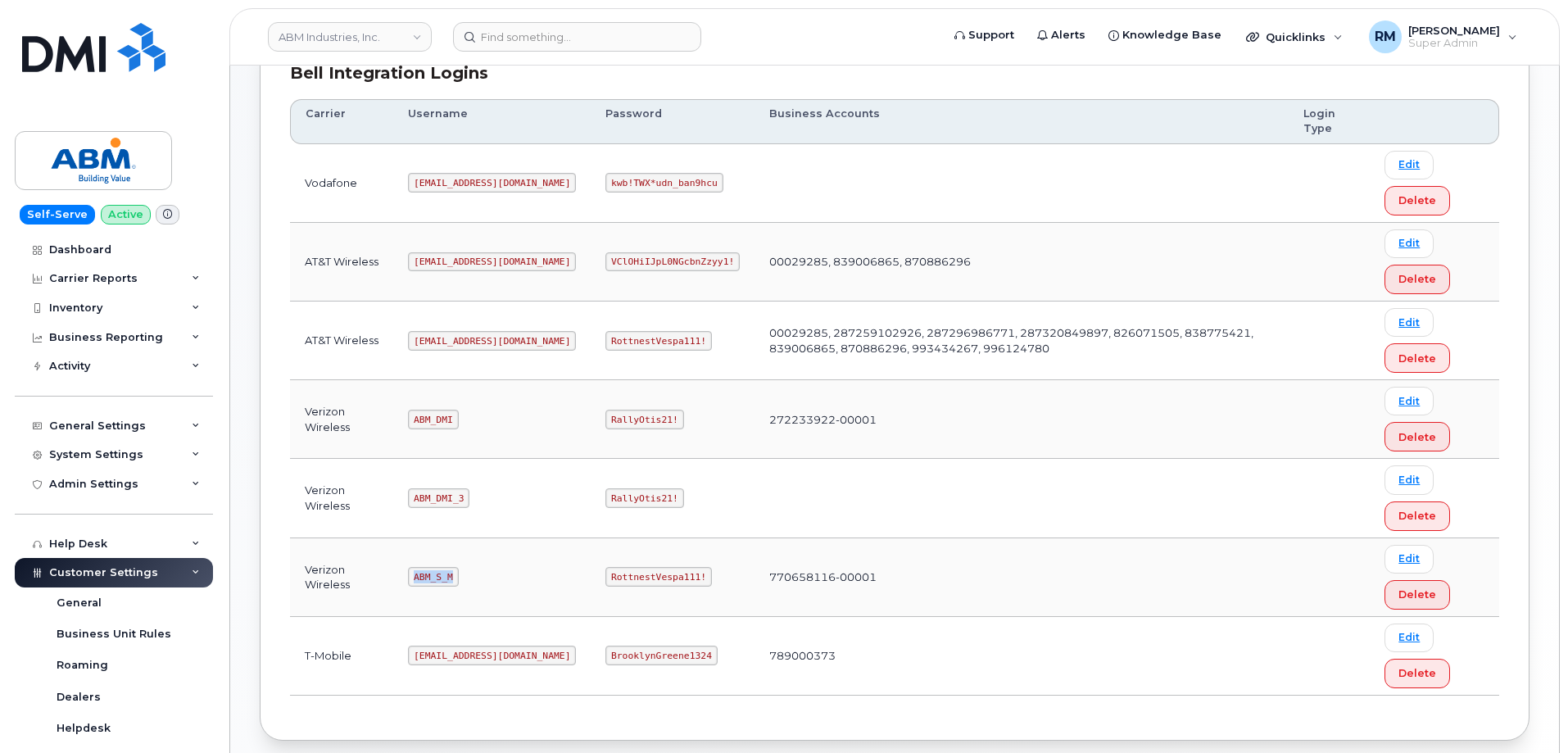
drag, startPoint x: 417, startPoint y: 573, endPoint x: 499, endPoint y: 573, distance: 82.0
click at [498, 573] on td "ABM_S_M" at bounding box center [491, 577] width 197 height 79
copy code "ABM_S_M"
click at [605, 581] on code "RottnestVespa111!" at bounding box center [659, 576] width 107 height 19
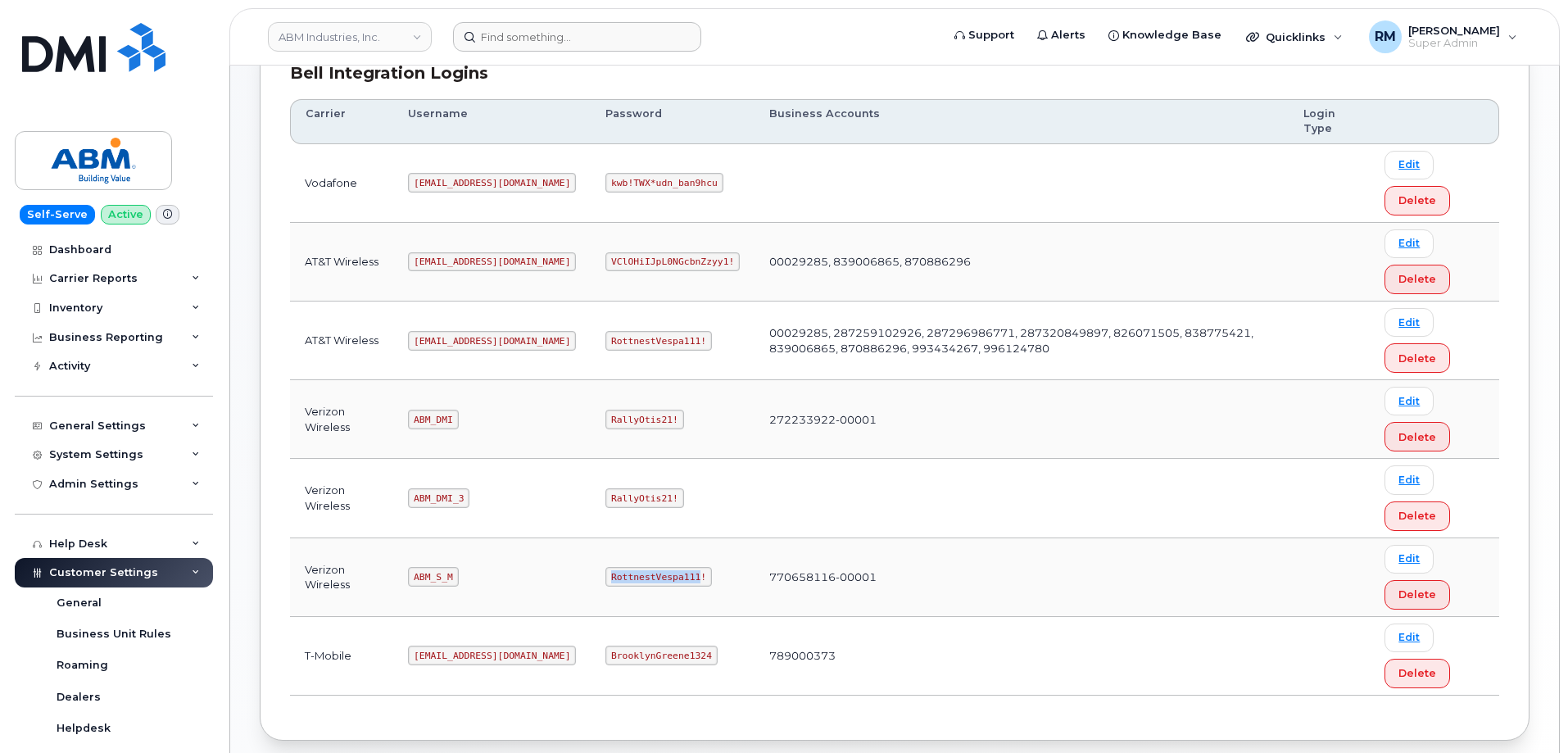
copy code "RottnestVespa111"
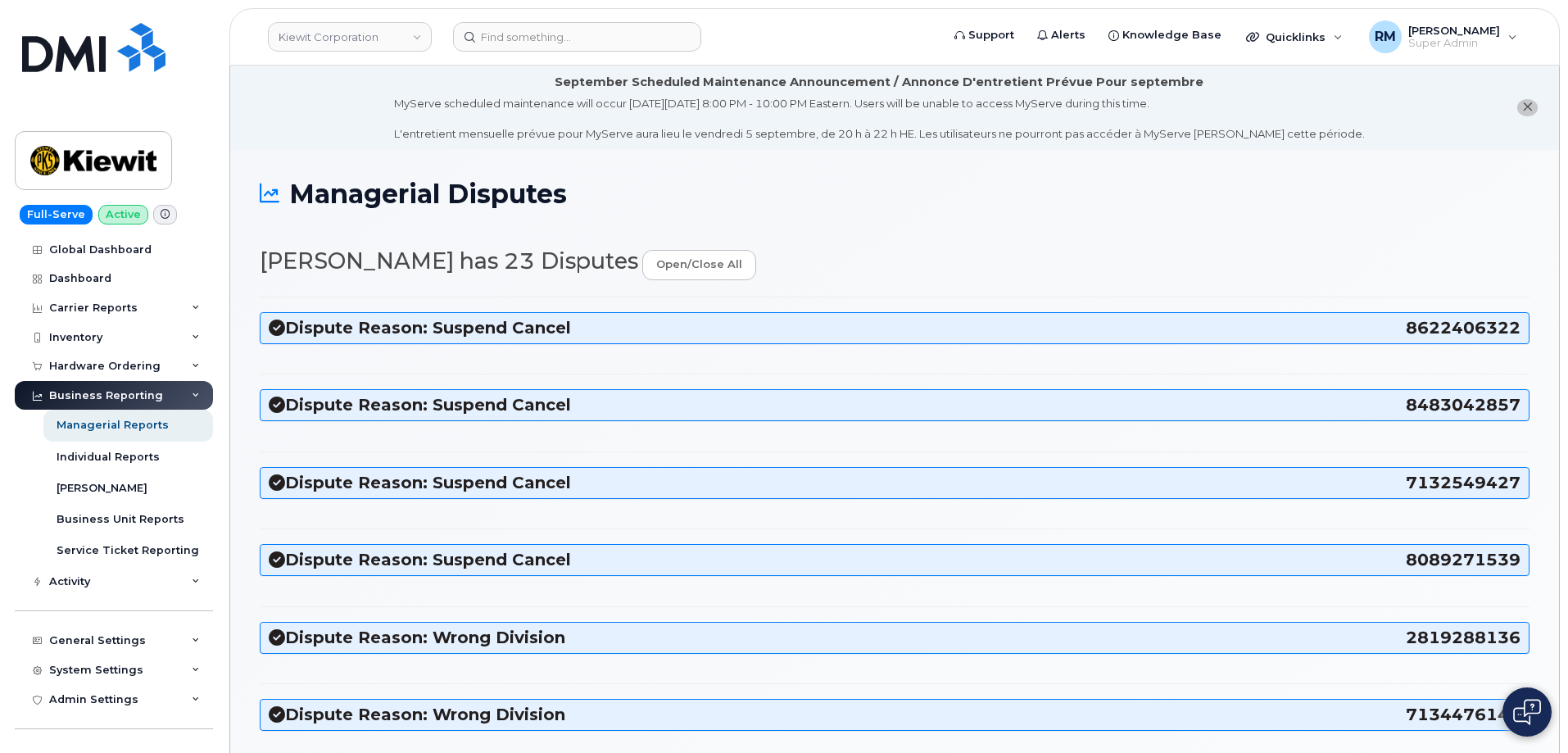
click at [443, 562] on h3 "Dispute Reason: Suspend Cancel 8089271539" at bounding box center [895, 560] width 1252 height 22
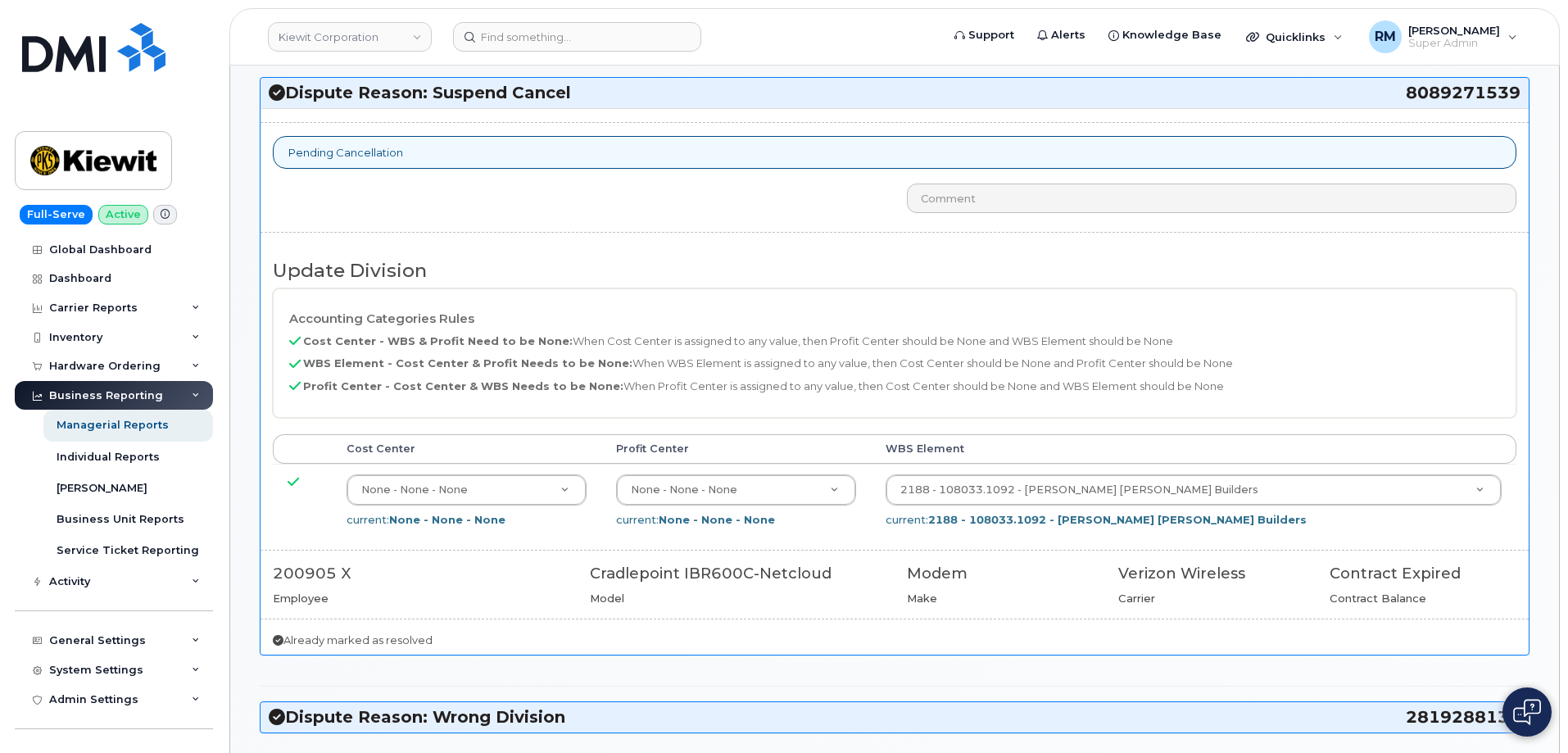
scroll to position [492, 0]
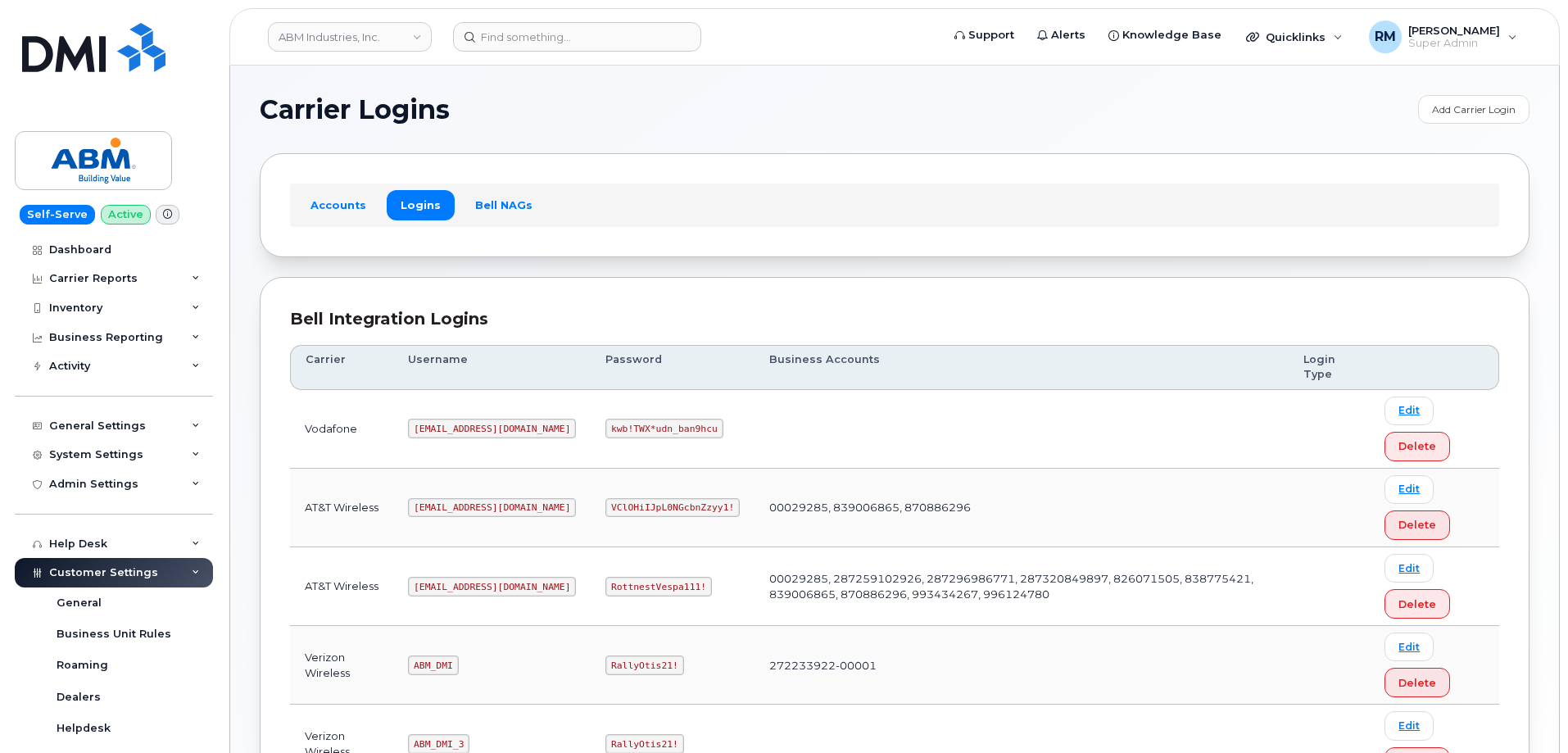
scroll to position [246, 0]
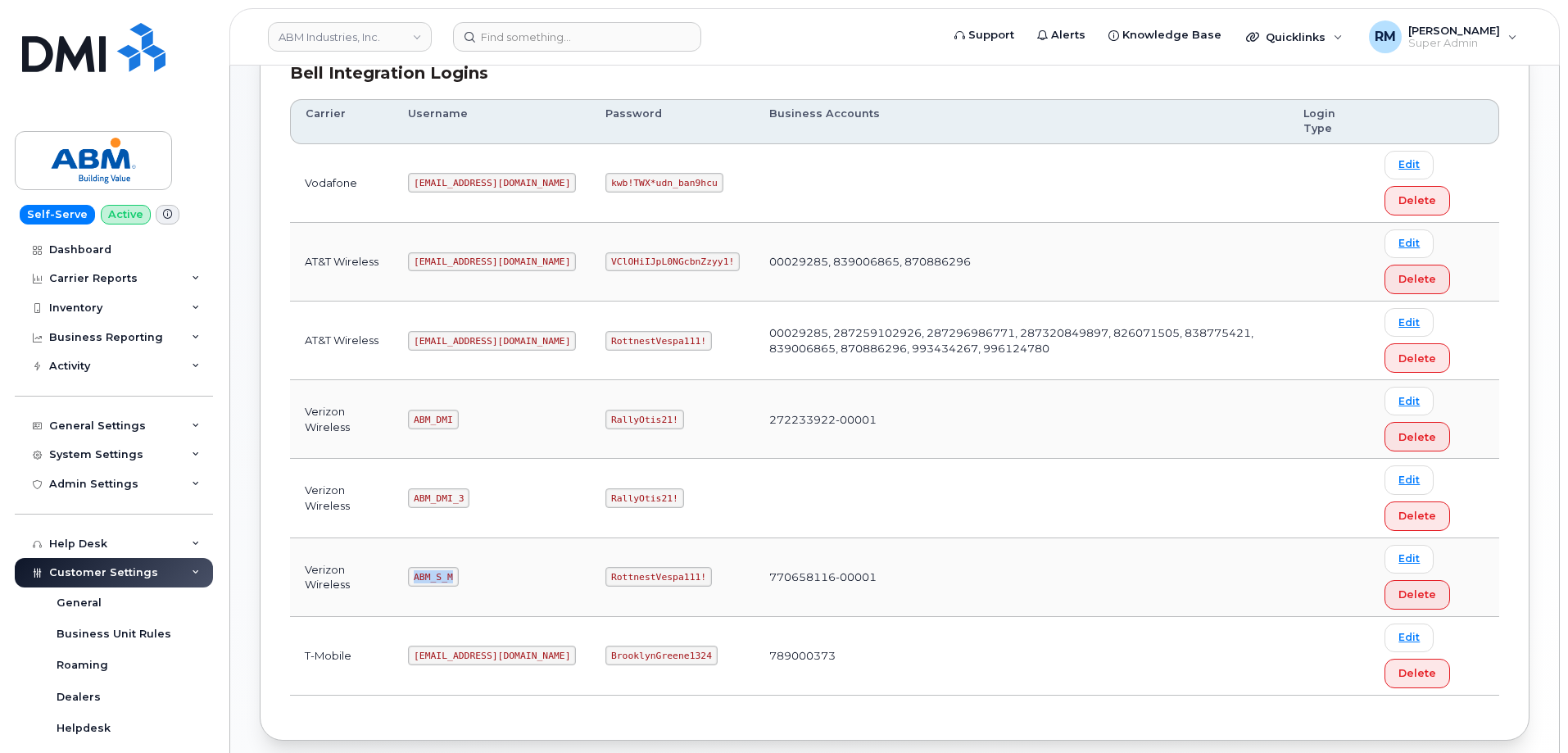
drag, startPoint x: 413, startPoint y: 575, endPoint x: 492, endPoint y: 563, distance: 79.9
click at [492, 563] on td "ABM_S_M" at bounding box center [491, 577] width 197 height 79
copy code "ABM_S_M"
click at [605, 573] on code "RottnestVespa111!" at bounding box center [659, 576] width 107 height 19
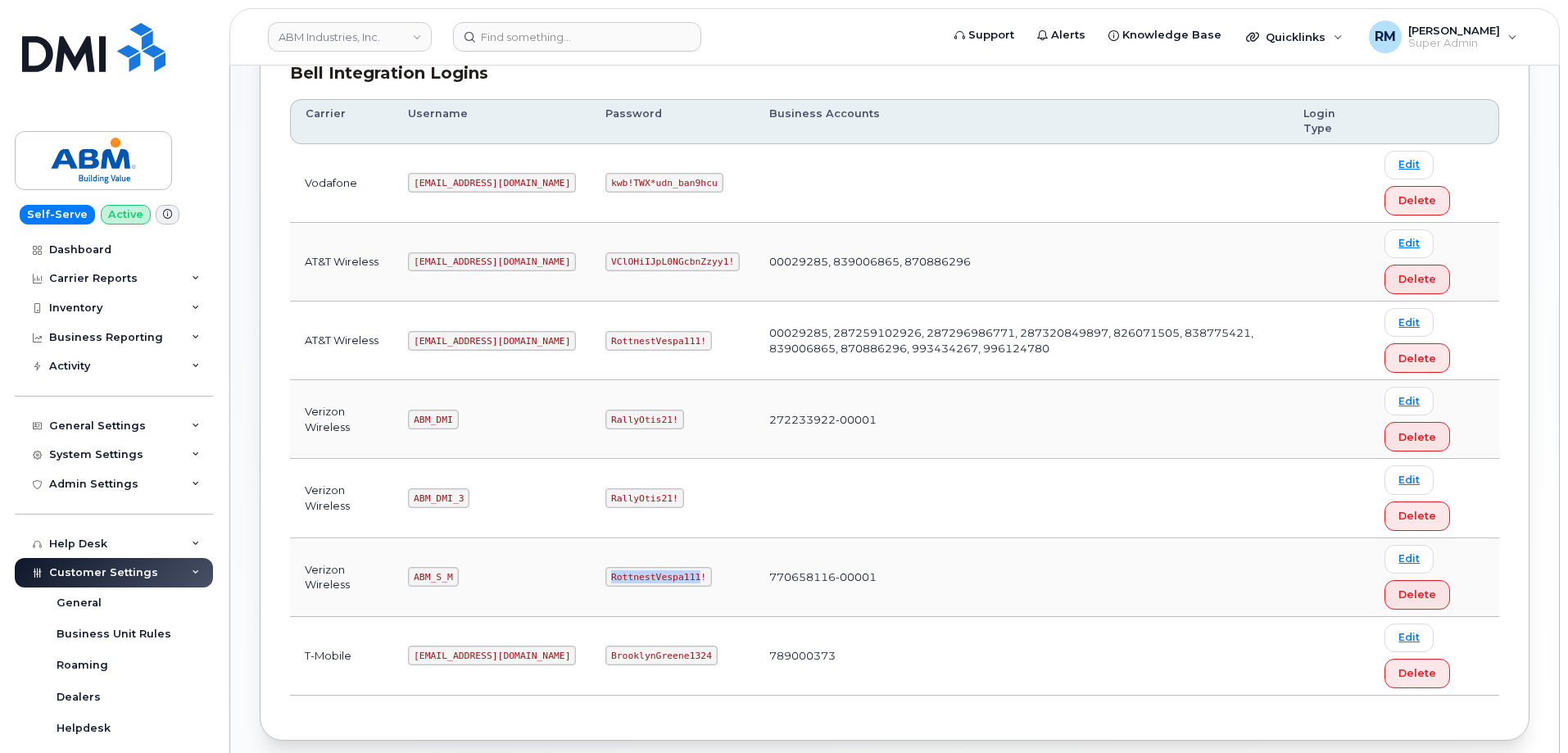
copy code "RottnestVespa111"
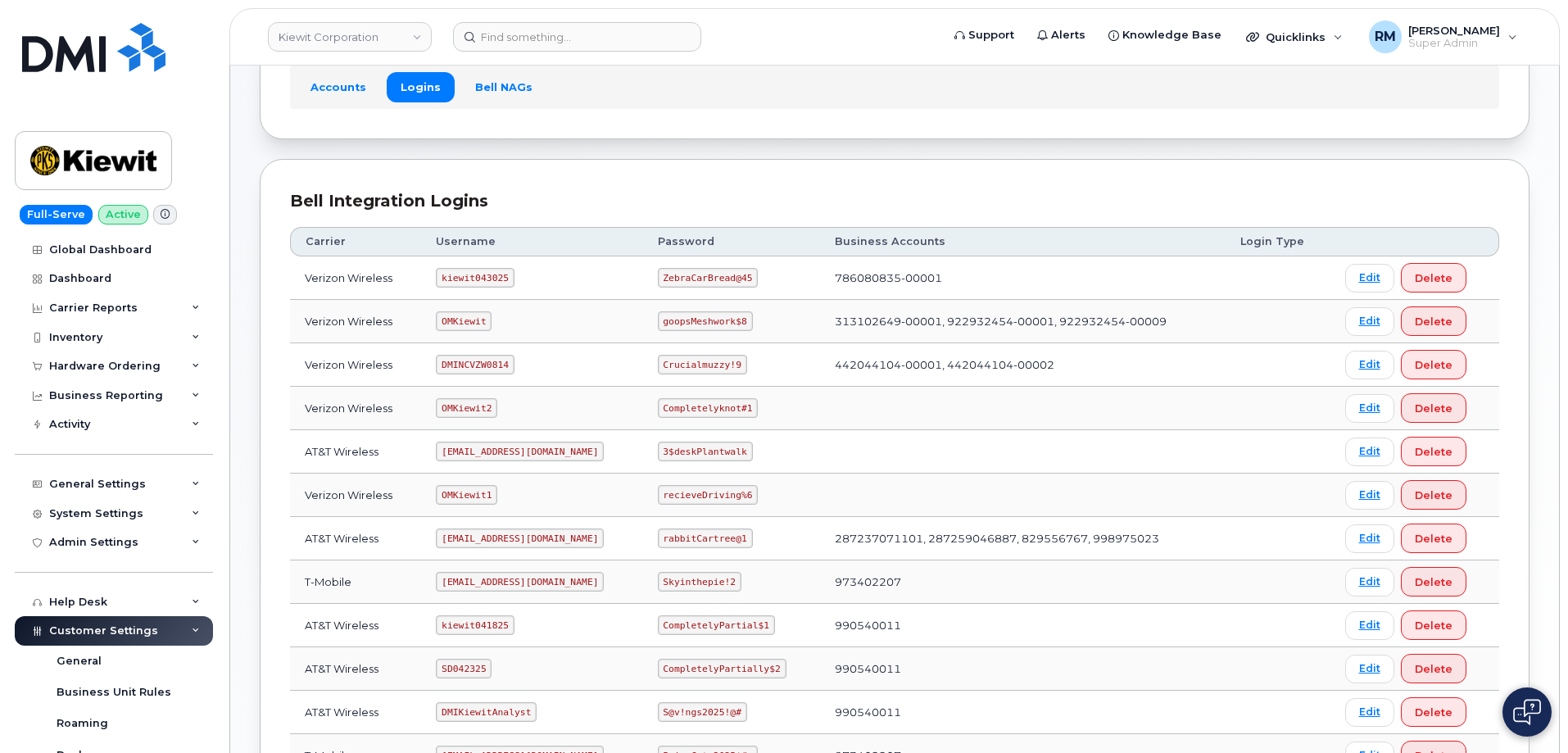
scroll to position [164, 0]
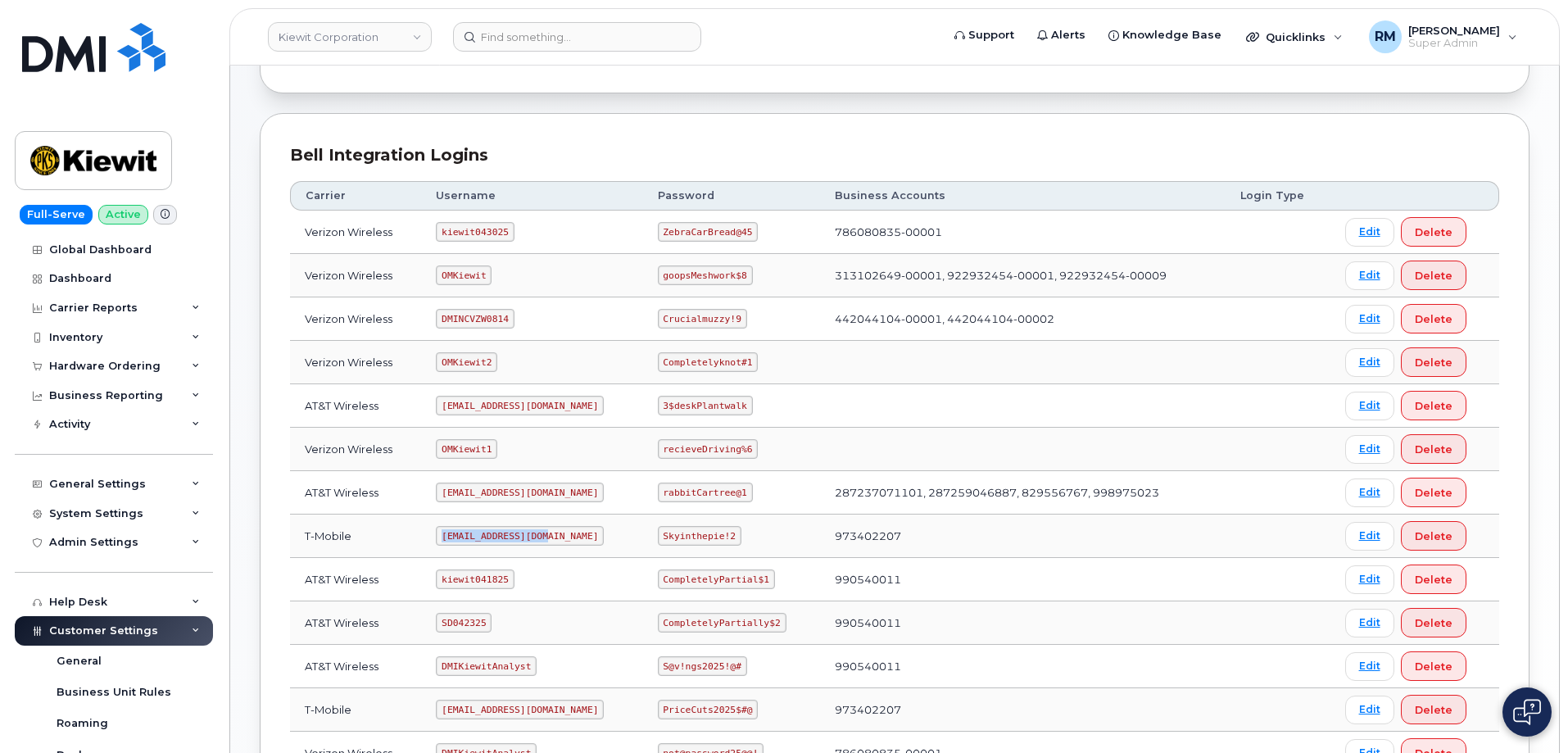
drag, startPoint x: 443, startPoint y: 536, endPoint x: 581, endPoint y: 532, distance: 138.1
click at [581, 532] on td "[EMAIL_ADDRESS][DOMAIN_NAME]" at bounding box center [532, 536] width 221 height 44
copy code "[EMAIL_ADDRESS][DOMAIN_NAME]"
drag, startPoint x: 665, startPoint y: 535, endPoint x: 741, endPoint y: 535, distance: 76.0
click at [741, 535] on td "Skyinthepie!2" at bounding box center [732, 536] width 177 height 44
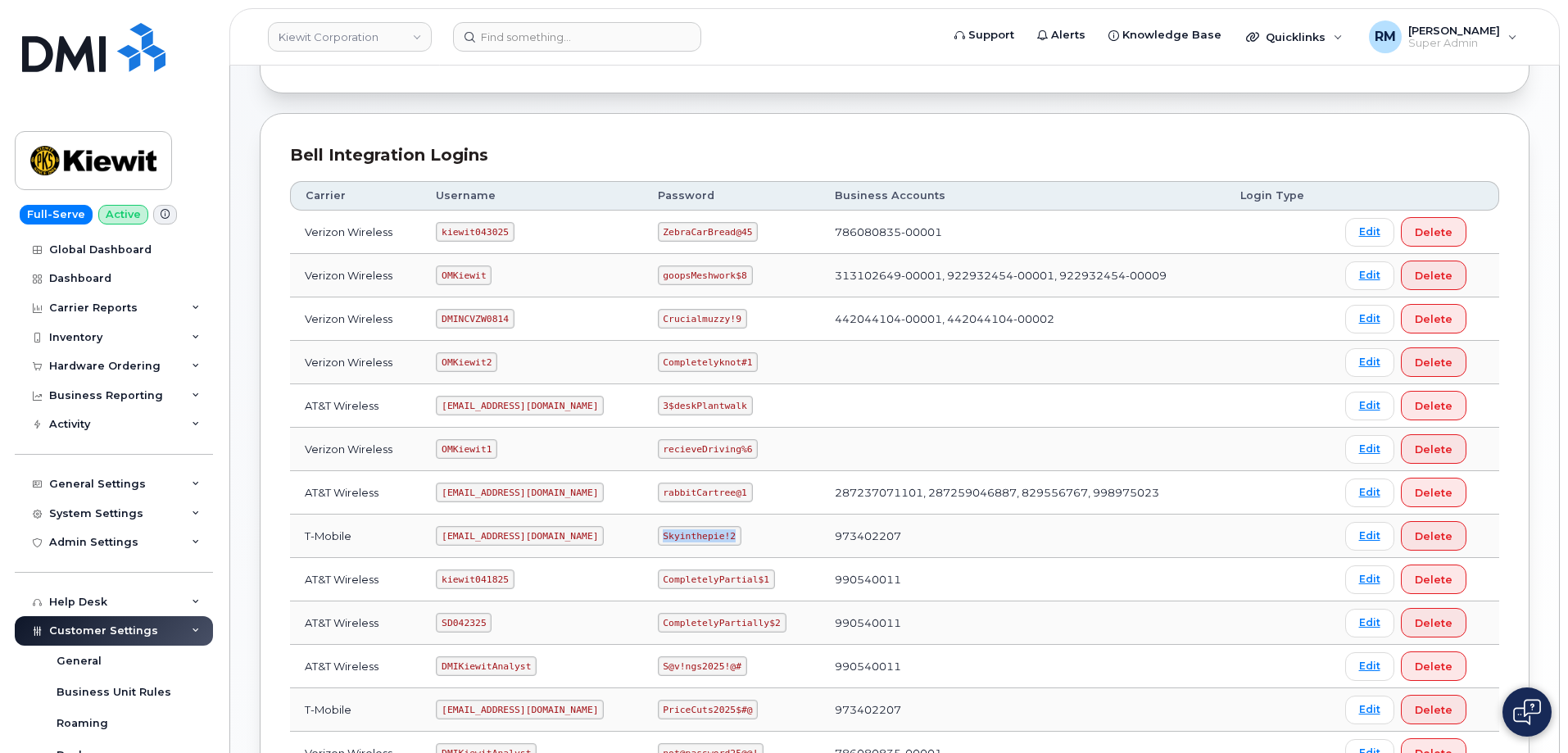
copy code "Skyinthepie!2"
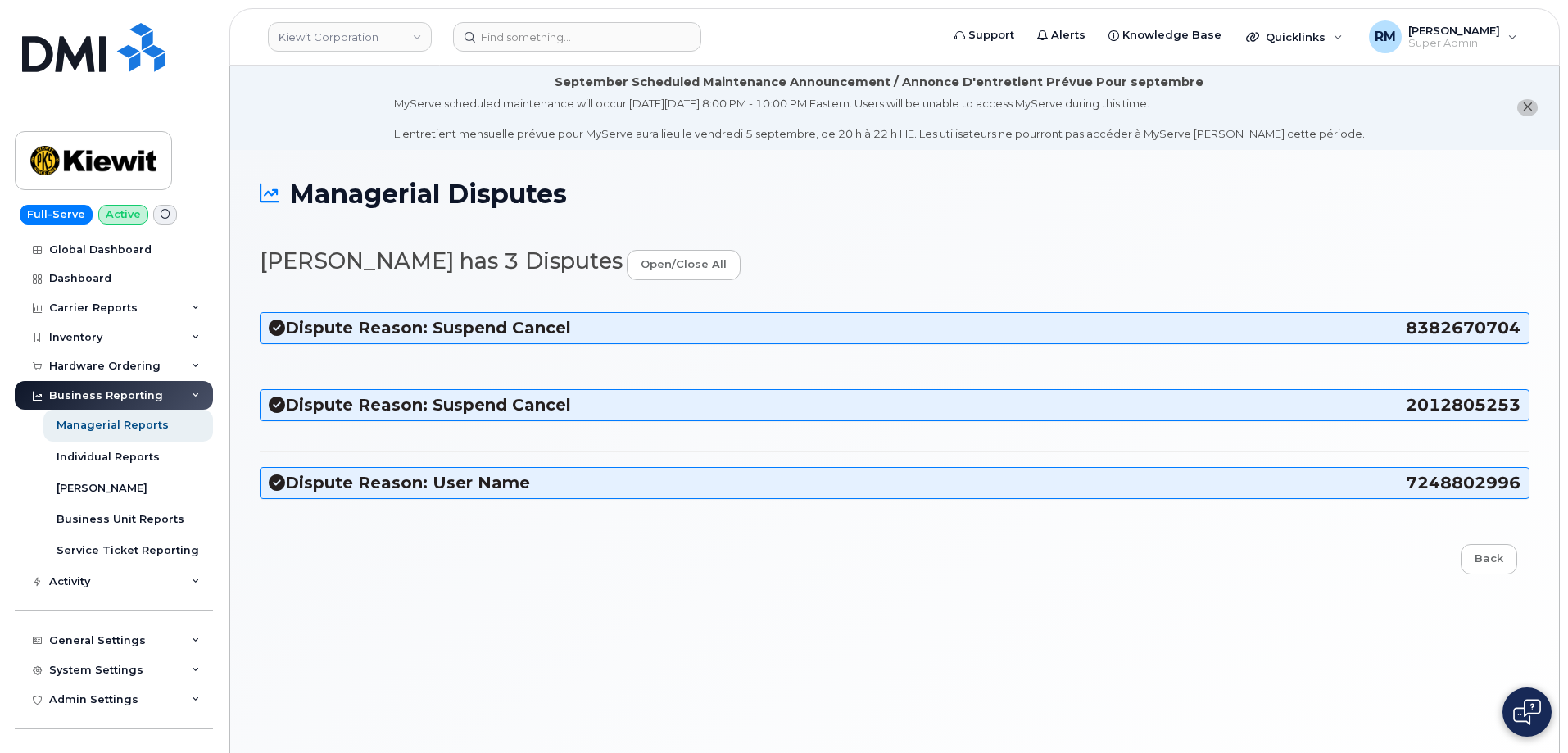
click at [510, 404] on h3 "Dispute Reason: Suspend Cancel 2012805253" at bounding box center [895, 405] width 1252 height 22
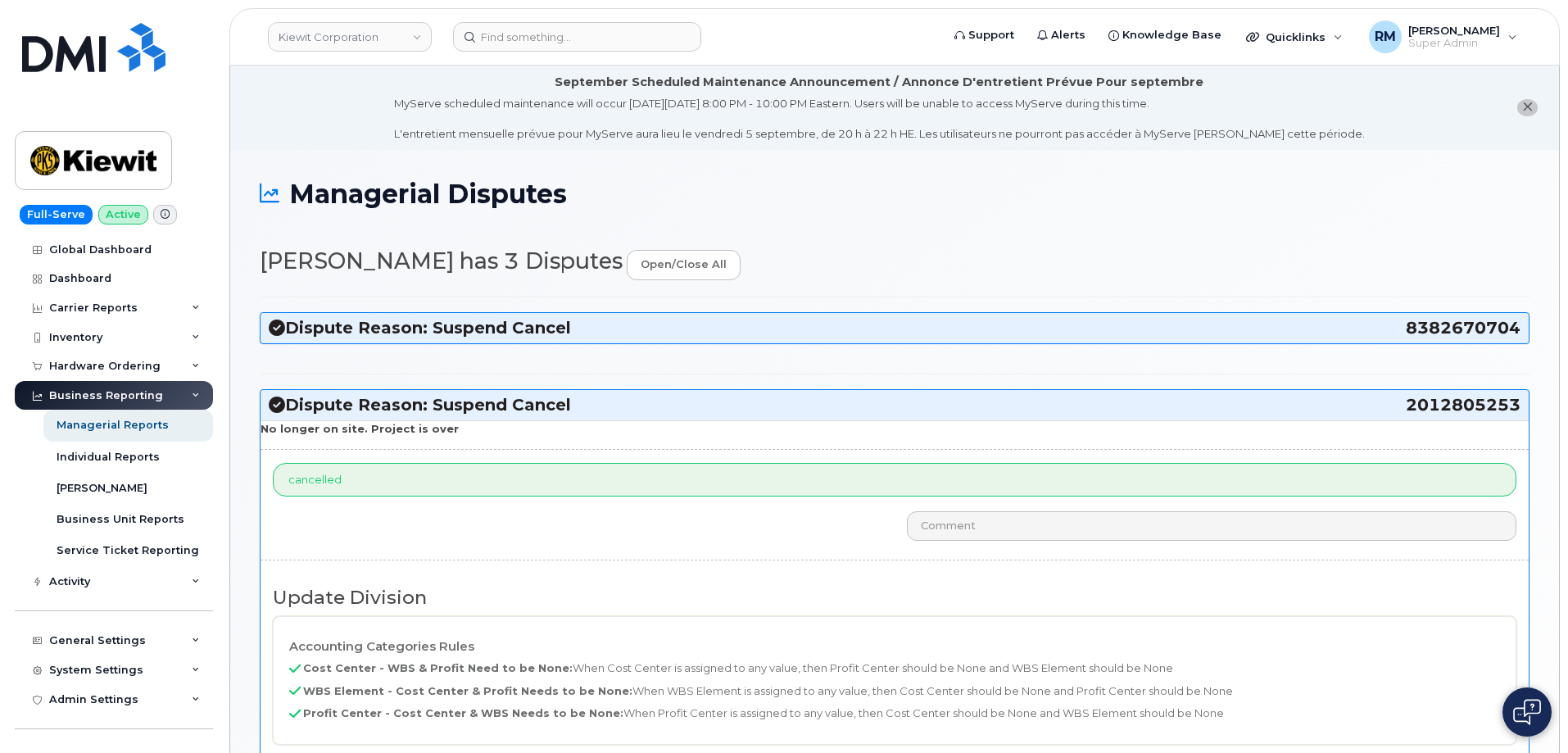
click at [497, 325] on h3 "Dispute Reason: Suspend Cancel 8382670704" at bounding box center [895, 328] width 1252 height 22
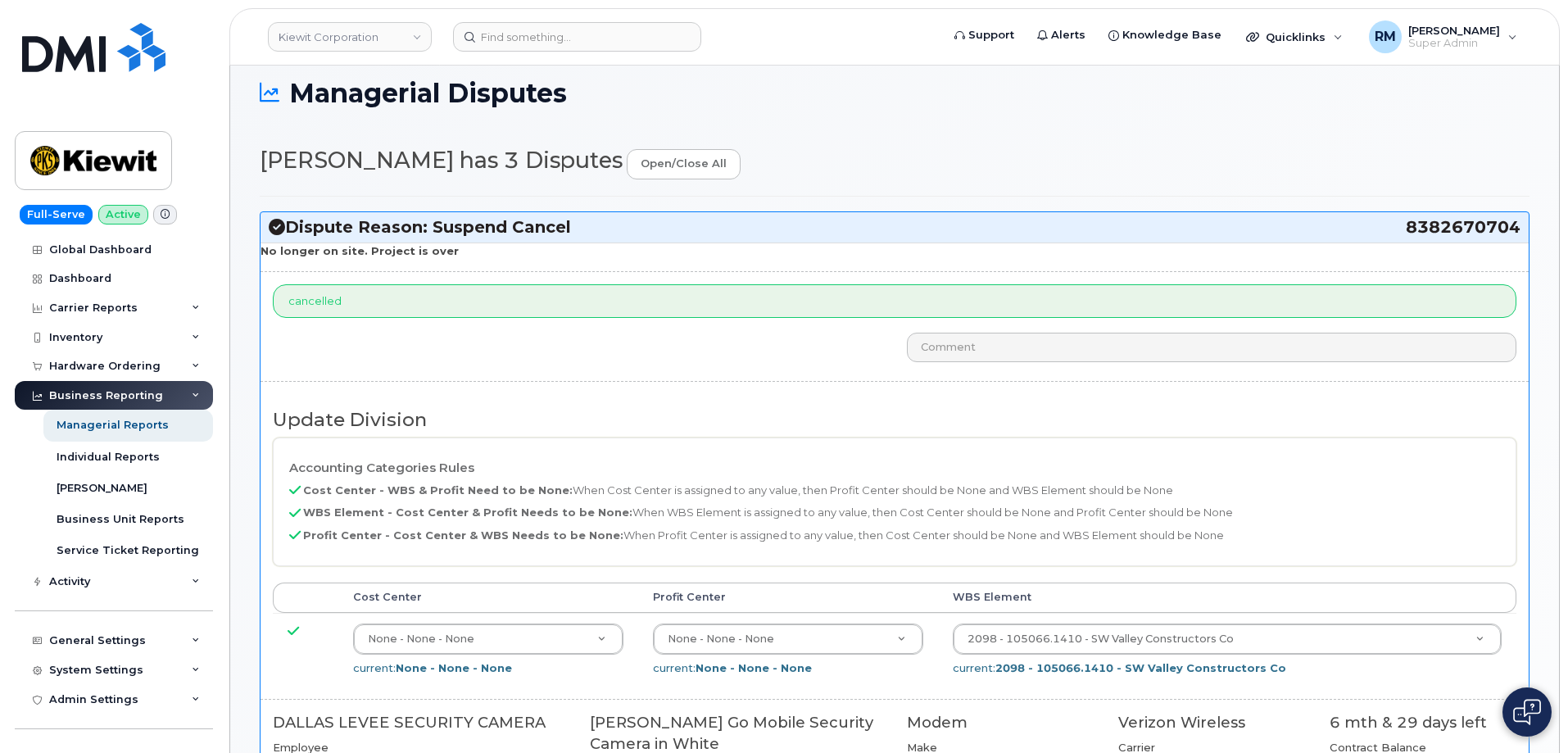
scroll to position [82, 0]
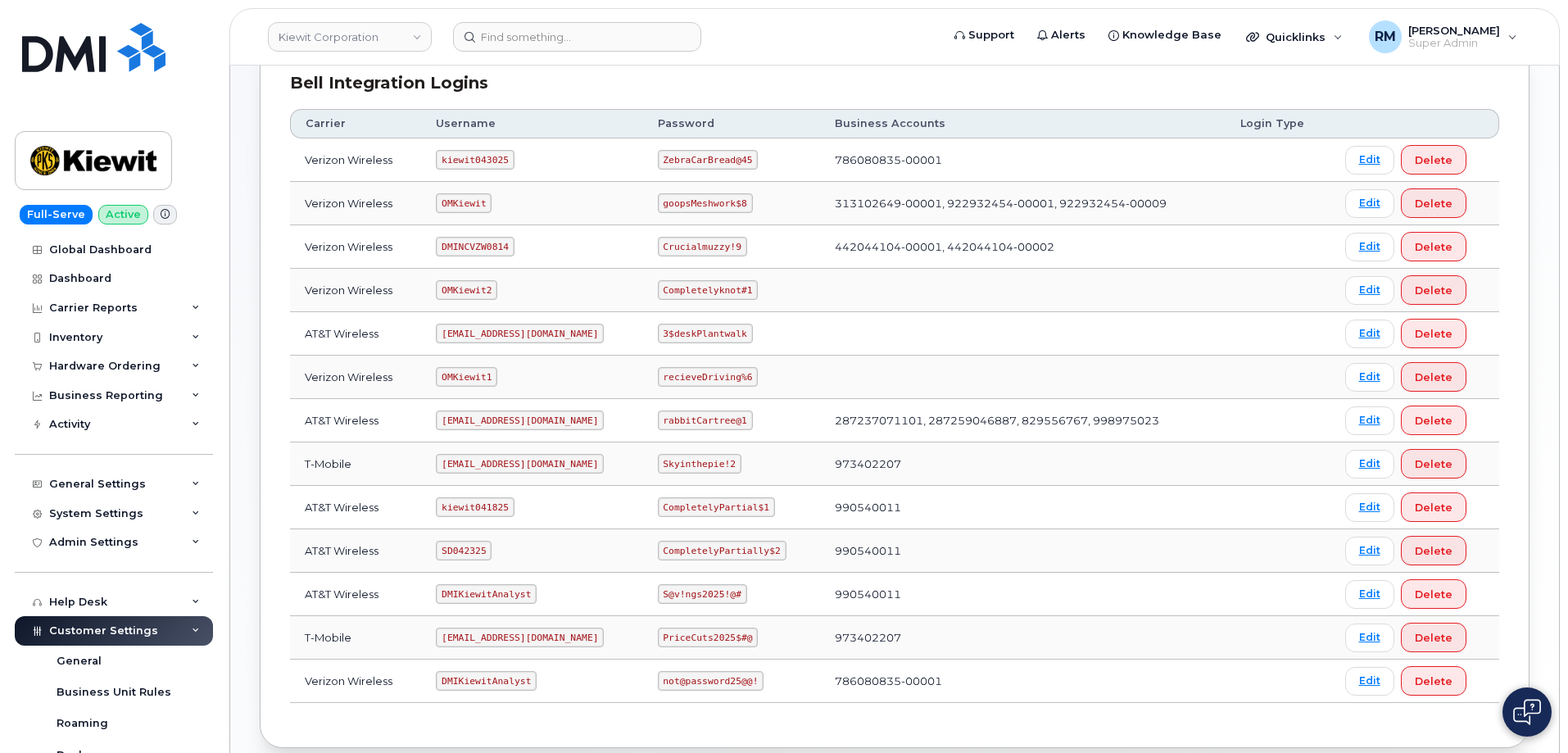
scroll to position [246, 0]
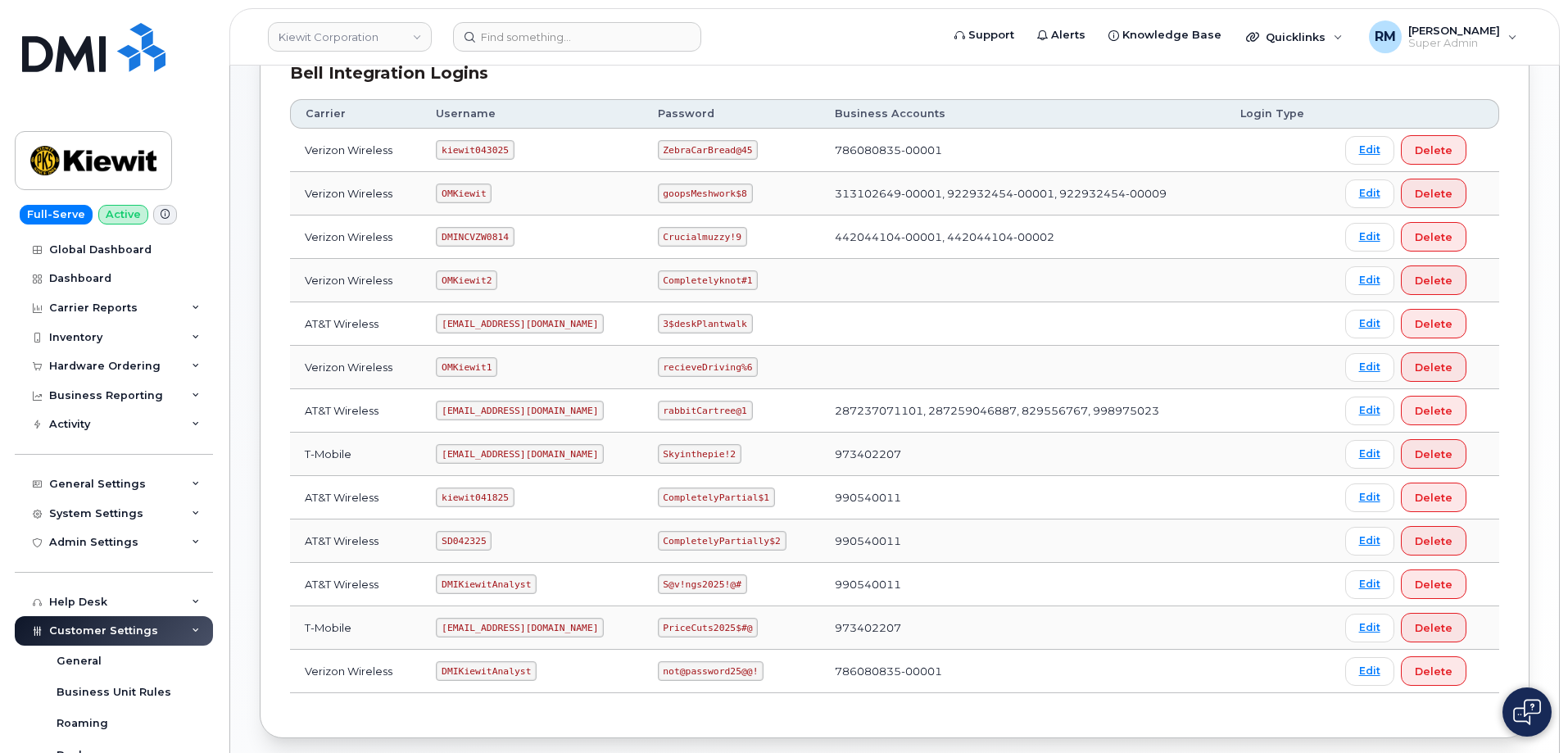
click at [461, 535] on code "SD042325" at bounding box center [463, 540] width 55 height 19
copy code "SD042325"
drag, startPoint x: 665, startPoint y: 540, endPoint x: 766, endPoint y: 543, distance: 101.0
click at [766, 543] on code "CompletelyPartially$2" at bounding box center [722, 540] width 129 height 19
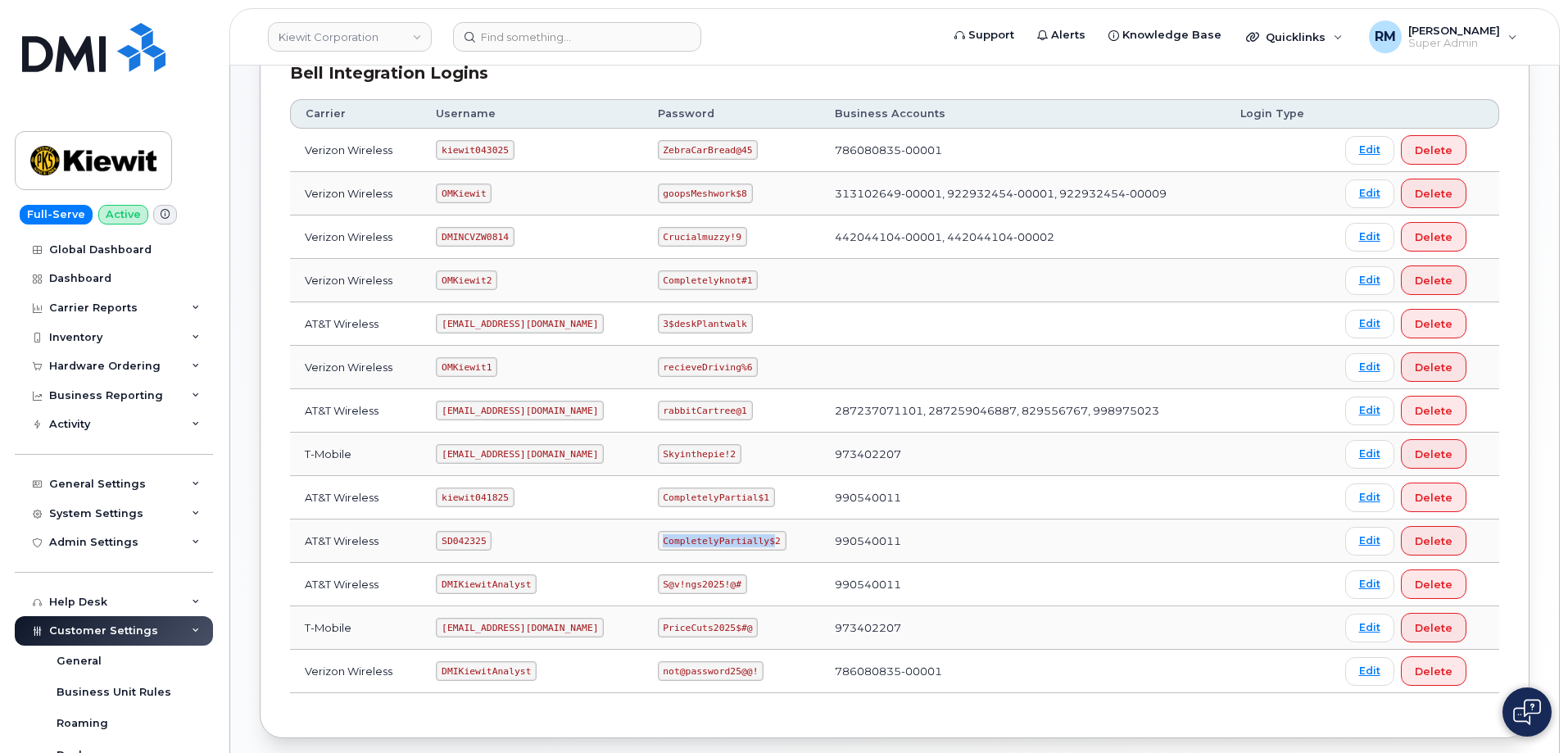
click at [664, 540] on code "CompletelyPartially$2" at bounding box center [722, 540] width 129 height 19
drag, startPoint x: 663, startPoint y: 540, endPoint x: 777, endPoint y: 540, distance: 114.0
click at [777, 540] on code "CompletelyPartially$2" at bounding box center [722, 540] width 129 height 19
copy code "CompletelyPartially$2"
